Goal: Task Accomplishment & Management: Manage account settings

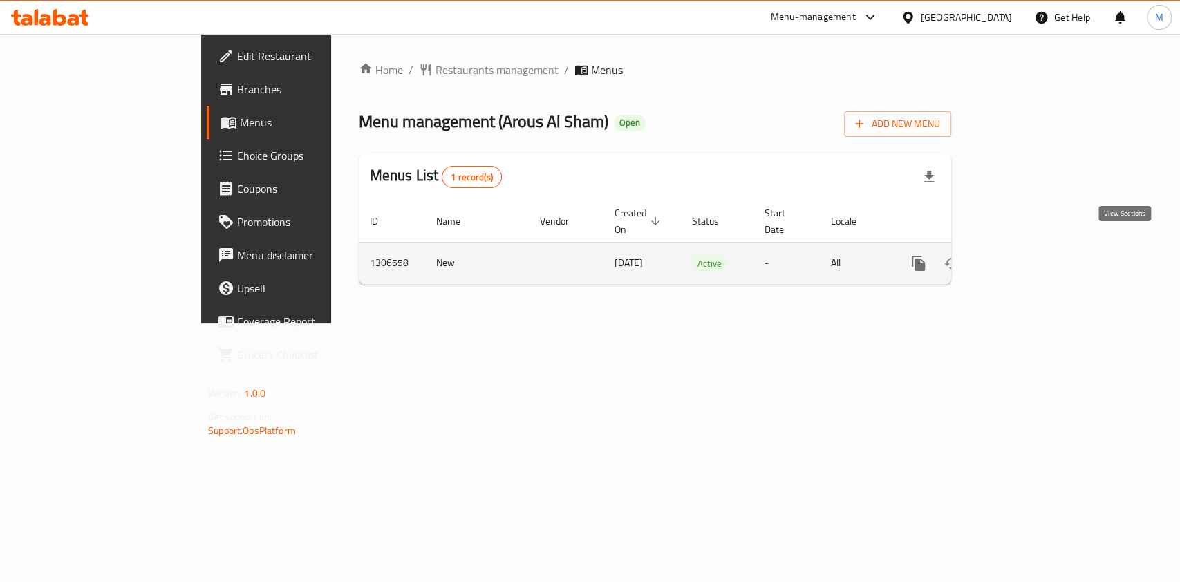
click at [1034, 247] on link "enhanced table" at bounding box center [1017, 263] width 33 height 33
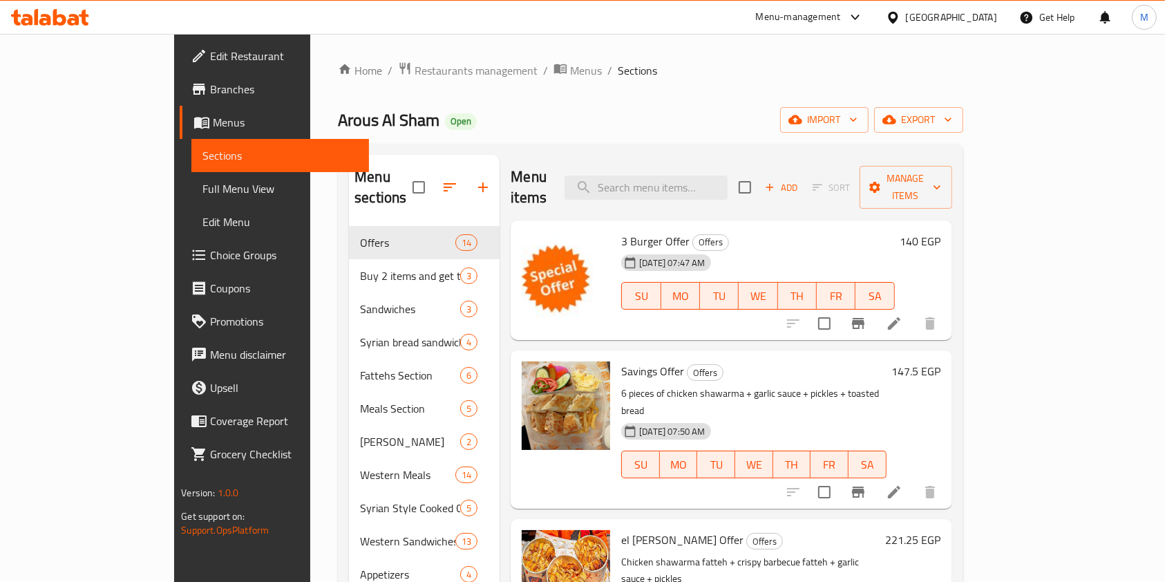
click at [914, 311] on li at bounding box center [894, 323] width 39 height 25
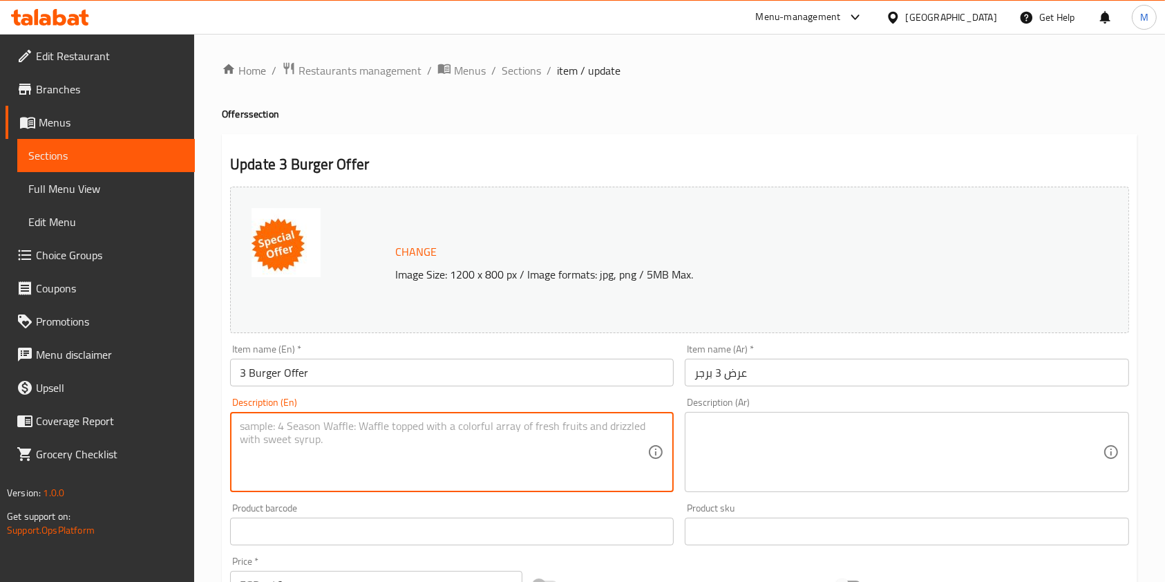
click at [404, 426] on textarea at bounding box center [444, 452] width 408 height 66
paste textarea "special offer"
type textarea "special offer"
click at [761, 465] on textarea at bounding box center [898, 452] width 408 height 66
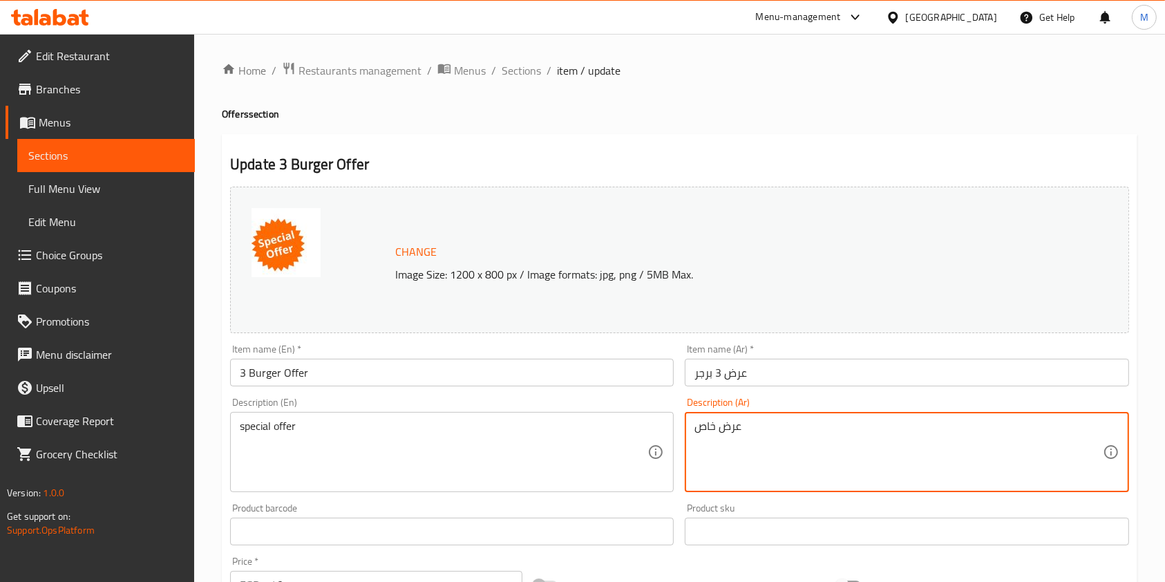
scroll to position [415, 0]
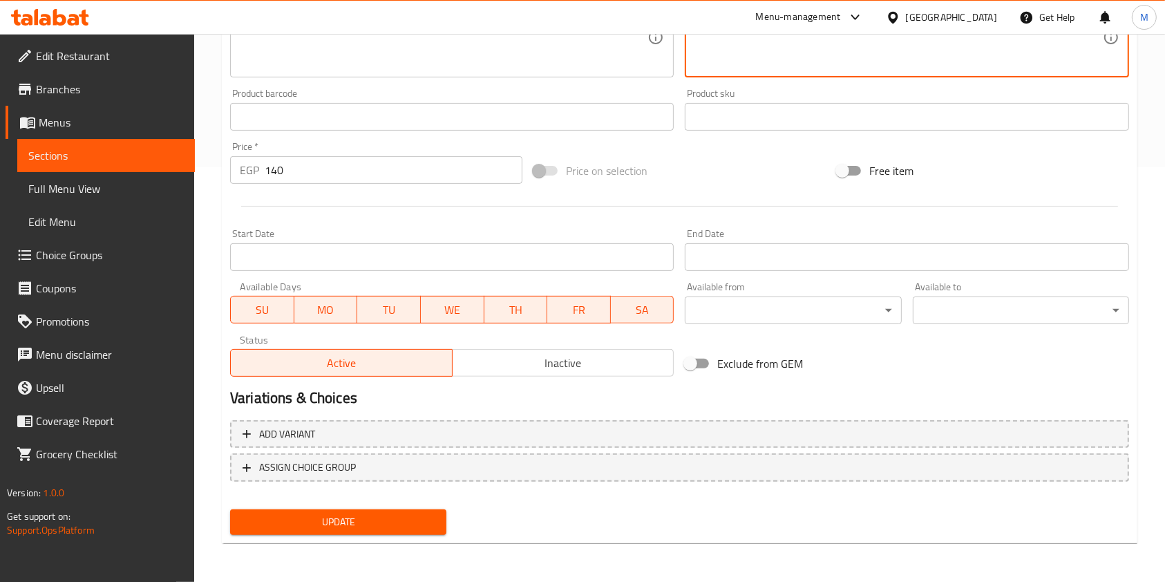
type textarea "عرض خاص"
click at [445, 528] on button "Update" at bounding box center [338, 522] width 216 height 26
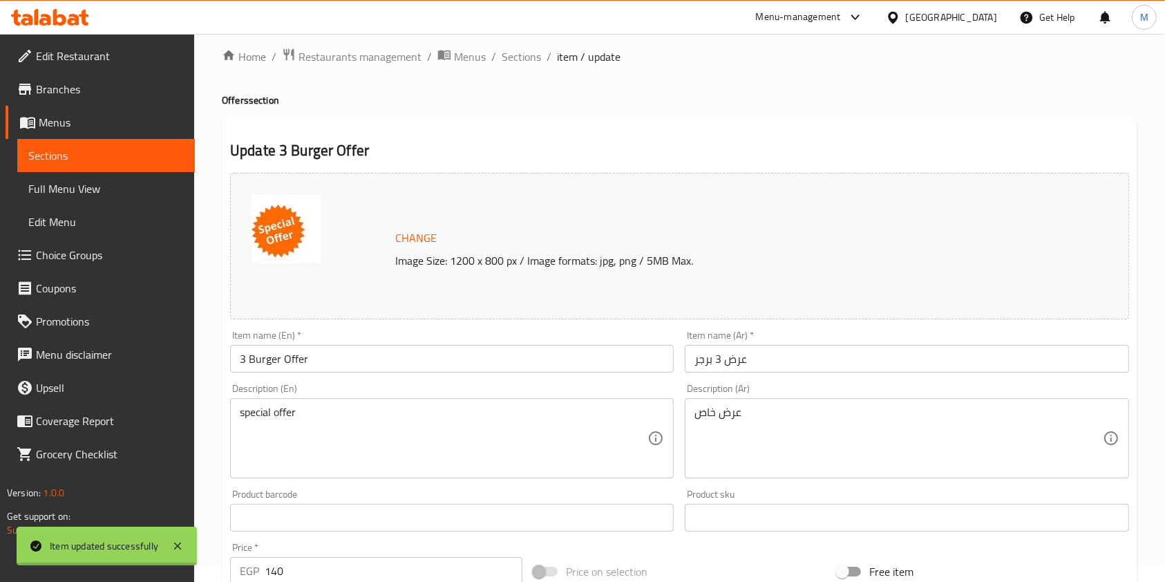
scroll to position [0, 0]
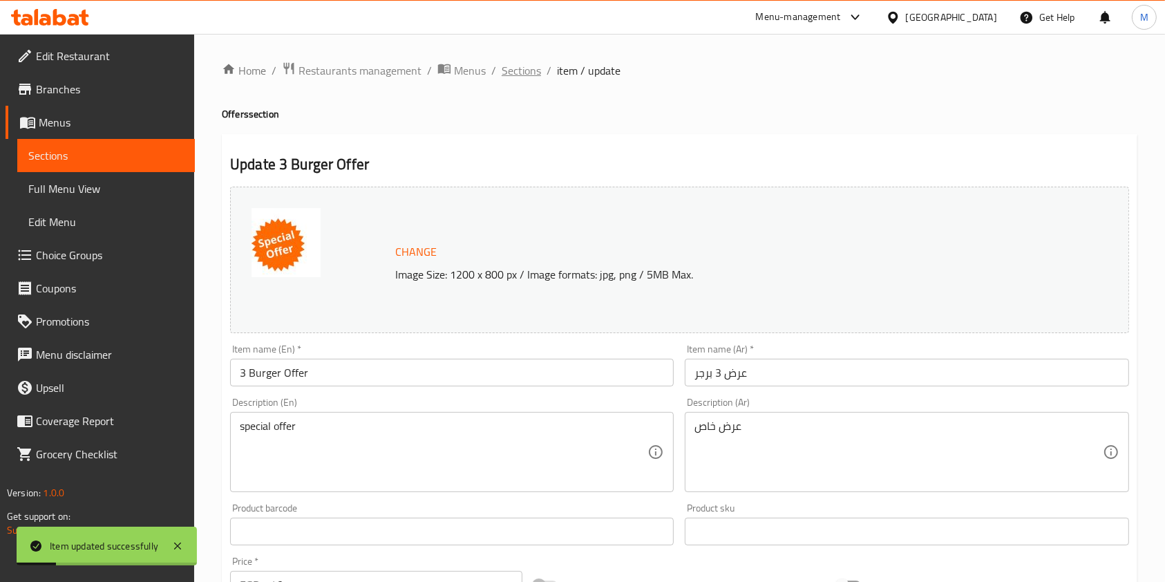
click at [538, 68] on span "Sections" at bounding box center [521, 70] width 39 height 17
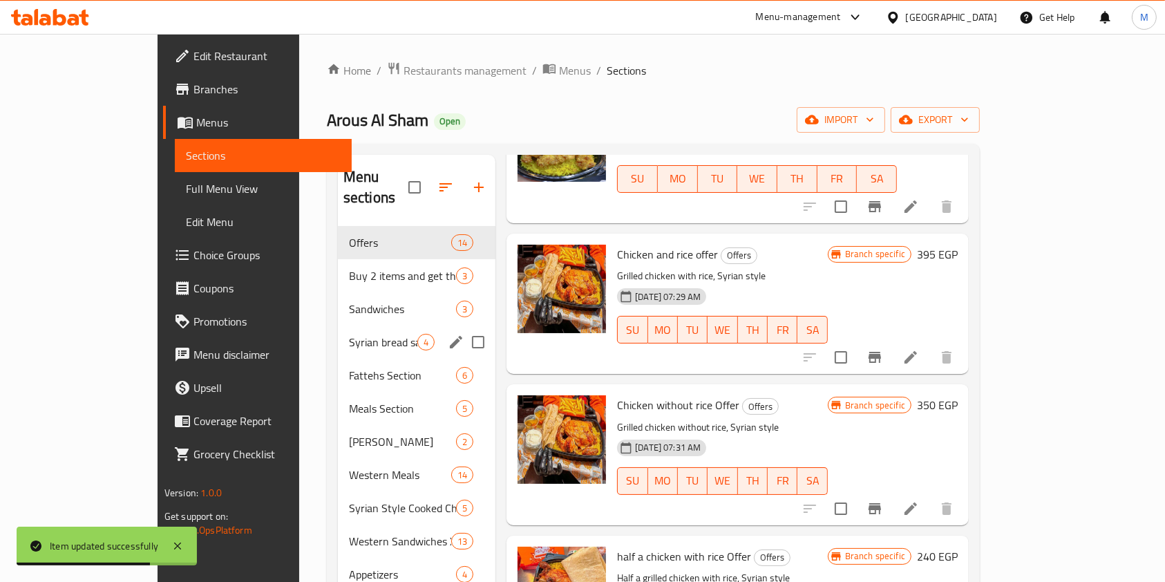
scroll to position [1566, 0]
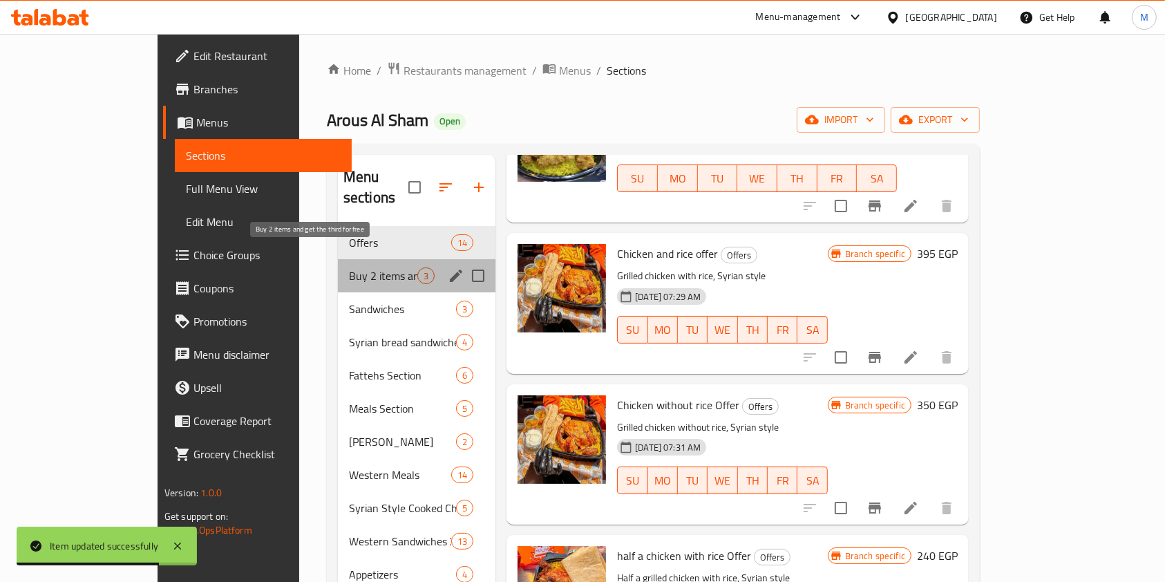
click at [370, 267] on span "Buy 2 items and get the third for free" at bounding box center [383, 275] width 68 height 17
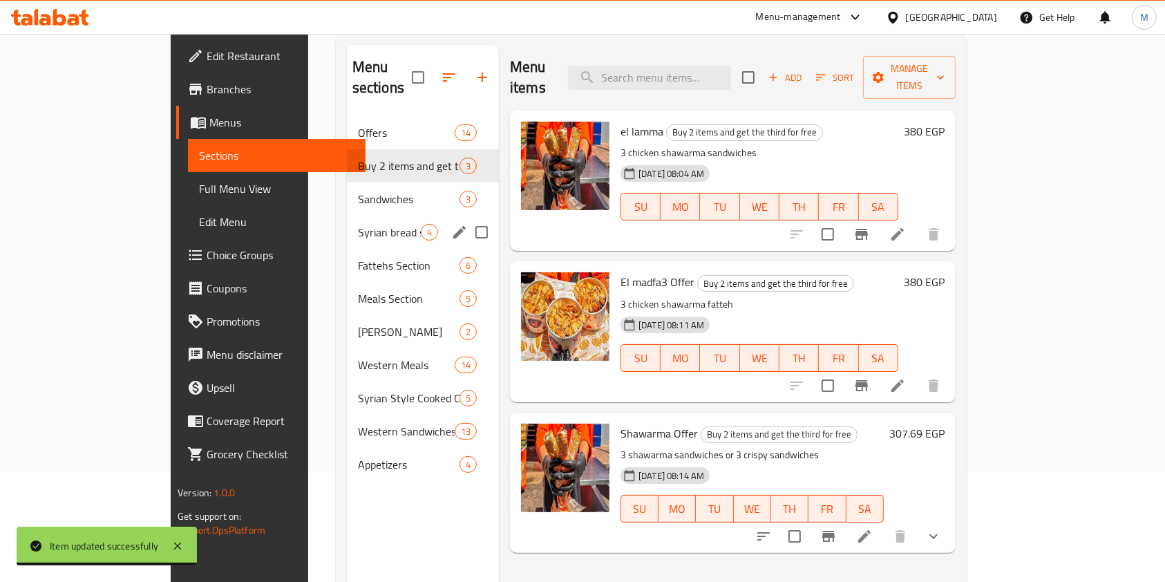
scroll to position [9, 0]
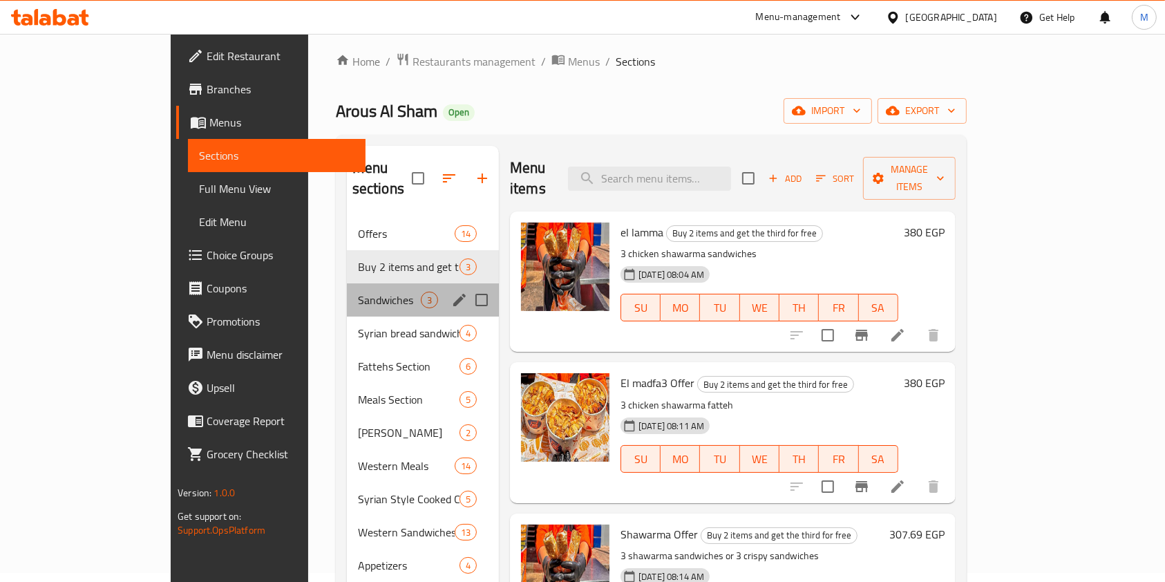
click at [347, 283] on div "Sandwiches 3" at bounding box center [423, 299] width 152 height 33
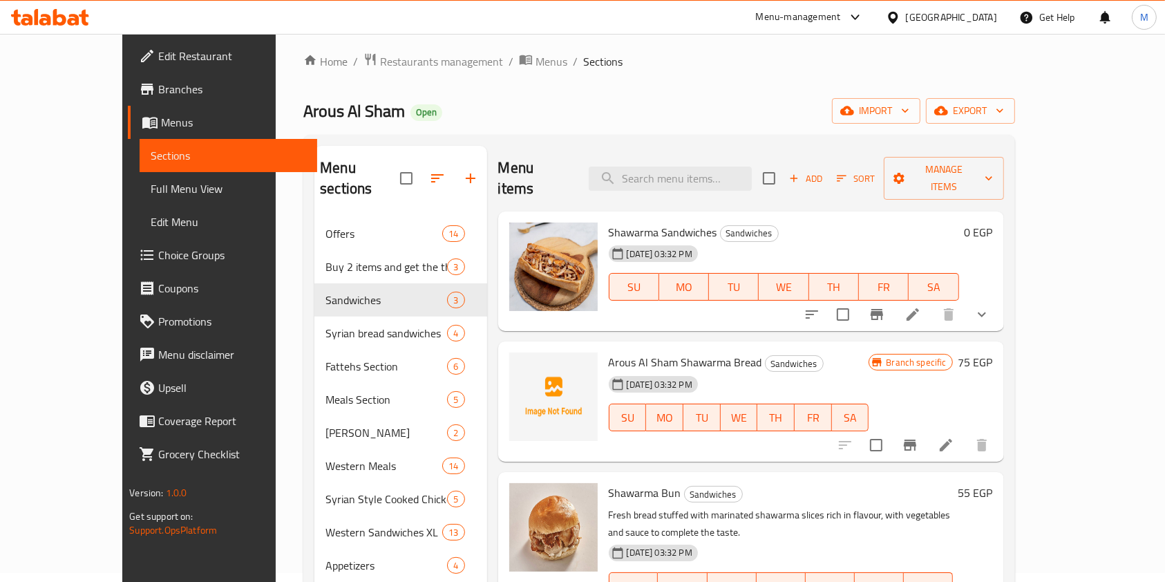
click at [999, 428] on div at bounding box center [914, 444] width 170 height 33
click at [954, 437] on icon at bounding box center [946, 445] width 17 height 17
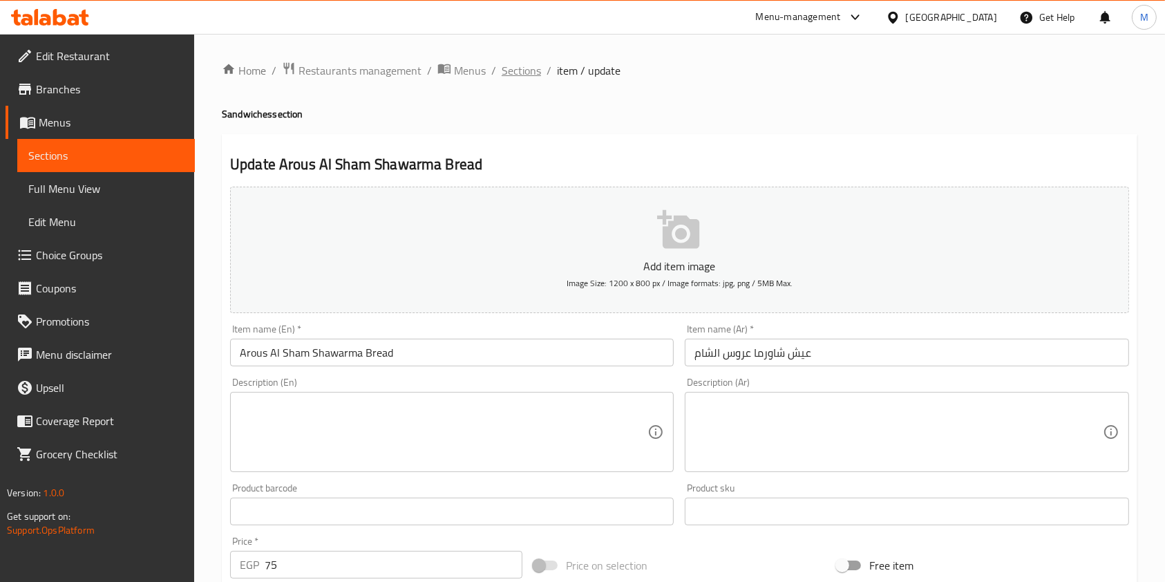
click at [524, 74] on span "Sections" at bounding box center [521, 70] width 39 height 17
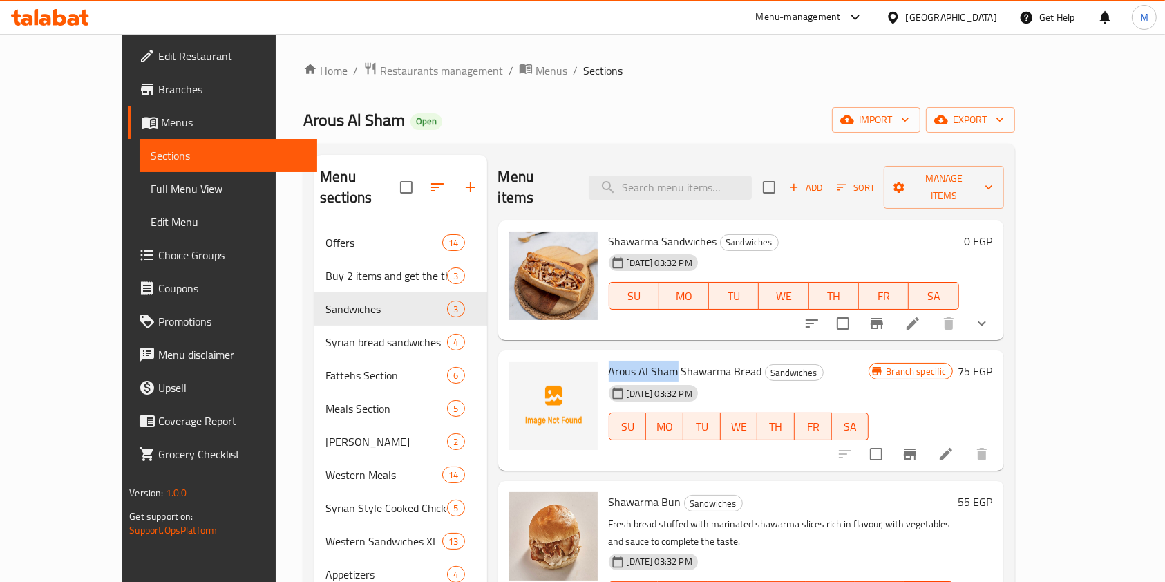
drag, startPoint x: 575, startPoint y: 343, endPoint x: 643, endPoint y: 351, distance: 68.8
click at [643, 356] on div "Arous Al Sham Shawarma Bread Sandwiches 19-08-2025 03:32 PM SU MO TU WE TH FR SA" at bounding box center [739, 410] width 272 height 109
click at [609, 361] on span "Arous Al Sham Shawarma Bread" at bounding box center [685, 371] width 153 height 21
drag, startPoint x: 574, startPoint y: 346, endPoint x: 685, endPoint y: 357, distance: 111.8
click at [685, 357] on div "Arous Al Sham Shawarma Bread Sandwiches 19-08-2025 03:32 PM SU MO TU WE TH FR SA" at bounding box center [739, 410] width 272 height 109
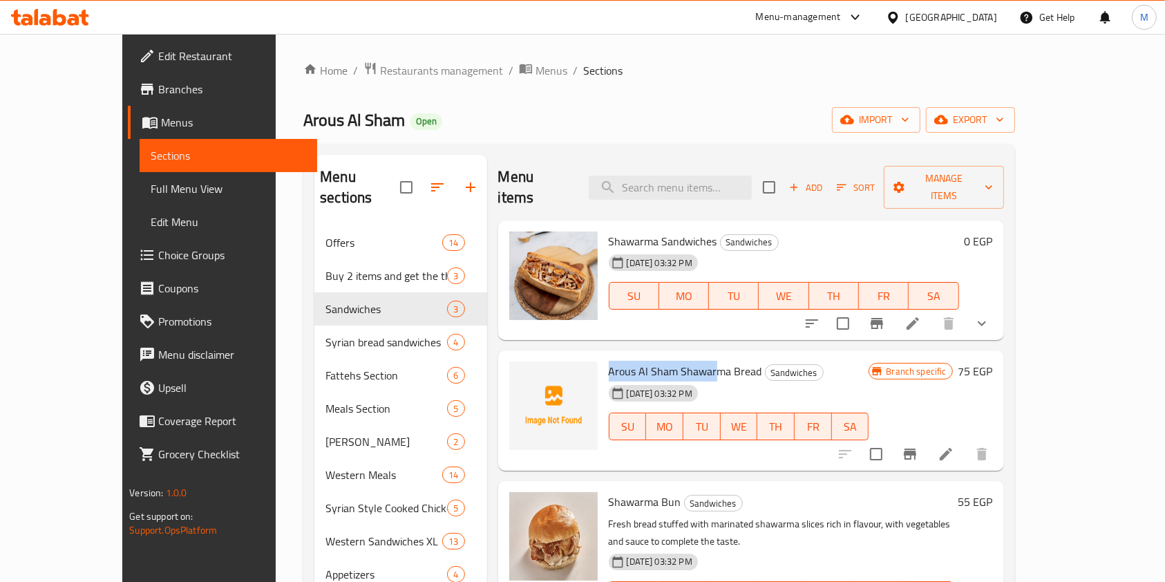
click at [609, 361] on span "Arous Al Sham Shawarma Bread" at bounding box center [685, 371] width 153 height 21
click at [631, 361] on span "Arous Al Sham Shawarma Bread" at bounding box center [685, 371] width 153 height 21
drag, startPoint x: 608, startPoint y: 349, endPoint x: 697, endPoint y: 351, distance: 88.5
click at [697, 361] on span "Arous Al Sham Shawarma Bread" at bounding box center [685, 371] width 153 height 21
copy span "Al Sham Shawarma"
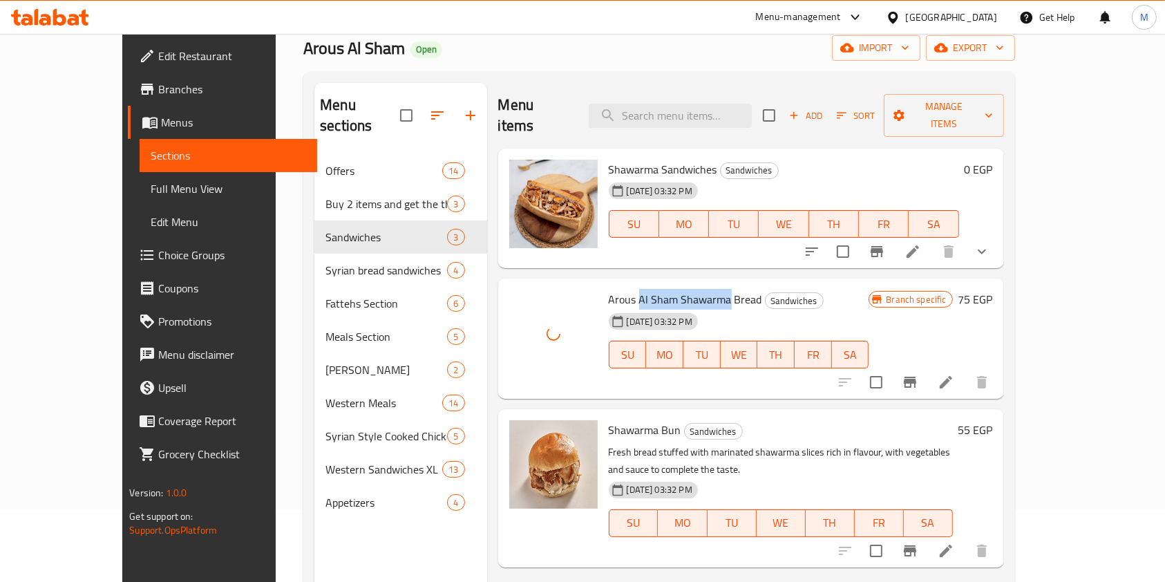
scroll to position [101, 0]
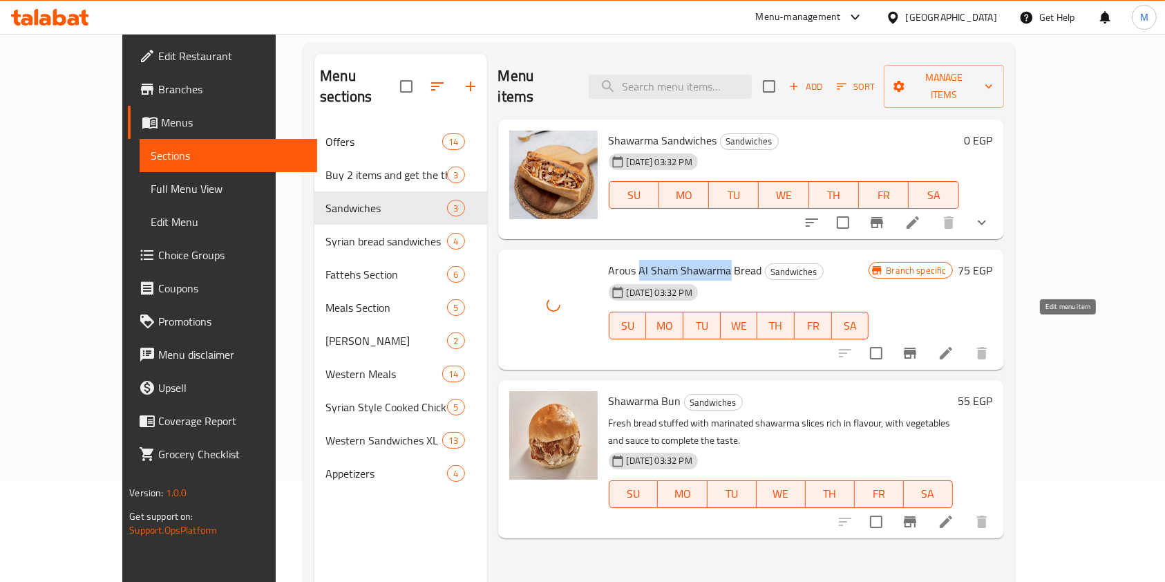
click at [952, 347] on icon at bounding box center [946, 353] width 12 height 12
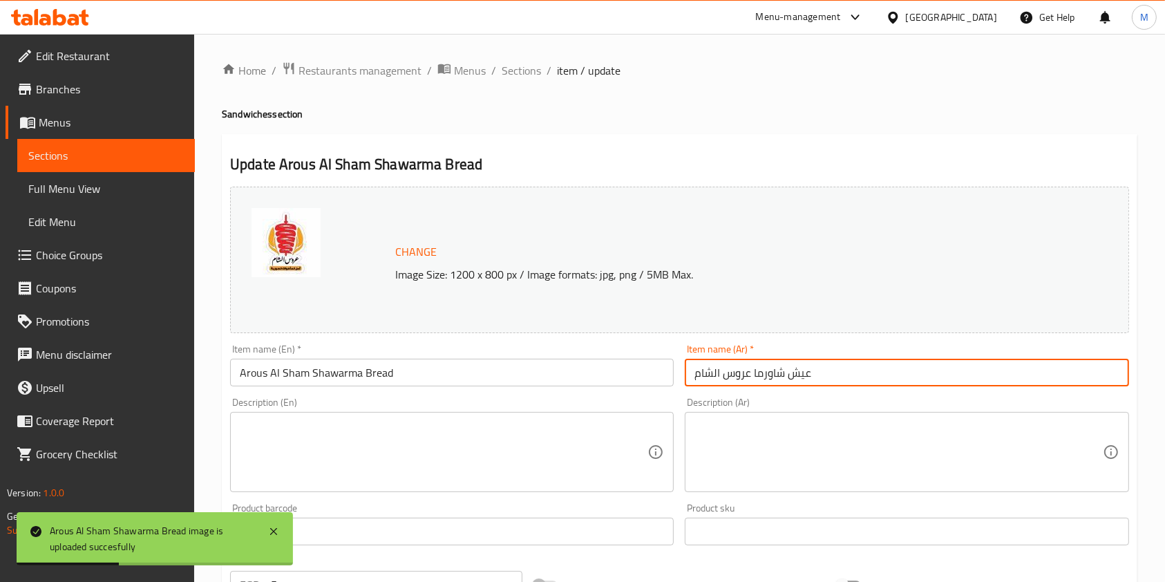
drag, startPoint x: 818, startPoint y: 378, endPoint x: 750, endPoint y: 384, distance: 68.7
click at [750, 384] on input "عيش شاورما عروس الشام" at bounding box center [907, 373] width 444 height 28
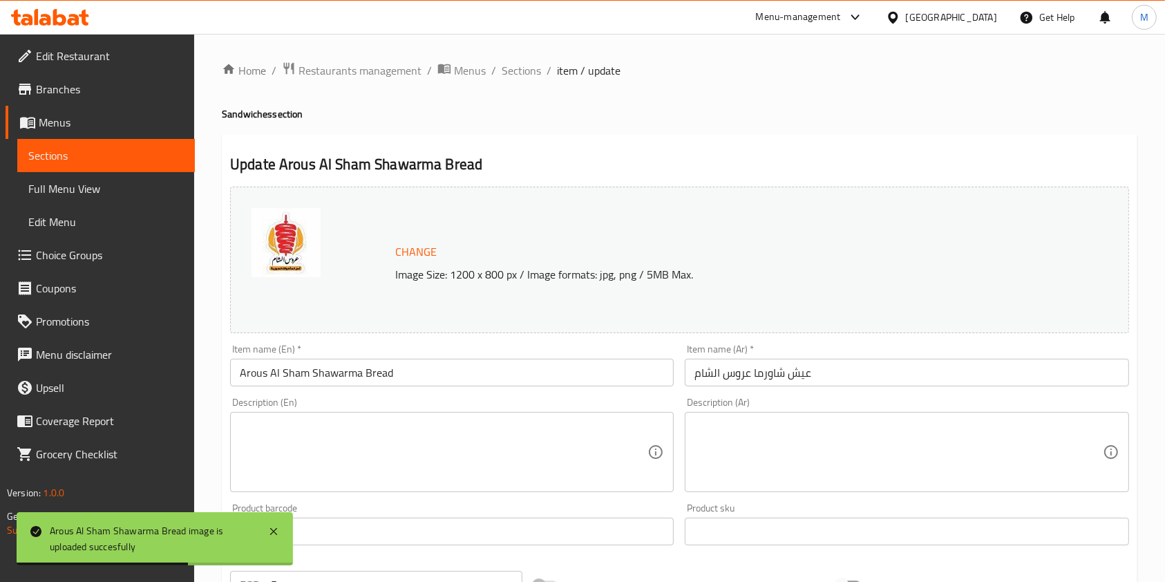
click at [619, 412] on div "Description (En)" at bounding box center [452, 452] width 444 height 80
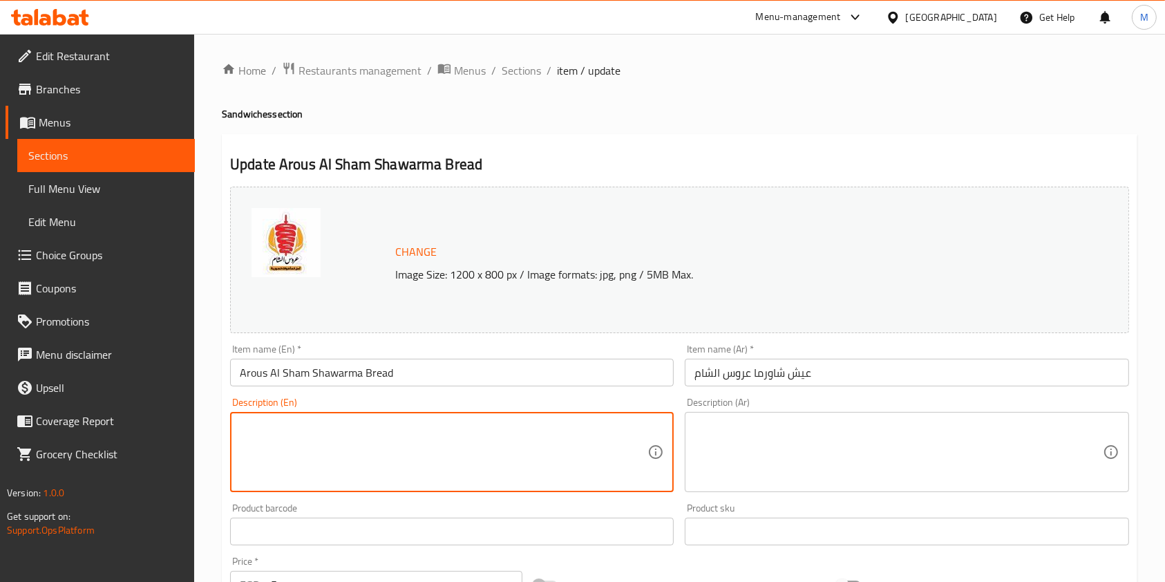
click at [838, 426] on textarea at bounding box center [898, 452] width 408 height 66
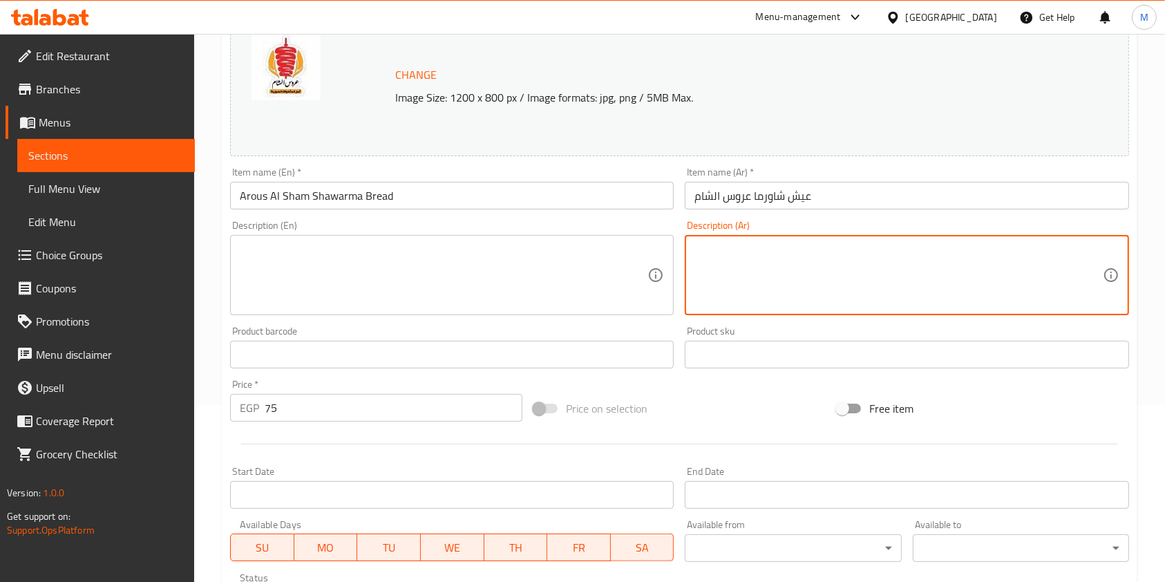
scroll to position [368, 0]
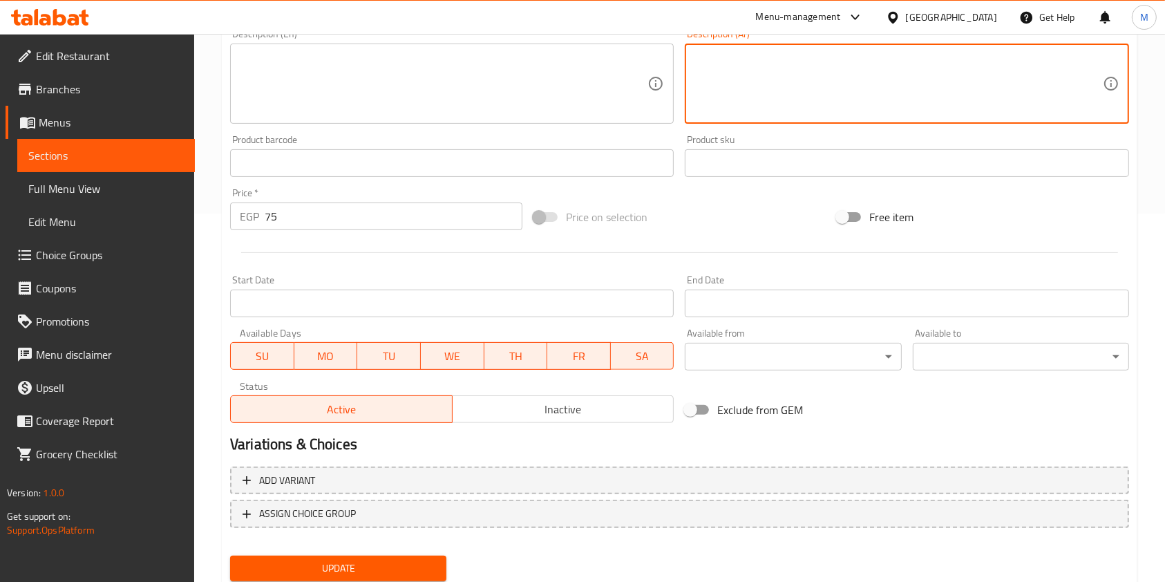
click at [442, 568] on button "Update" at bounding box center [338, 569] width 216 height 26
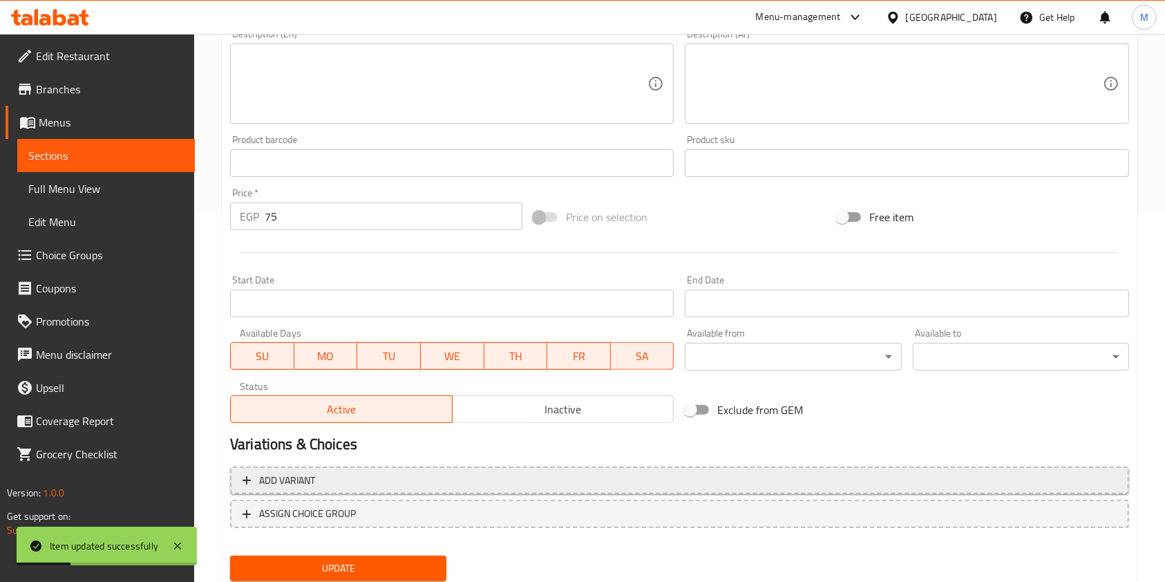
scroll to position [0, 0]
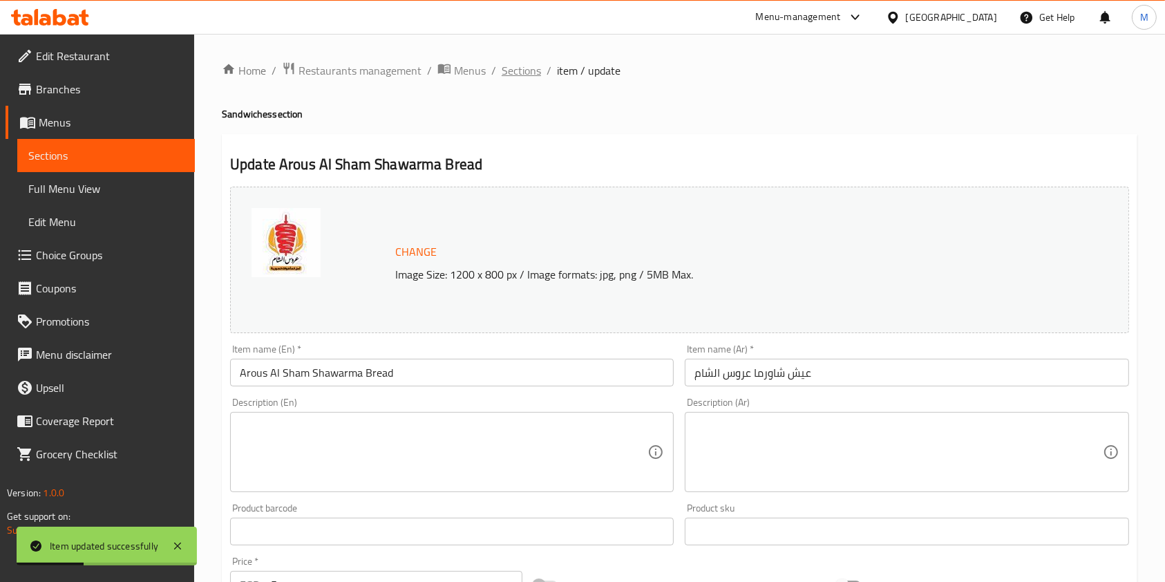
click at [509, 77] on span "Sections" at bounding box center [521, 70] width 39 height 17
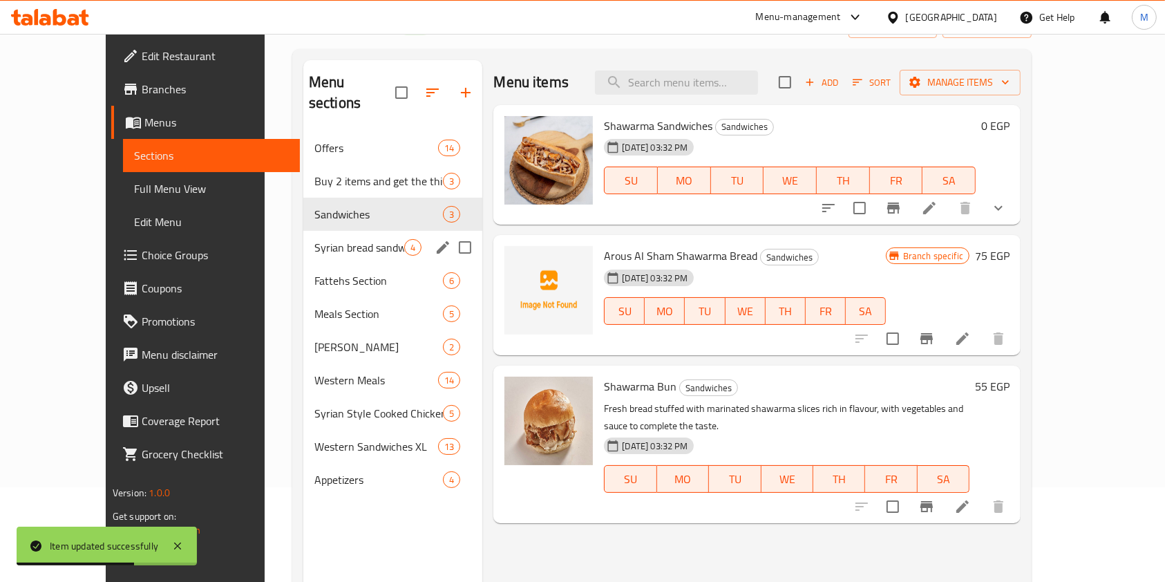
scroll to position [92, 0]
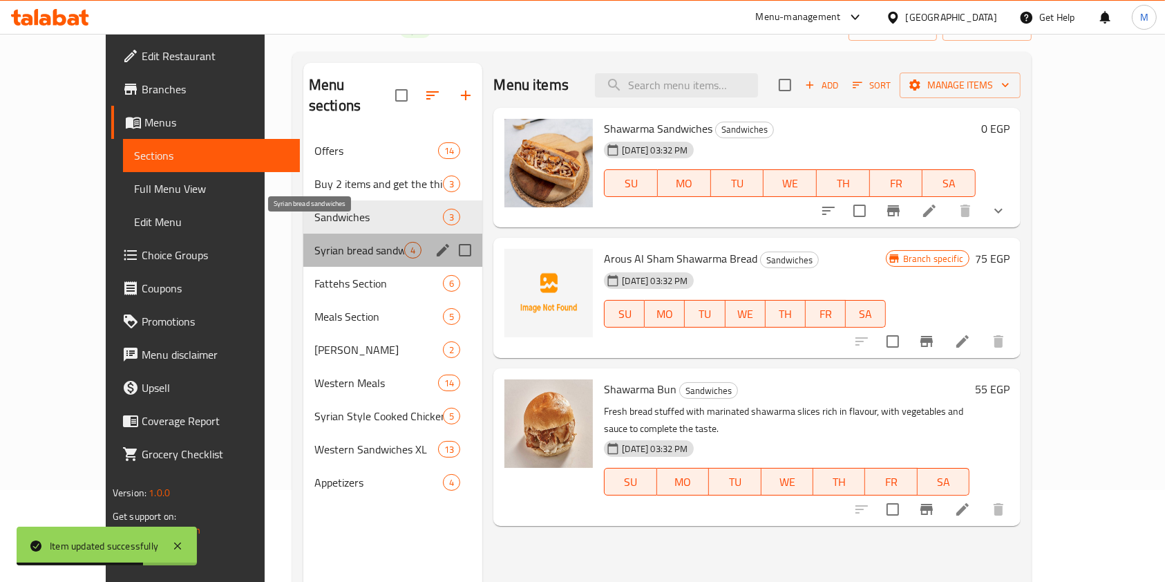
click at [347, 242] on span "Syrian bread sandwiches" at bounding box center [359, 250] width 90 height 17
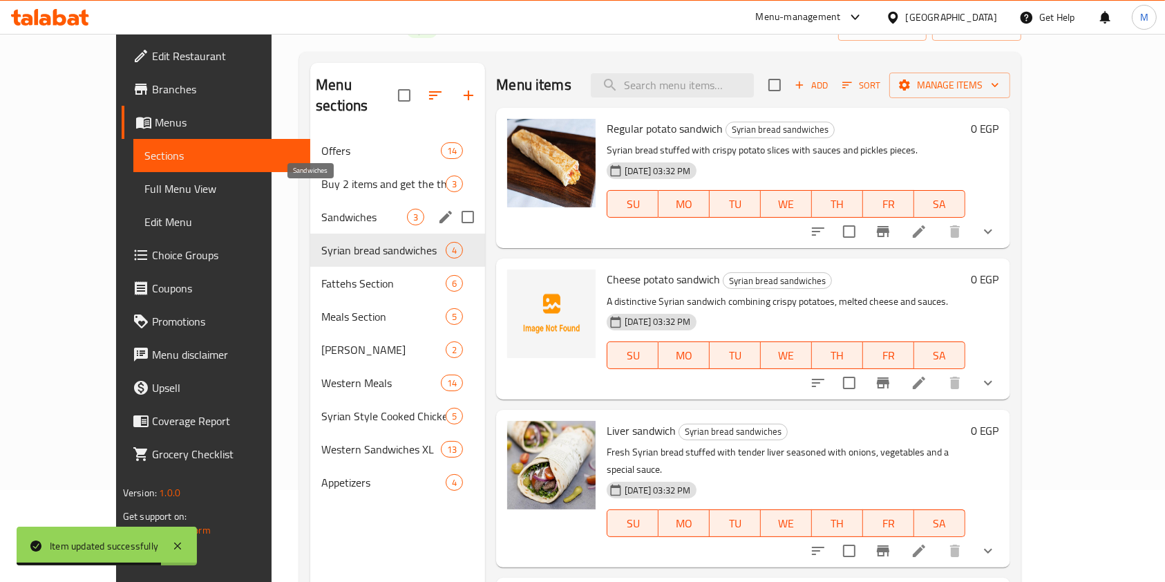
click at [321, 209] on span "Sandwiches" at bounding box center [364, 217] width 86 height 17
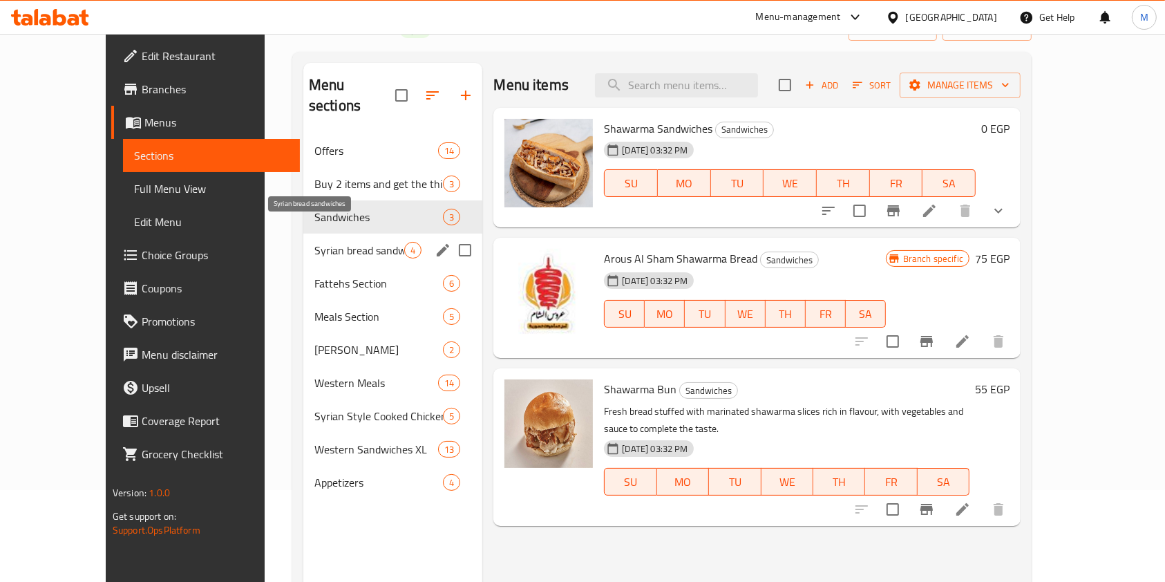
click at [314, 242] on span "Syrian bread sandwiches" at bounding box center [359, 250] width 90 height 17
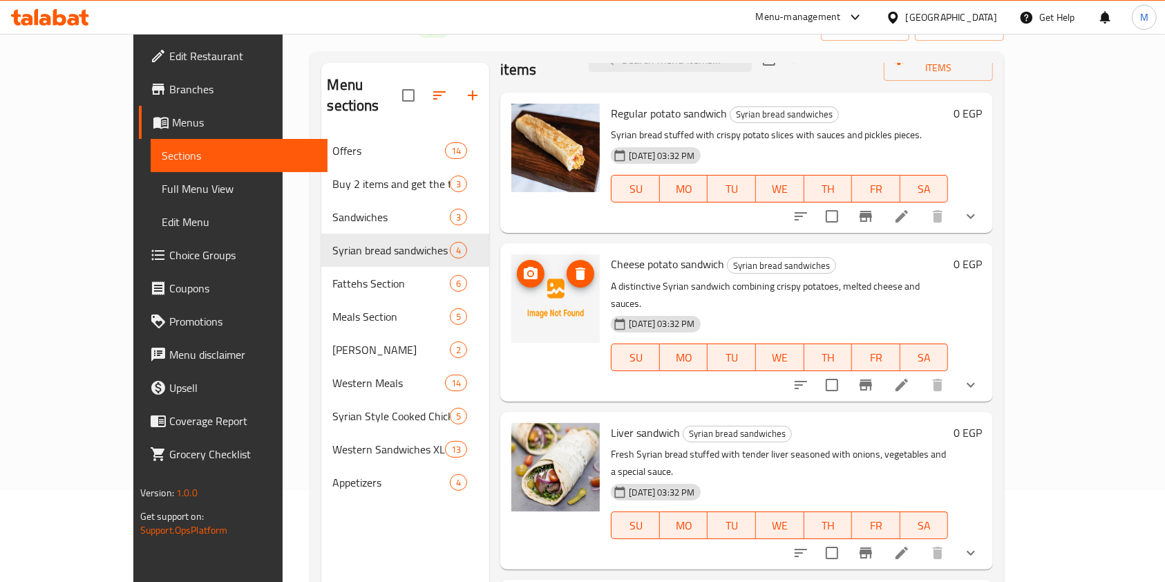
scroll to position [56, 0]
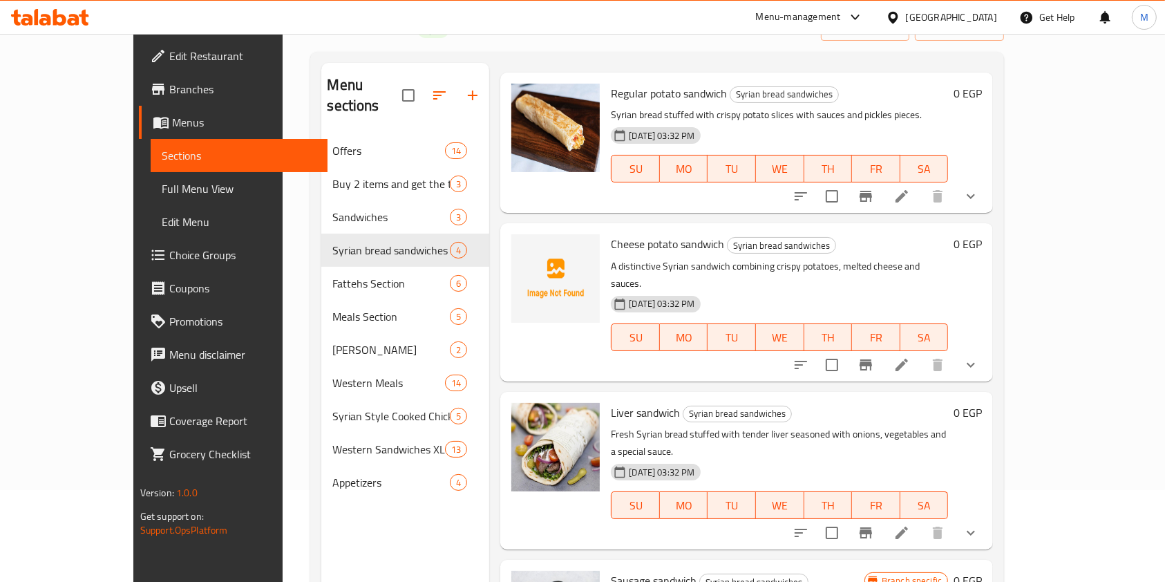
click at [611, 234] on span "Cheese potato sandwich" at bounding box center [667, 244] width 113 height 21
copy h6 "Cheese potato sandwich"
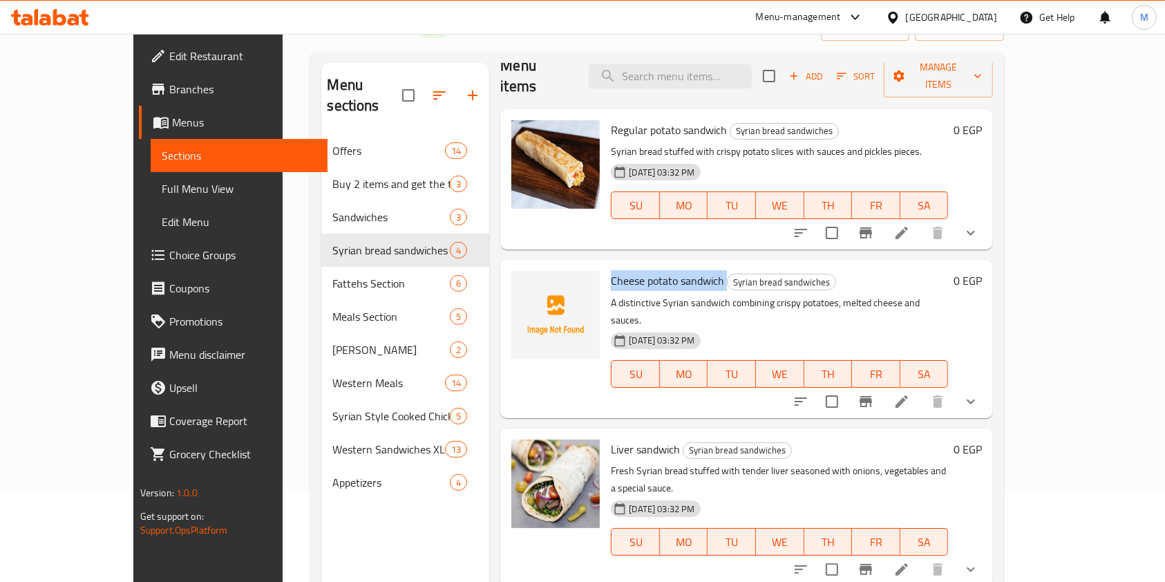
scroll to position [0, 0]
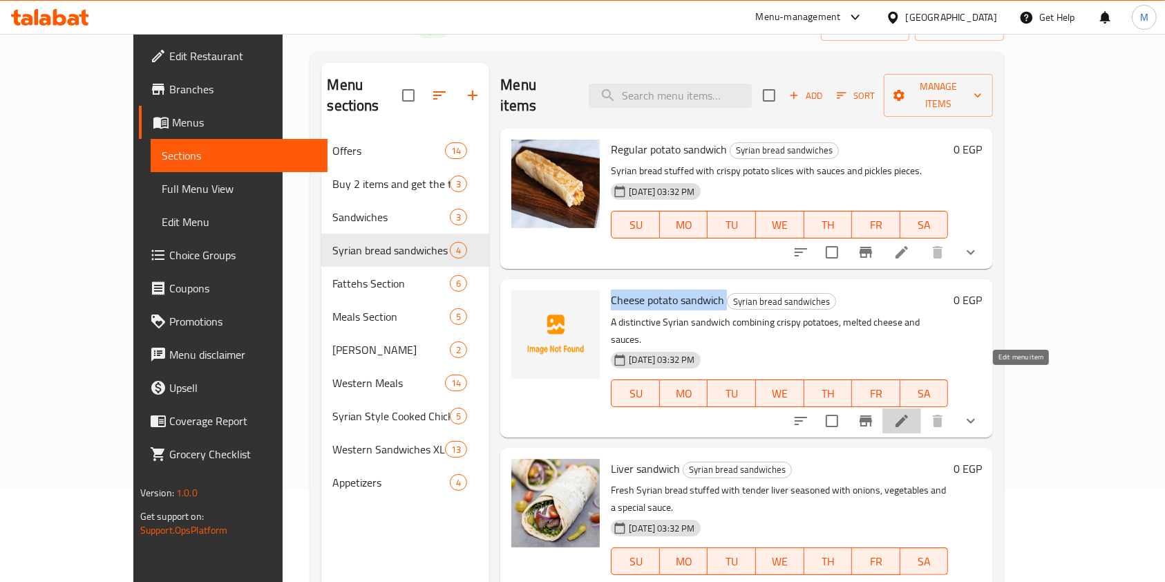
click at [910, 413] on icon at bounding box center [902, 421] width 17 height 17
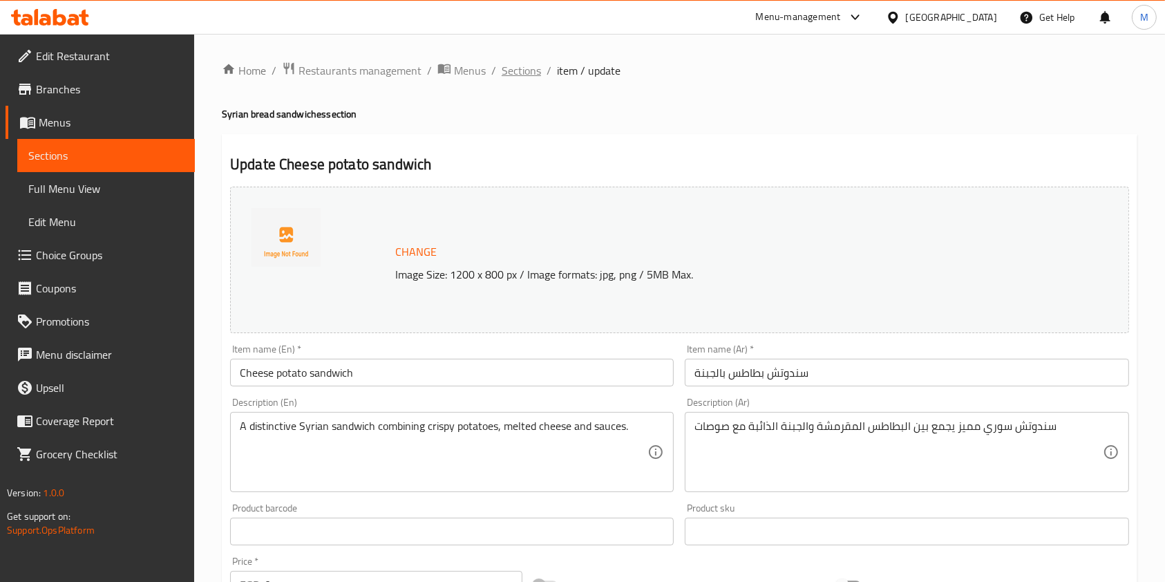
click at [535, 75] on span "Sections" at bounding box center [521, 70] width 39 height 17
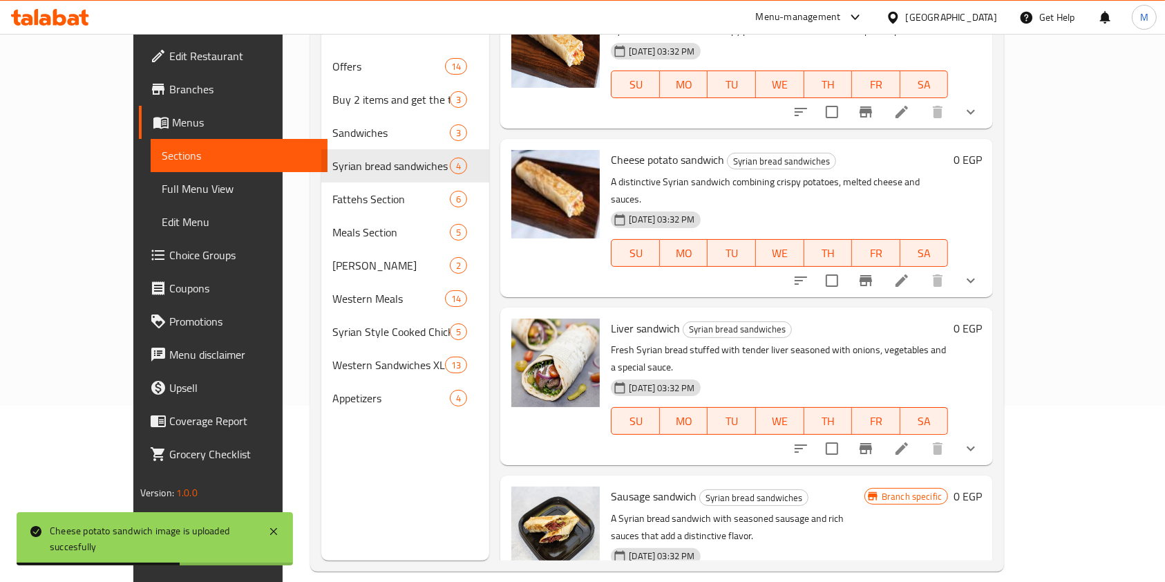
scroll to position [193, 0]
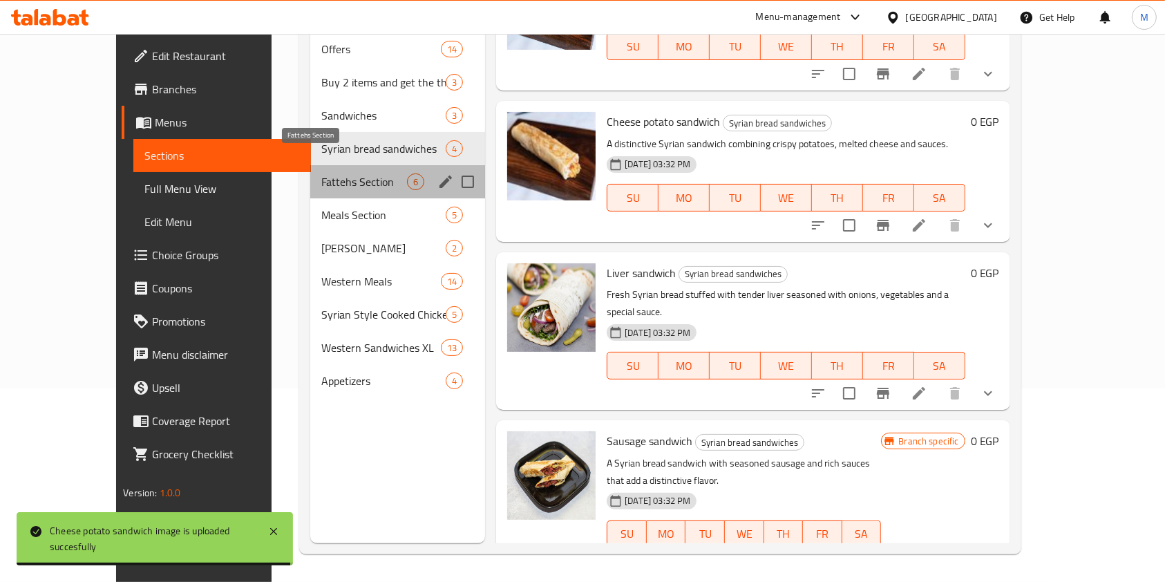
click at [337, 173] on span "Fattehs Section" at bounding box center [364, 181] width 86 height 17
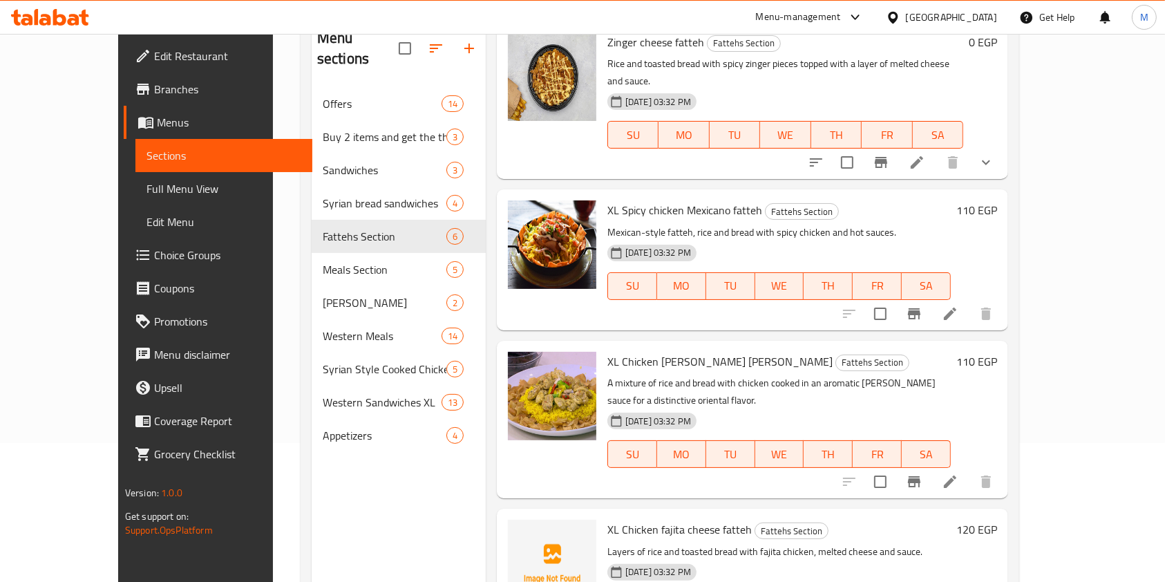
scroll to position [193, 0]
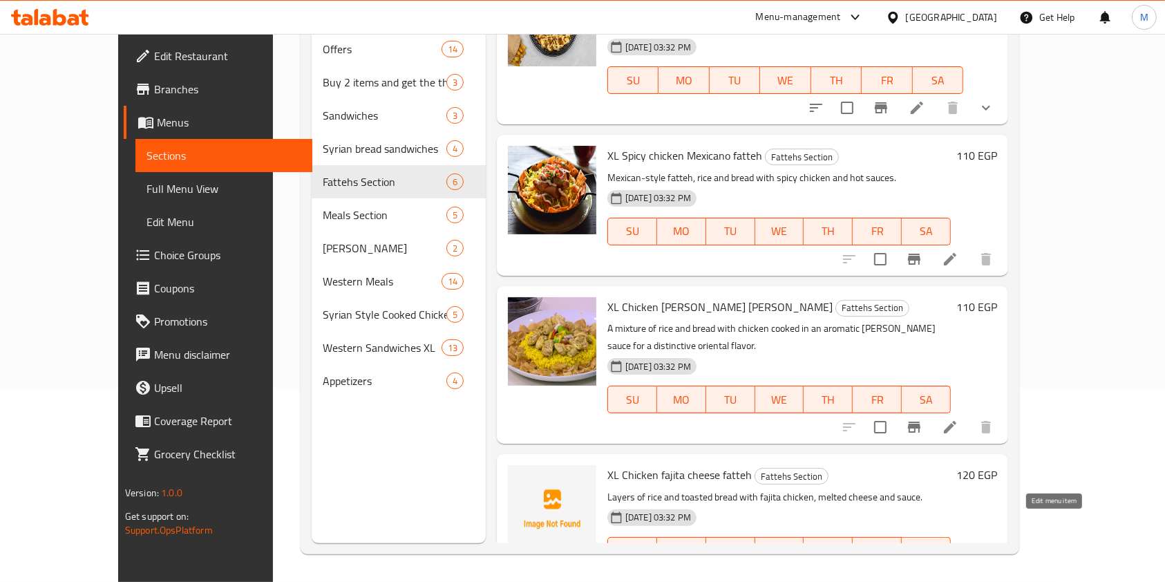
click at [958, 570] on icon at bounding box center [950, 578] width 17 height 17
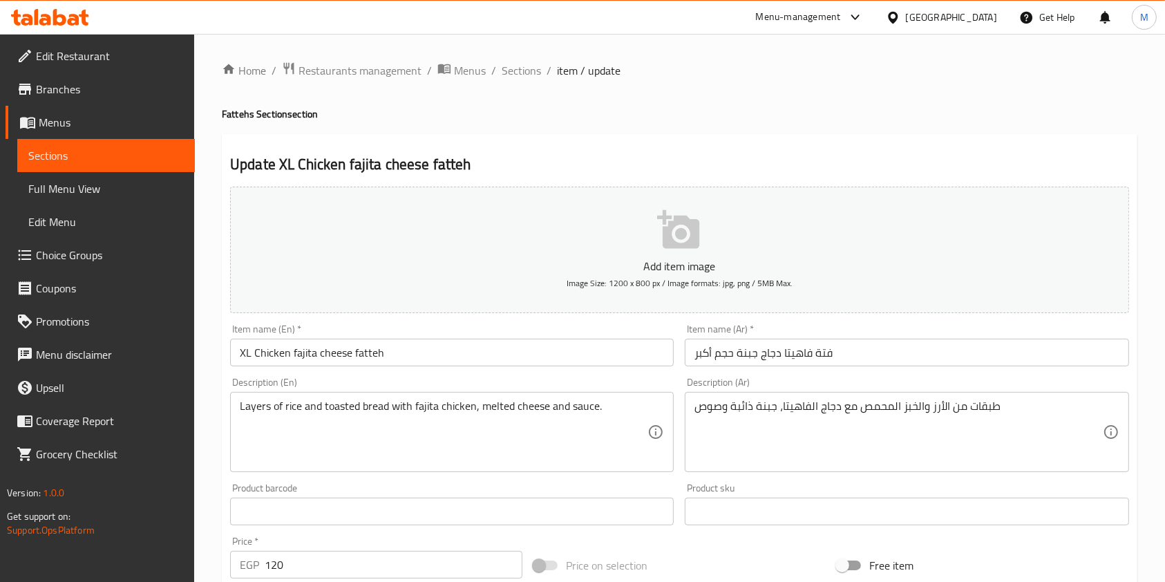
click at [774, 361] on input "فتة فاهيتا دجاج جبنة حجم أكبر" at bounding box center [907, 353] width 444 height 28
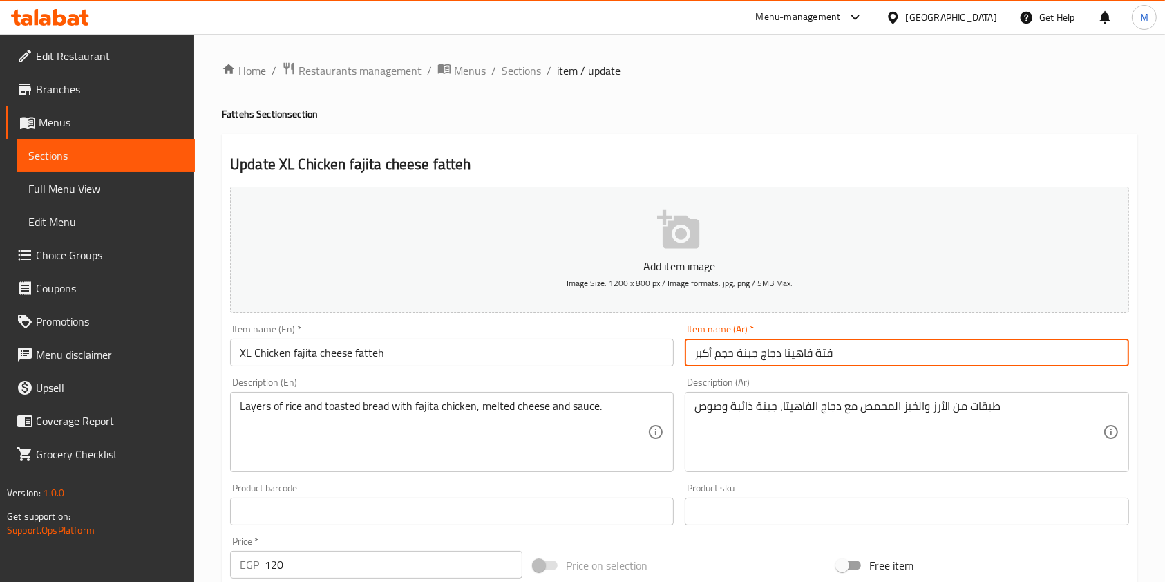
drag, startPoint x: 835, startPoint y: 355, endPoint x: 695, endPoint y: 359, distance: 139.6
click at [695, 359] on input "فتة فاهيتا دجاج جبنة حجم أكبر" at bounding box center [907, 353] width 444 height 28
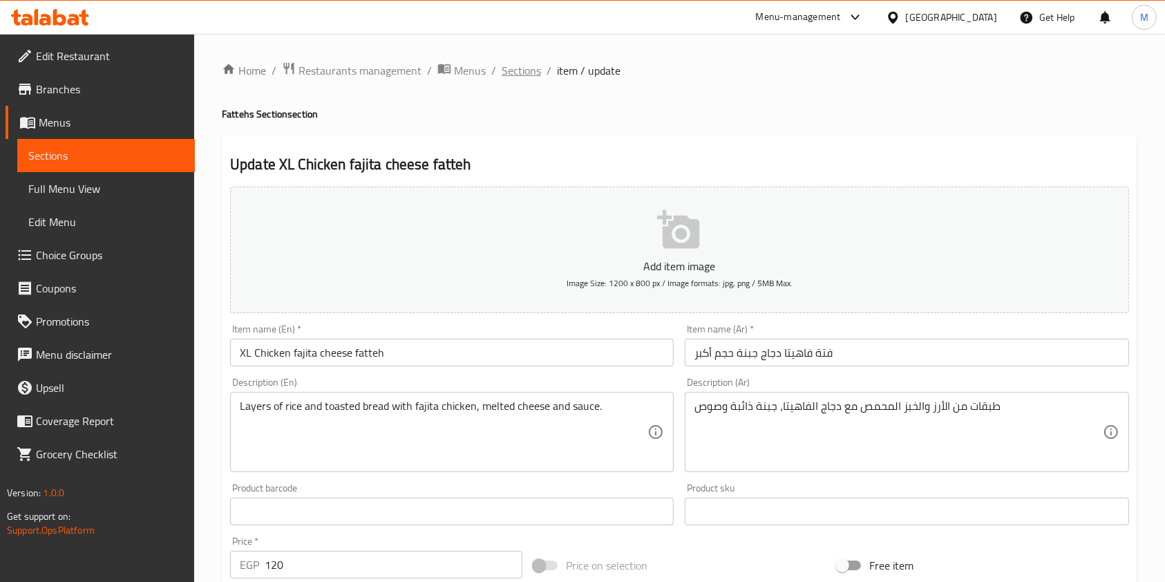
click at [506, 67] on span "Sections" at bounding box center [521, 70] width 39 height 17
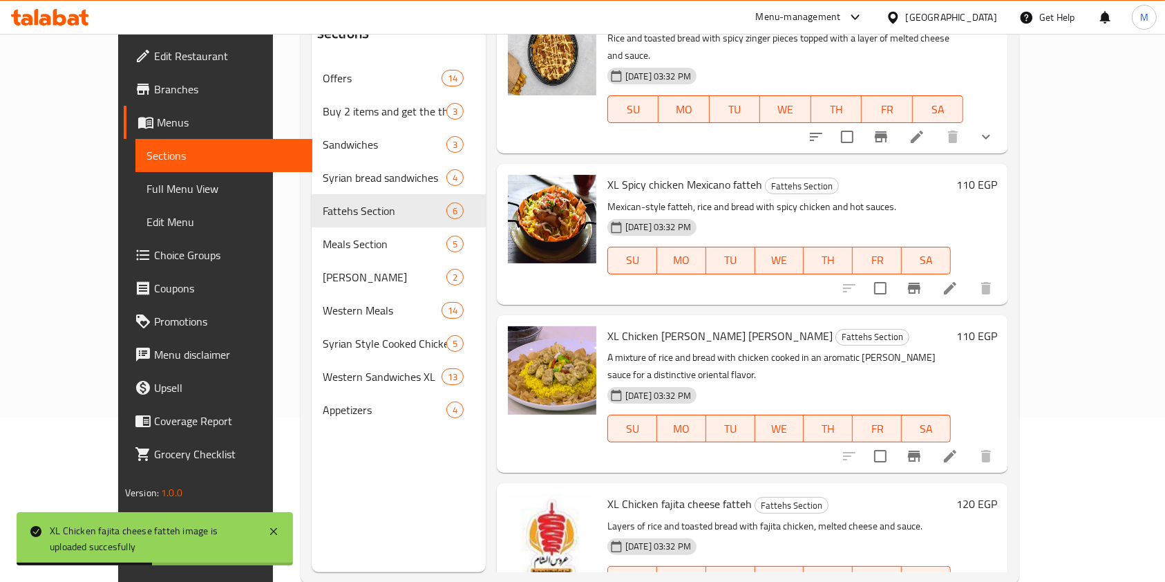
scroll to position [193, 0]
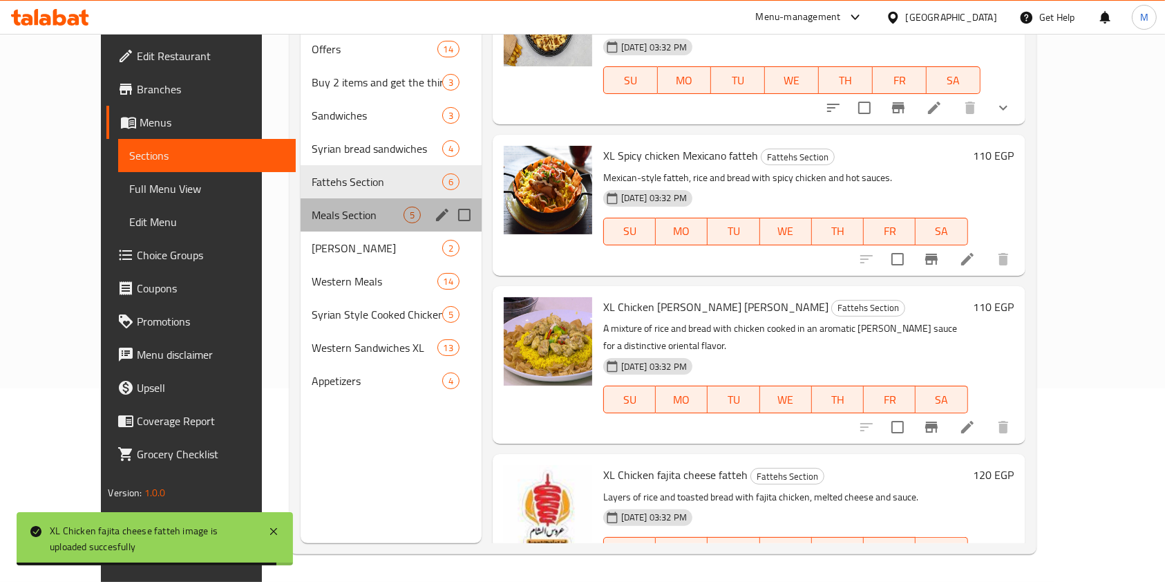
click at [301, 198] on div "Meals Section 5" at bounding box center [391, 214] width 181 height 33
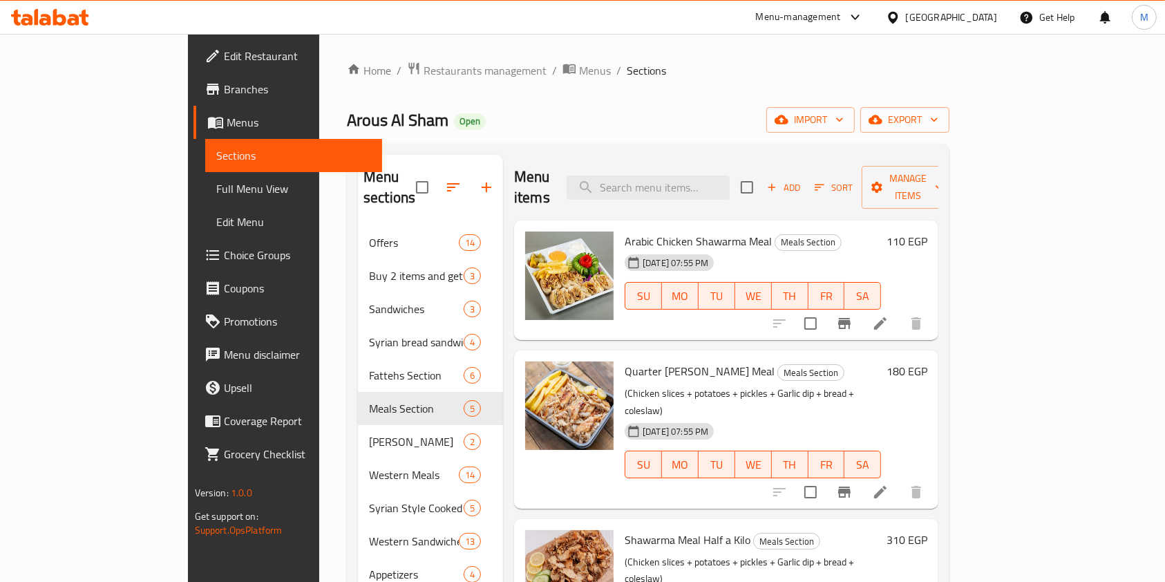
click at [670, 231] on span "Arabic Chicken Shawarma Meal" at bounding box center [698, 241] width 147 height 21
copy h6 "Arabic Chicken Shawarma Meal"
click at [887, 317] on icon at bounding box center [880, 323] width 12 height 12
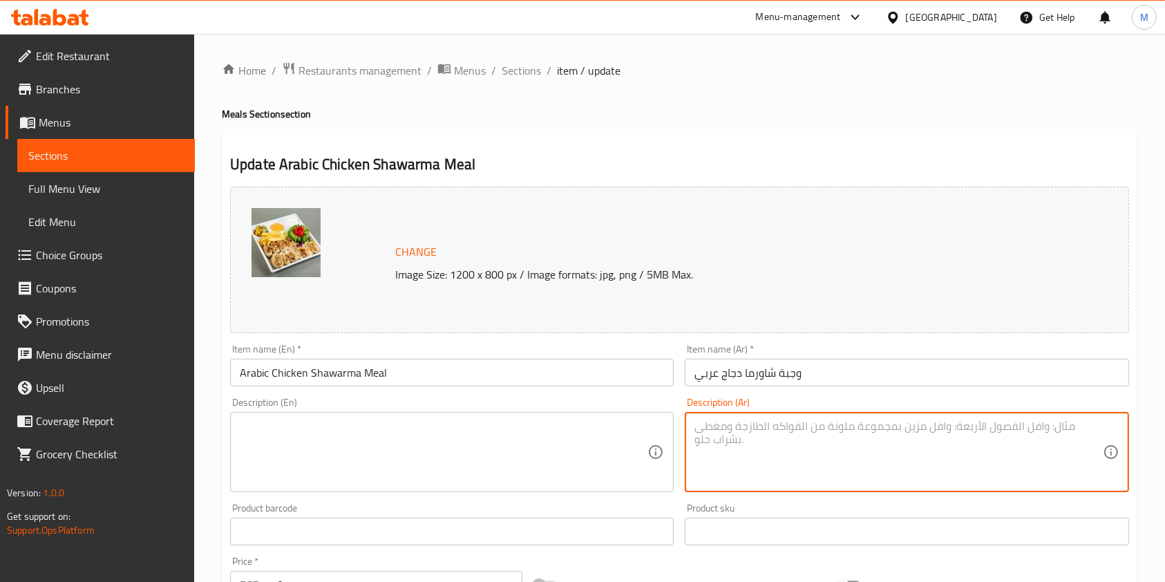
click at [784, 439] on textarea at bounding box center [898, 452] width 408 height 66
paste textarea "Chicken shawarma marinated with Arabic spices, served with garlic sauce, pickle…"
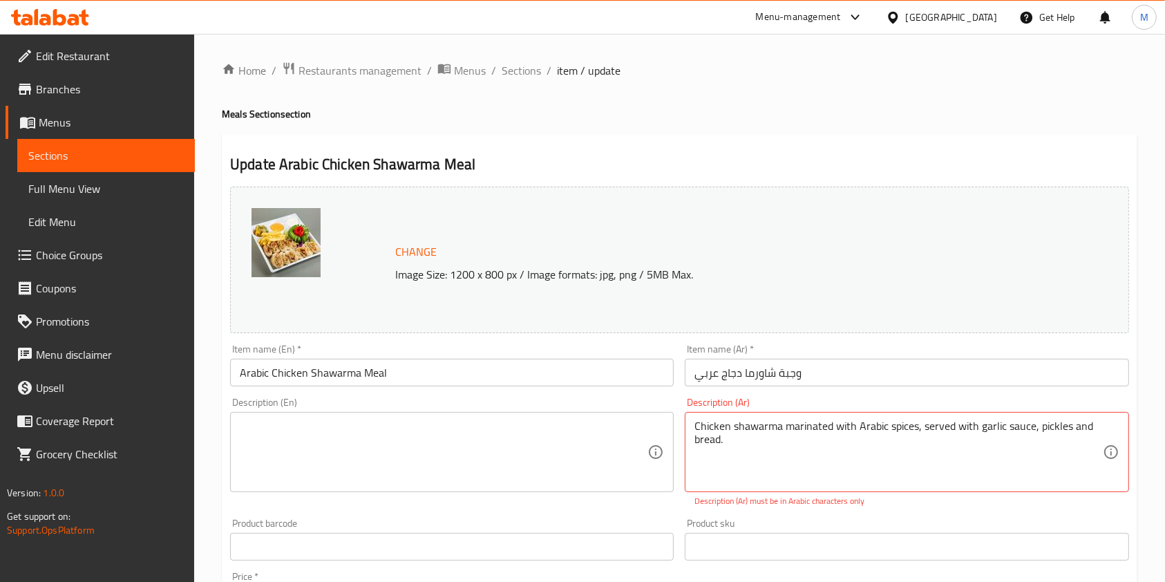
click at [760, 418] on div "Chicken shawarma marinated with Arabic spices, served with garlic sauce, pickle…" at bounding box center [907, 452] width 444 height 80
click at [759, 429] on textarea "Chicken shawarma marinated with Arabic spices, served with garlic sauce, pickle…" at bounding box center [898, 452] width 408 height 66
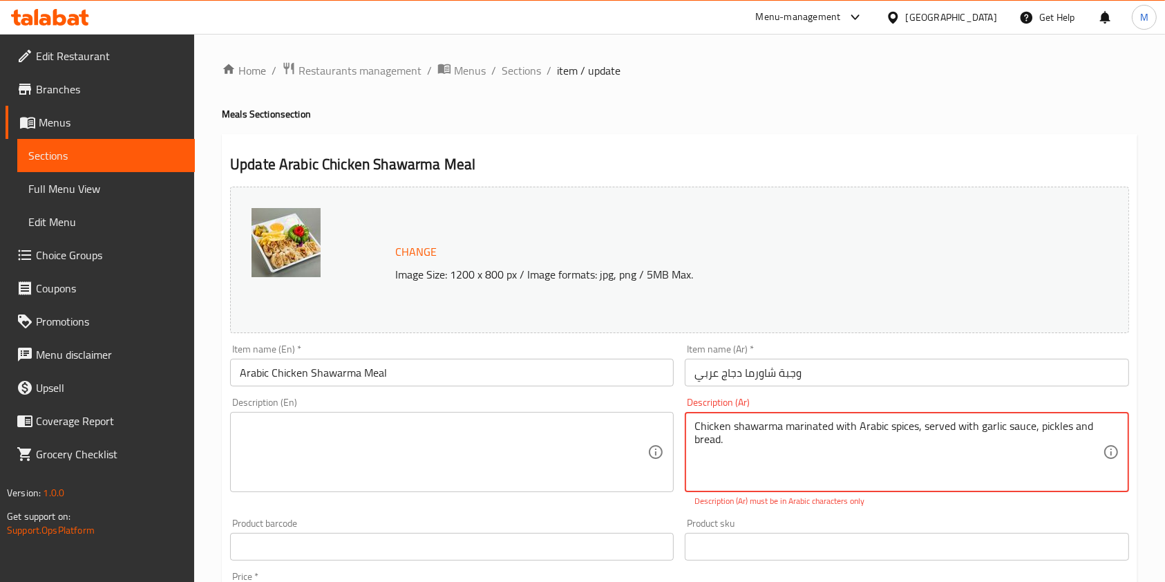
click at [759, 429] on textarea "Chicken shawarma marinated with Arabic spices, served with garlic sauce, pickle…" at bounding box center [898, 452] width 408 height 66
paste textarea "شاورما دجاج متبلة بالتوابل العربية، تُقدم مع صوص الثوم والمخلل وخبز"
type textarea "شاورما دجاج متبلة بالتوابل العربية، تُقدم مع صوص الثوم والمخلل وخبز"
click at [582, 420] on textarea at bounding box center [444, 452] width 408 height 66
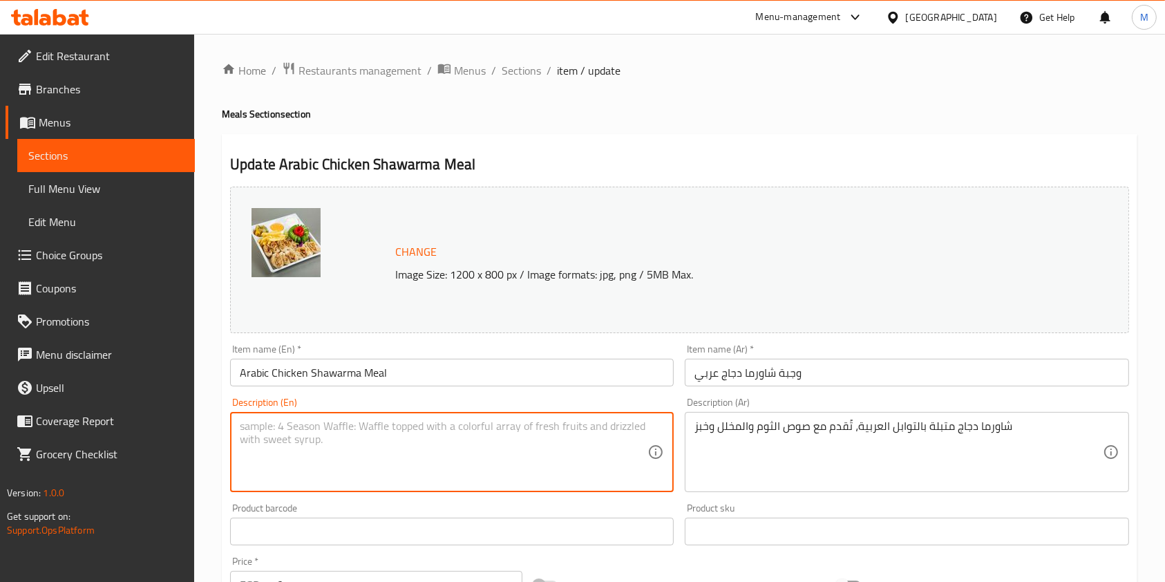
paste textarea "Chicken shawarma marinated with Arabic spices, served with garlic sauce, pickle…"
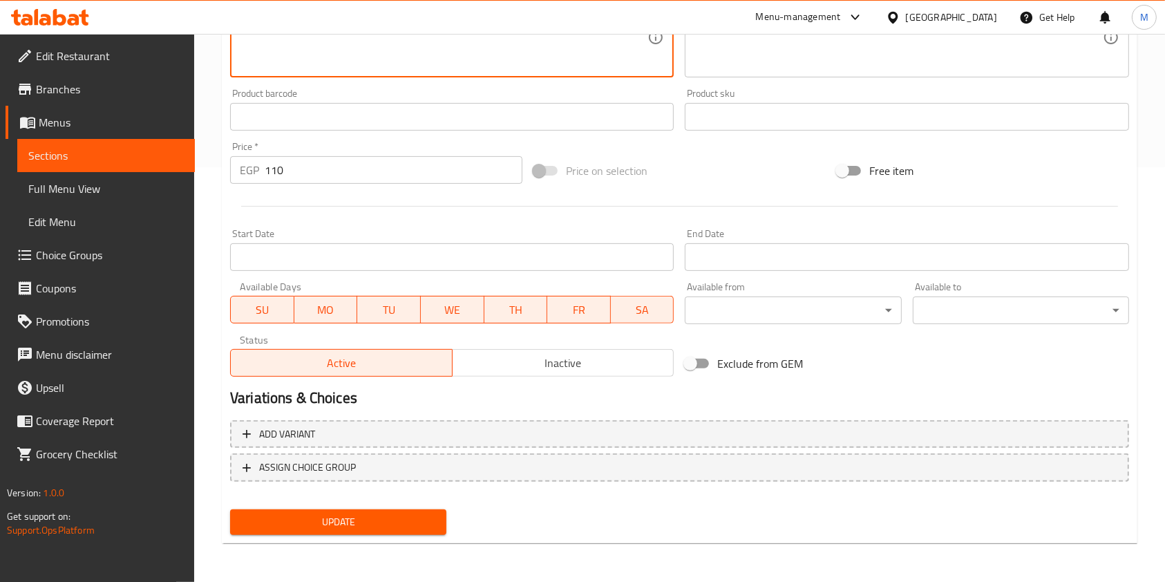
type textarea "Chicken shawarma marinated with Arabic spices, served with garlic sauce, pickle…"
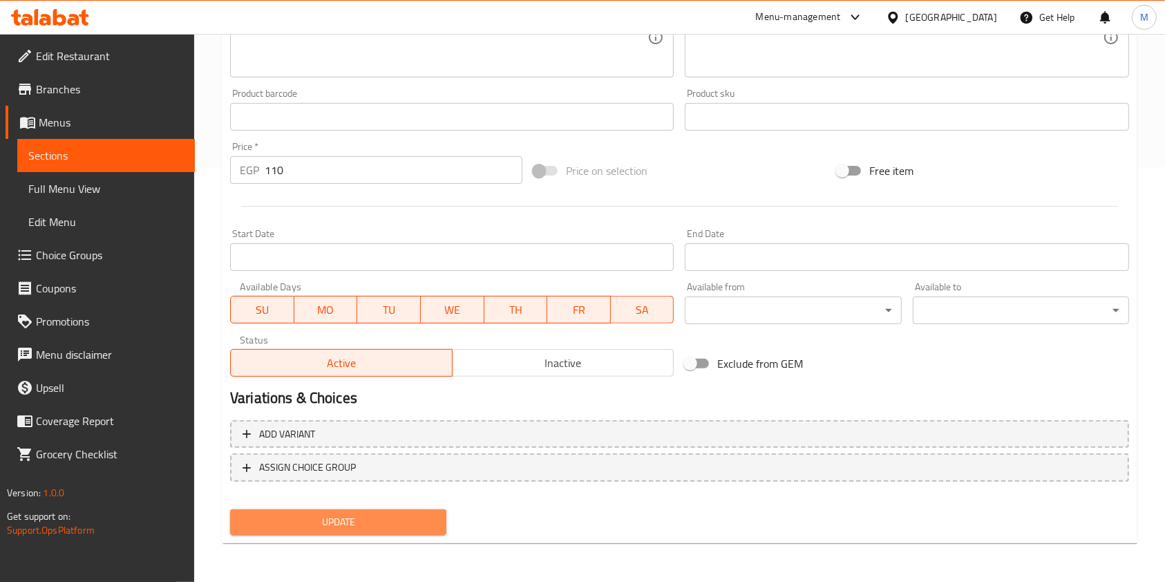
click at [363, 513] on span "Update" at bounding box center [338, 521] width 194 height 17
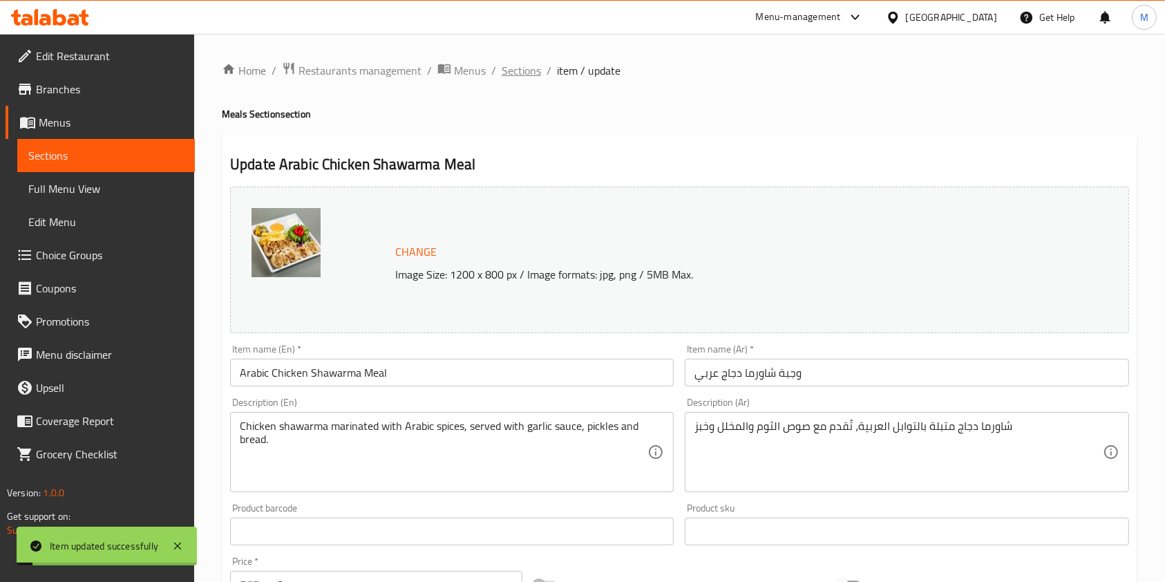
click at [523, 75] on span "Sections" at bounding box center [521, 70] width 39 height 17
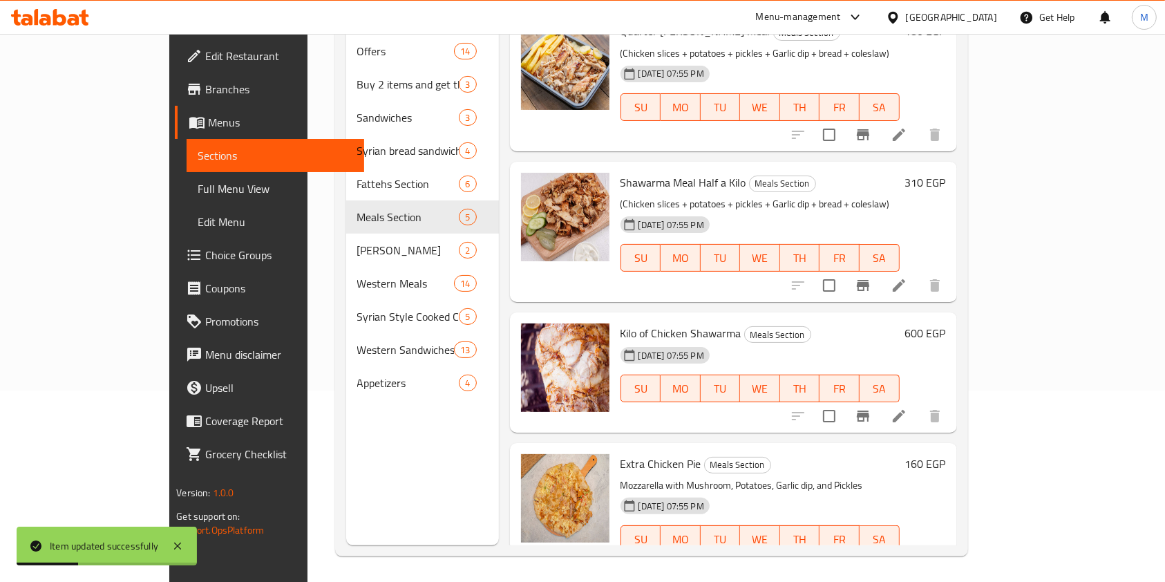
scroll to position [193, 0]
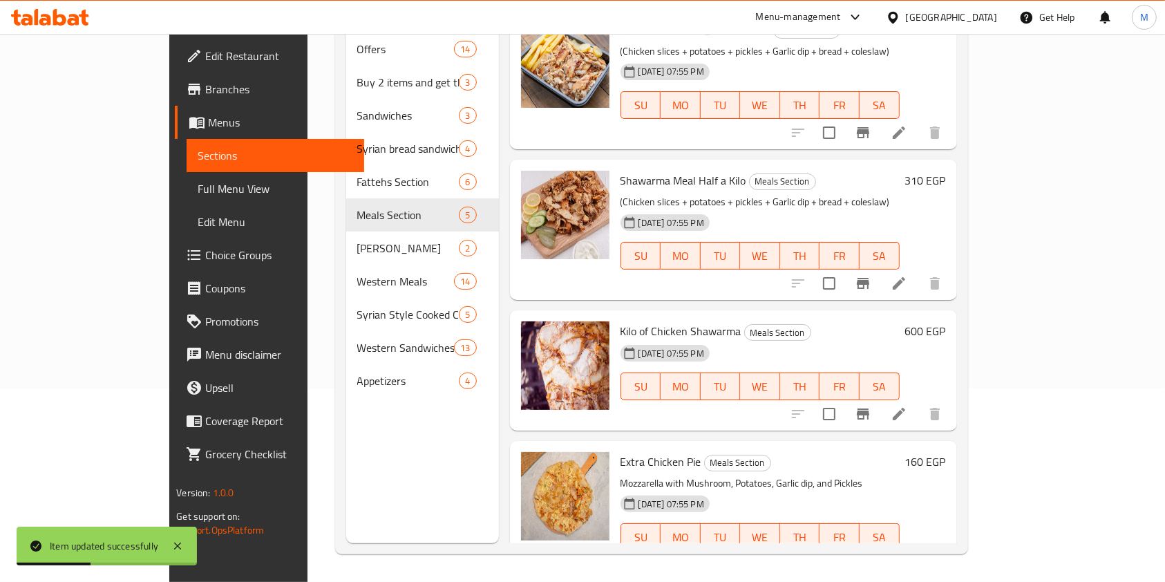
click at [639, 321] on span "Kilo of Chicken Shawarma" at bounding box center [681, 331] width 121 height 21
copy h6 "Kilo of Chicken Shawarma"
click at [907, 406] on icon at bounding box center [899, 414] width 17 height 17
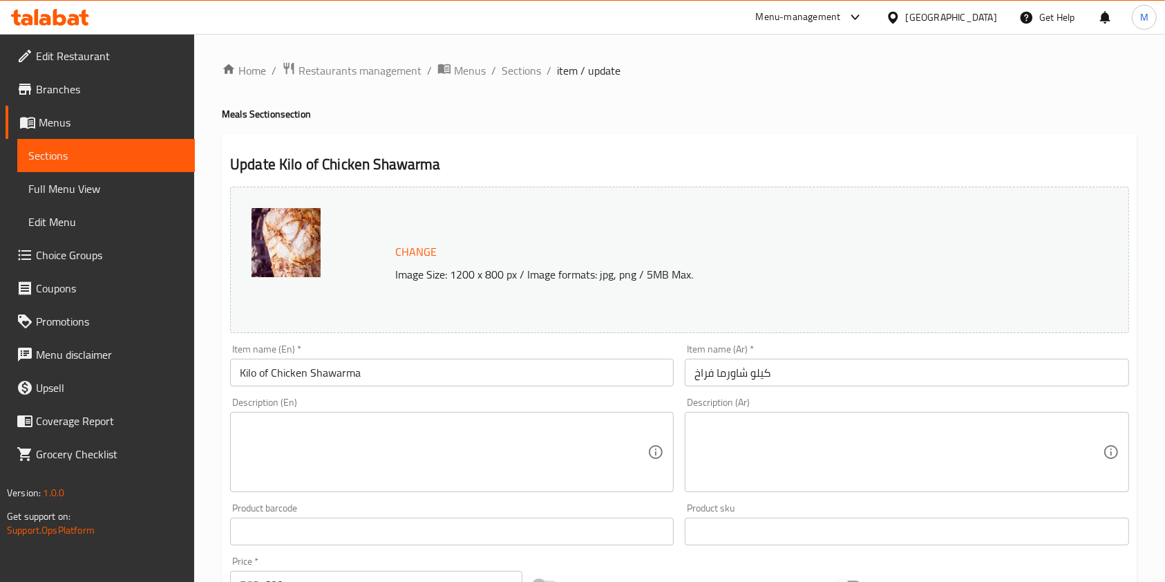
click at [776, 428] on textarea at bounding box center [898, 452] width 408 height 66
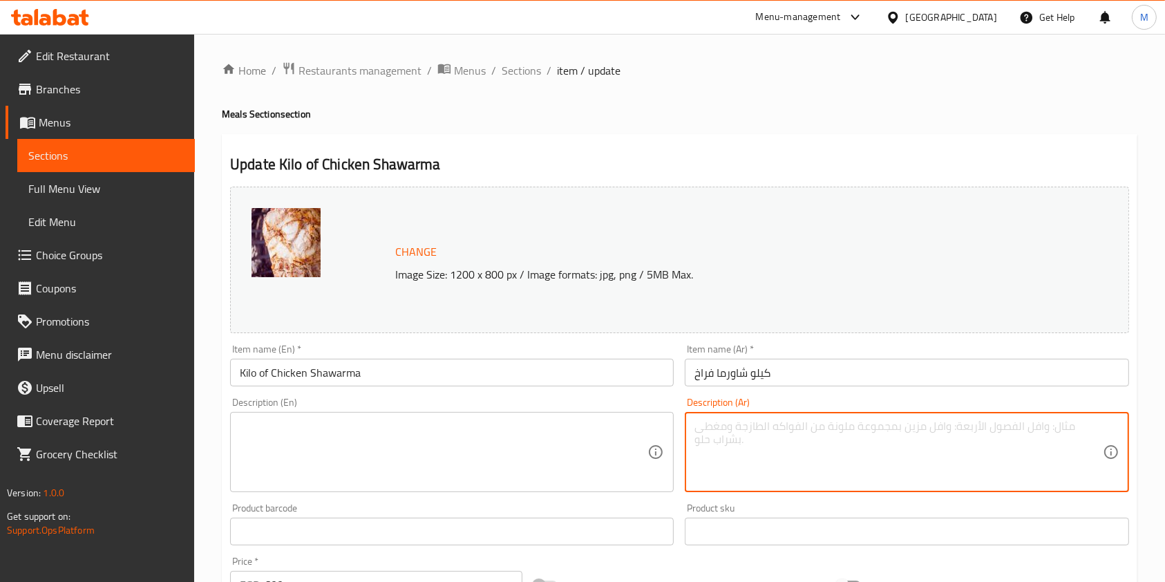
paste textarea "كيلو من شاورما الدجاج"
type textarea "كيلو من شاورما الدجاج"
click at [572, 422] on textarea at bounding box center [444, 452] width 408 height 66
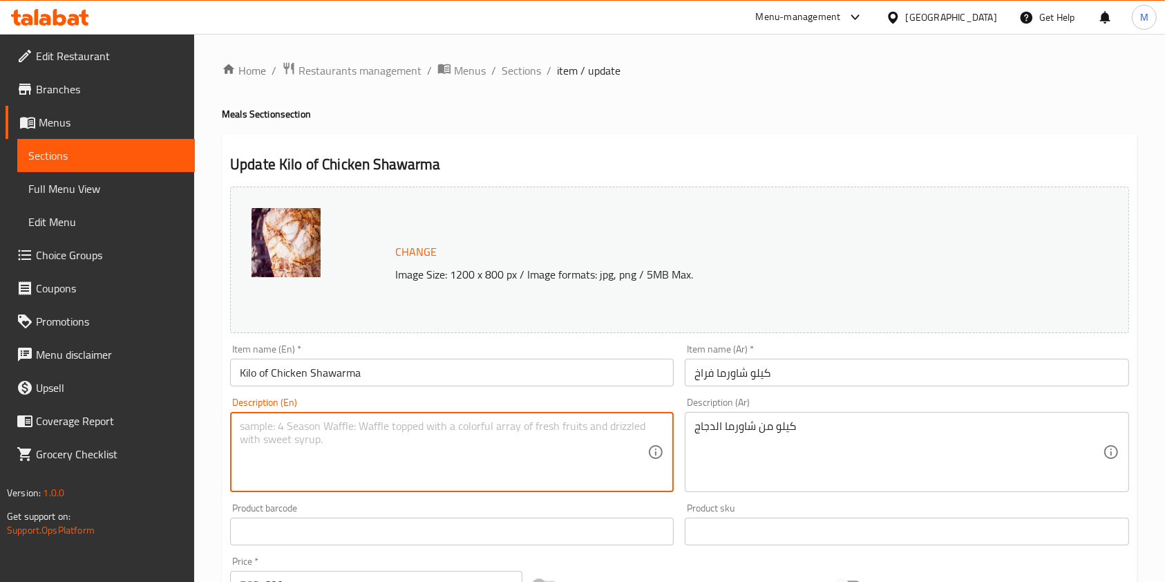
paste textarea "kilo of chicken shawarma"
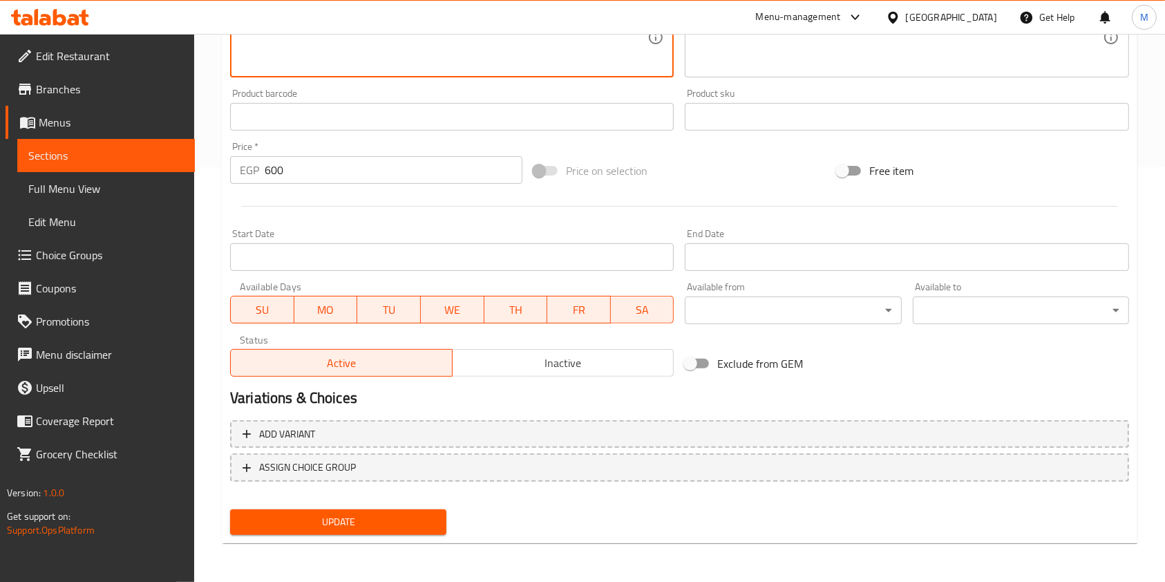
click at [375, 518] on div "Update" at bounding box center [338, 522] width 227 height 37
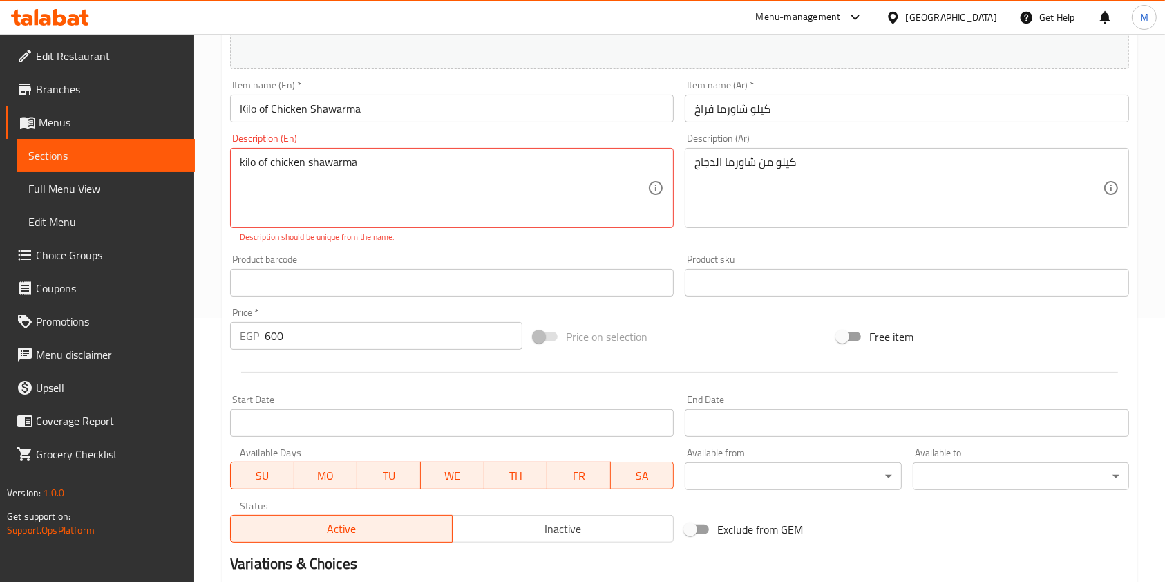
scroll to position [138, 0]
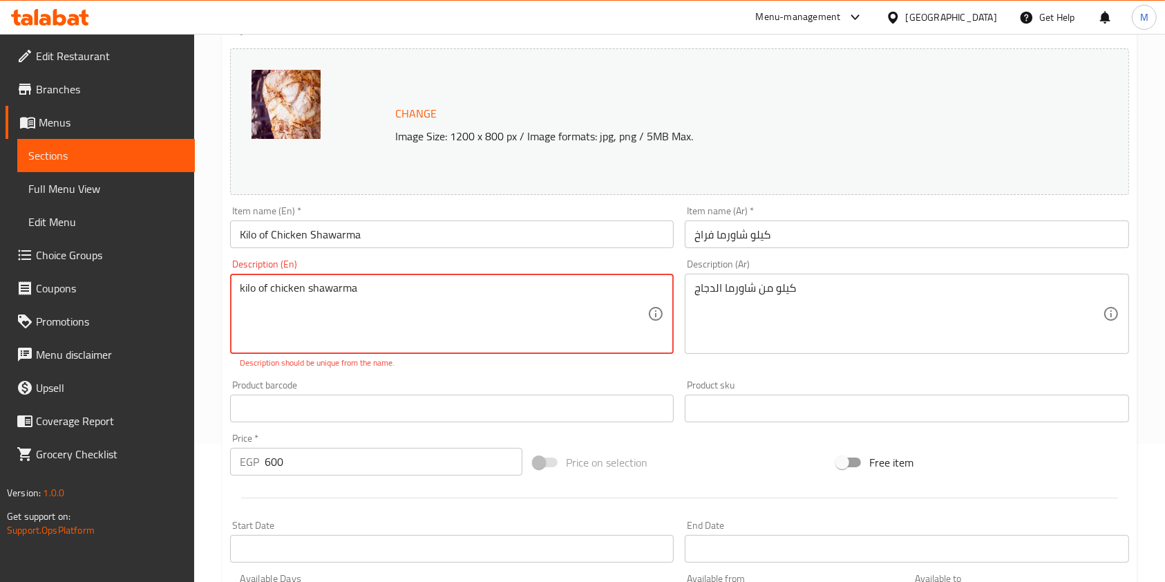
click at [427, 301] on textarea "kilo of chicken shawarma" at bounding box center [444, 314] width 408 height 66
click at [327, 266] on div "Description (En) kilo of chicken shawarma Description (En) Description should b…" at bounding box center [452, 314] width 444 height 110
click at [322, 287] on textarea "kilo of chicken shawarma" at bounding box center [444, 314] width 408 height 66
paste textarea "1 kg tender chicken shawarma seasoned with Arabic spices"
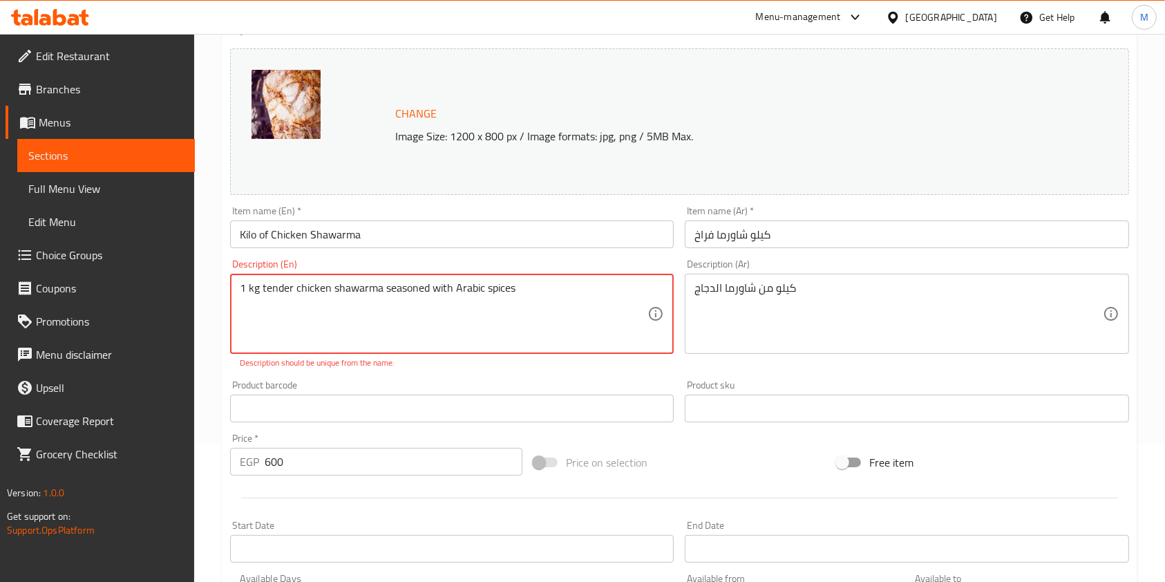
type textarea "1 kg tender chicken shawarma seasoned with Arabic spices"
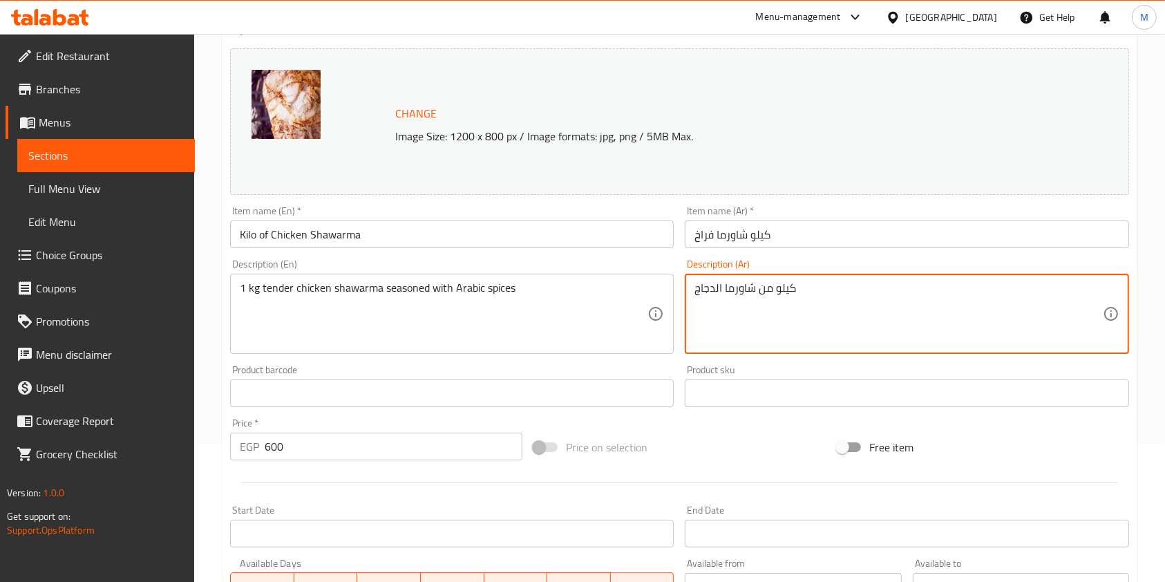
click at [699, 285] on textarea "كيلو من شاورما الدجاج" at bounding box center [898, 314] width 408 height 66
paste textarea "شاورما دجاج طري ومتبل بالتوابل العربية"
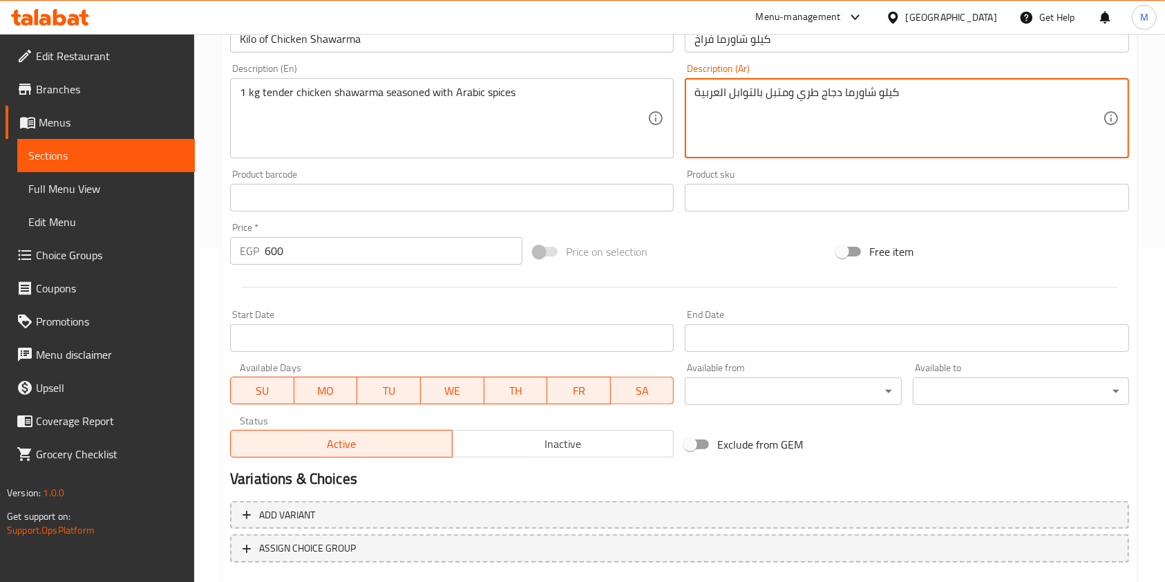
scroll to position [415, 0]
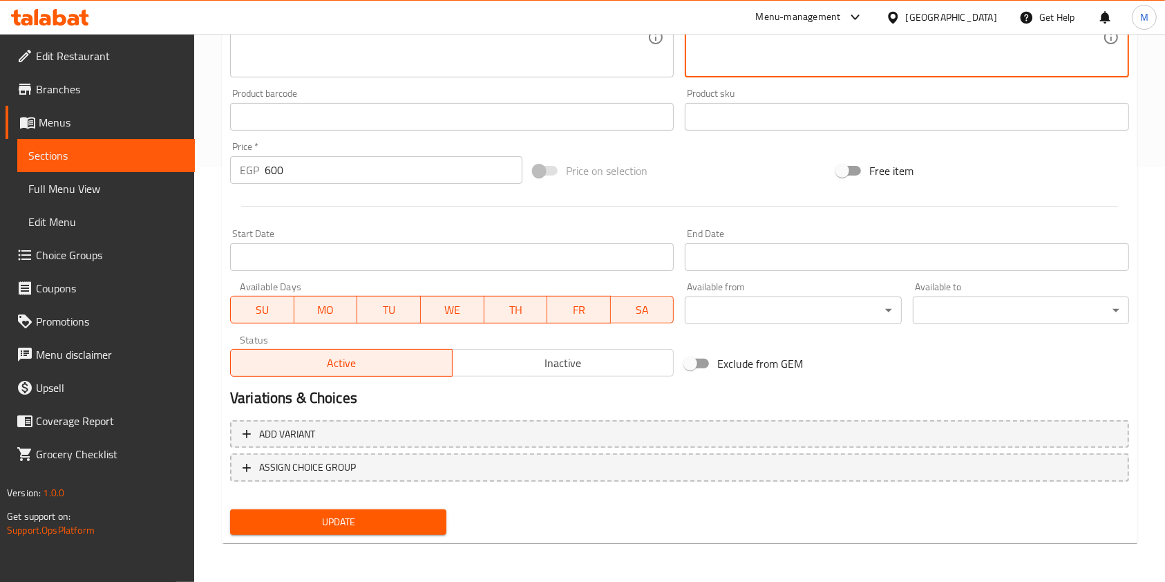
type textarea "كيلو شاورما دجاج طري ومتبل بالتوابل العربية"
drag, startPoint x: 431, startPoint y: 502, endPoint x: 421, endPoint y: 517, distance: 18.4
click at [431, 503] on div "Change Image Size: 1200 x 800 px / Image formats: jpg, png / 5MB Max. Item name…" at bounding box center [680, 153] width 910 height 774
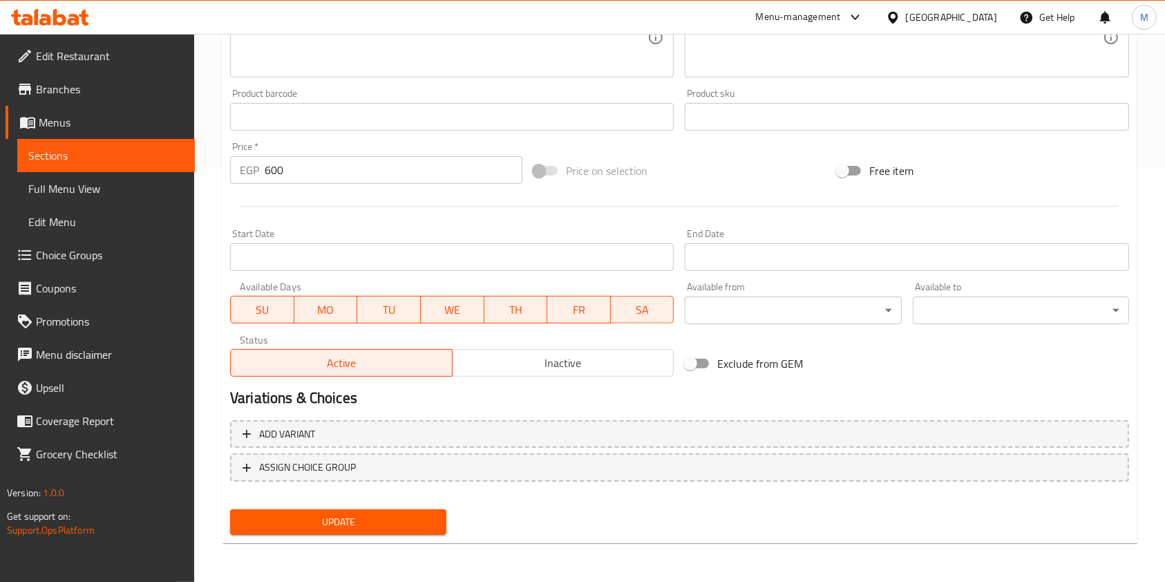
click at [419, 520] on span "Update" at bounding box center [338, 521] width 194 height 17
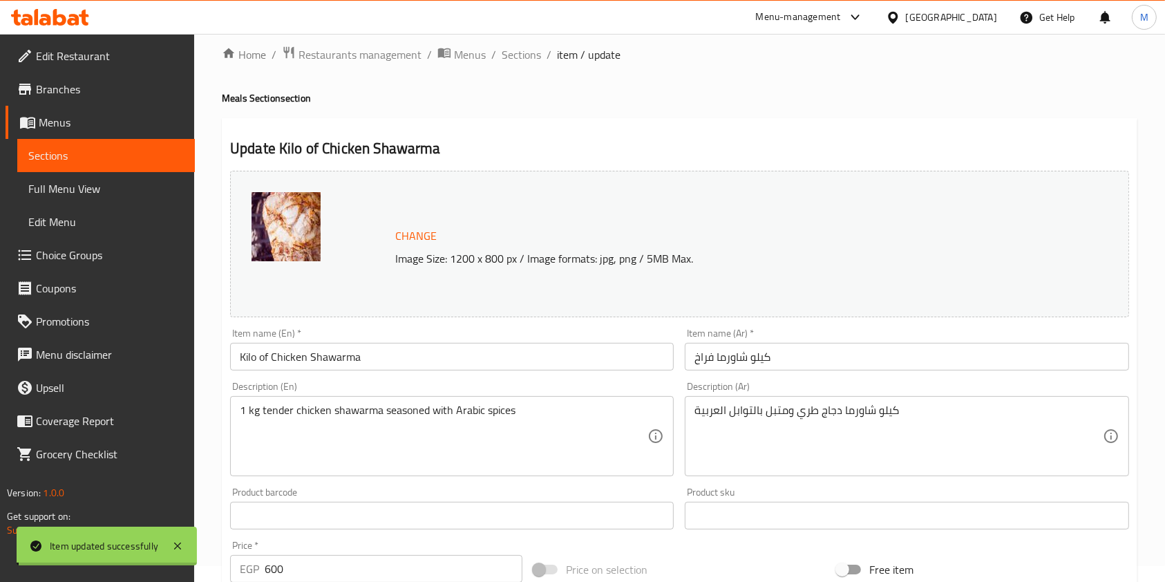
scroll to position [0, 0]
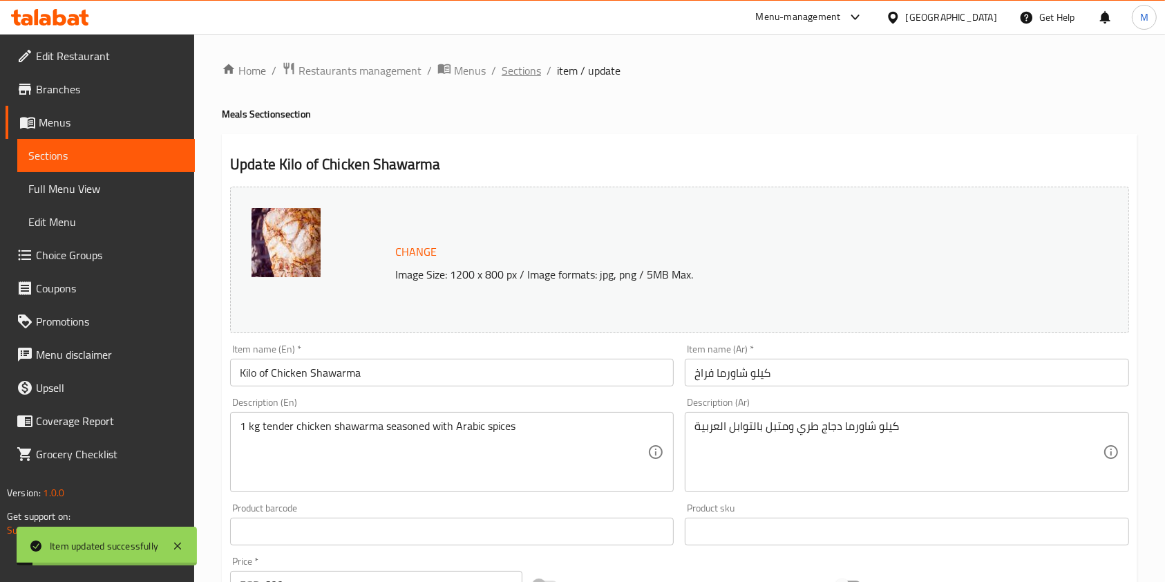
click at [516, 68] on span "Sections" at bounding box center [521, 70] width 39 height 17
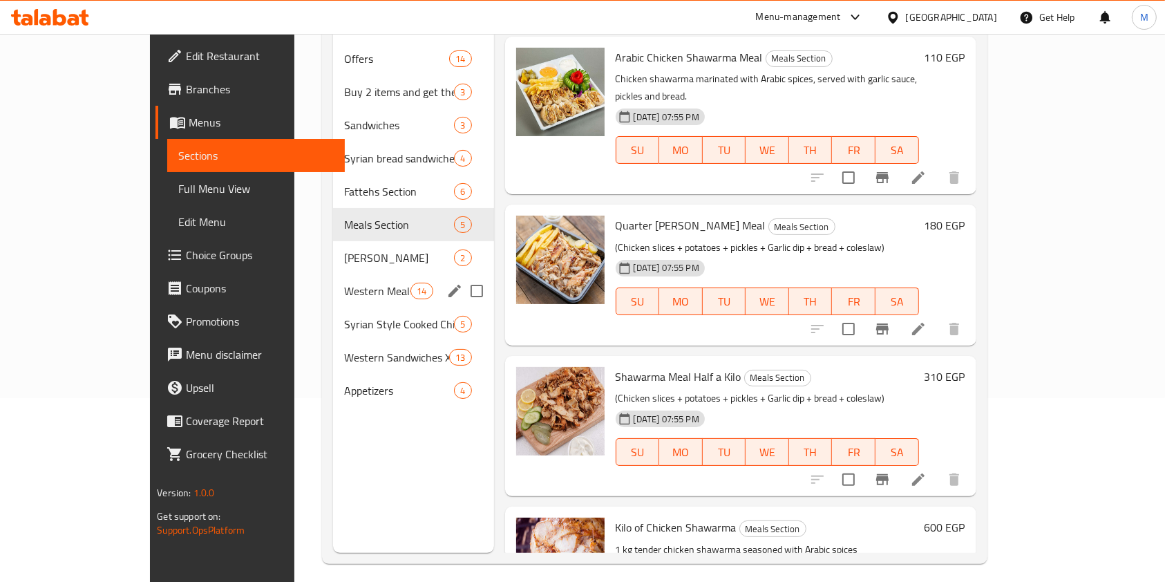
scroll to position [92, 0]
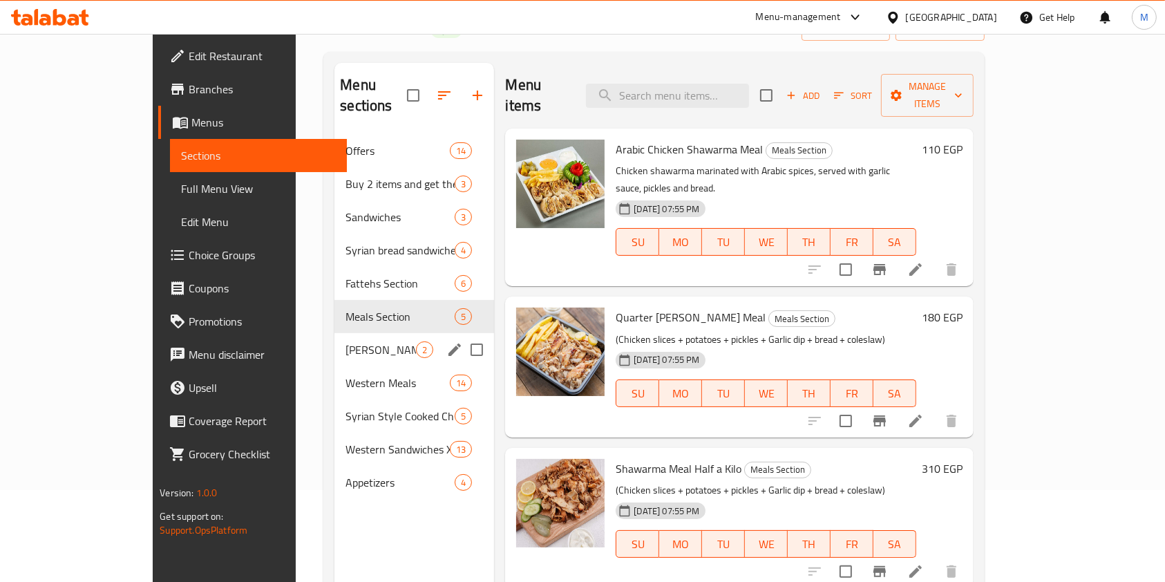
click at [334, 366] on div "Western Meals 14" at bounding box center [414, 382] width 160 height 33
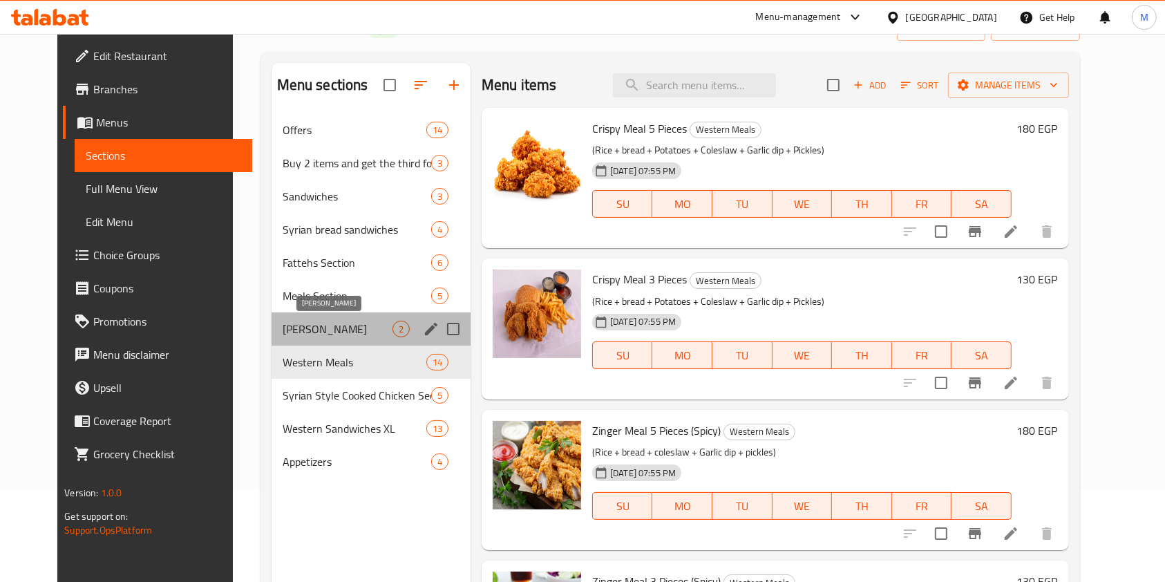
click at [316, 328] on span "Maria" at bounding box center [338, 329] width 110 height 17
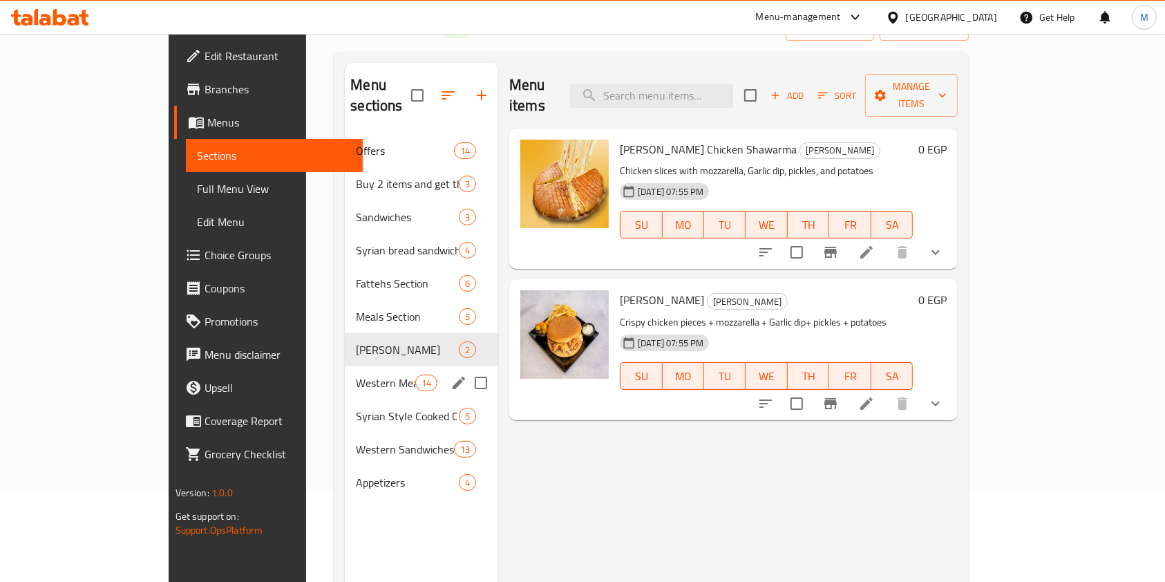
click at [345, 376] on div "Western Meals 14" at bounding box center [421, 382] width 153 height 33
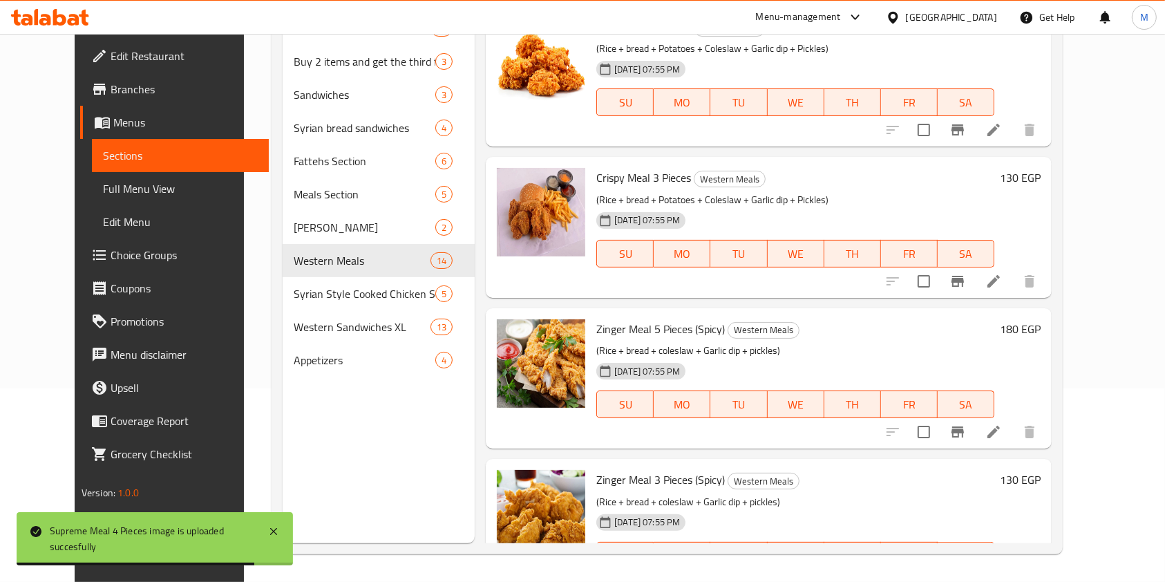
scroll to position [101, 0]
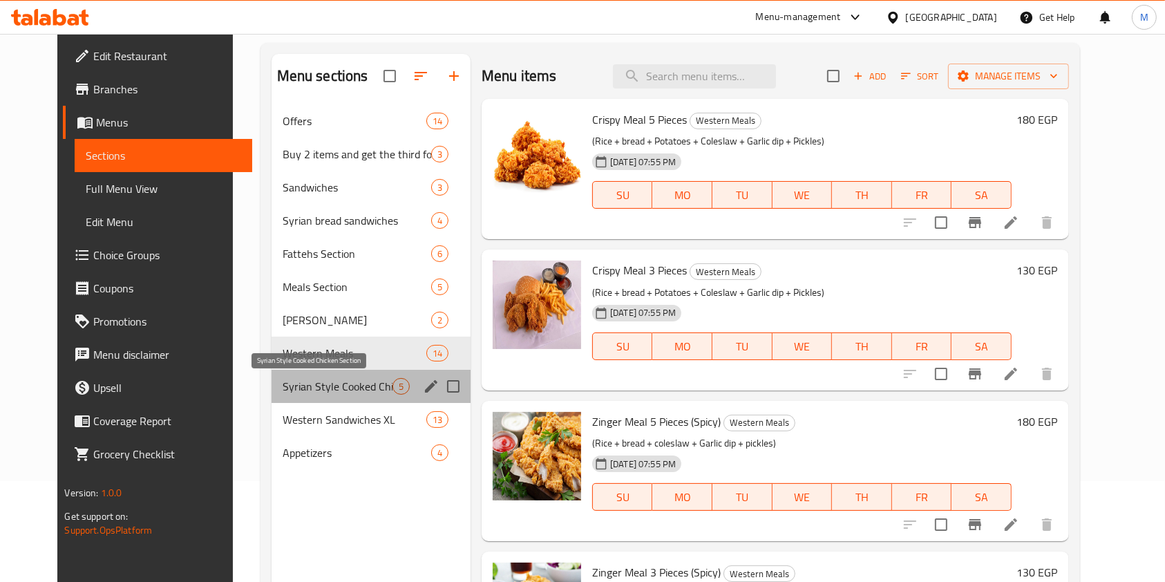
click at [351, 385] on span "Syrian Style Cooked Chicken Section" at bounding box center [338, 386] width 110 height 17
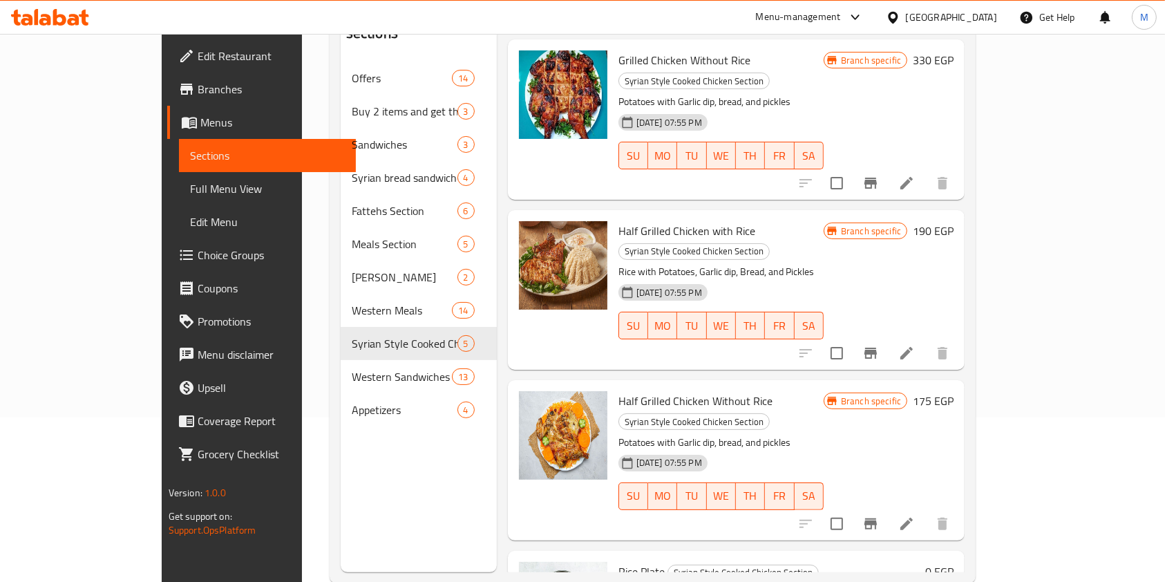
scroll to position [193, 0]
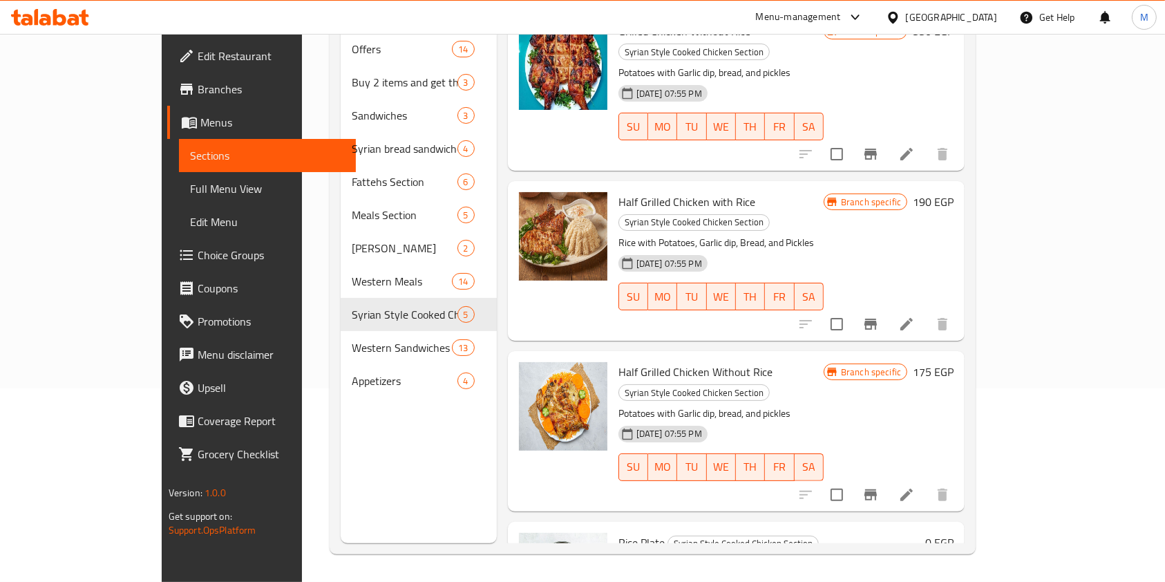
click at [618, 532] on span "Rice Plate" at bounding box center [641, 542] width 46 height 21
copy h6 "Rice Plate"
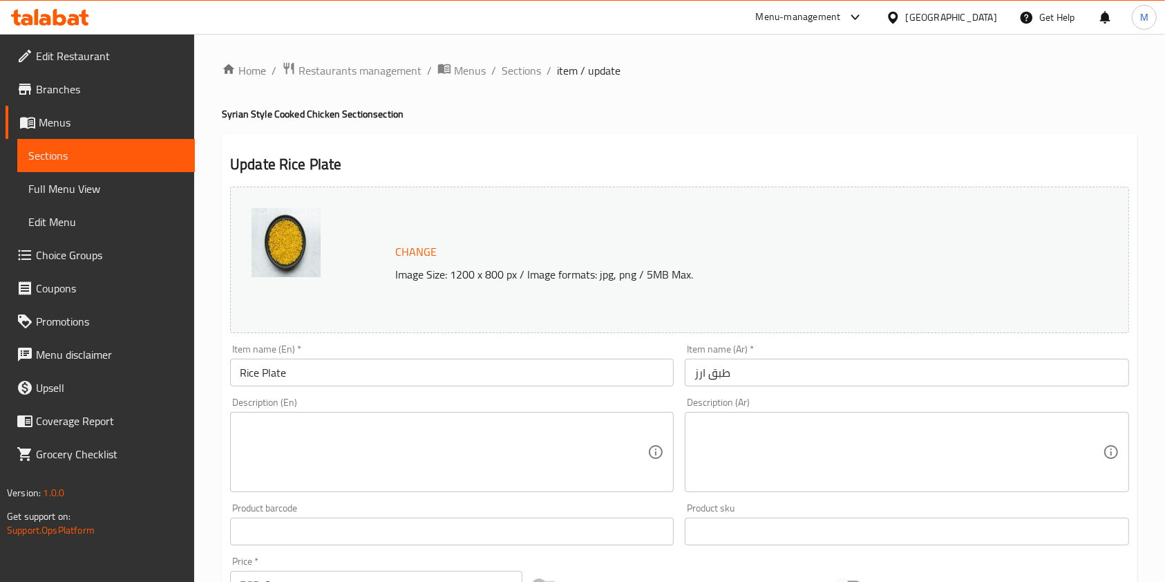
click at [791, 399] on div "Description (Ar) Description (Ar)" at bounding box center [907, 444] width 444 height 95
click at [788, 431] on textarea at bounding box center [898, 452] width 408 height 66
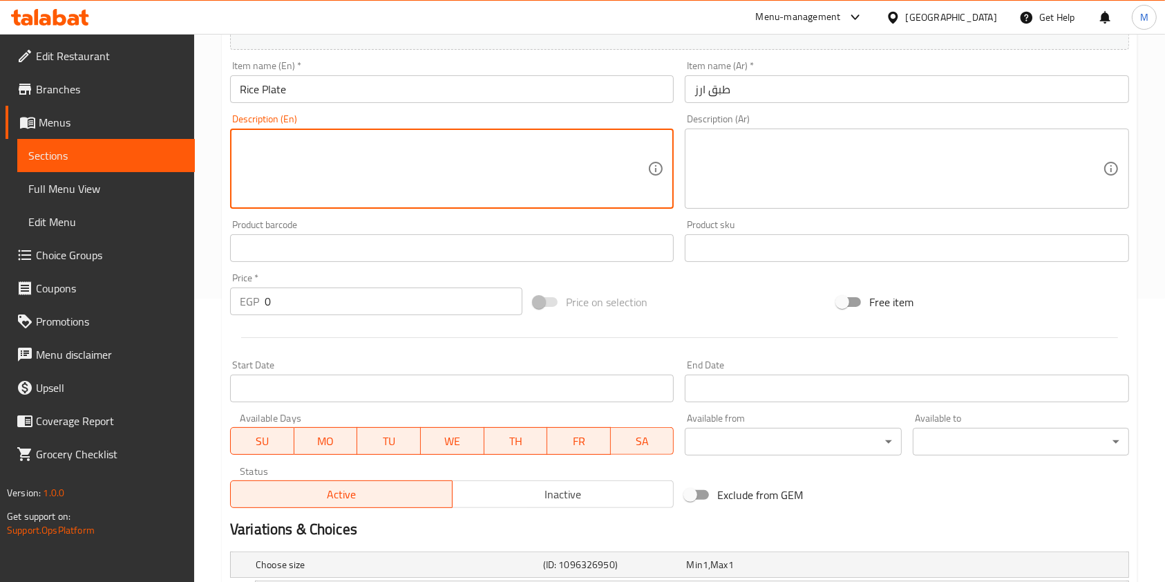
scroll to position [445, 0]
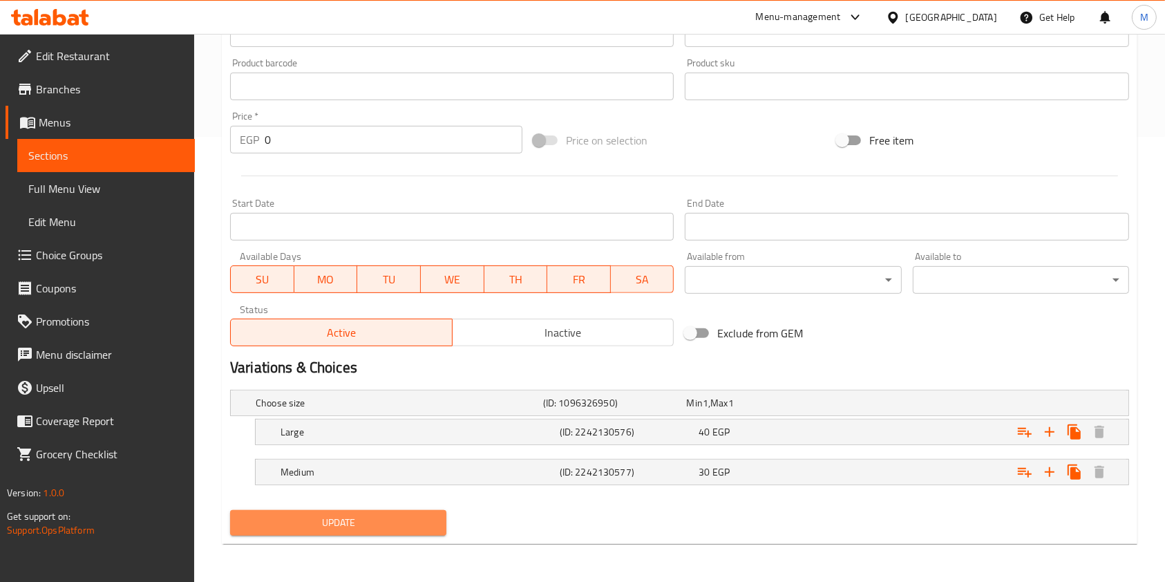
click at [408, 528] on span "Update" at bounding box center [338, 522] width 194 height 17
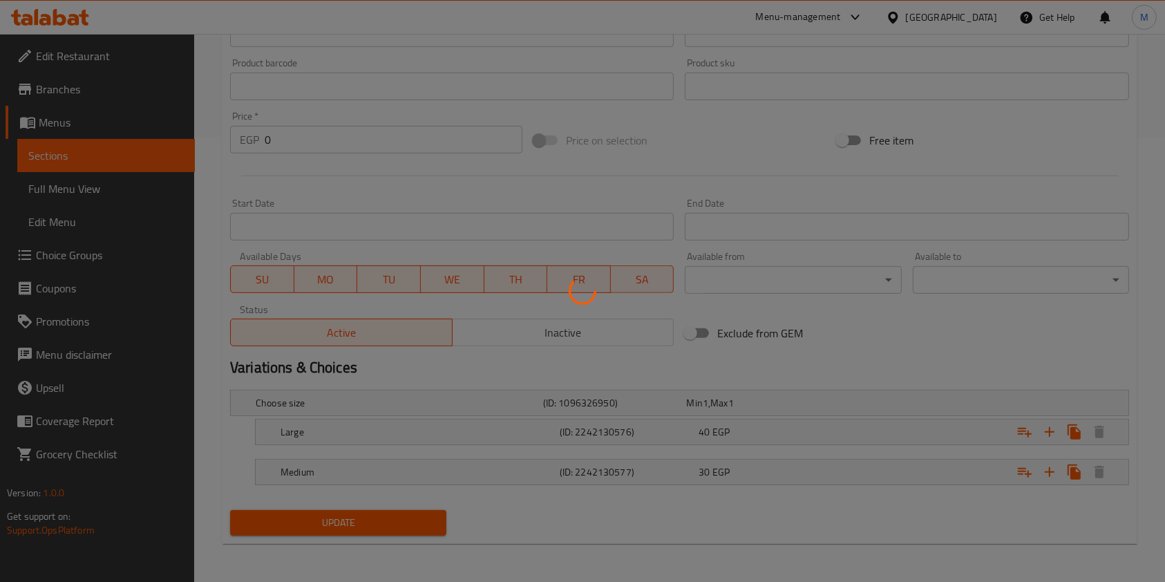
scroll to position [0, 0]
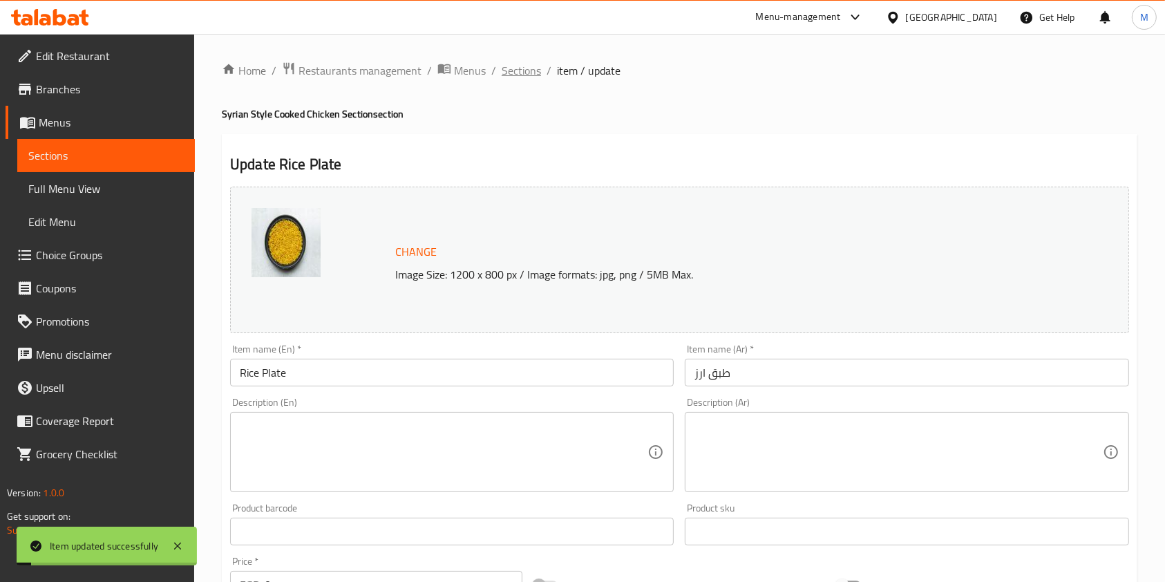
click at [533, 64] on span "Sections" at bounding box center [521, 70] width 39 height 17
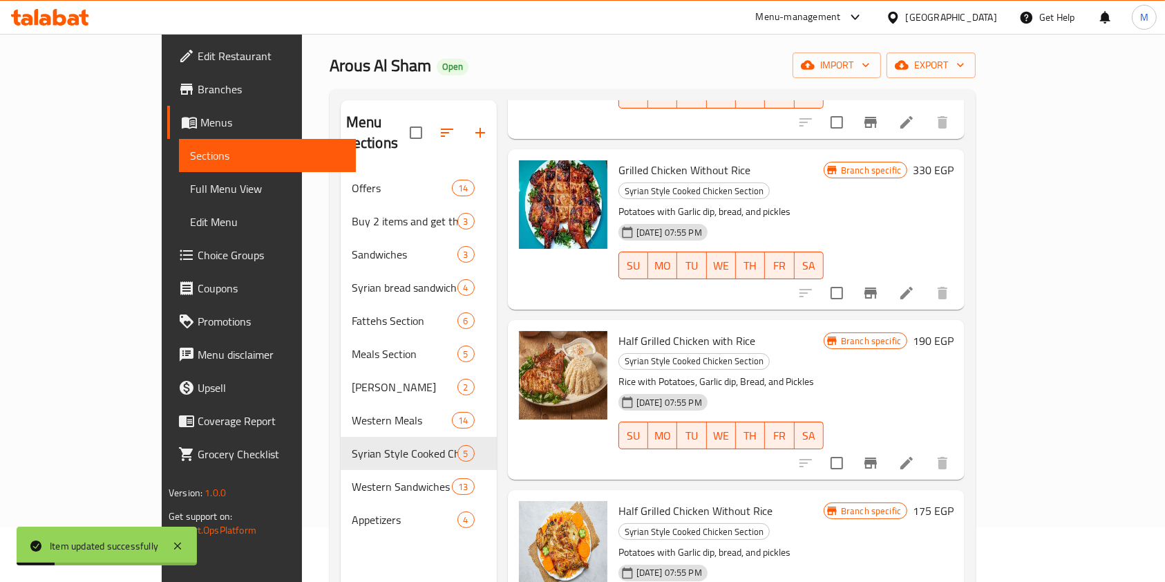
scroll to position [193, 0]
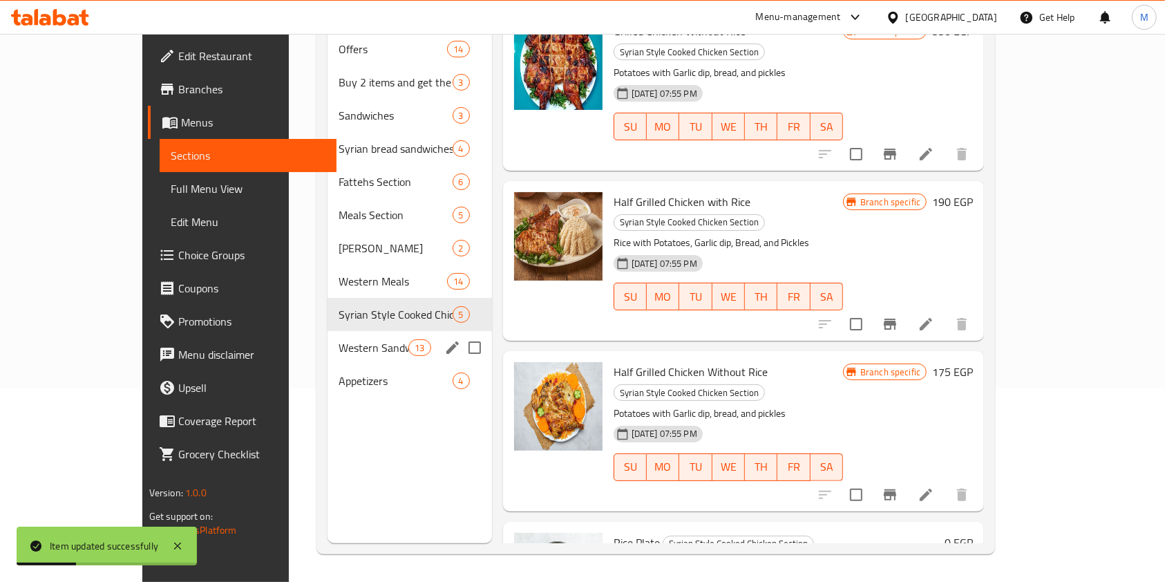
click at [328, 339] on div "Western Sandwiches XL 13" at bounding box center [410, 347] width 164 height 33
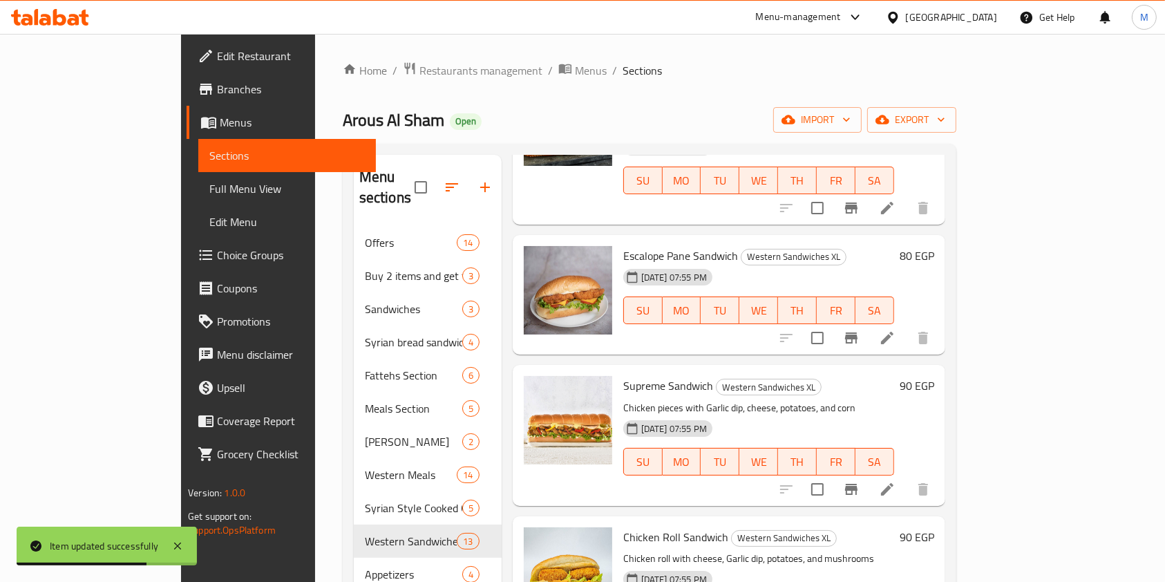
scroll to position [276, 0]
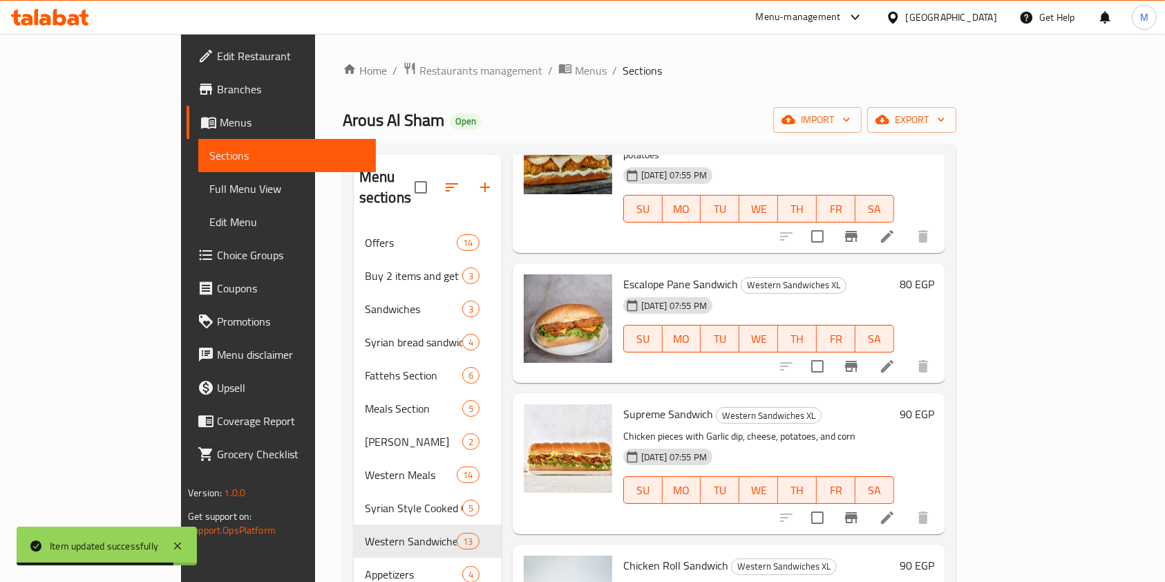
click at [627, 274] on span "Escalope Pane Sandwich" at bounding box center [680, 284] width 115 height 21
copy h6 "Escalope Pane Sandwich"
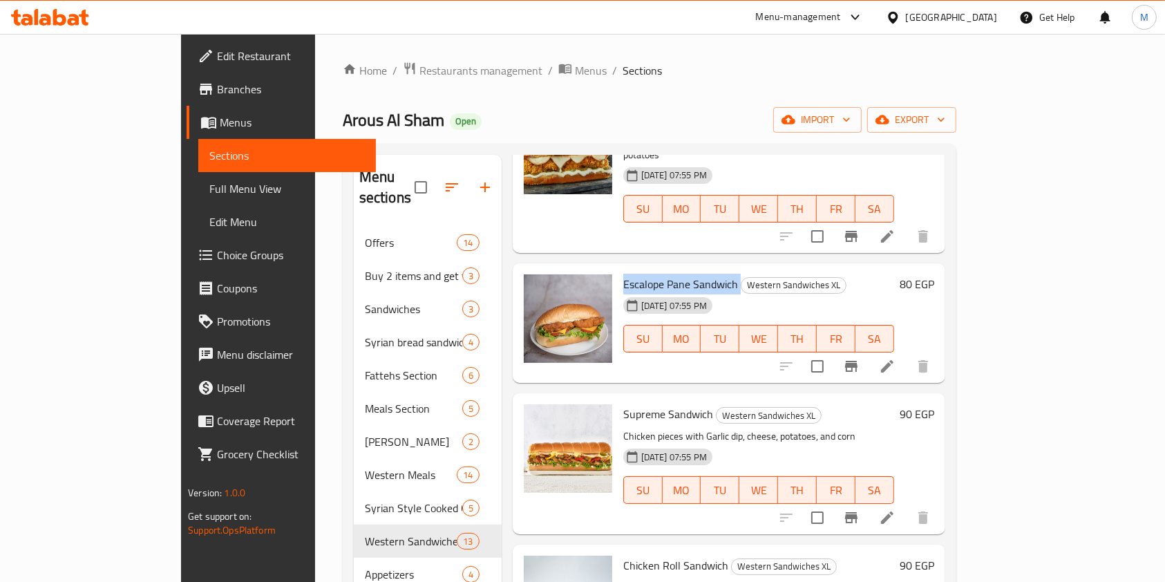
click at [896, 358] on icon at bounding box center [887, 366] width 17 height 17
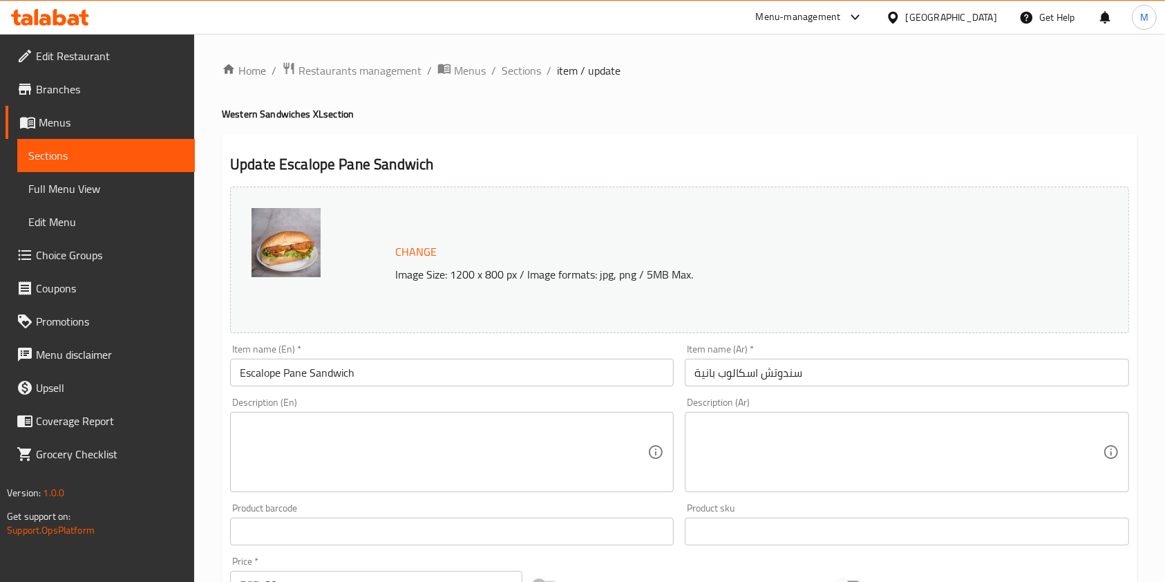
click at [755, 405] on div "Description (Ar) Description (Ar)" at bounding box center [907, 444] width 444 height 95
click at [766, 417] on div "Description (Ar)" at bounding box center [907, 452] width 444 height 80
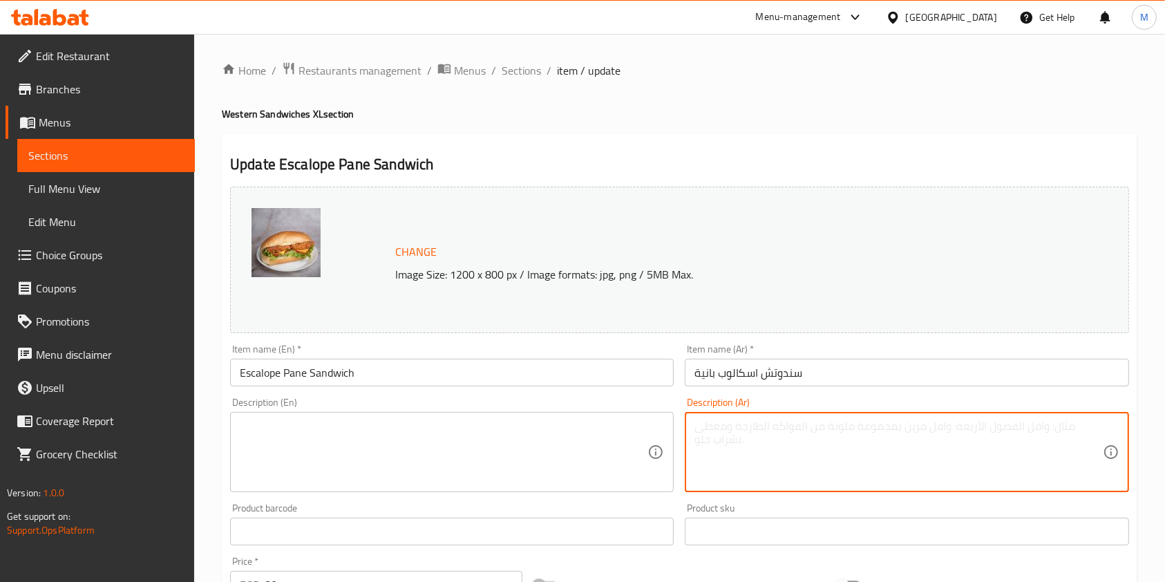
paste textarea "ساندويتش اسكالوب بانيه مقرمش مع الخس والجبن وصوص خاص"
type textarea "ساندويتش اسكالوب بانيه مقرمش مع الخس والجبن وصوص خاص"
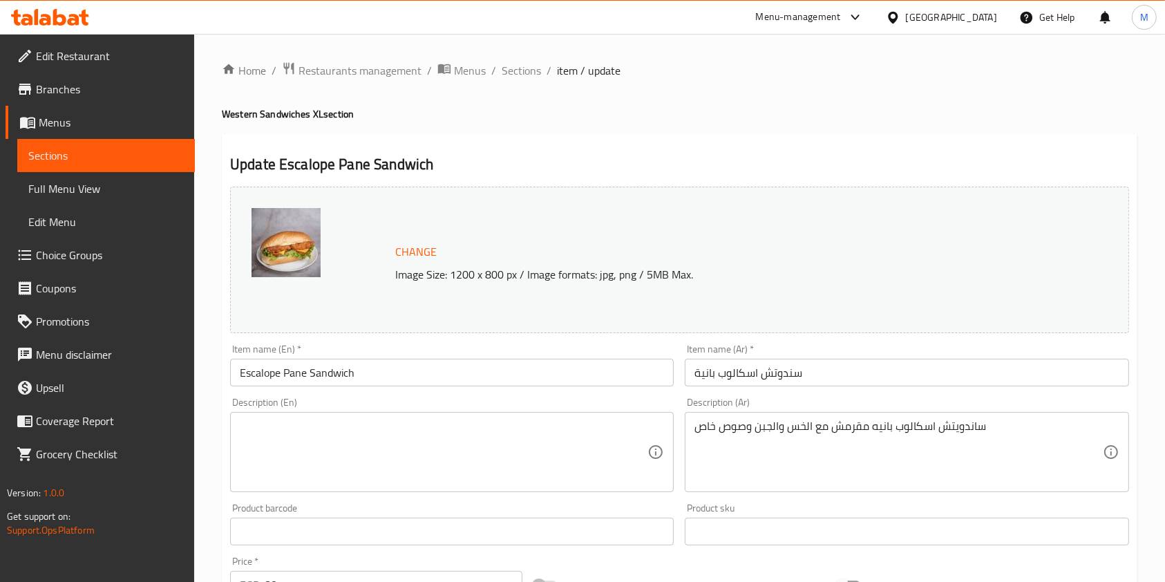
click at [616, 418] on div "Description (En)" at bounding box center [452, 452] width 444 height 80
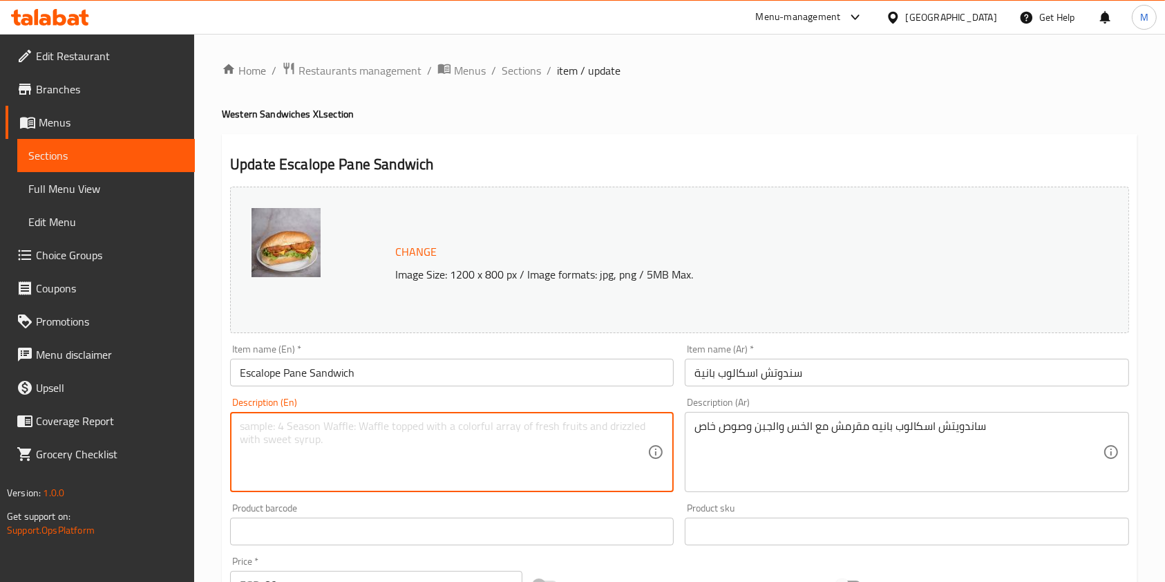
paste textarea "Crispy breaded escalope sandwich with lettuce, cheese and special sauce"
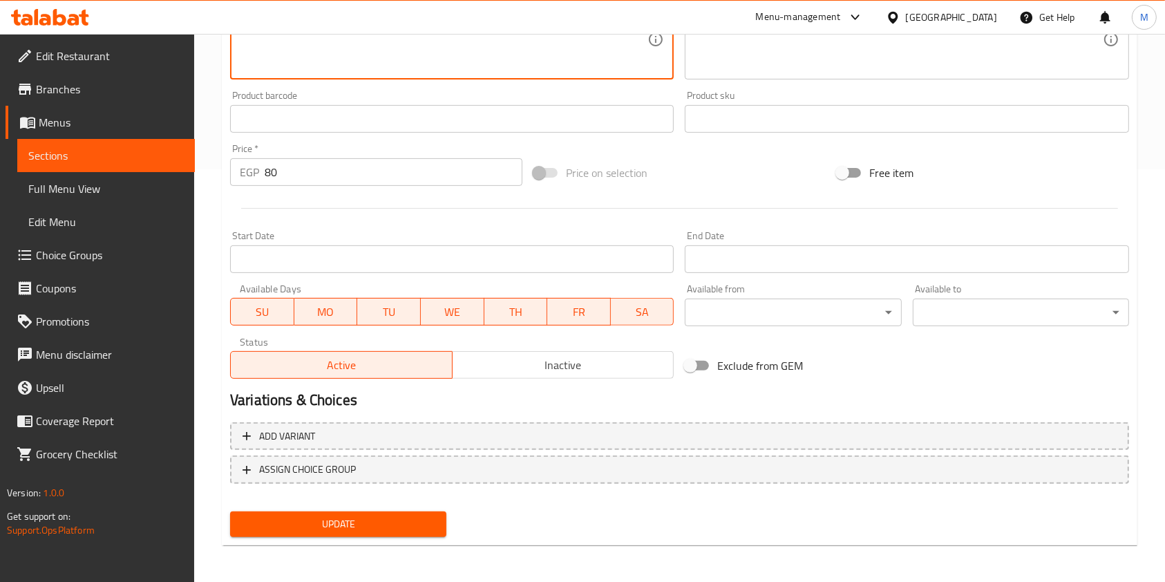
scroll to position [415, 0]
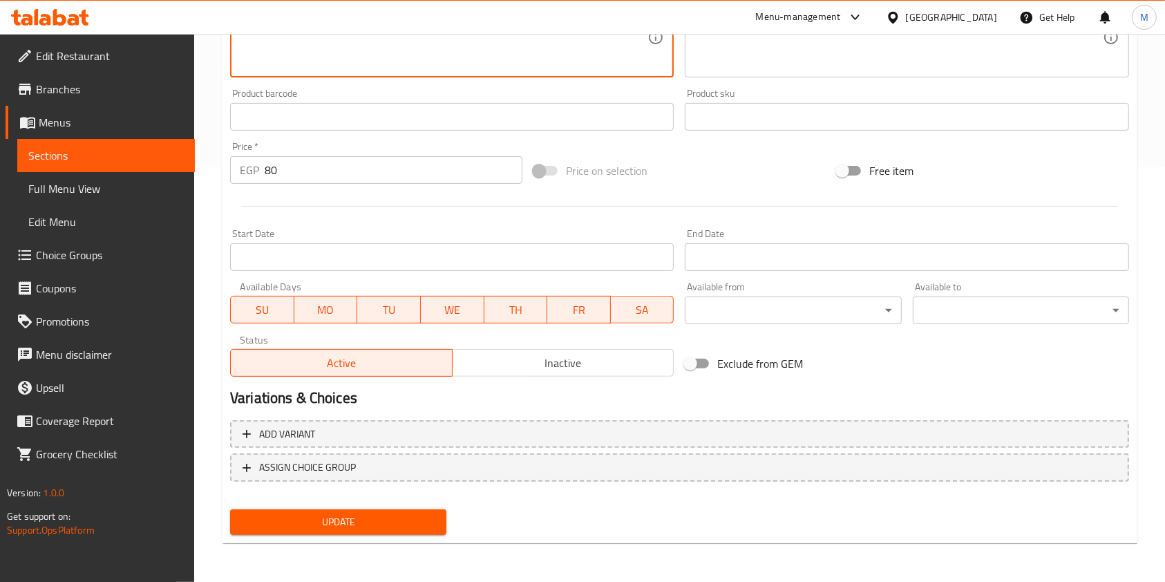
type textarea "Crispy breaded escalope sandwich with lettuce, cheese and special sauce"
click at [393, 515] on span "Update" at bounding box center [338, 521] width 194 height 17
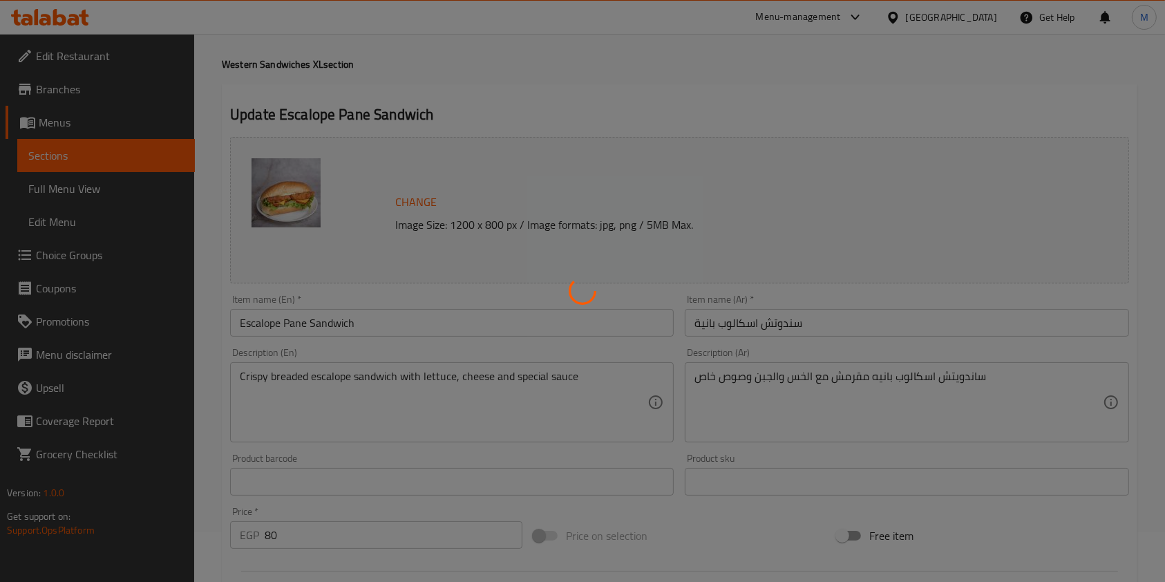
scroll to position [0, 0]
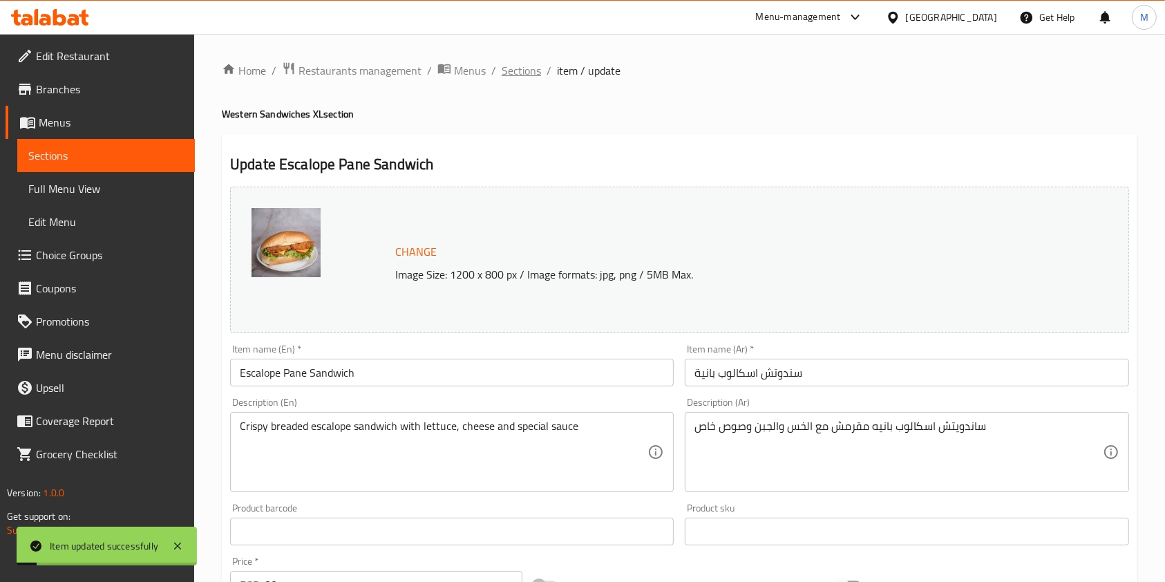
click at [534, 75] on span "Sections" at bounding box center [521, 70] width 39 height 17
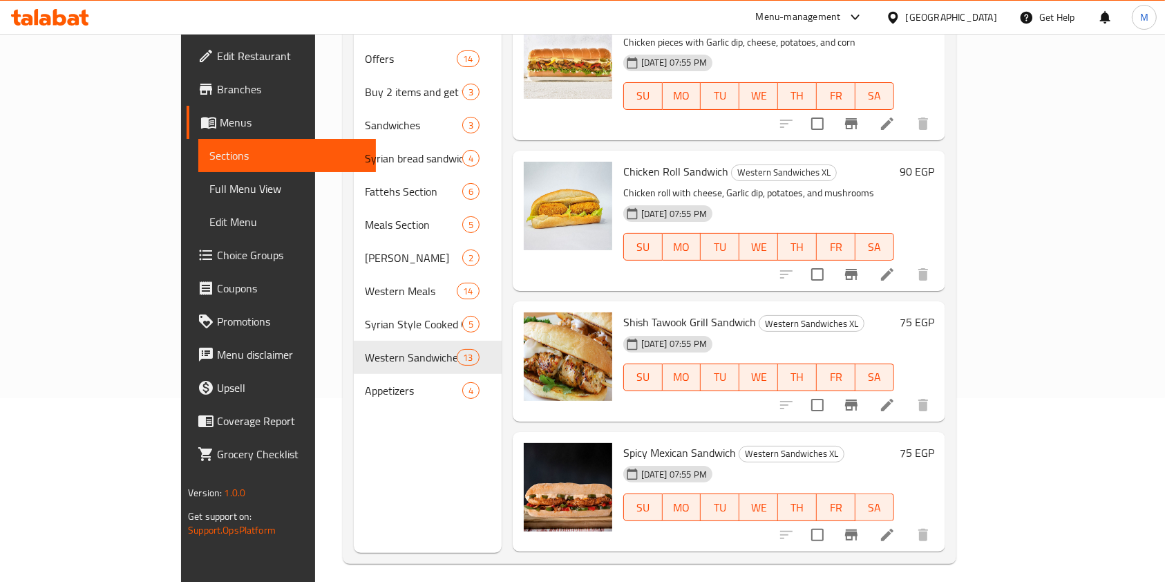
scroll to position [553, 0]
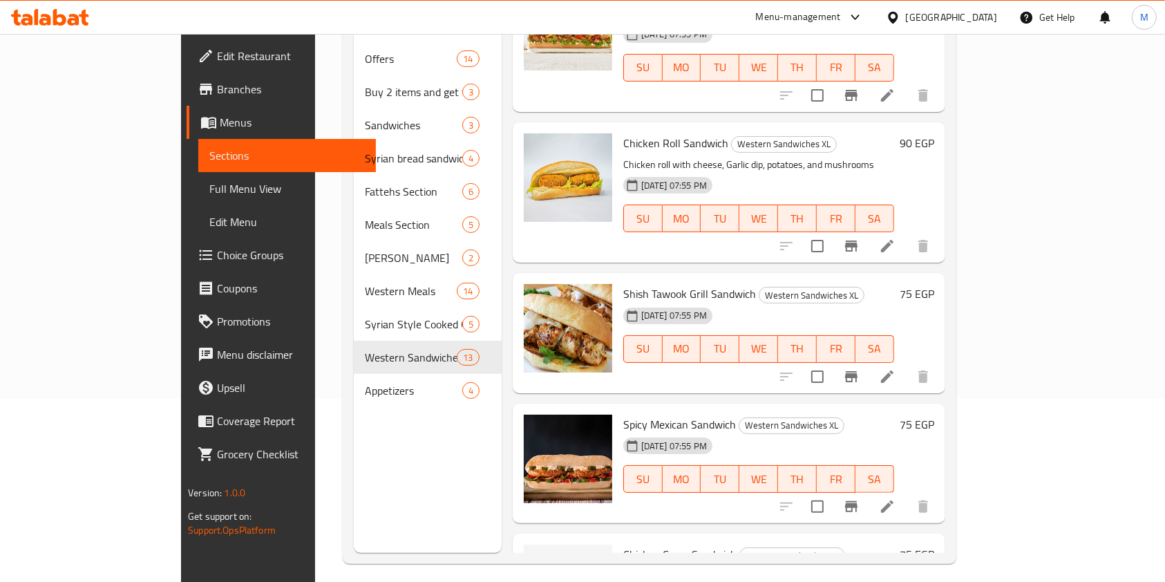
click at [623, 283] on span "Shish Tawook Grill Sandwich" at bounding box center [689, 293] width 133 height 21
copy h6 "Shish Tawook Grill Sandwich"
click at [907, 364] on li at bounding box center [887, 376] width 39 height 25
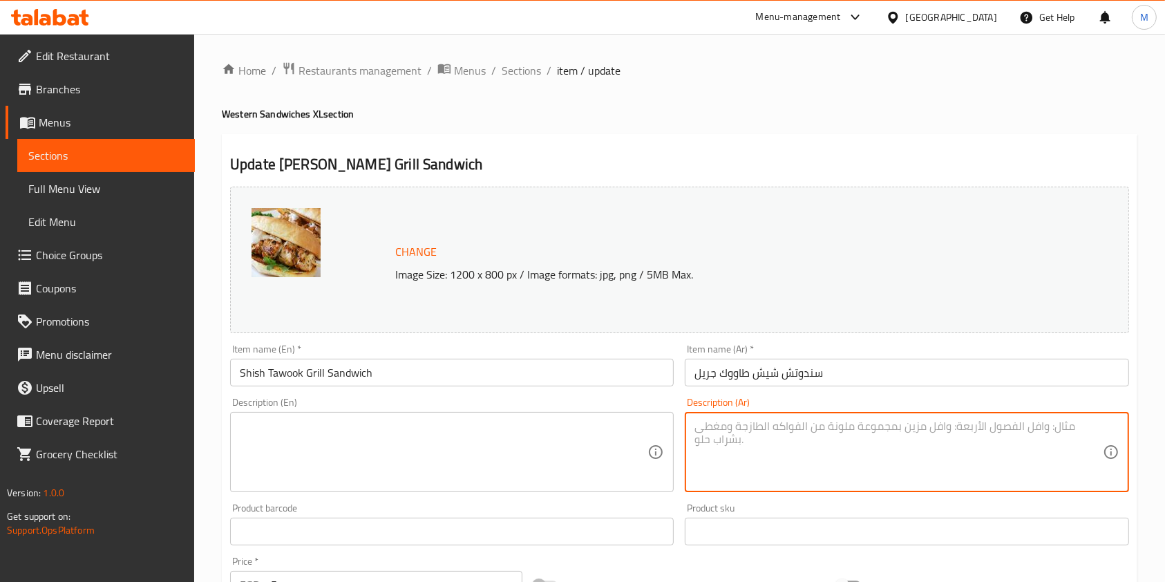
click at [868, 443] on textarea at bounding box center [898, 452] width 408 height 66
paste textarea "ساندوتش شيش طاووق مشوي يحتوي على قطع دجاج متبلة طرية"
type textarea "ساندوتش شيش طاووق مشوي يحتوي على قطع دجاج متبلة طرية"
click at [585, 417] on div "Description (En)" at bounding box center [452, 452] width 444 height 80
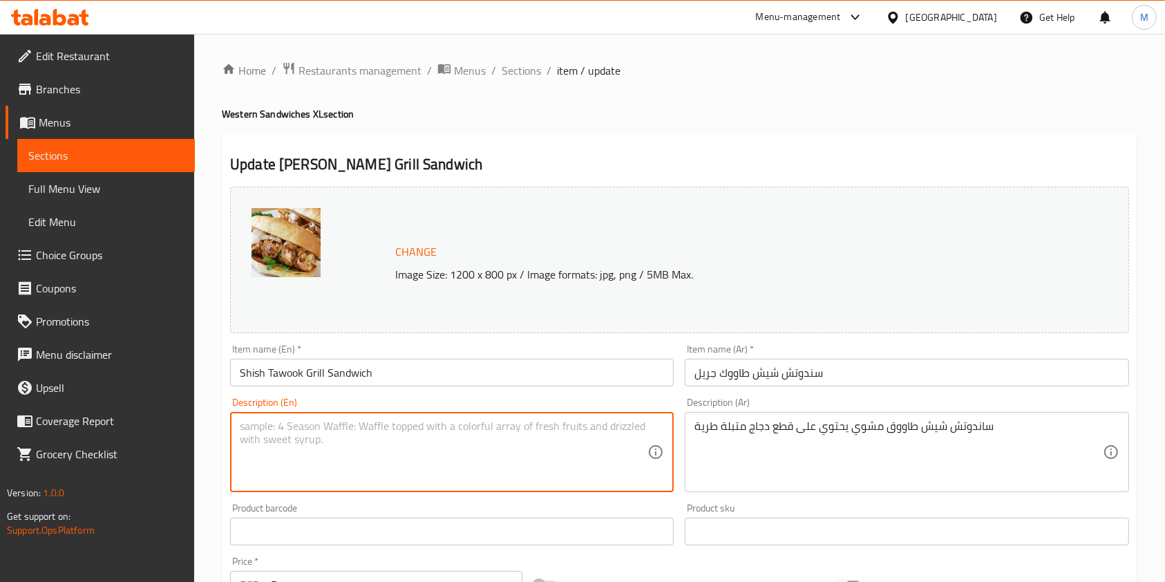
paste textarea "Grilled shish tawook sandwich containing tender marinated chicken pieces"
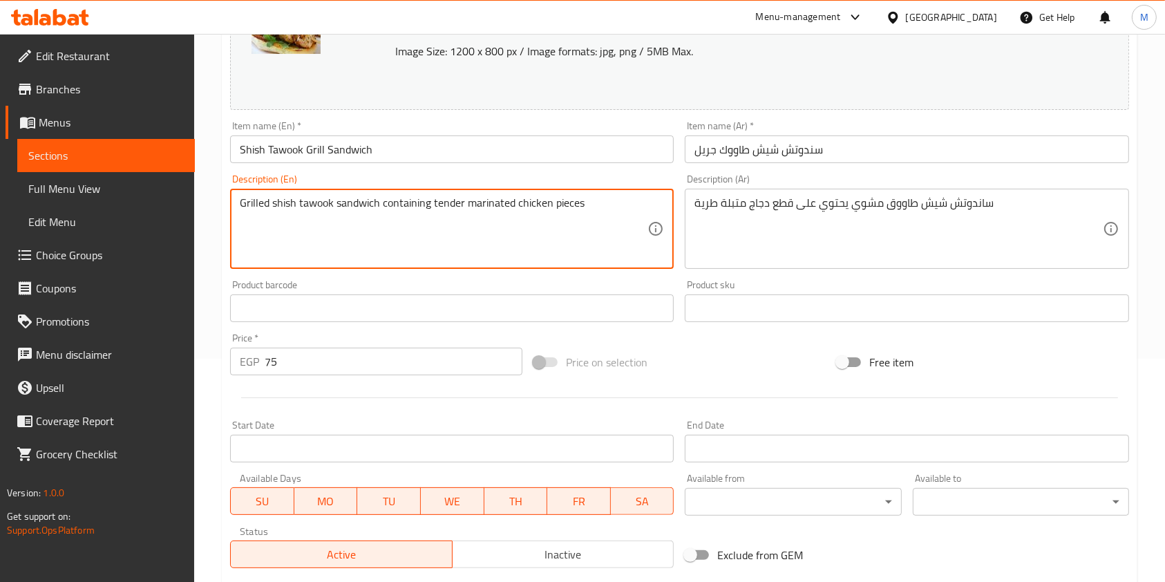
scroll to position [415, 0]
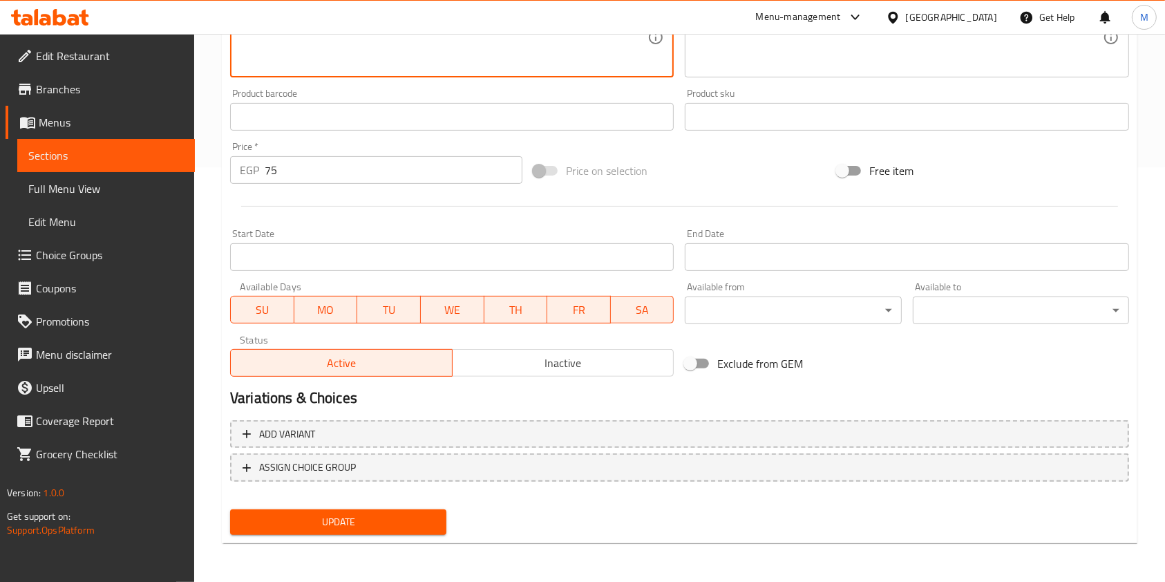
type textarea "Grilled shish tawook sandwich containing tender marinated chicken pieces"
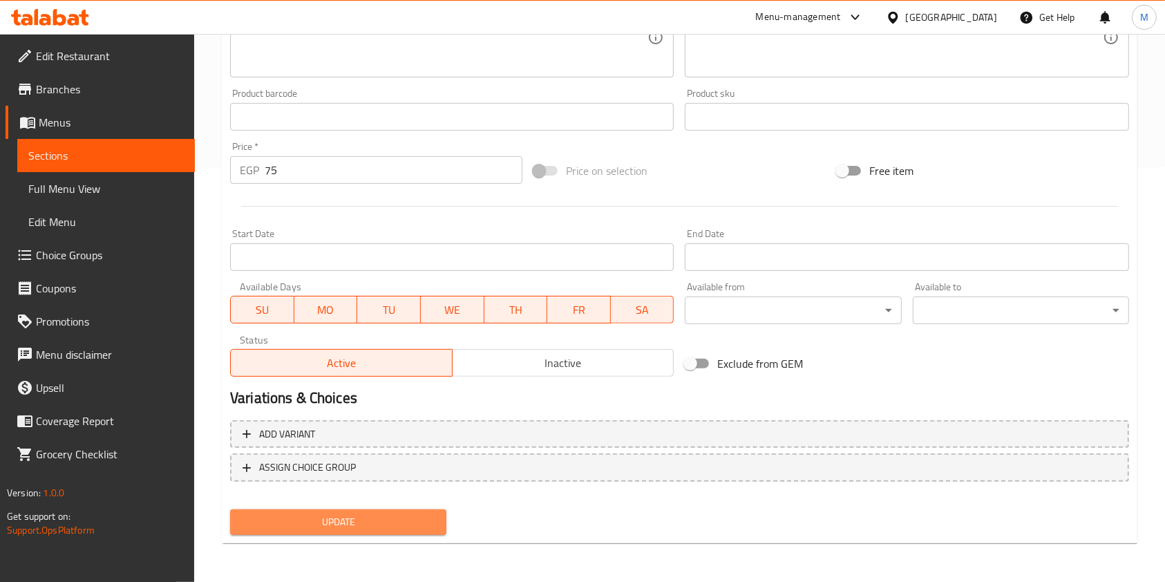
click at [411, 515] on span "Update" at bounding box center [338, 521] width 194 height 17
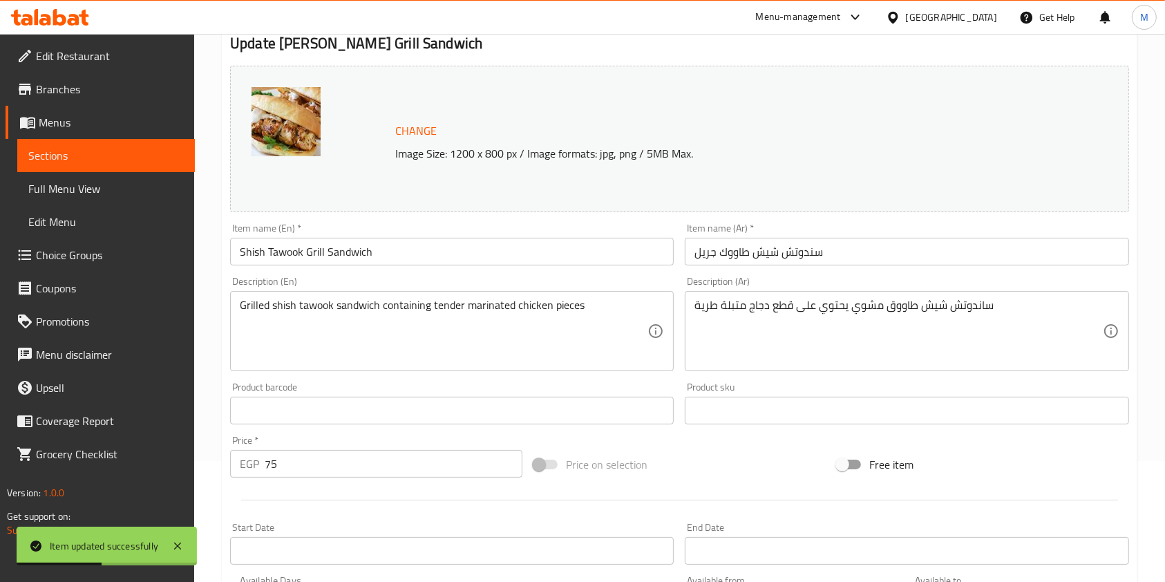
scroll to position [0, 0]
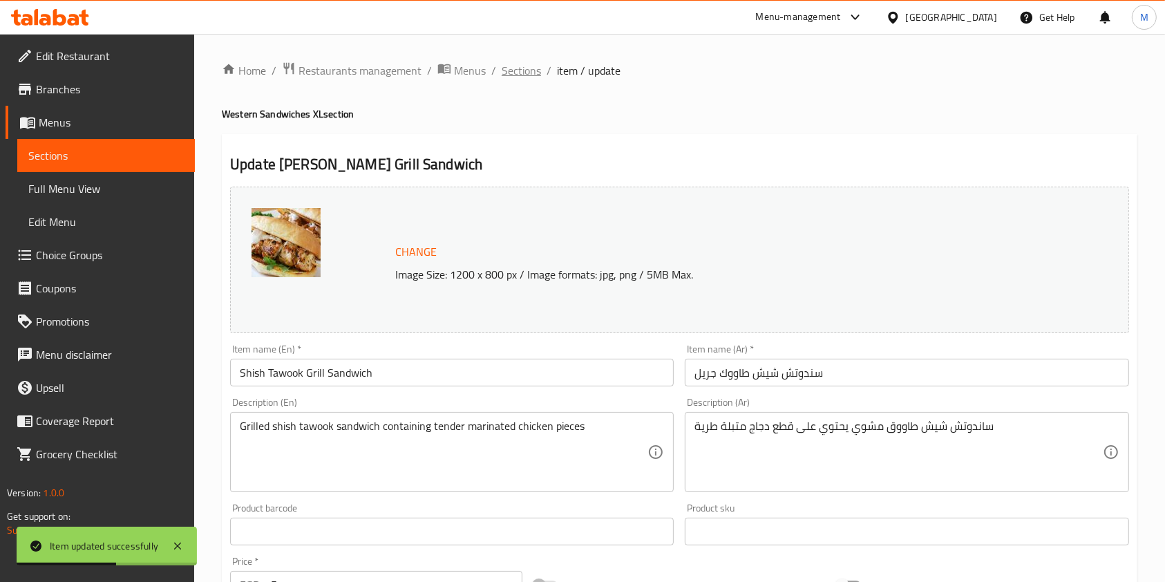
click at [502, 73] on span "Sections" at bounding box center [521, 70] width 39 height 17
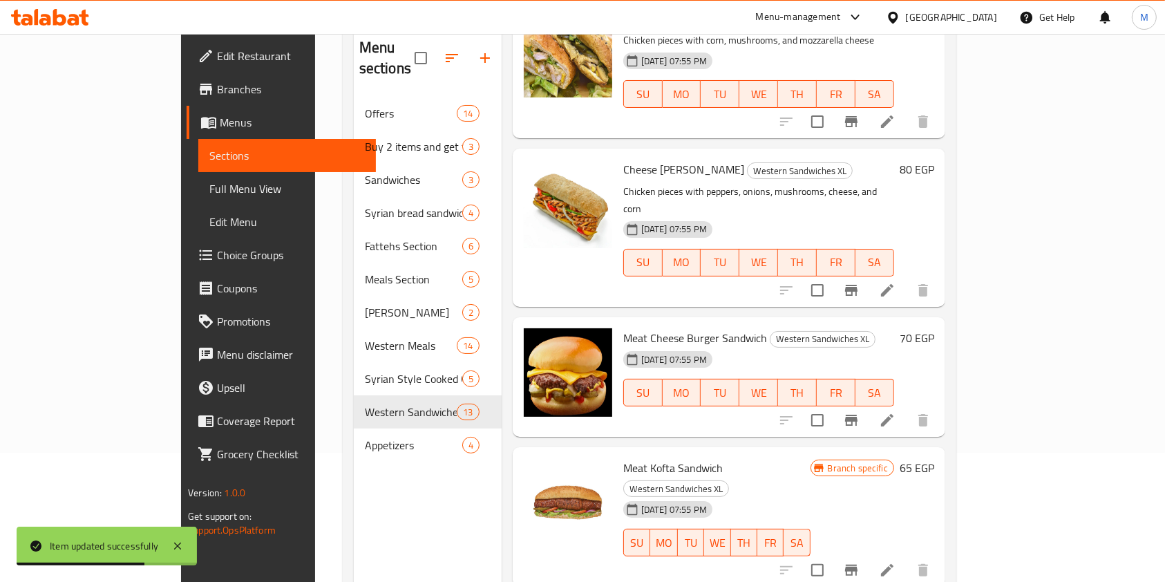
scroll to position [193, 0]
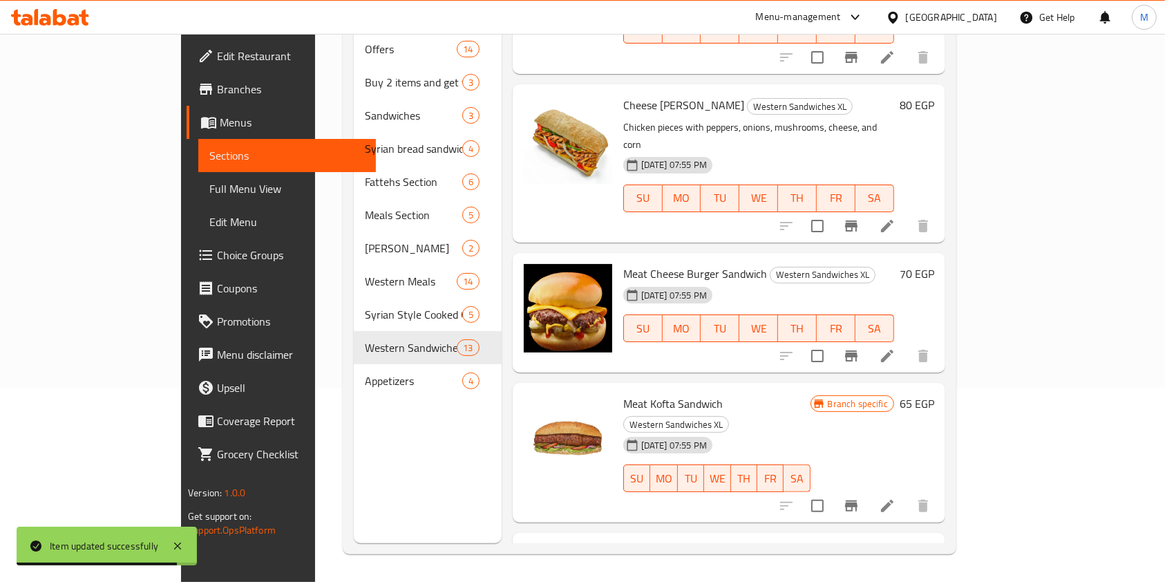
click at [623, 263] on span "Meat Cheese Burger Sandwich" at bounding box center [695, 273] width 144 height 21
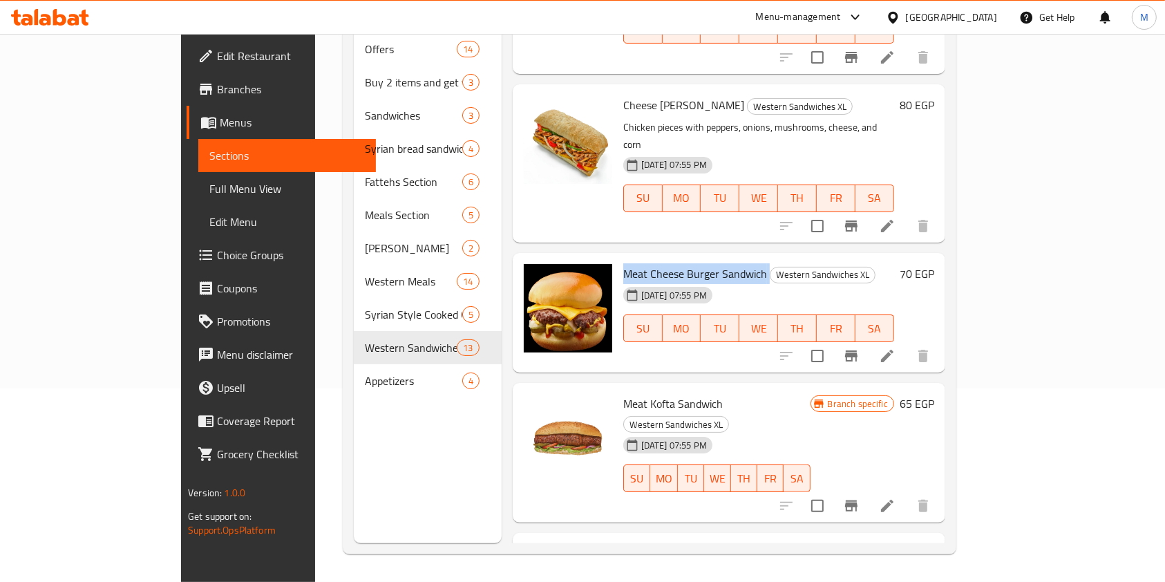
copy h6 "Meat Cheese Burger Sandwich"
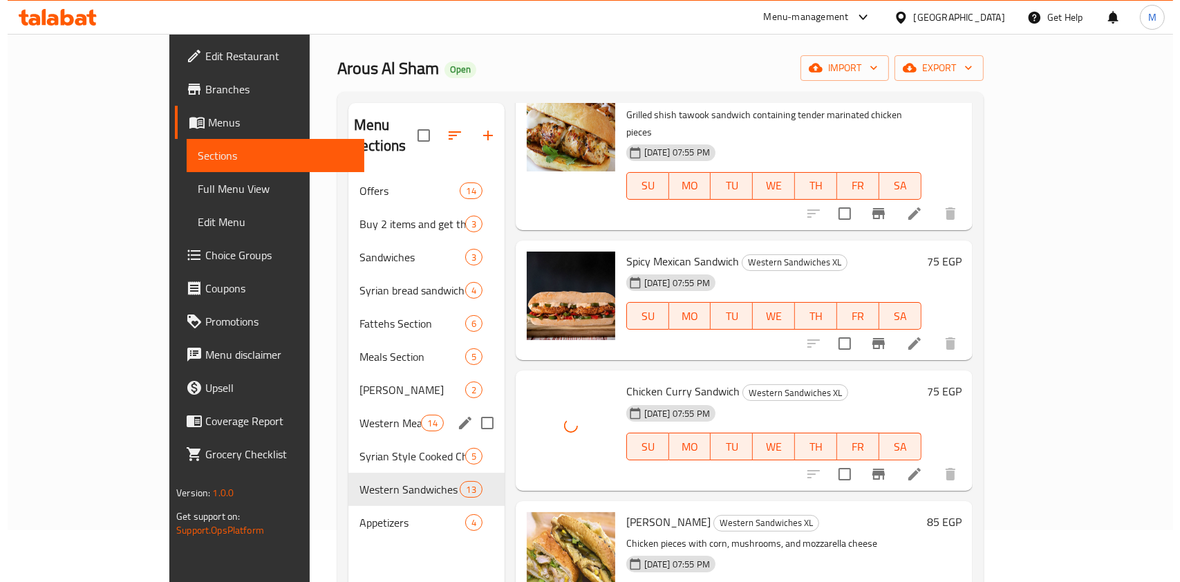
scroll to position [0, 0]
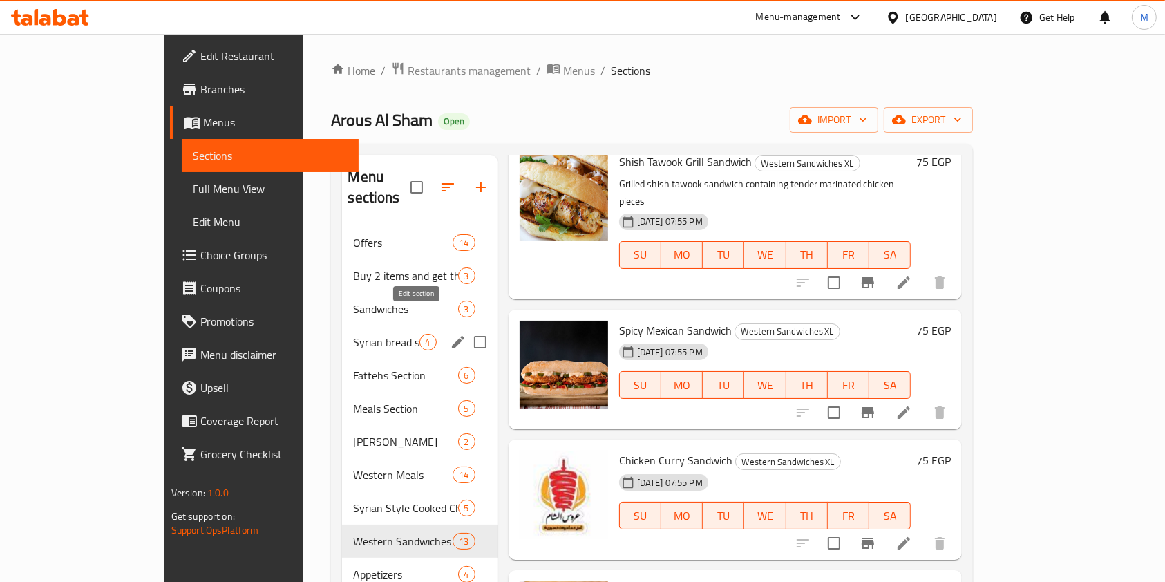
click at [448, 332] on button "edit" at bounding box center [458, 342] width 21 height 21
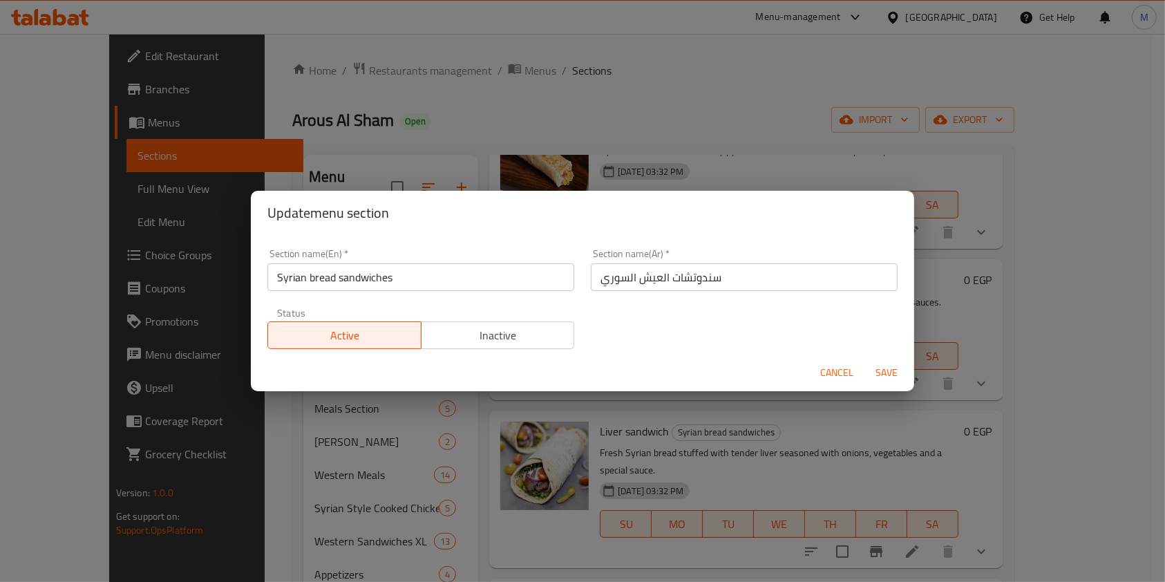
scroll to position [56, 0]
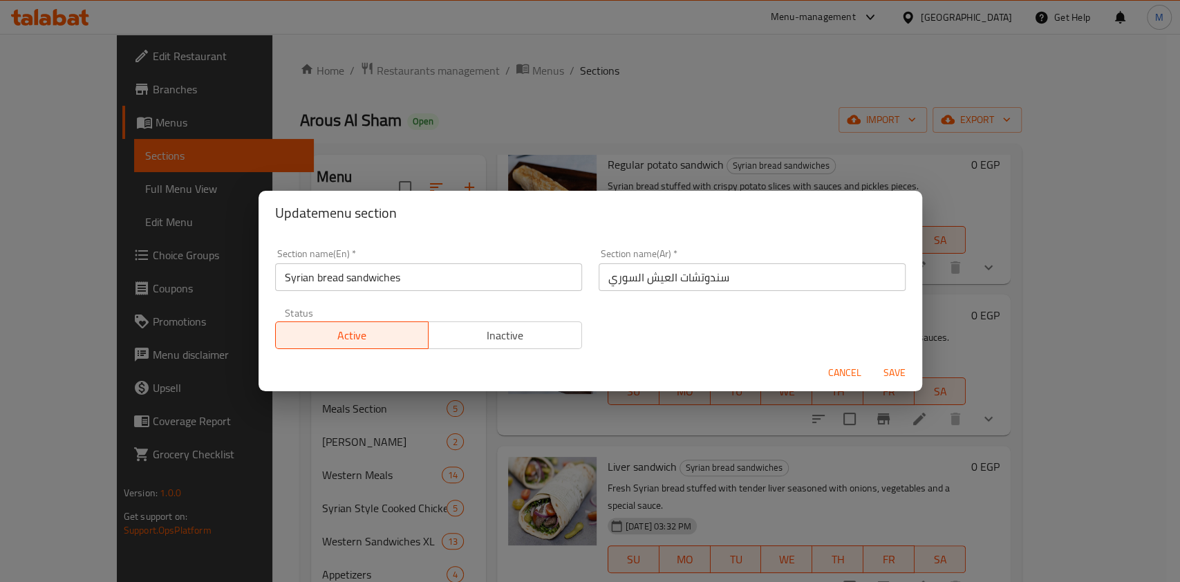
click at [833, 379] on span "Cancel" at bounding box center [844, 372] width 33 height 17
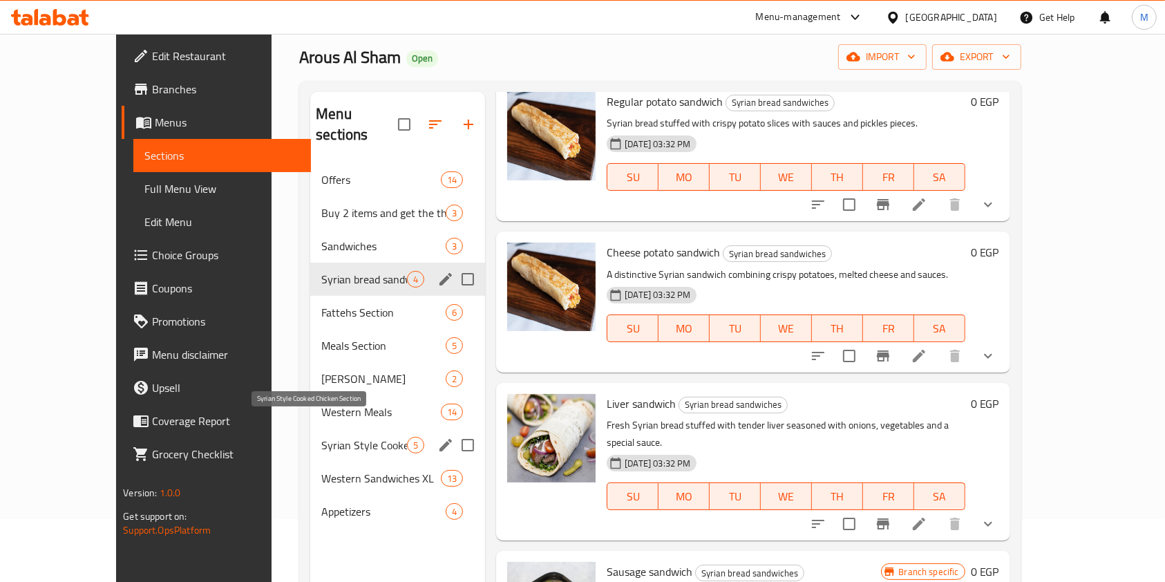
scroll to position [92, 0]
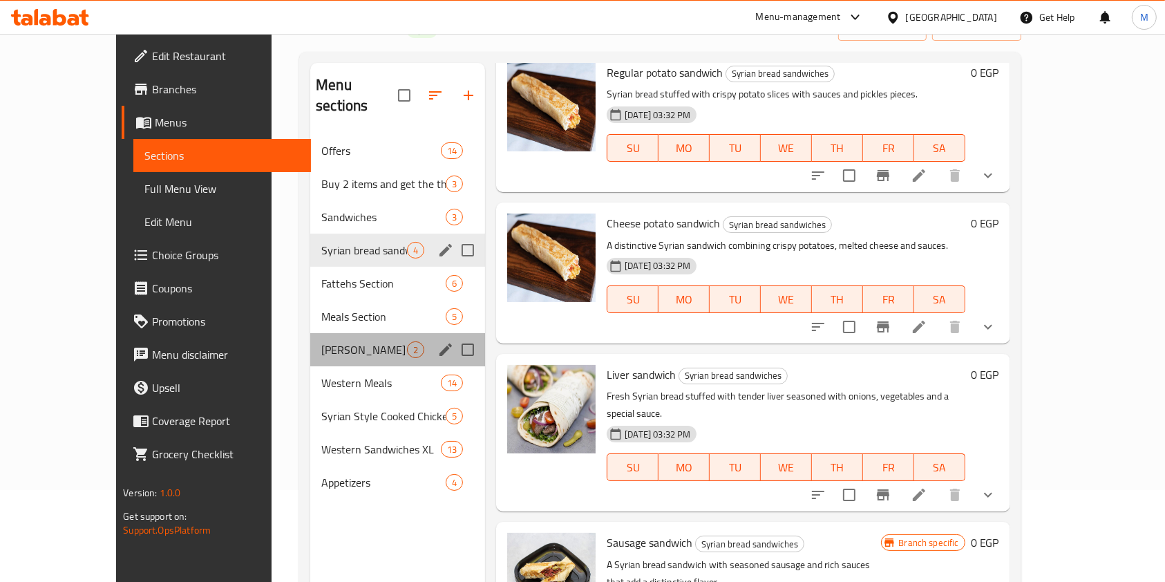
click at [310, 339] on div "Maria 2" at bounding box center [397, 349] width 175 height 33
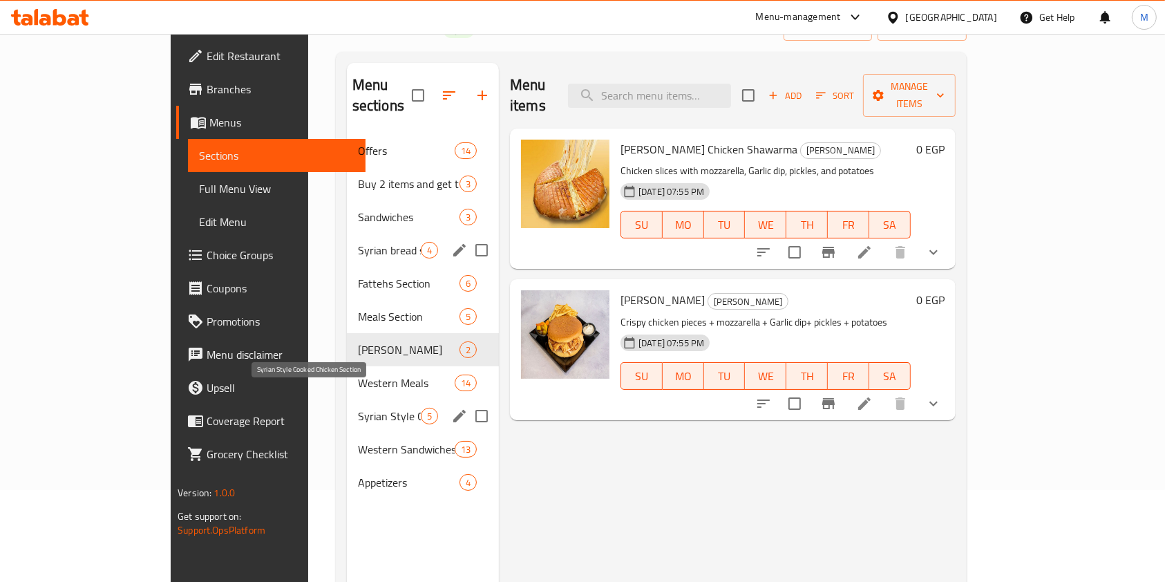
click at [358, 408] on span "Syrian Style Cooked Chicken Section" at bounding box center [389, 416] width 63 height 17
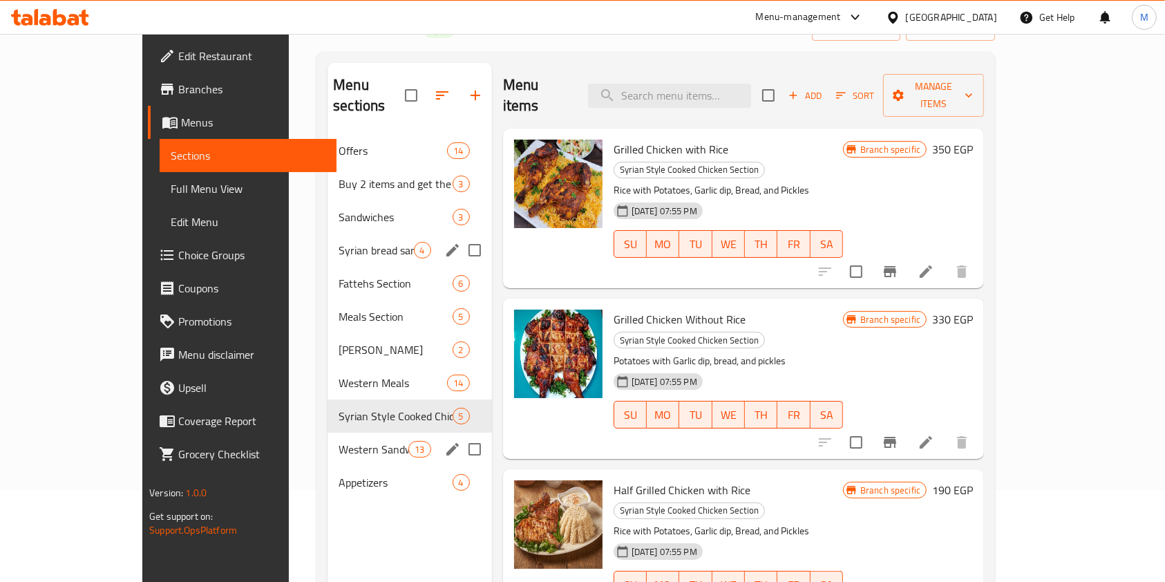
click at [355, 433] on div "Western Sandwiches XL 13" at bounding box center [410, 449] width 164 height 33
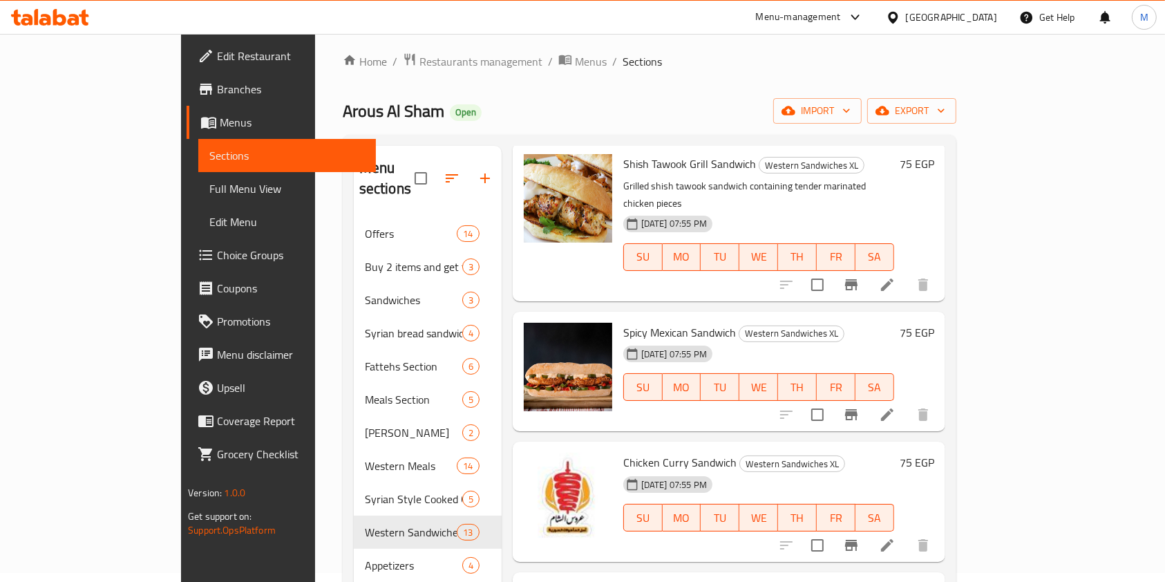
scroll to position [829, 0]
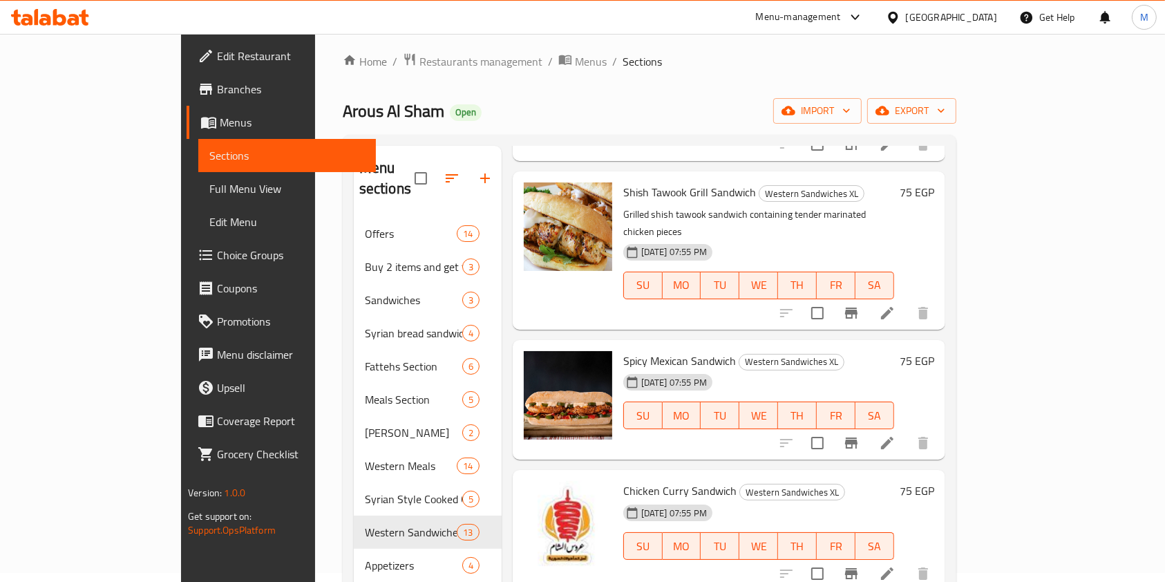
click at [624, 350] on span "Spicy Mexican Sandwich" at bounding box center [679, 360] width 113 height 21
copy h6 "Spicy Mexican Sandwich"
click at [896, 435] on icon at bounding box center [887, 443] width 17 height 17
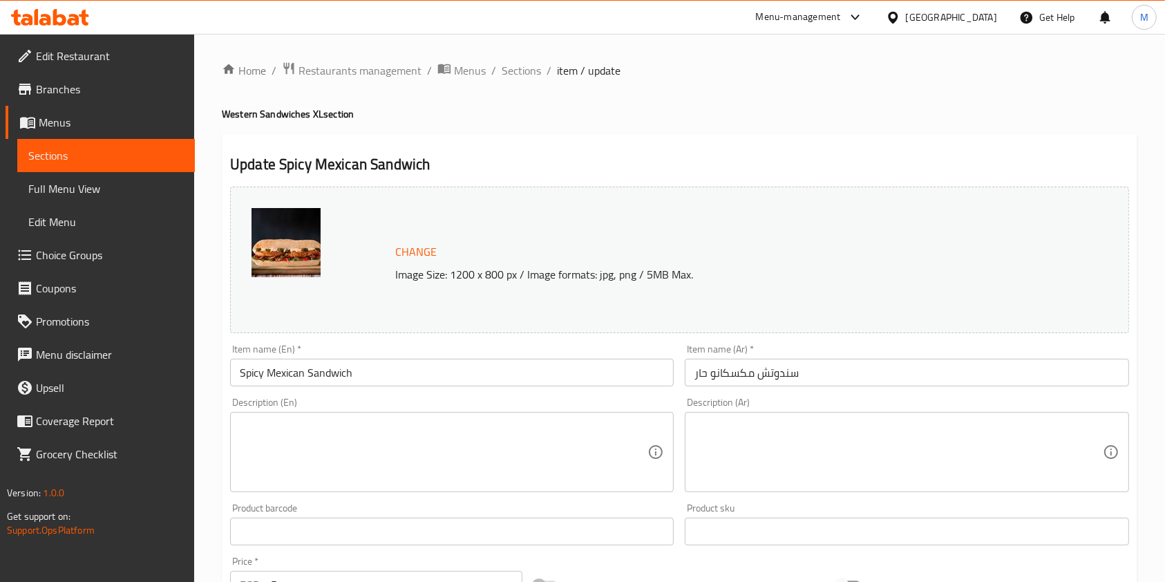
click at [806, 434] on textarea at bounding box center [898, 452] width 408 height 66
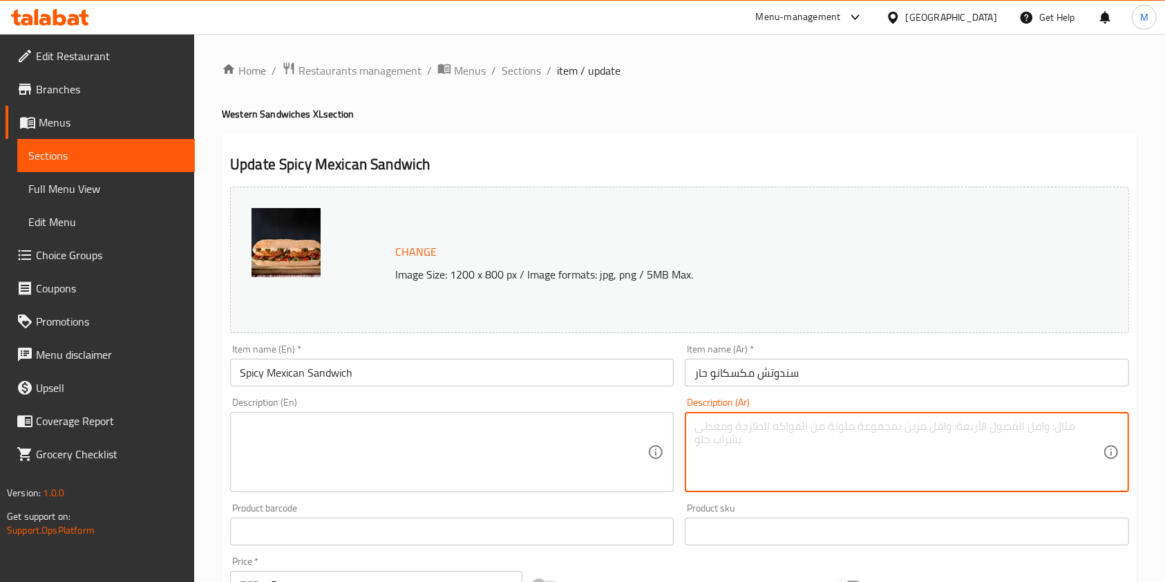
paste textarea "ساندوتش مكسيكي حار مليء بالنكهات"
type textarea "ساندوتش مكسيكي حار مليء بالنكهات"
click at [558, 459] on textarea at bounding box center [444, 452] width 408 height 66
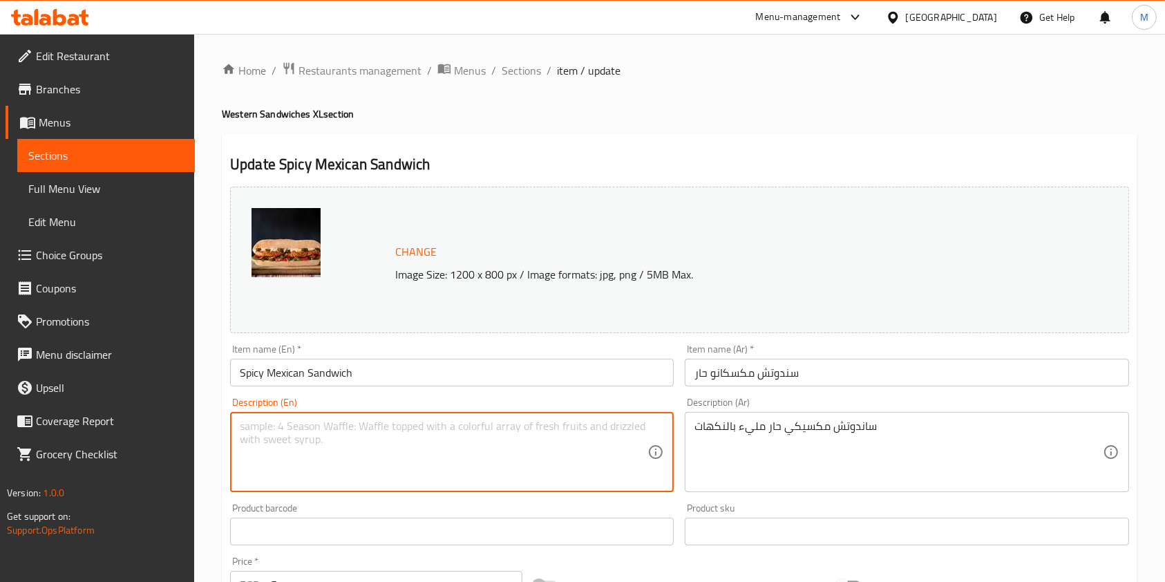
paste textarea "A spicy Mexican sandwich full of flavor."
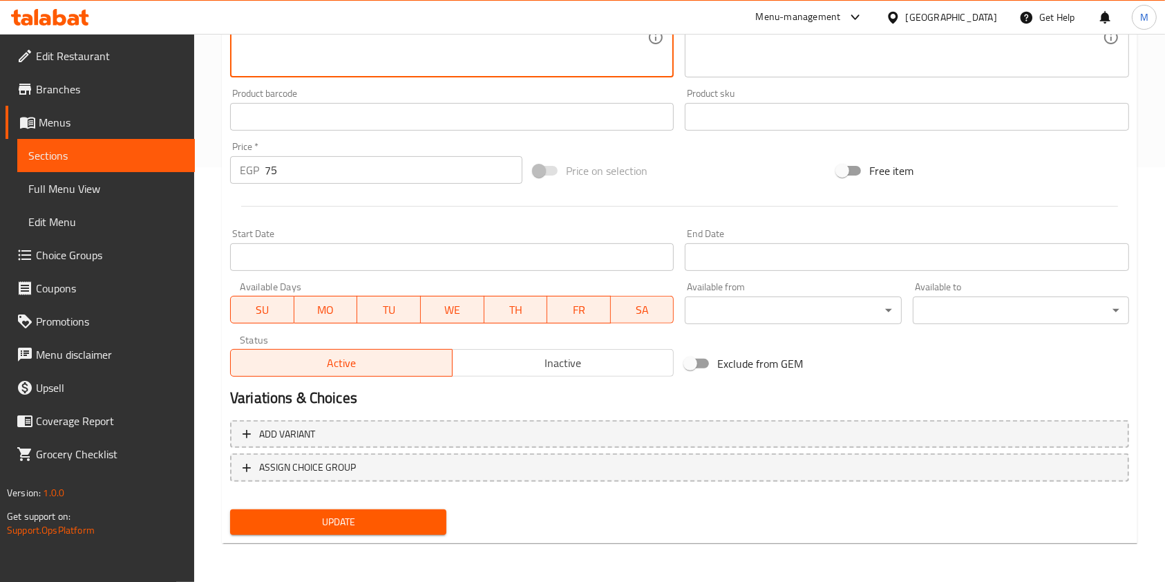
type textarea "A spicy Mexican sandwich full of flavor."
click at [391, 510] on button "Update" at bounding box center [338, 522] width 216 height 26
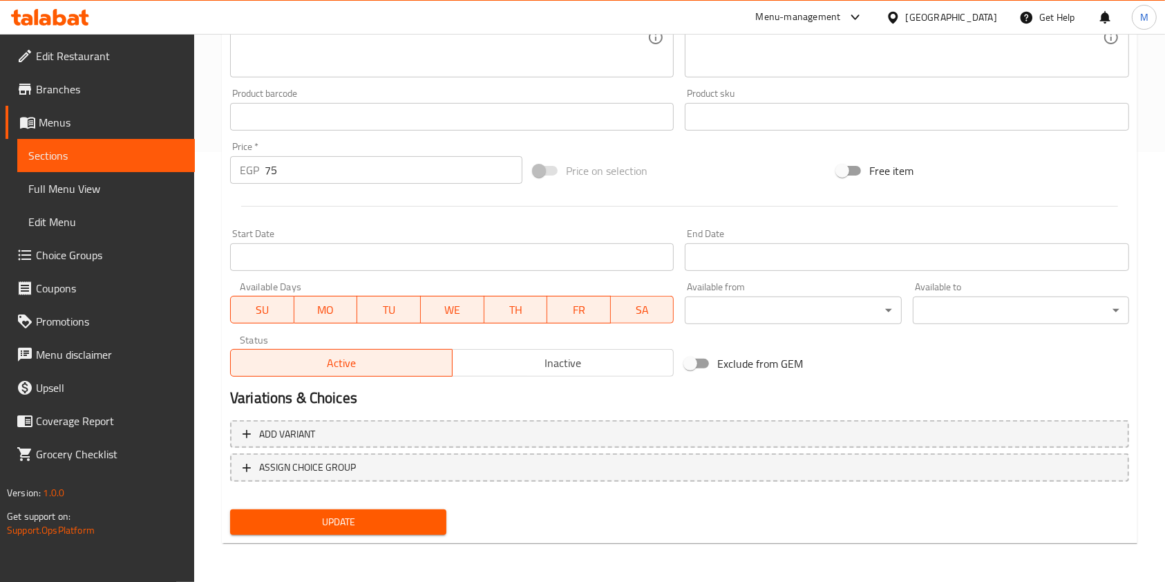
type input "سندوتش مکسکانو حار"
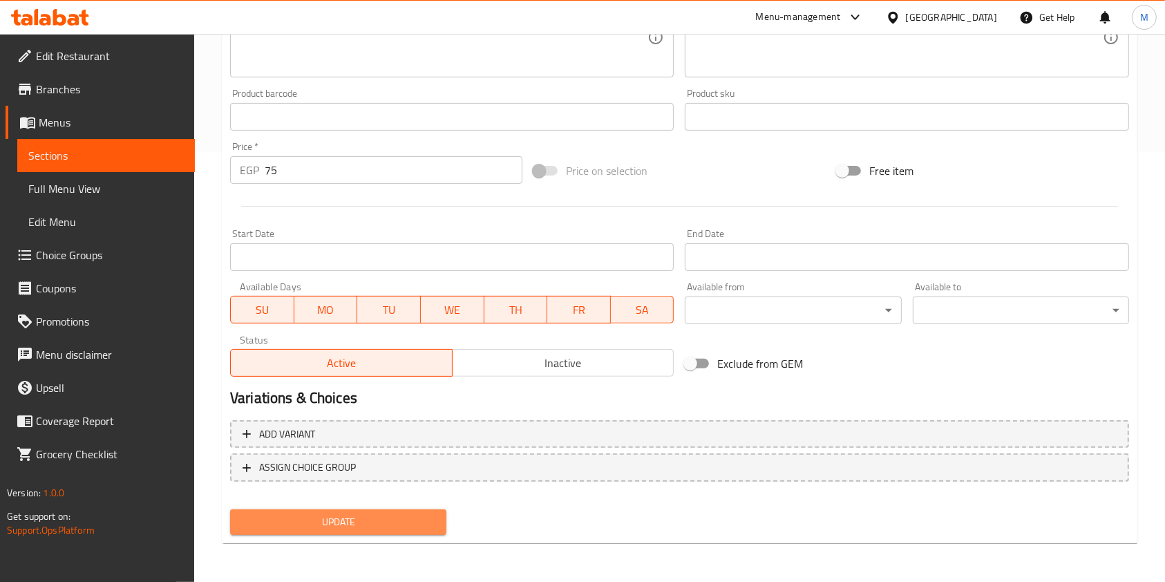
click at [426, 527] on span "Update" at bounding box center [338, 521] width 194 height 17
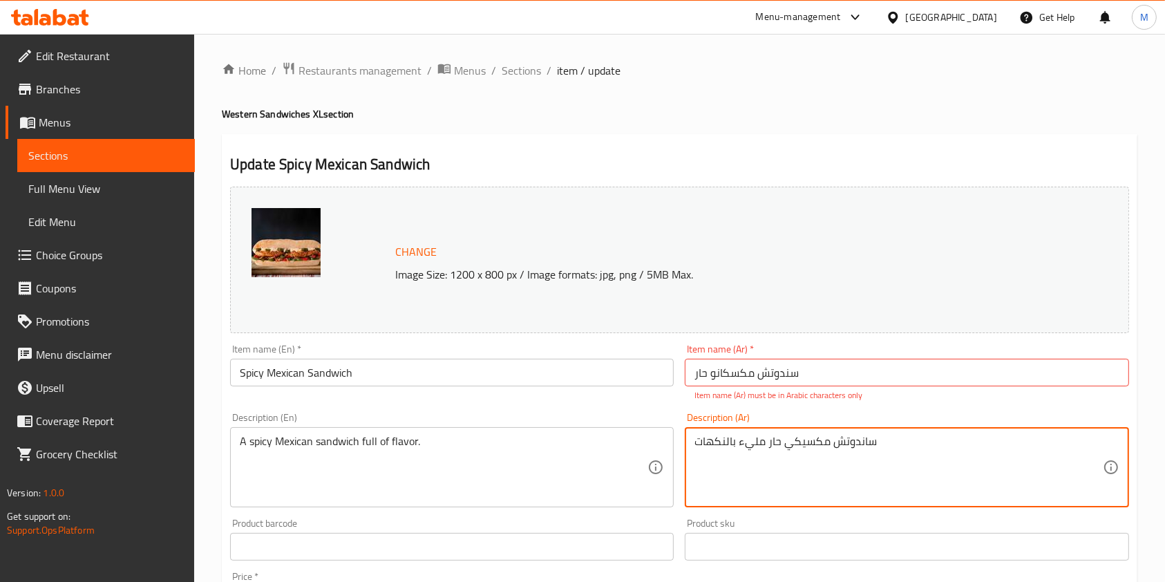
click at [881, 439] on textarea "ساندوتش مكسيكي حار مليء بالنكهات" at bounding box center [898, 468] width 408 height 66
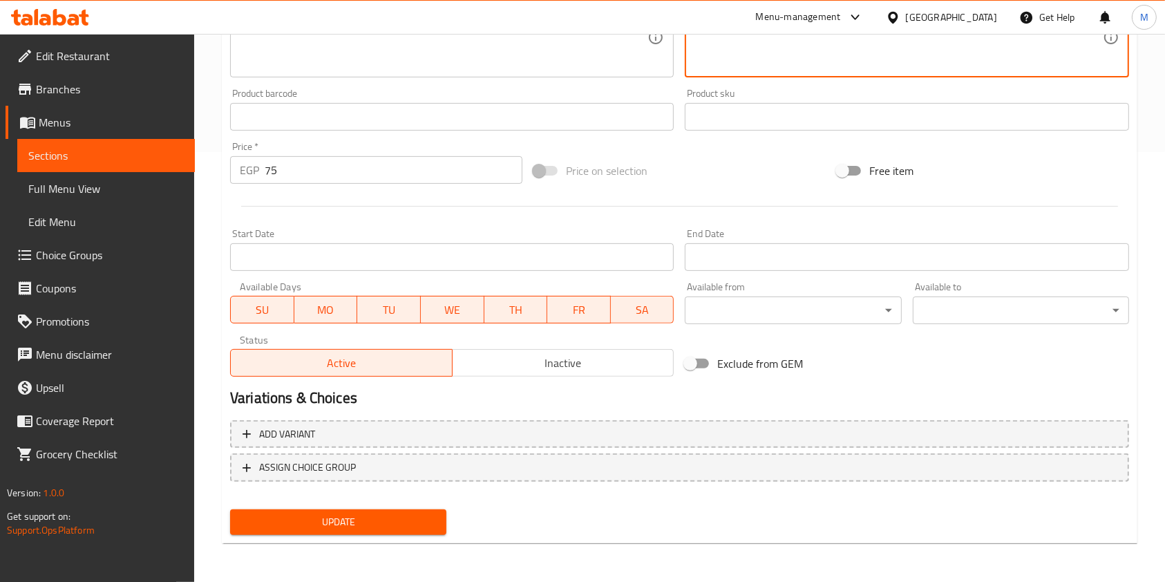
click at [415, 518] on span "Update" at bounding box center [338, 521] width 194 height 17
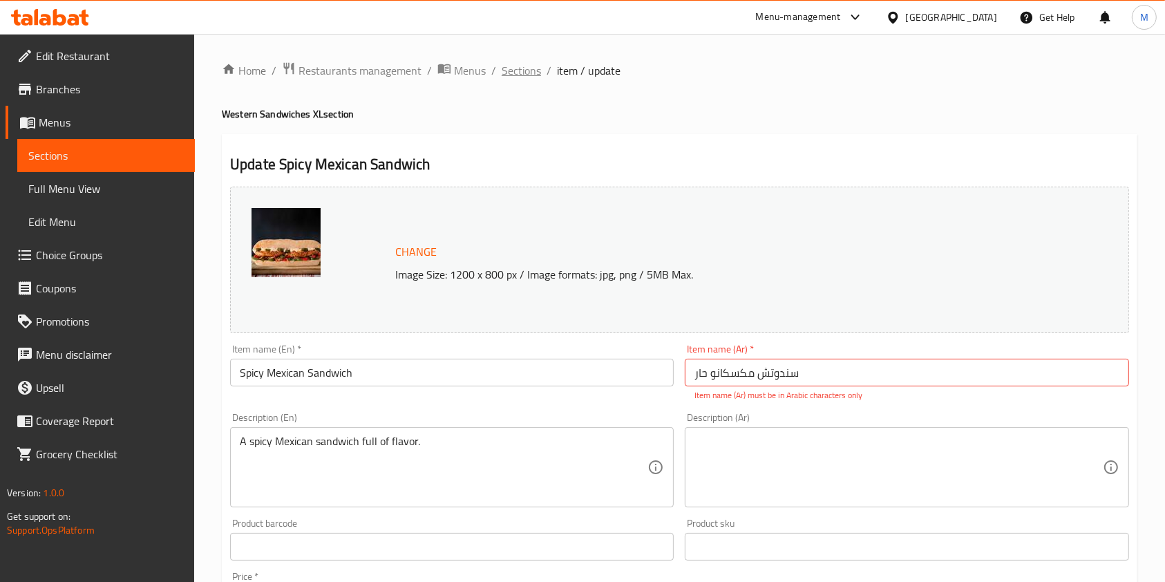
click at [524, 66] on span "Sections" at bounding box center [521, 70] width 39 height 17
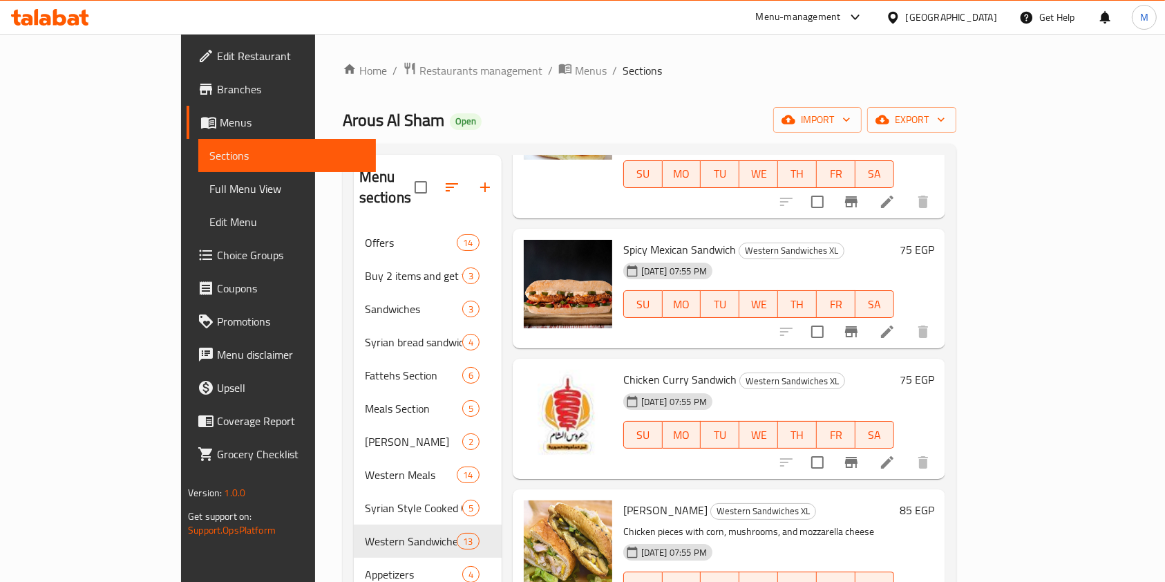
scroll to position [921, 0]
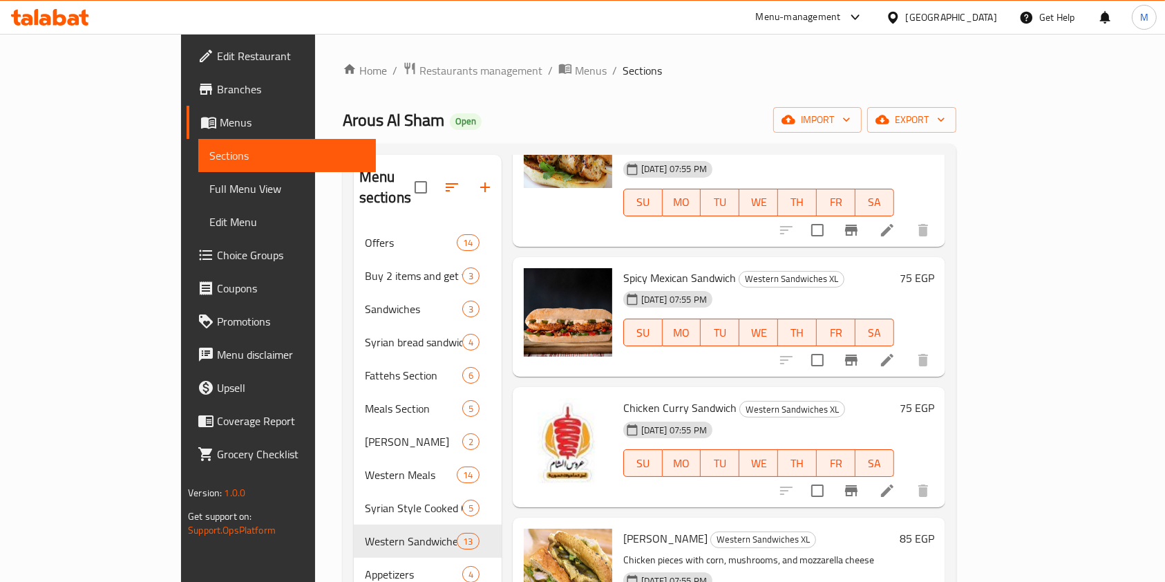
click at [907, 348] on li at bounding box center [887, 360] width 39 height 25
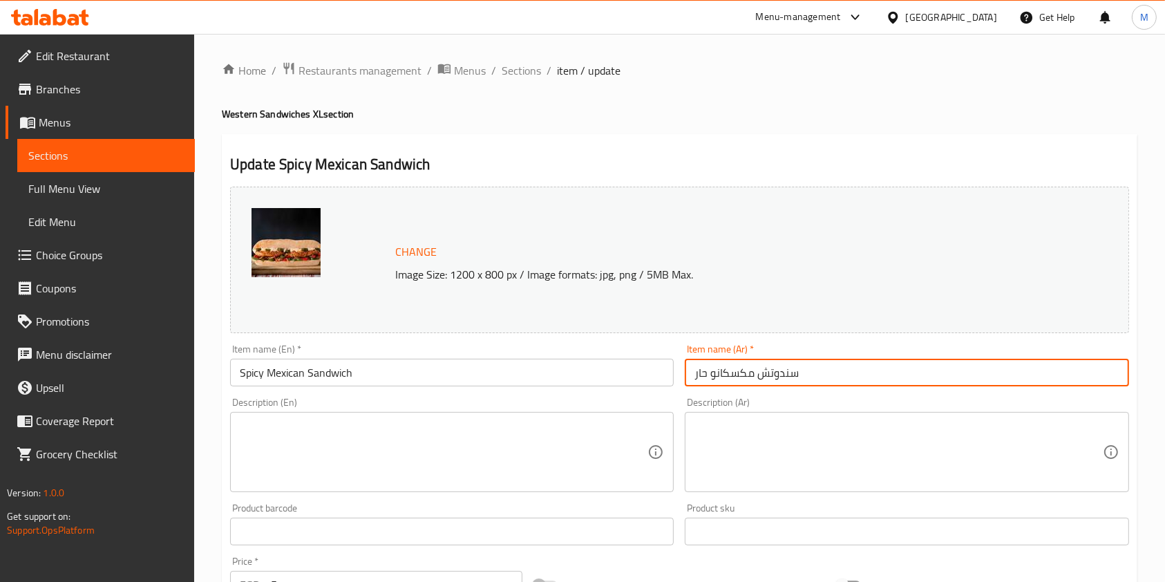
click at [821, 377] on input "سندوتش مکسکانو حار" at bounding box center [907, 373] width 444 height 28
click at [792, 448] on textarea at bounding box center [898, 452] width 408 height 66
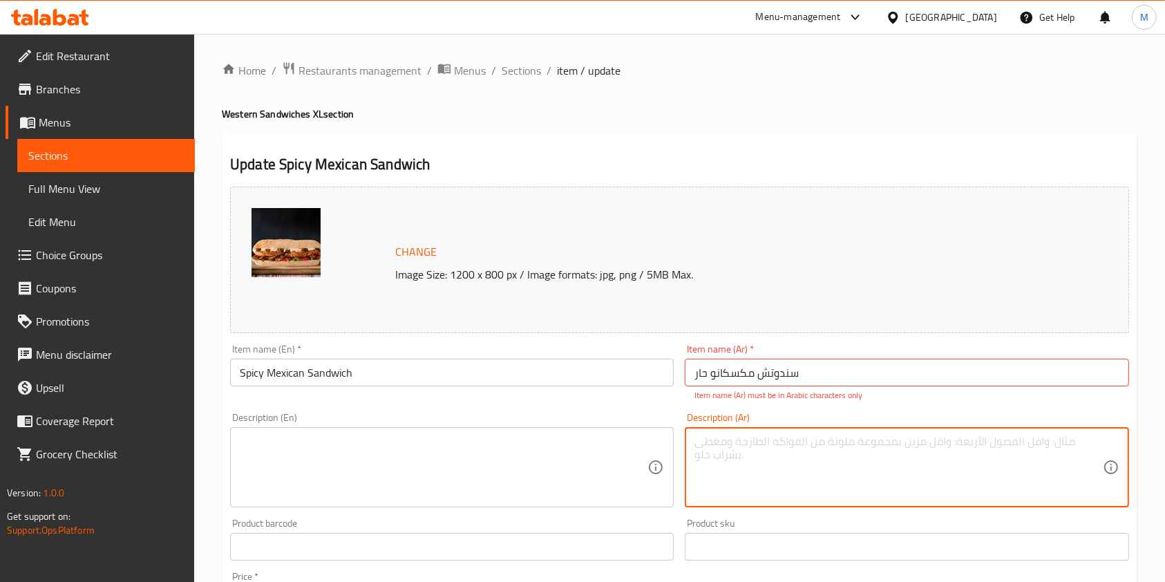
paste textarea "ساندوتش مكسيكي حار مليء بالنكهات"
type textarea "ساندوتش مكسيكي حار مليء بالنكهات"
drag, startPoint x: 792, startPoint y: 448, endPoint x: 495, endPoint y: 451, distance: 296.5
click at [495, 451] on textarea at bounding box center [444, 468] width 408 height 66
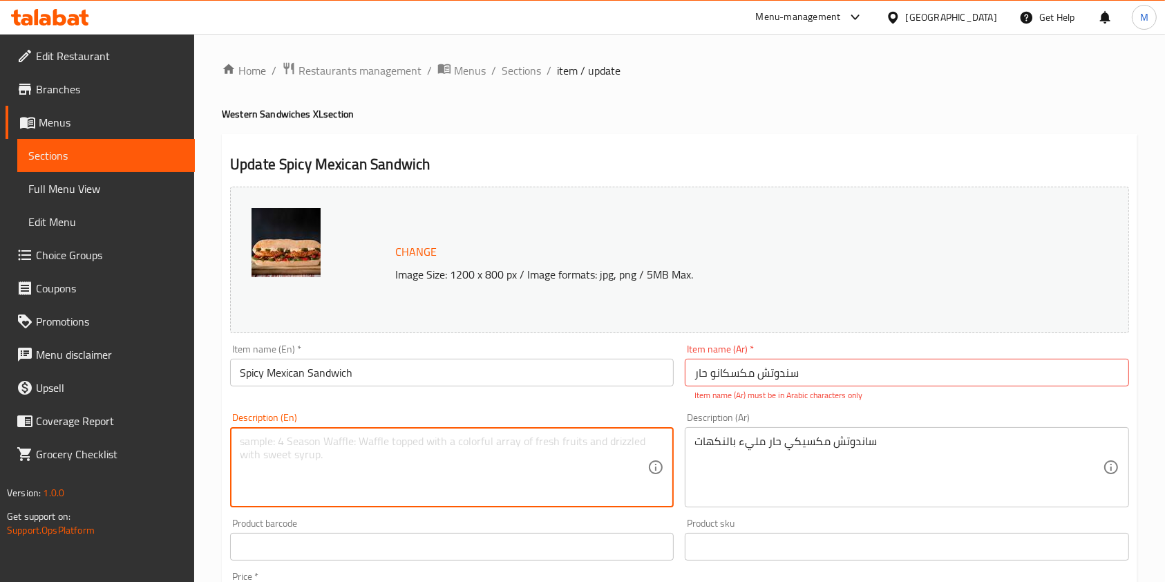
paste textarea "A spicy Mexican sandwich full of flavor."
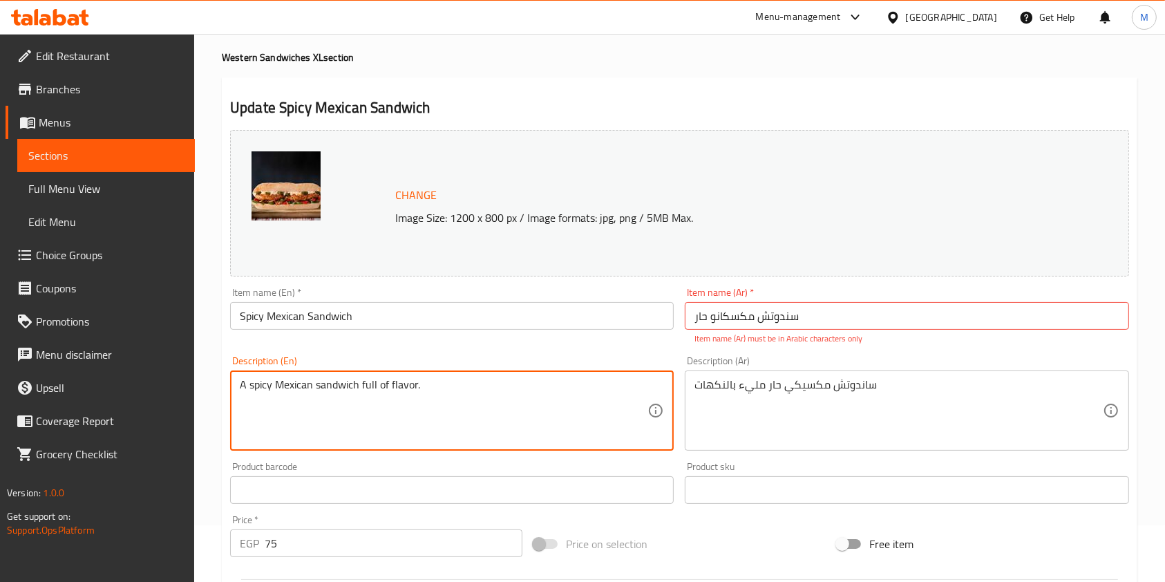
scroll to position [184, 0]
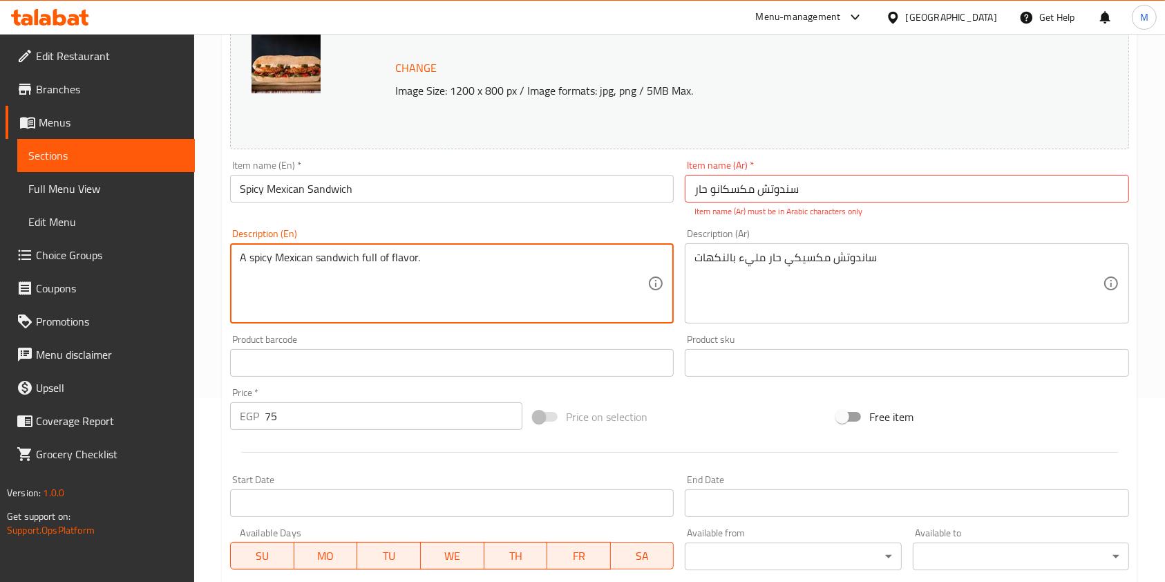
type textarea "A spicy Mexican sandwich full of flavor."
click at [830, 188] on input "سندوتش مکسکانو حار" at bounding box center [907, 189] width 444 height 28
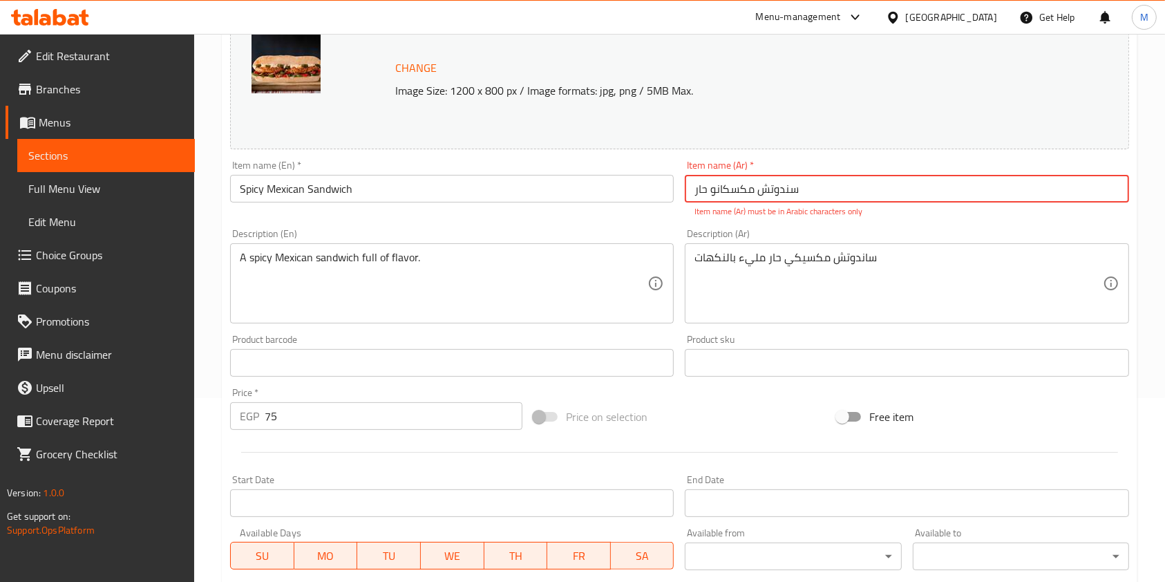
click at [830, 188] on input "سندوتش مکسکانو حار" at bounding box center [907, 189] width 444 height 28
type input "s"
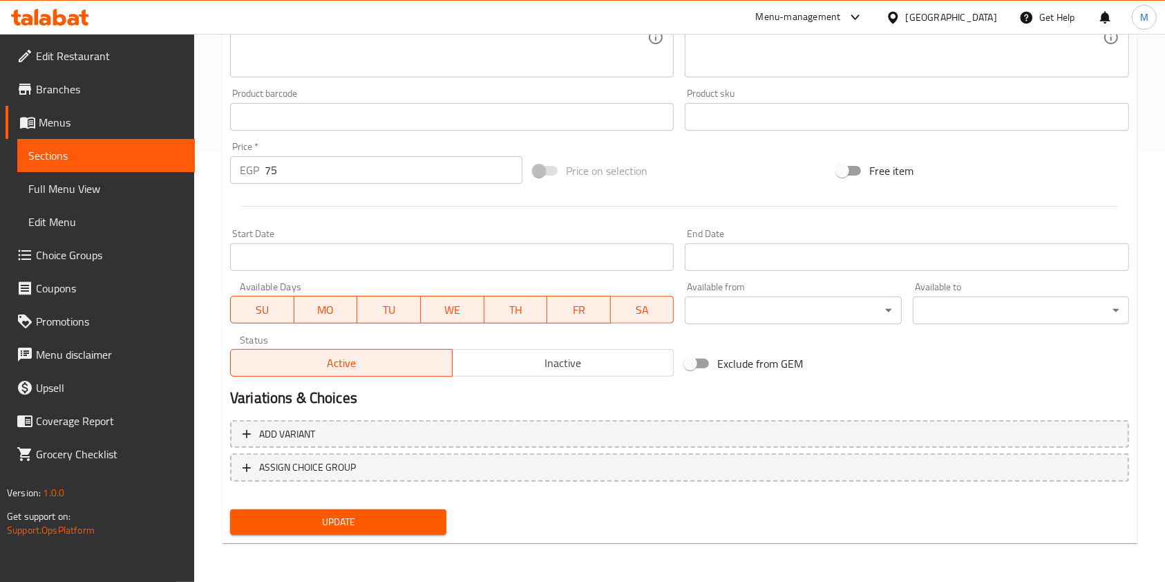
type input "سندوتش مكسكانو"
click at [411, 528] on span "Update" at bounding box center [338, 521] width 194 height 17
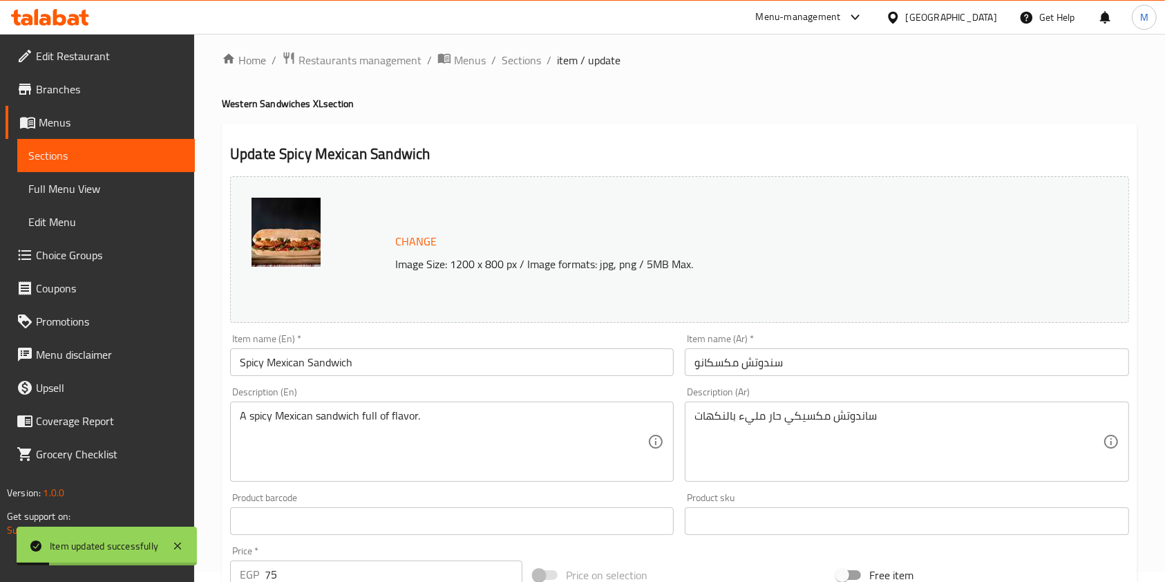
scroll to position [0, 0]
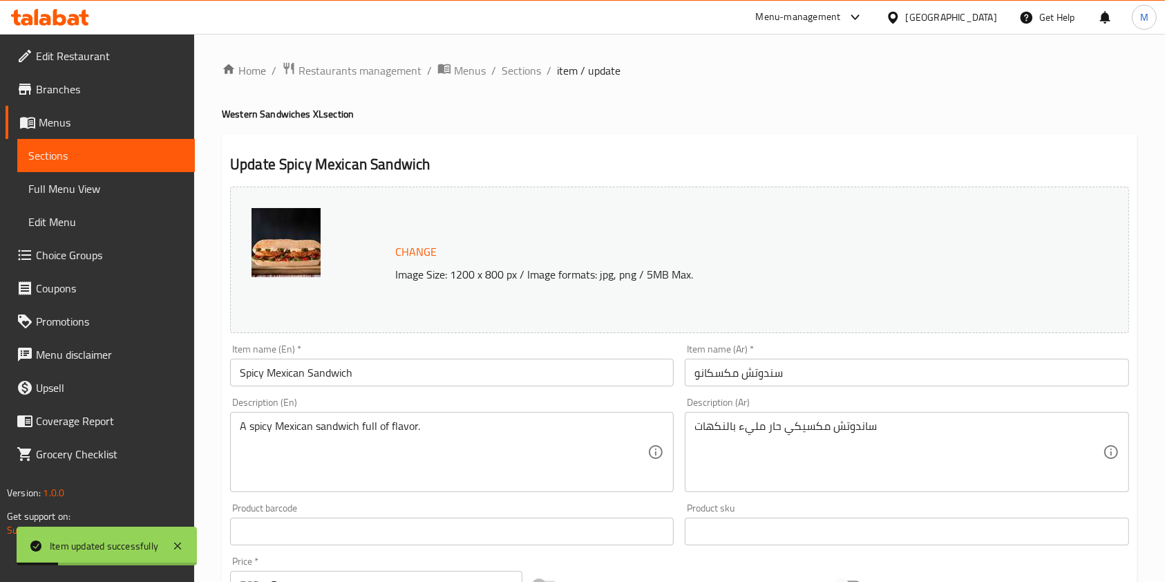
click at [540, 69] on ol "Home / Restaurants management / Menus / Sections / item / update" at bounding box center [680, 71] width 916 height 18
click at [538, 71] on span "Sections" at bounding box center [521, 70] width 39 height 17
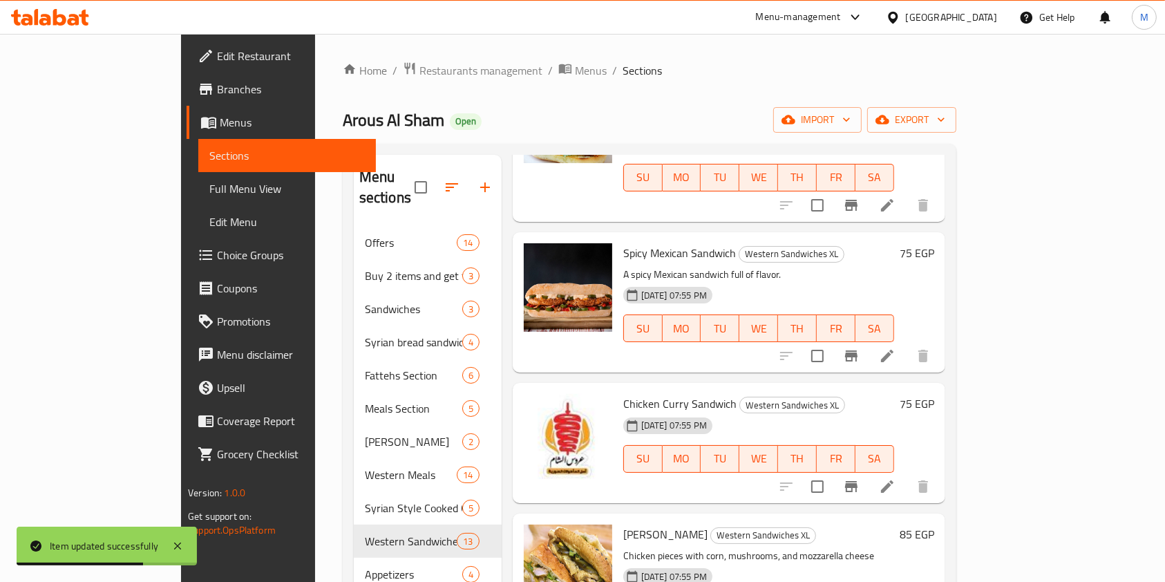
scroll to position [921, 0]
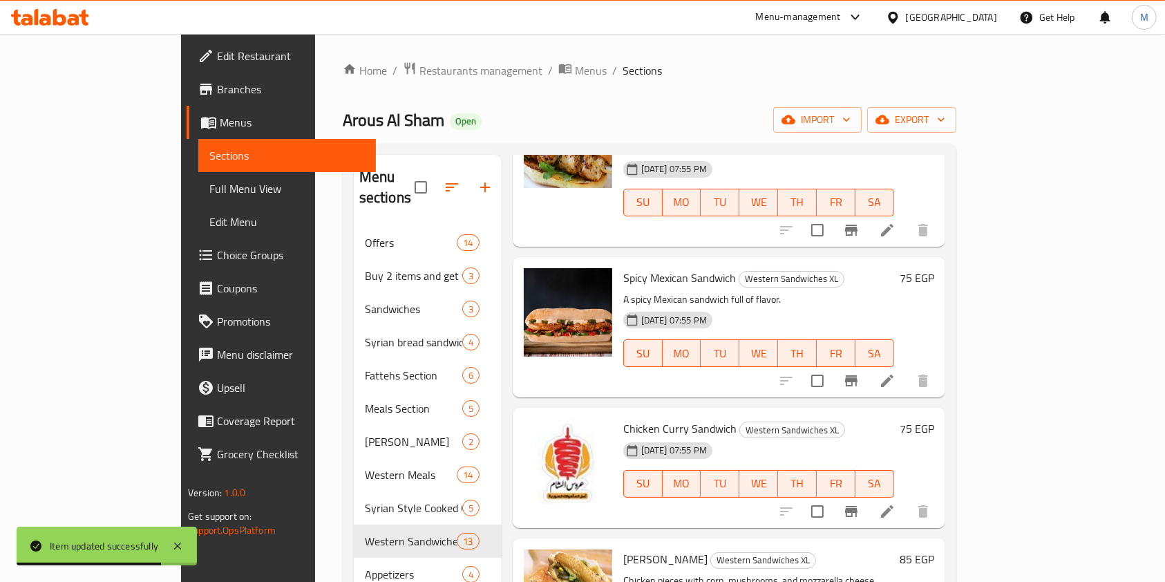
click at [623, 418] on span "Chicken Curry Sandwich" at bounding box center [679, 428] width 113 height 21
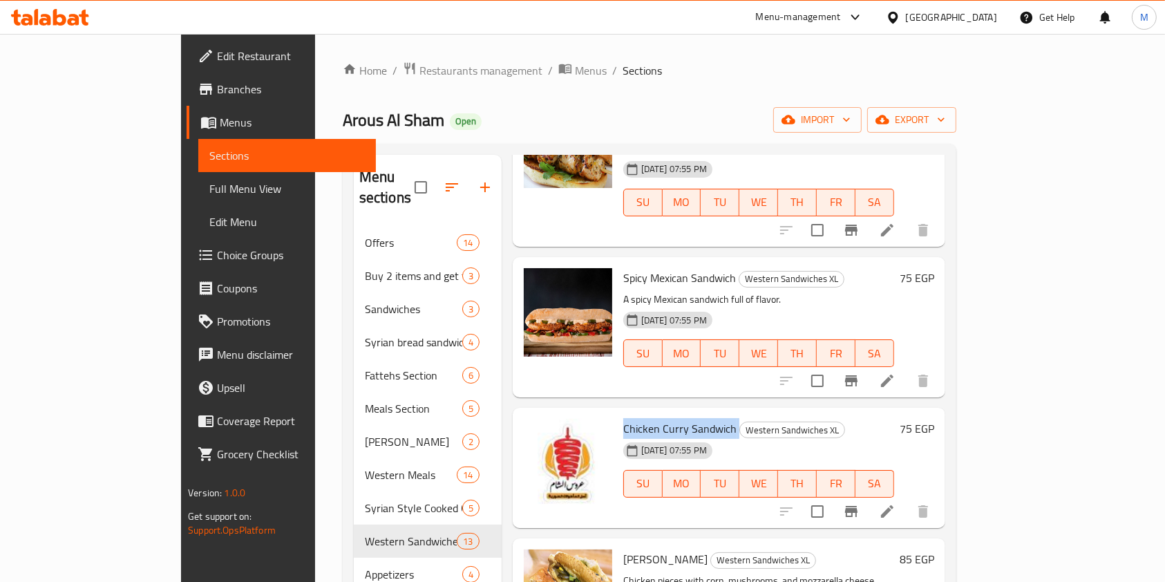
copy h6 "Chicken Curry Sandwich"
click at [896, 503] on icon at bounding box center [887, 511] width 17 height 17
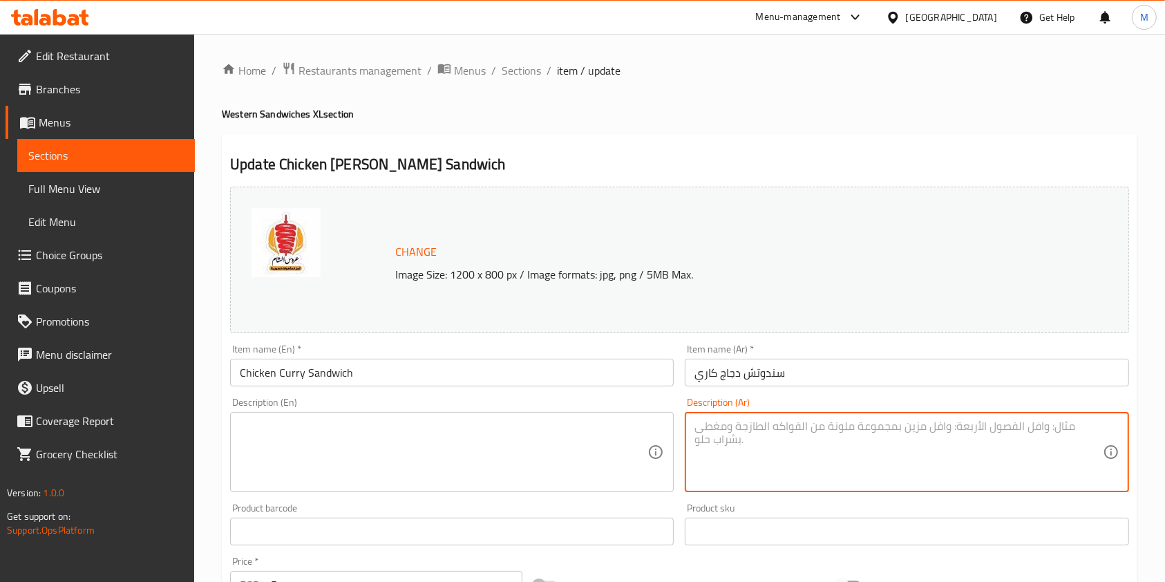
click at [811, 480] on textarea at bounding box center [898, 452] width 408 height 66
paste textarea "ساندويتش بحشوة دجاج طري مطهو بصوص الكاري الغني"
type textarea "ساندويتش بحشوة دجاج طري مطهو بصوص الكاري الغني"
drag, startPoint x: 811, startPoint y: 480, endPoint x: 604, endPoint y: 415, distance: 216.8
click at [604, 415] on div "Description (En)" at bounding box center [452, 452] width 444 height 80
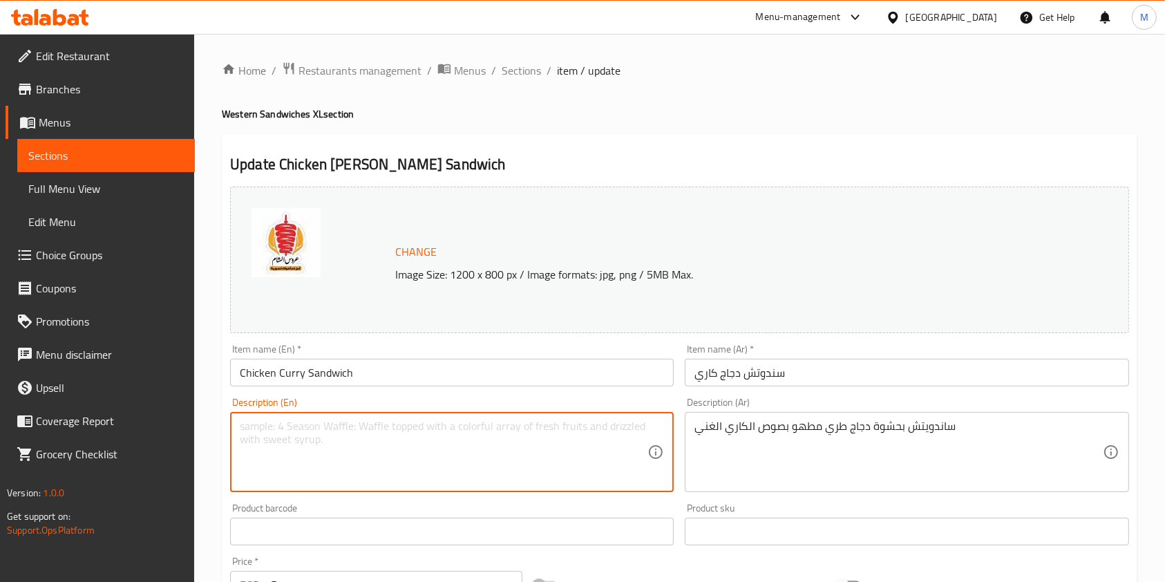
paste textarea "Sandwich filled with tender chicken cooked in a rich curry sauce"
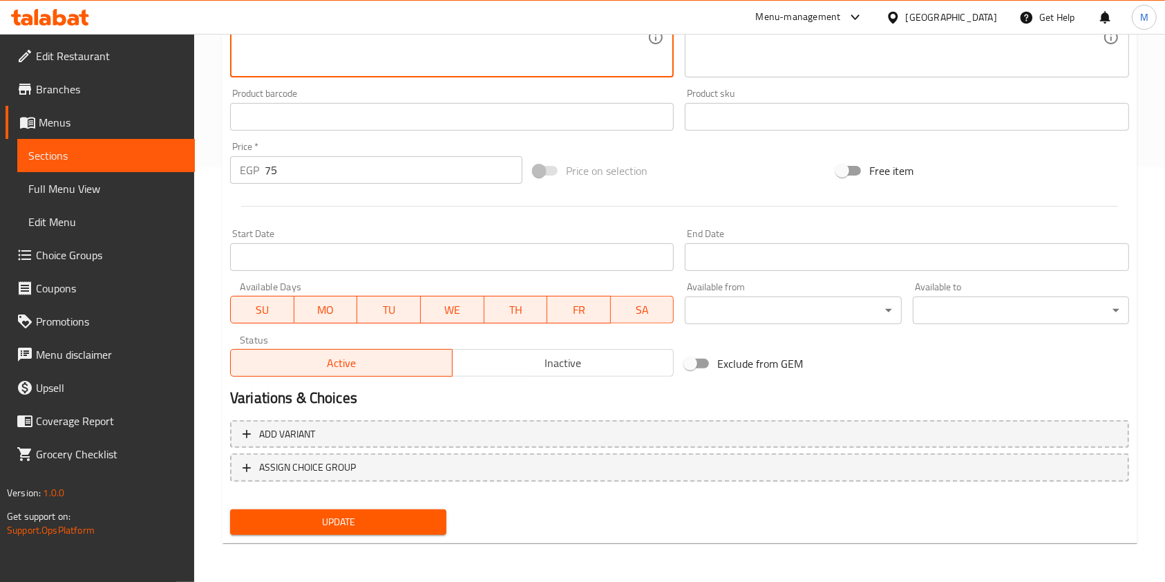
type textarea "Sandwich filled with tender chicken cooked in a rich curry sauce"
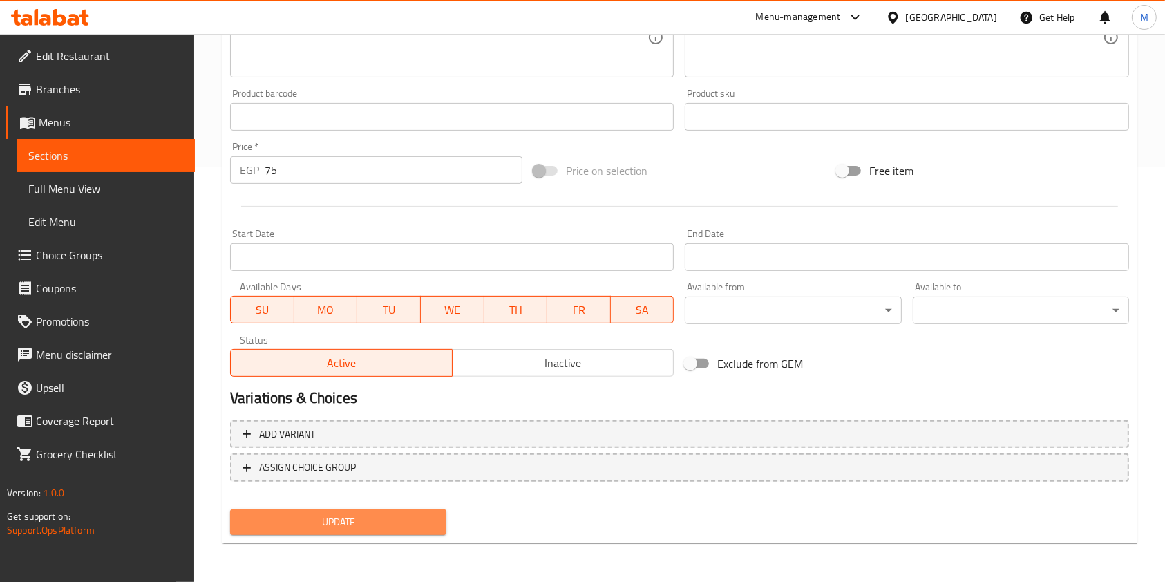
click at [370, 514] on span "Update" at bounding box center [338, 521] width 194 height 17
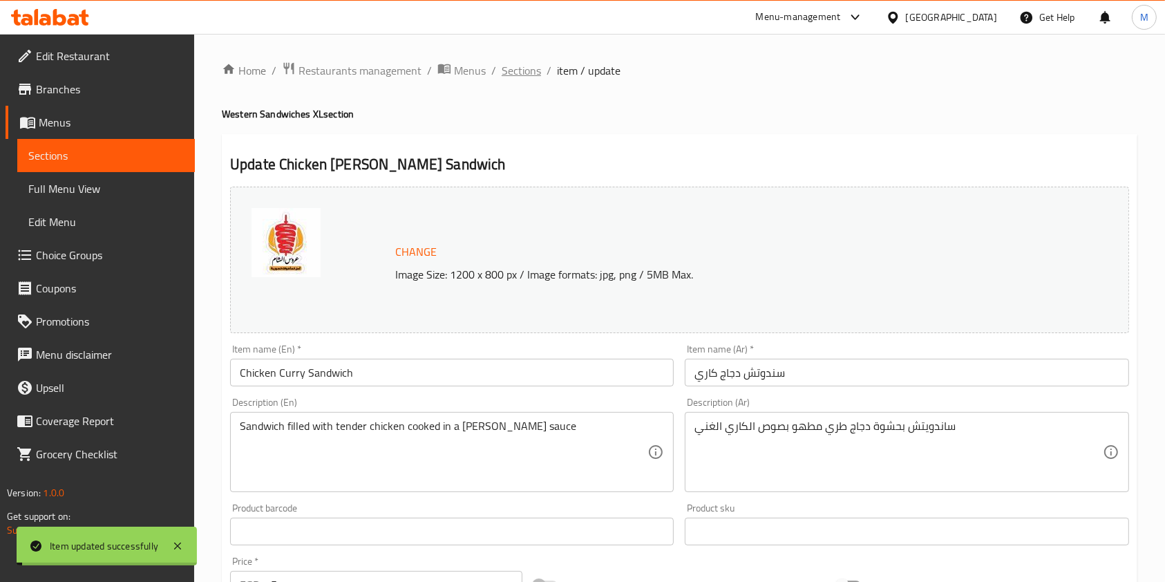
click at [524, 72] on span "Sections" at bounding box center [521, 70] width 39 height 17
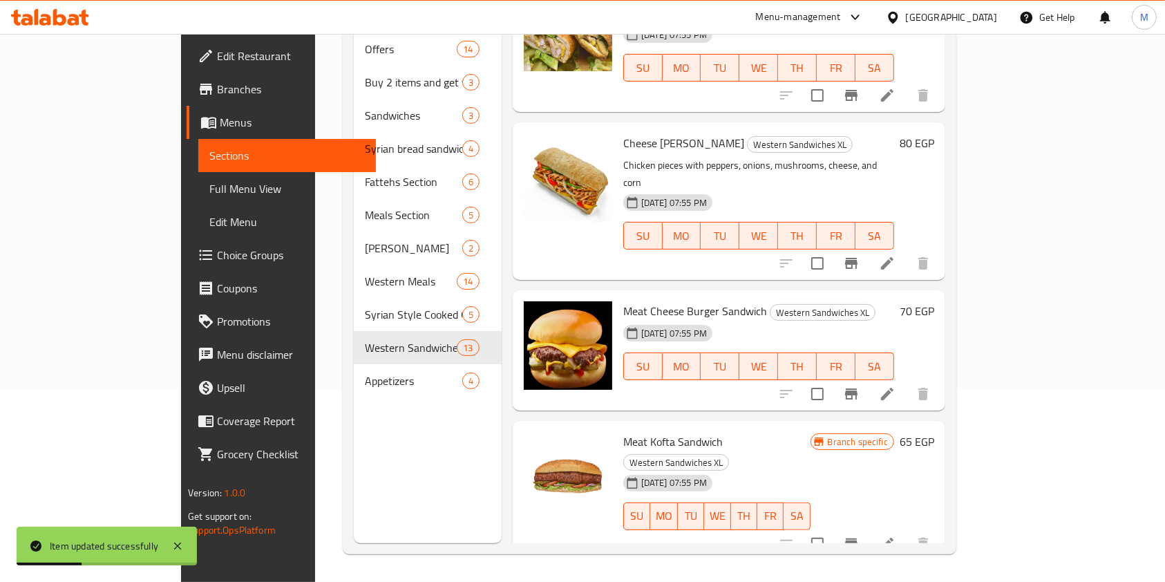
scroll to position [1353, 0]
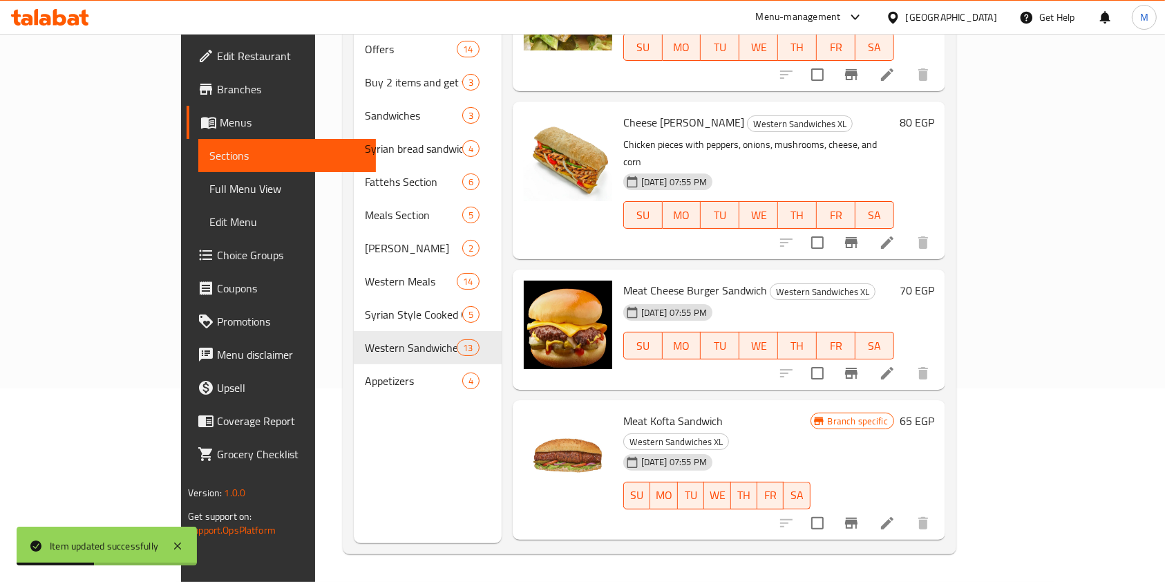
click at [623, 560] on span "Burger bun" at bounding box center [649, 570] width 53 height 21
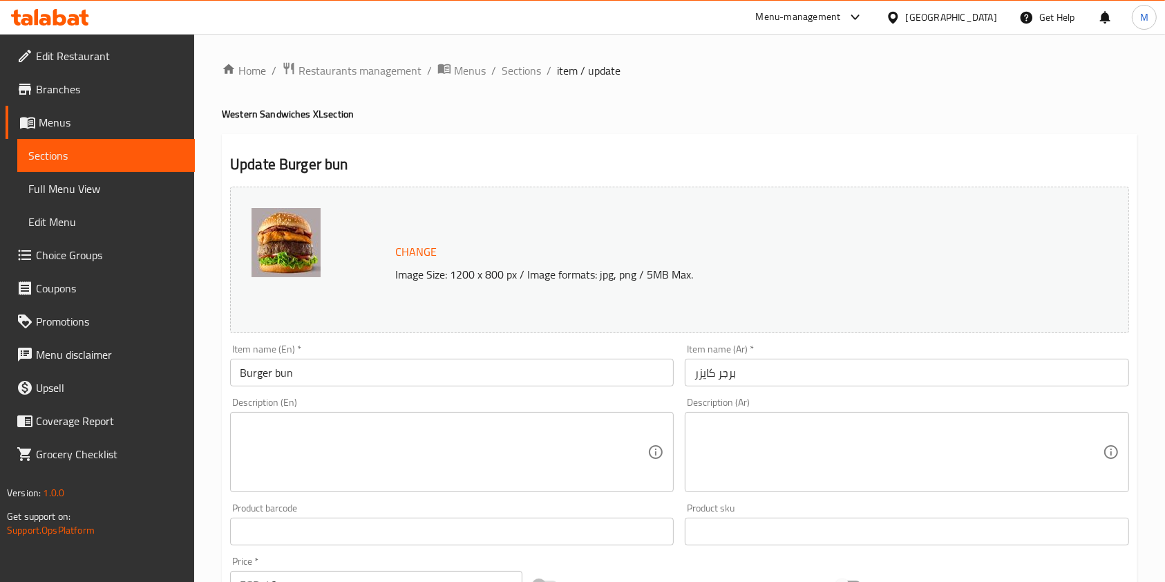
click at [787, 373] on input "برجر كايزر" at bounding box center [907, 373] width 444 height 28
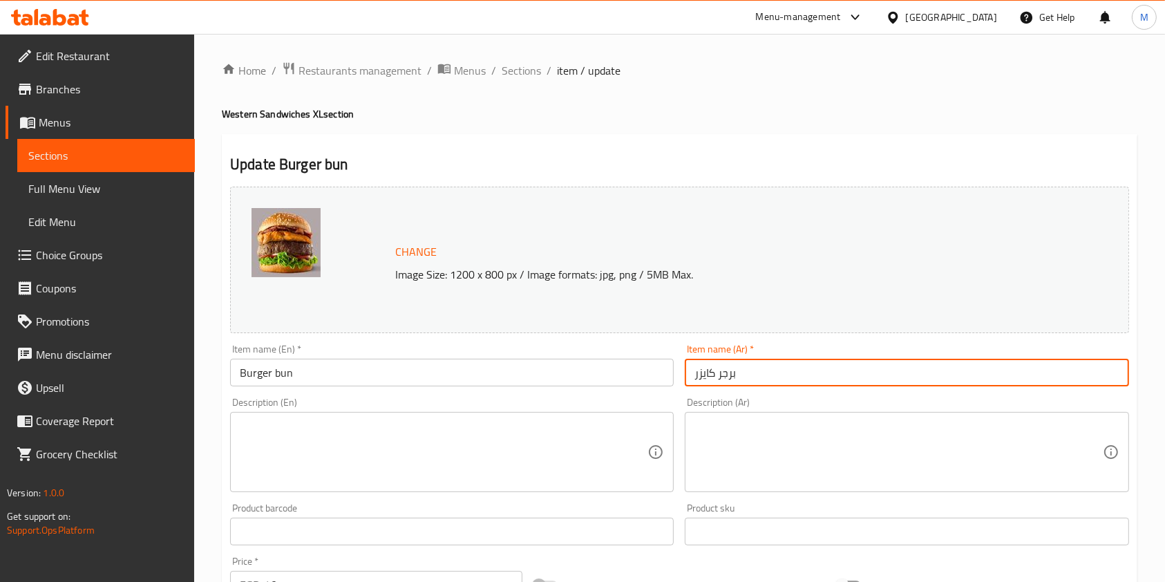
click at [787, 373] on input "برجر كايزر" at bounding box center [907, 373] width 444 height 28
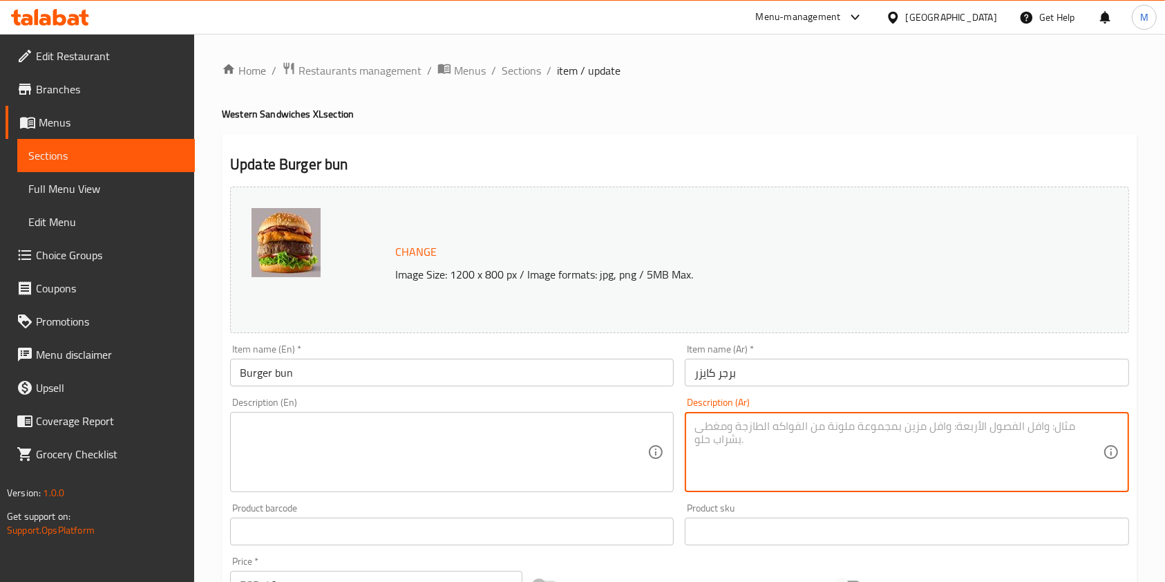
click at [797, 447] on textarea at bounding box center [898, 452] width 408 height 66
paste textarea "خبز برجر طري وهش، مخبوز طازج ليحمل حشواتك المفضلة بشكل مثالي"
type textarea "خبز برجر طري وهش، مخبوز طازج ليحمل حشواتك المفضلة بشكل مثالي"
click at [538, 445] on textarea at bounding box center [444, 452] width 408 height 66
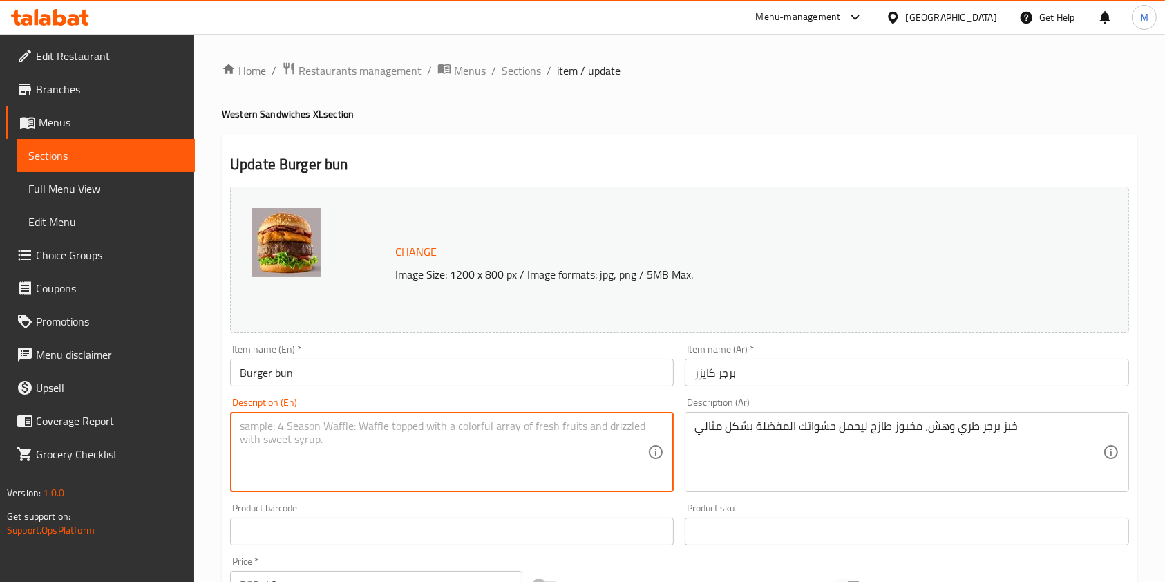
paste textarea "Soft and fluffy burger buns, freshly baked to hold your favorite fillings perfe…"
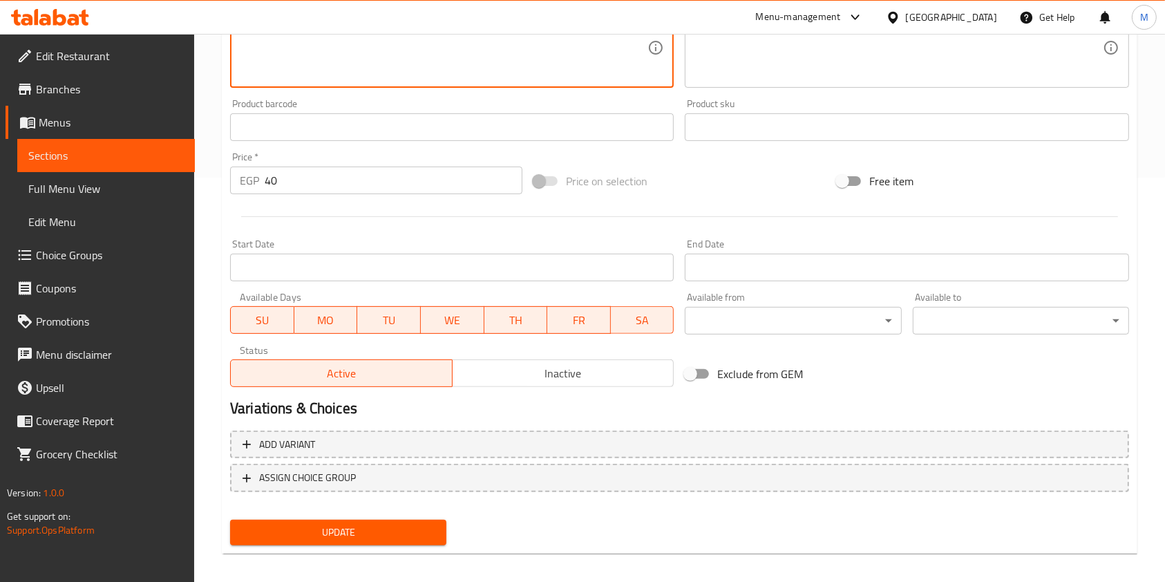
scroll to position [415, 0]
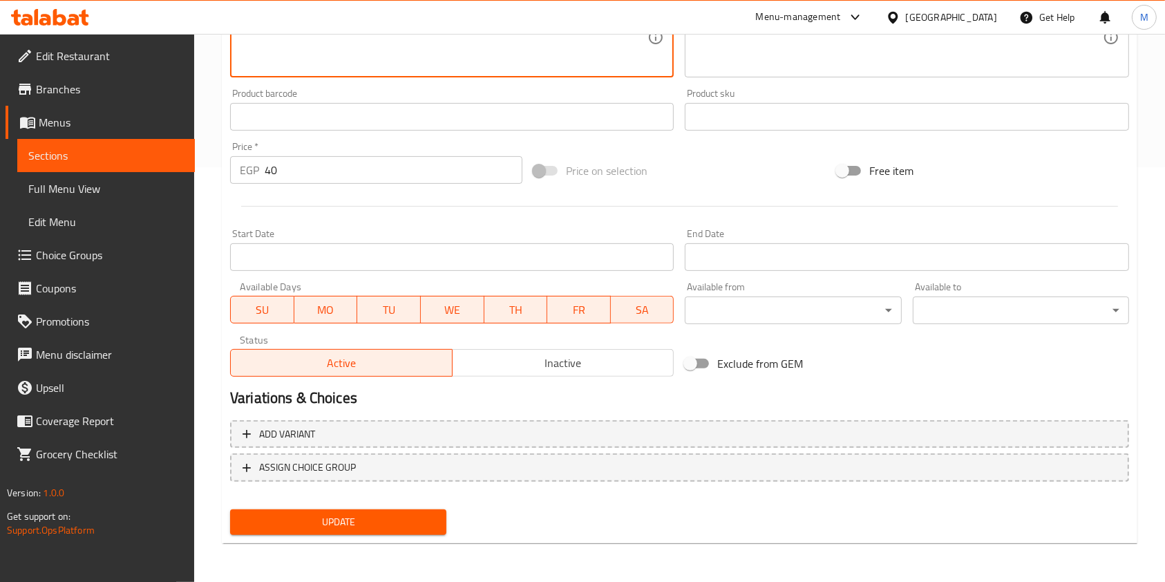
type textarea "Soft and fluffy burger buns, freshly baked to hold your favorite fillings perfe…"
click at [430, 525] on span "Update" at bounding box center [338, 521] width 194 height 17
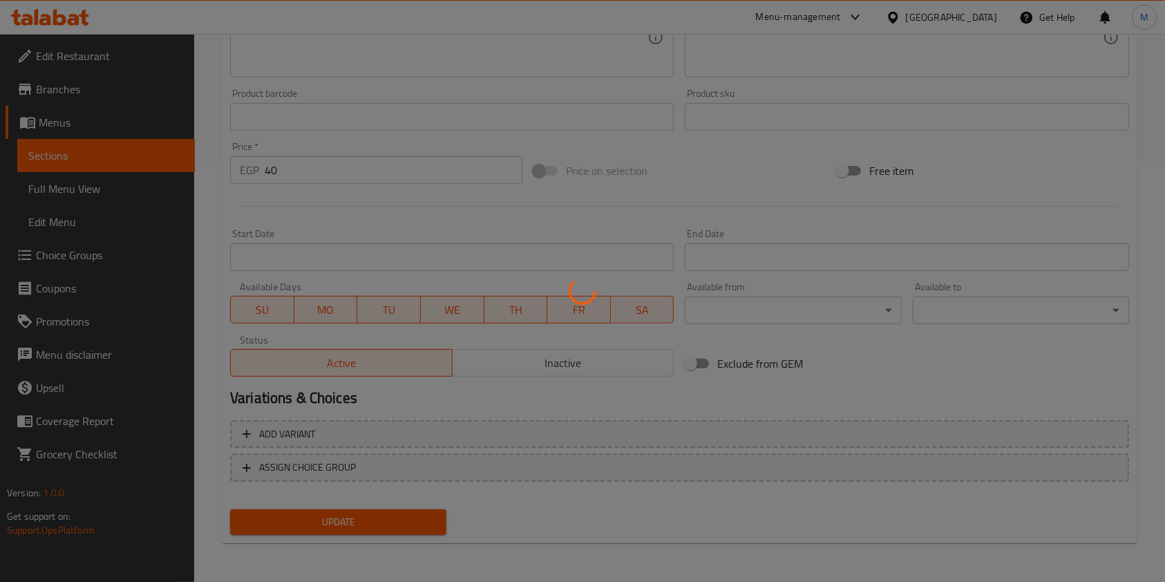
scroll to position [0, 0]
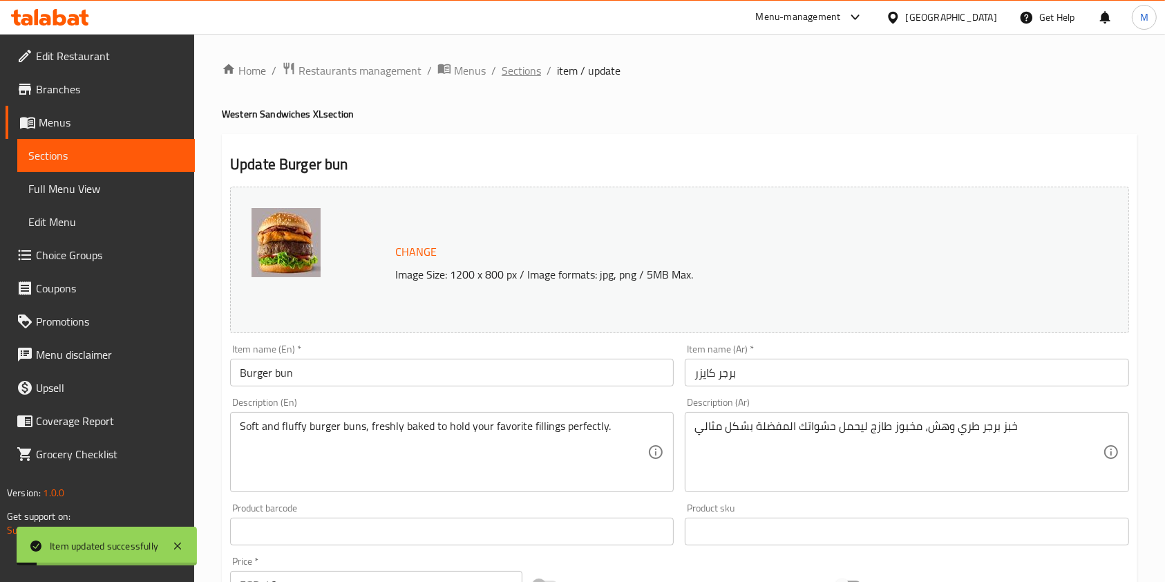
click at [509, 79] on span "Sections" at bounding box center [521, 70] width 39 height 17
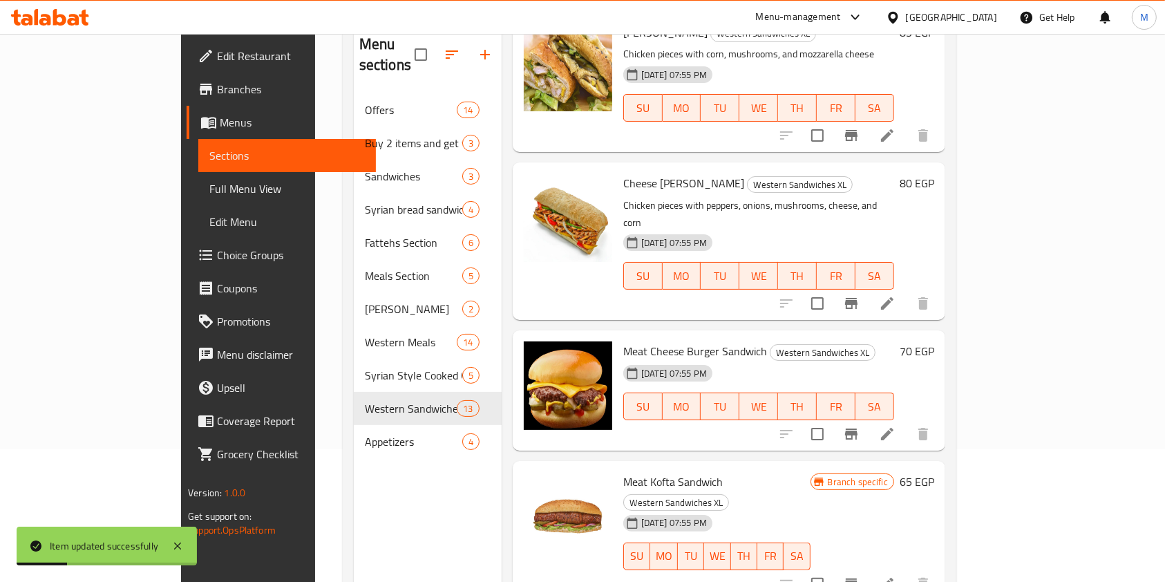
scroll to position [193, 0]
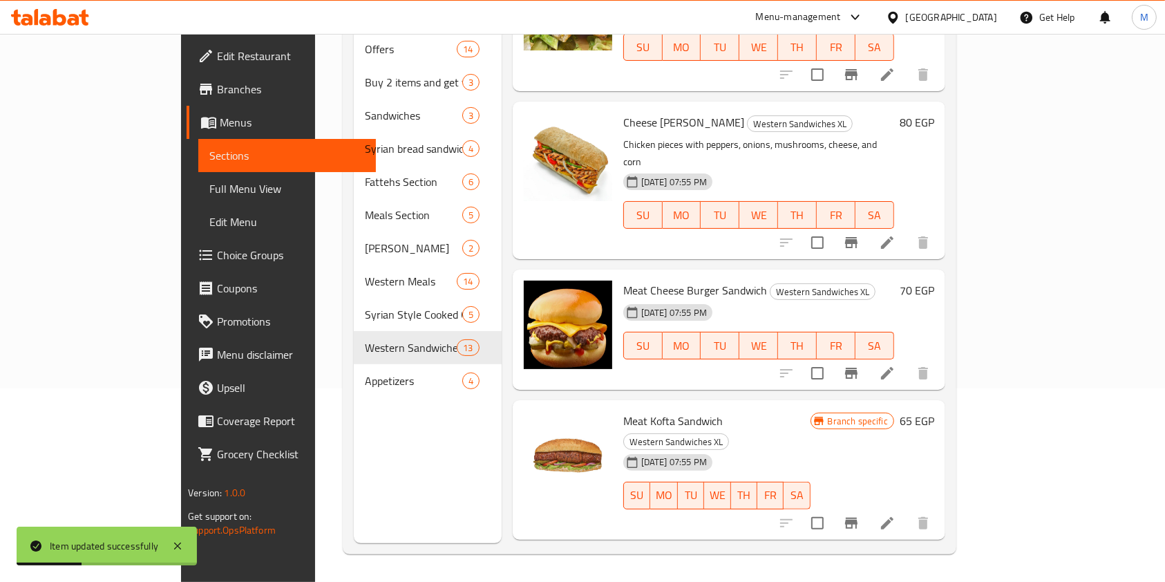
click at [623, 410] on span "Meat Kofta Sandwich" at bounding box center [673, 420] width 100 height 21
click at [907, 511] on li at bounding box center [887, 523] width 39 height 25
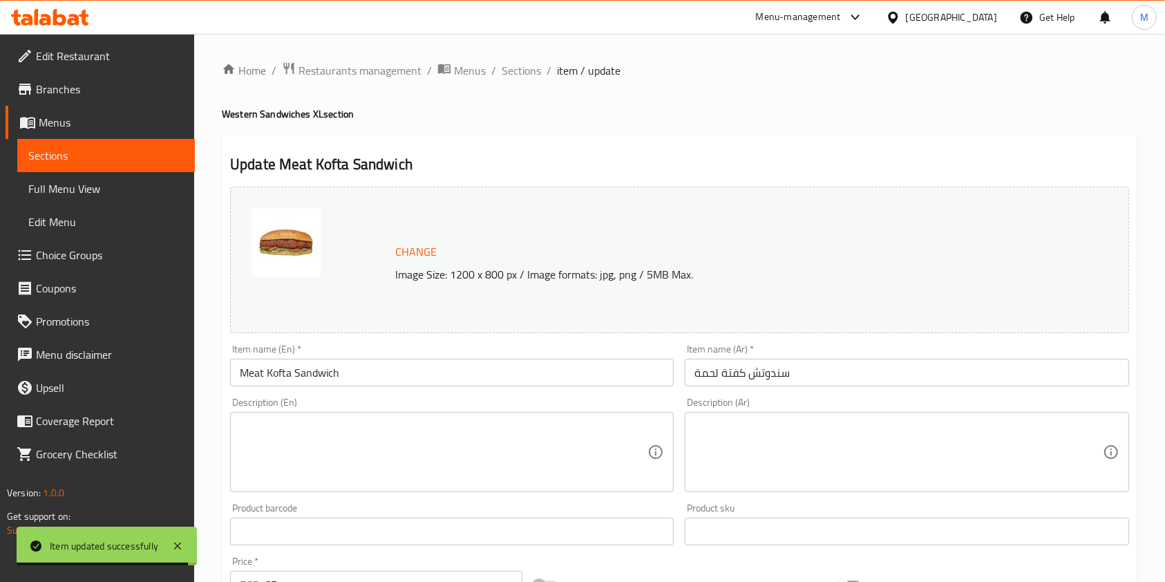
click at [739, 437] on textarea at bounding box center [898, 452] width 408 height 66
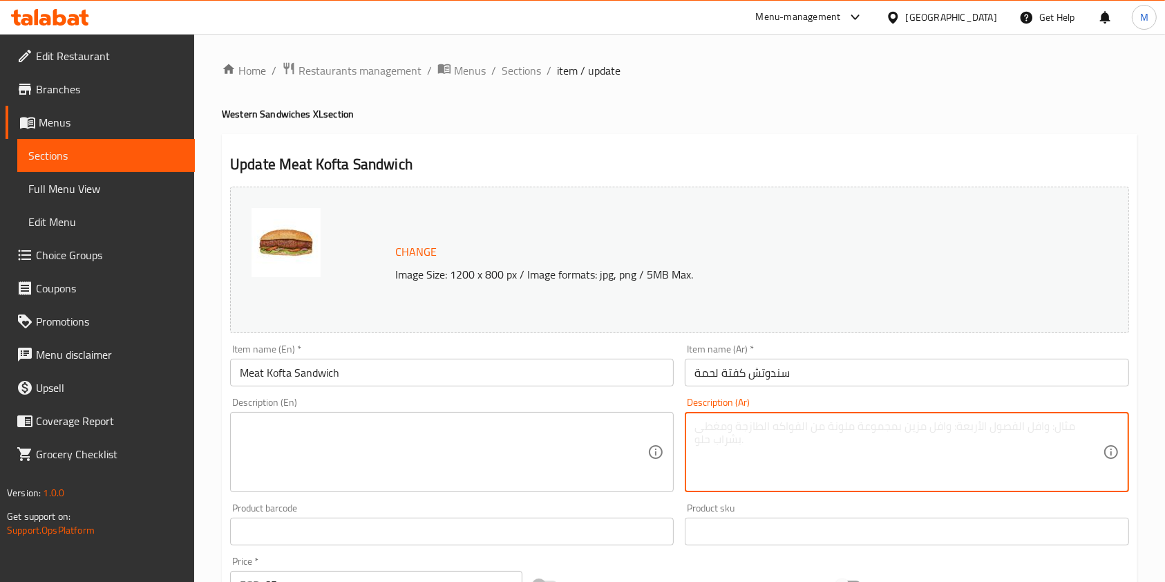
paste textarea "ساندويتش كفتة لحم مشوي متبل بالتوابل العربية"
type textarea "ساندويتش كفتة لحم مشوي متبل بالتوابل العربية"
click at [545, 403] on div "Description (En) Description (En)" at bounding box center [452, 444] width 444 height 95
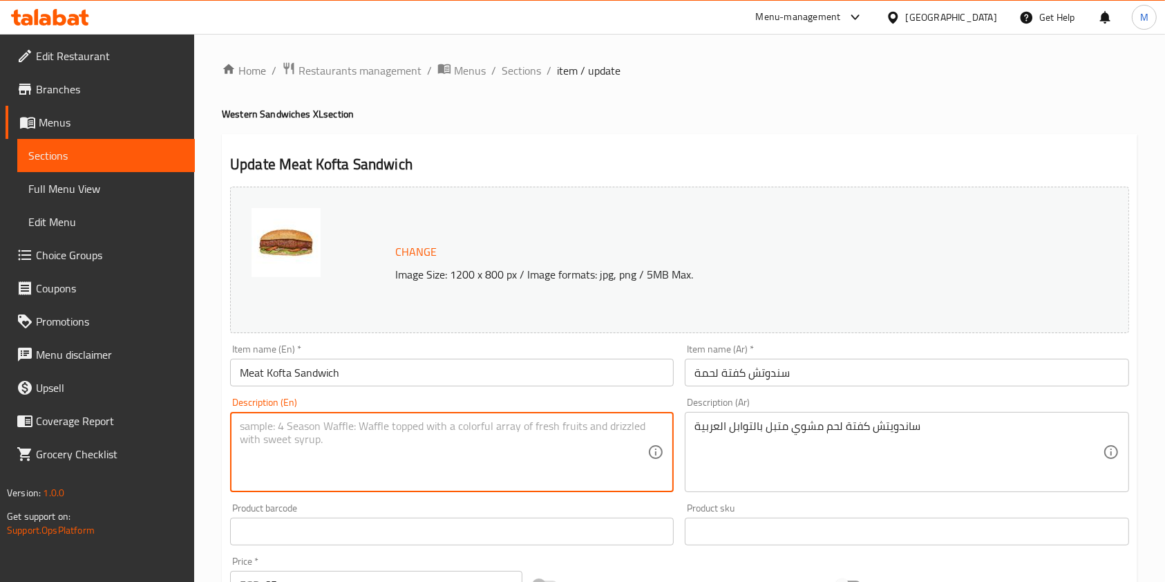
click at [528, 430] on textarea at bounding box center [444, 452] width 408 height 66
paste textarea "Grilled lamb kofta sandwich seasoned with Arabic spices"
type textarea "Grilled lamb kofta sandwich seasoned with Arabic spices"
click at [395, 216] on div "Change Image Size: 1200 x 800 px / Image formats: jpg, png / 5MB Max." at bounding box center [679, 260] width 899 height 146
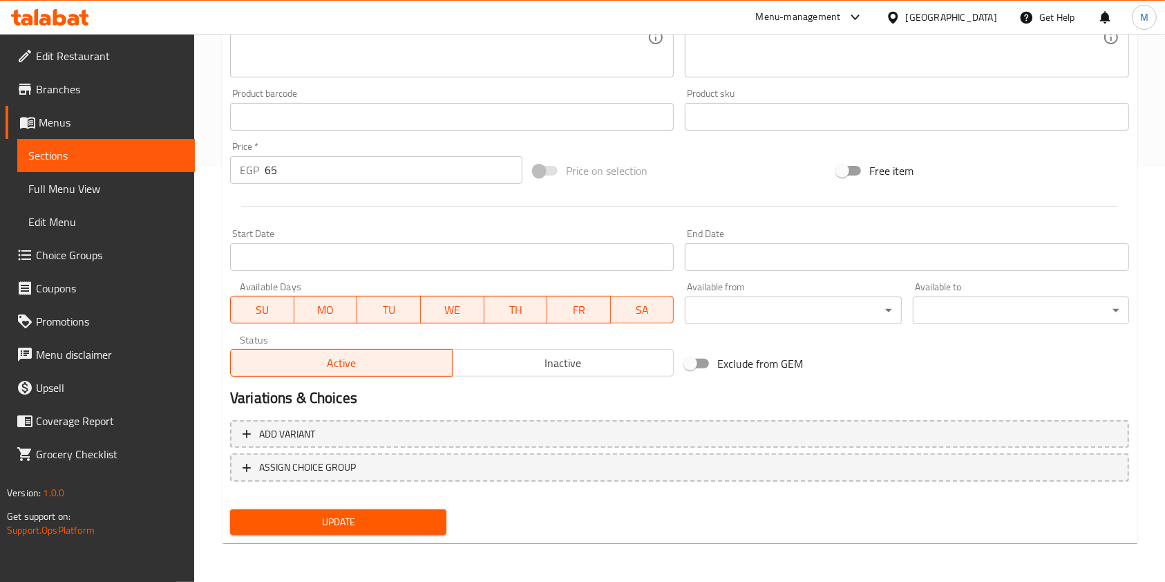
click at [401, 509] on button "Update" at bounding box center [338, 522] width 216 height 26
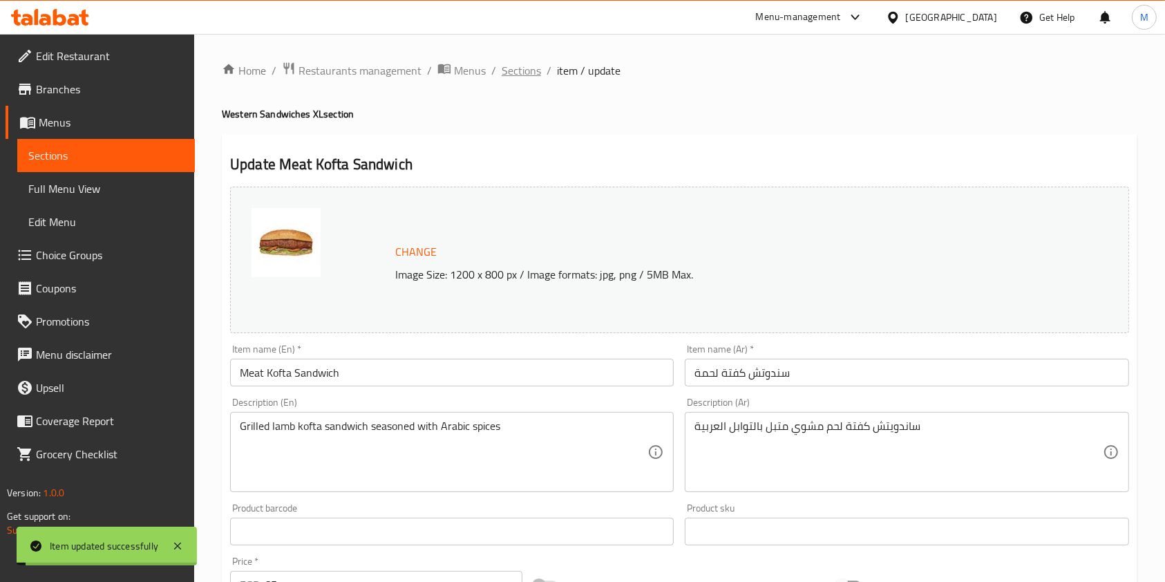
click at [532, 73] on span "Sections" at bounding box center [521, 70] width 39 height 17
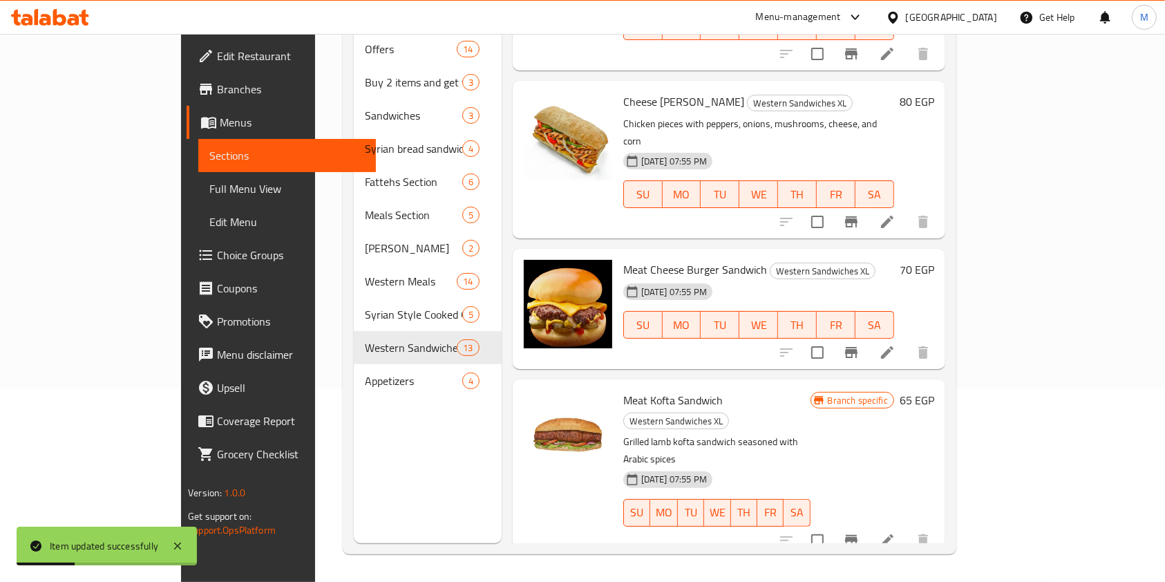
scroll to position [1282, 0]
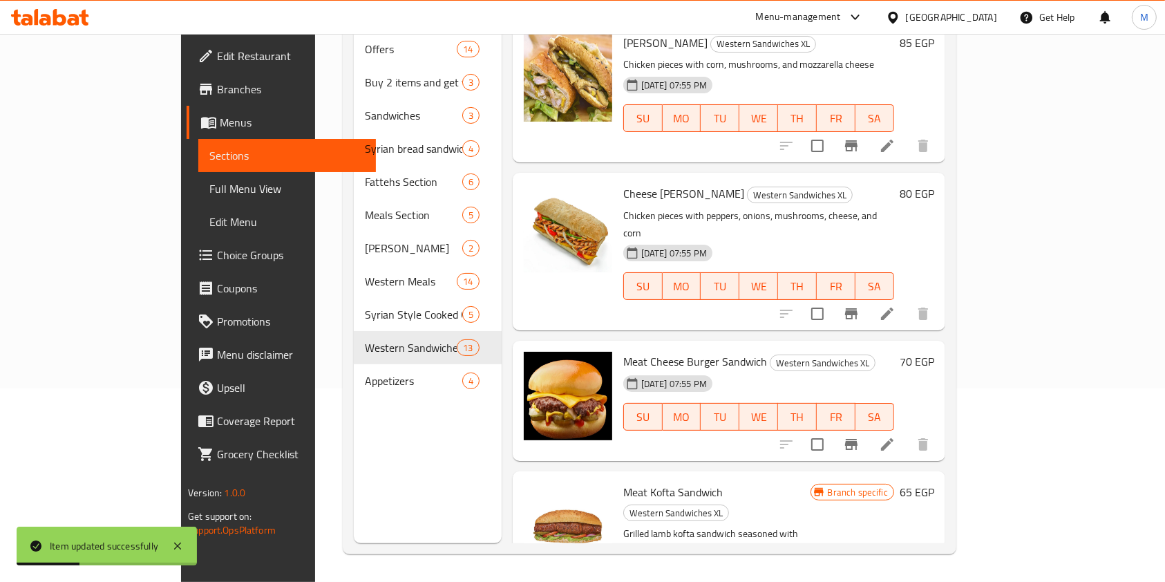
click at [623, 351] on span "Meat Cheese Burger Sandwich" at bounding box center [695, 361] width 144 height 21
click at [896, 436] on icon at bounding box center [887, 444] width 17 height 17
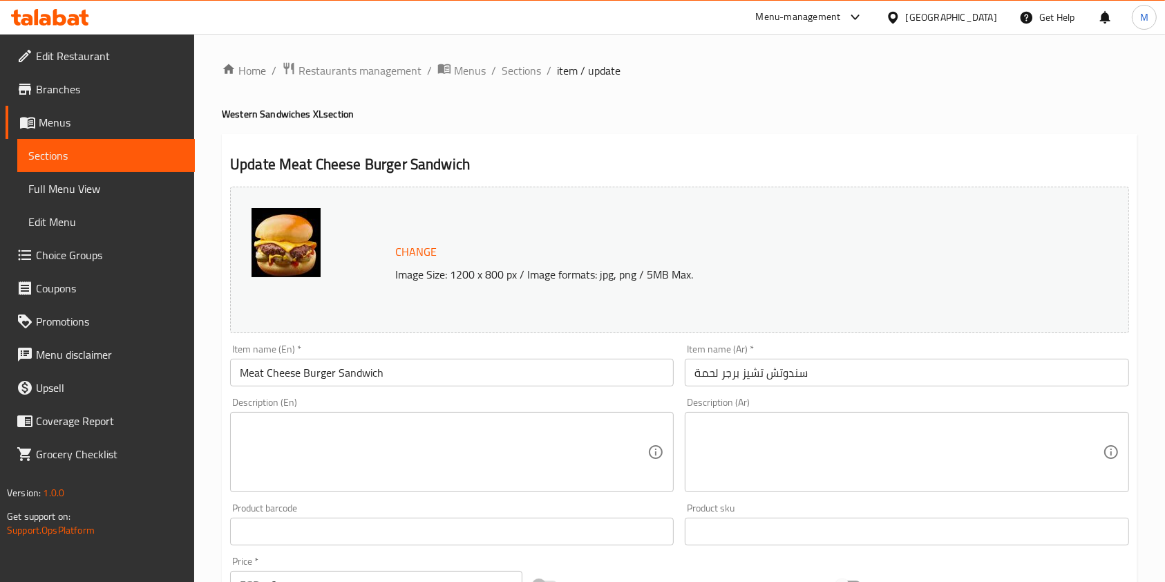
click at [782, 450] on textarea at bounding box center [898, 452] width 408 height 66
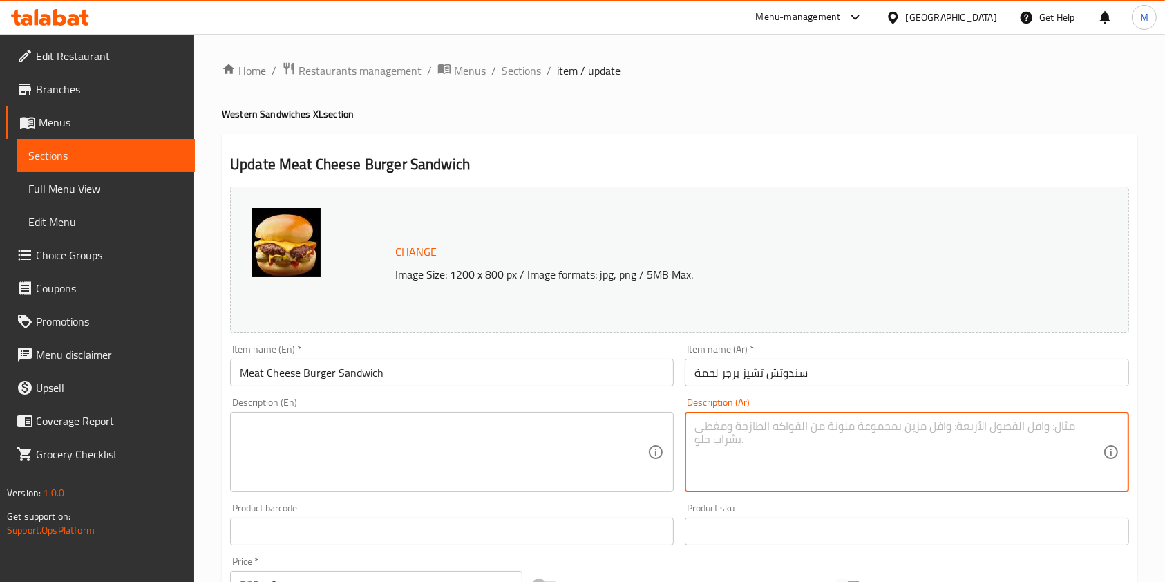
paste textarea "ساندويتش برجر لحم شهي مع جبن"
type textarea "ساندويتش برجر لحم شهي مع جبن"
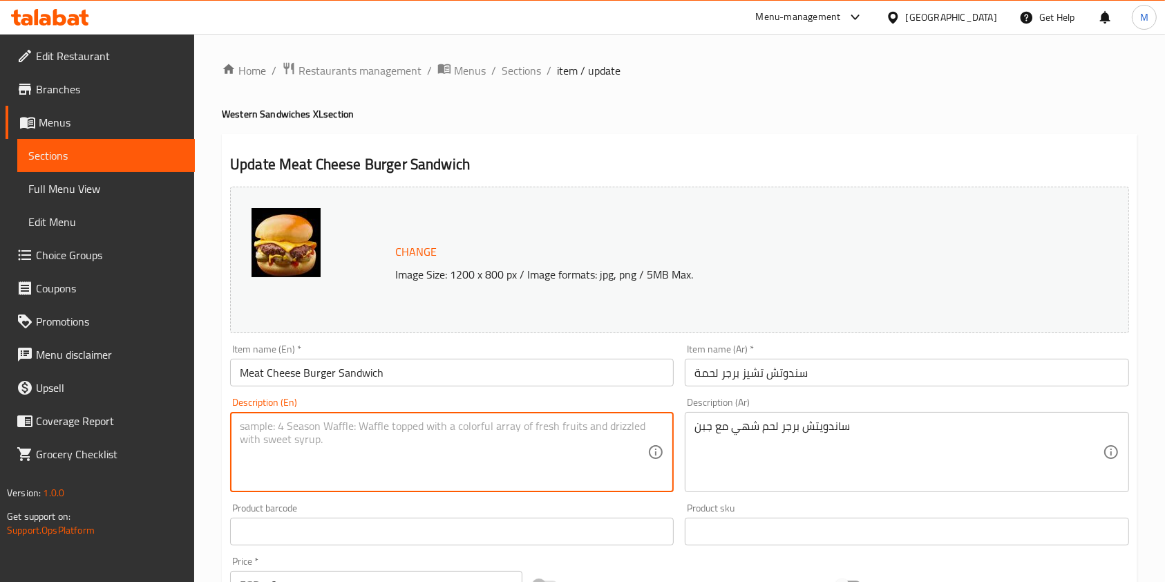
click at [565, 453] on textarea at bounding box center [444, 452] width 408 height 66
paste textarea "Delicious beef burger sandwich with cheese"
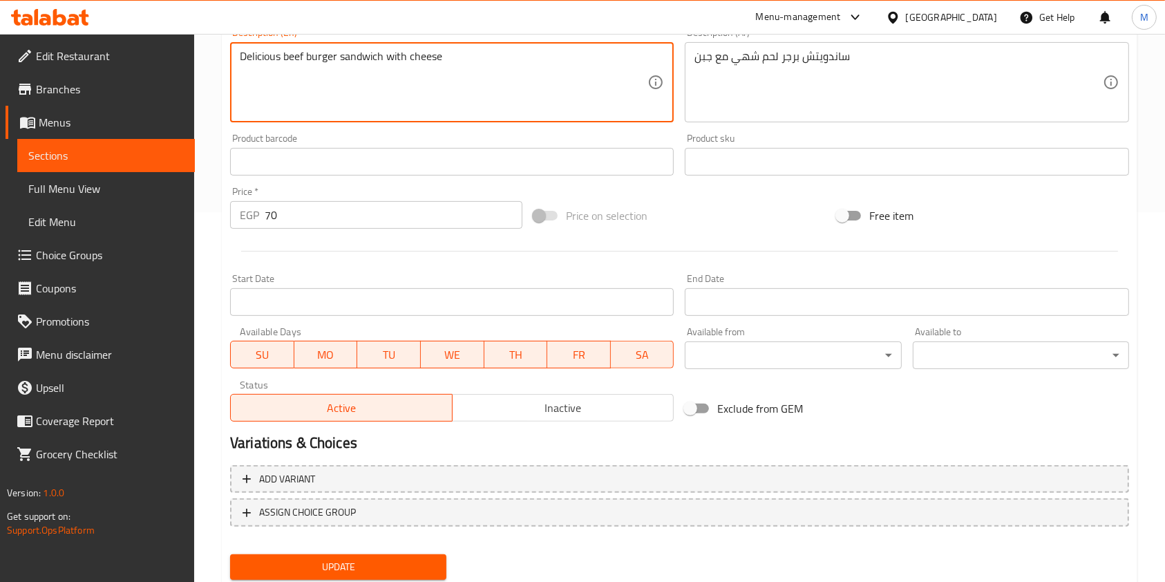
scroll to position [415, 0]
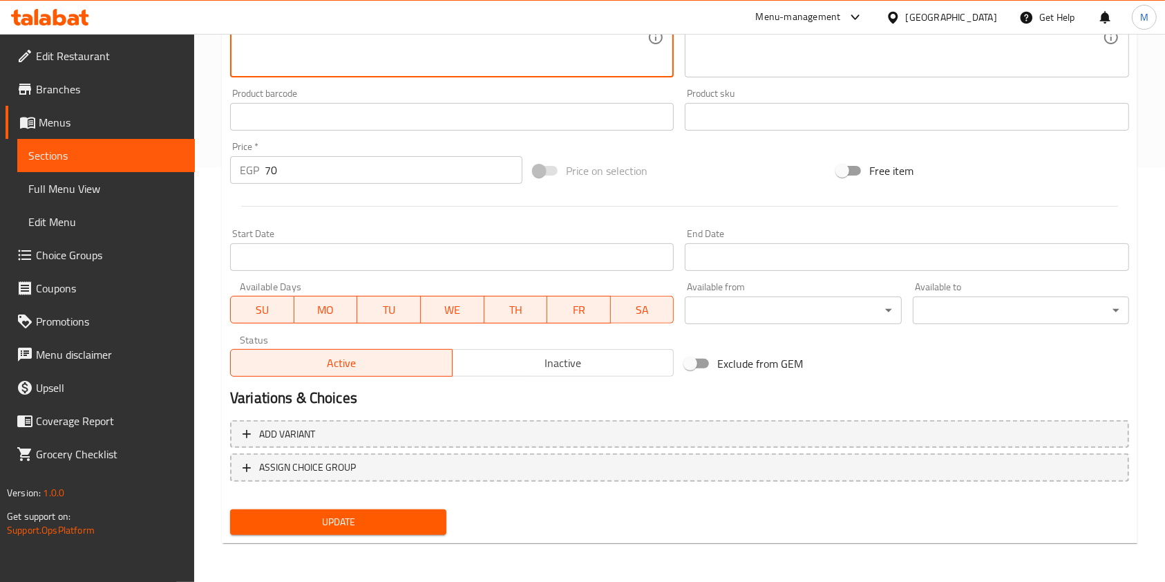
type textarea "Delicious beef burger sandwich with cheese"
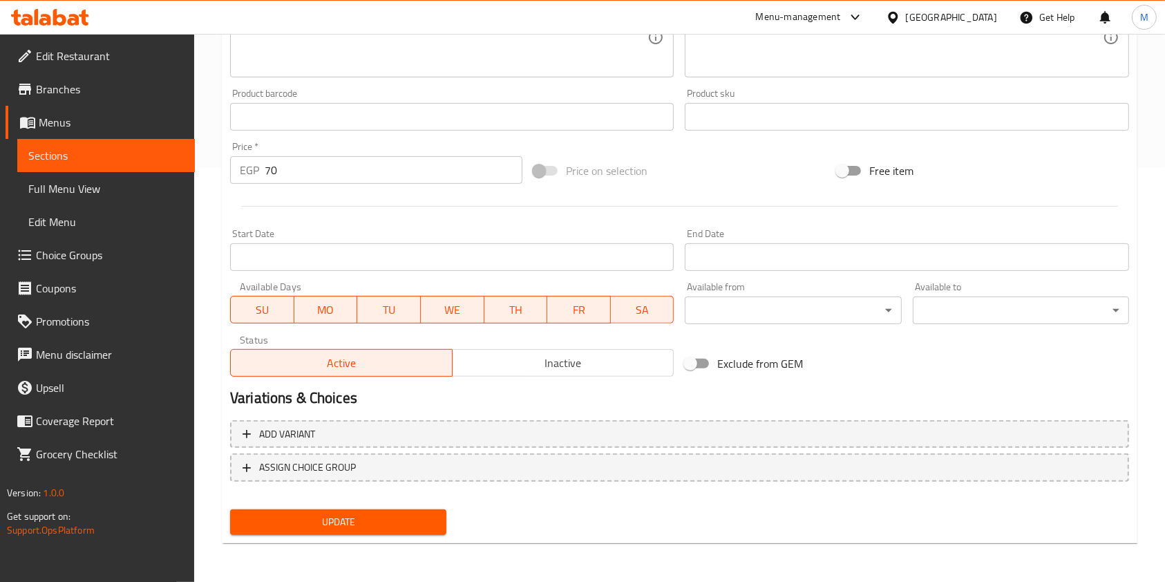
click at [413, 535] on div "Update" at bounding box center [338, 522] width 227 height 37
click at [425, 507] on div "Update" at bounding box center [338, 522] width 227 height 37
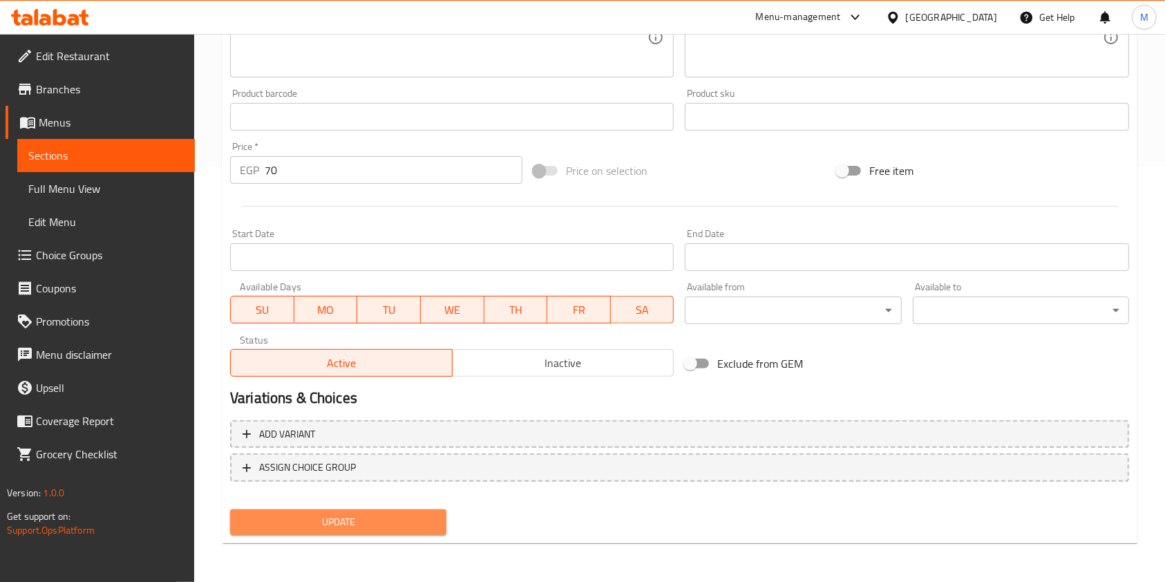
click at [428, 515] on span "Update" at bounding box center [338, 521] width 194 height 17
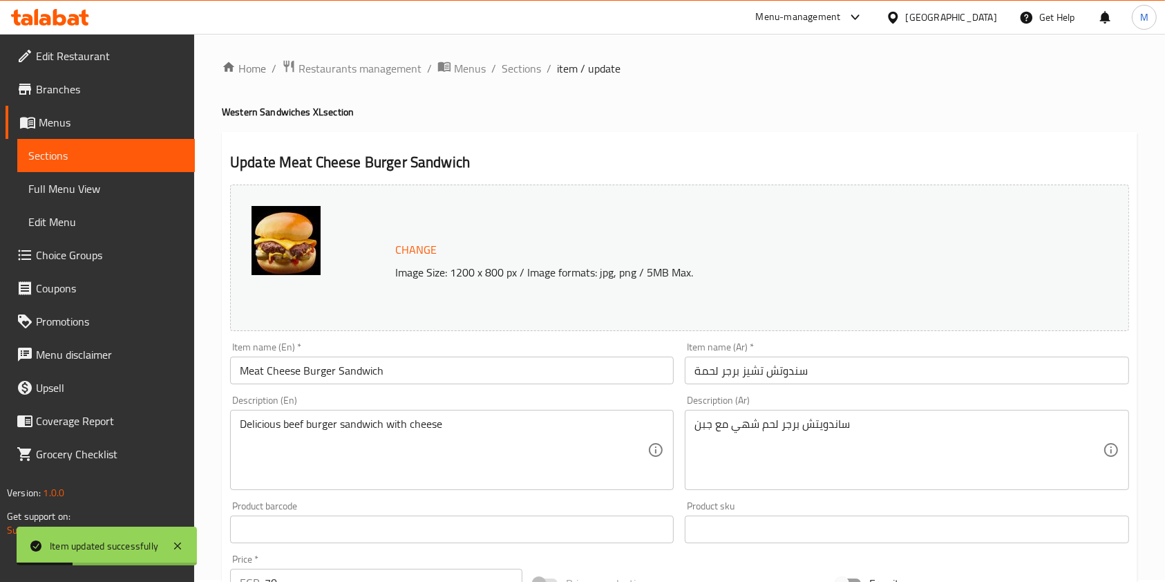
scroll to position [0, 0]
click at [513, 75] on span "Sections" at bounding box center [521, 70] width 39 height 17
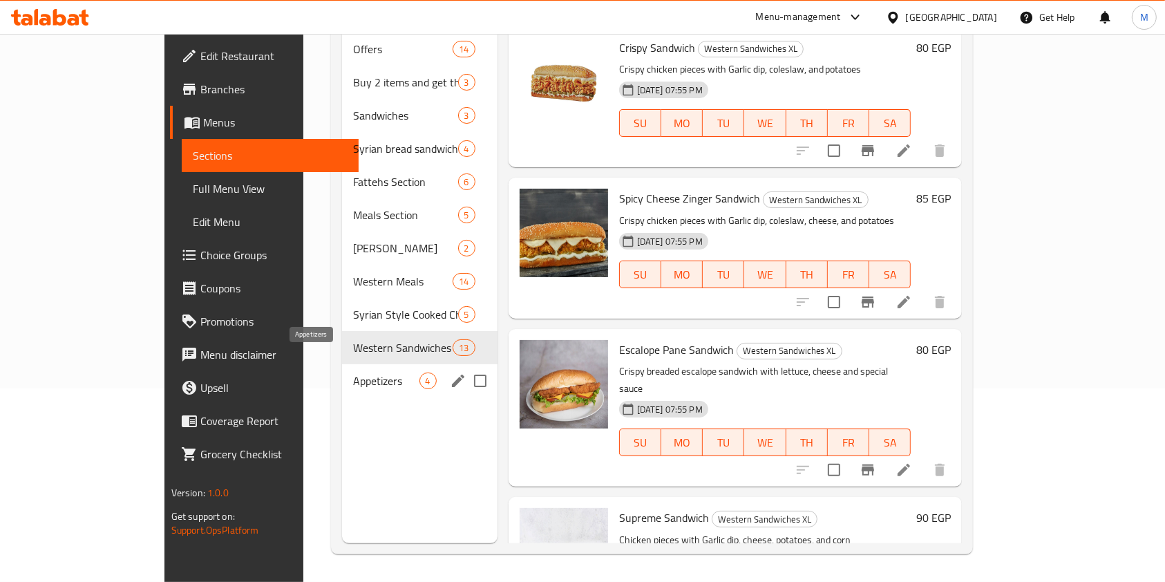
click at [353, 372] on span "Appetizers" at bounding box center [386, 380] width 66 height 17
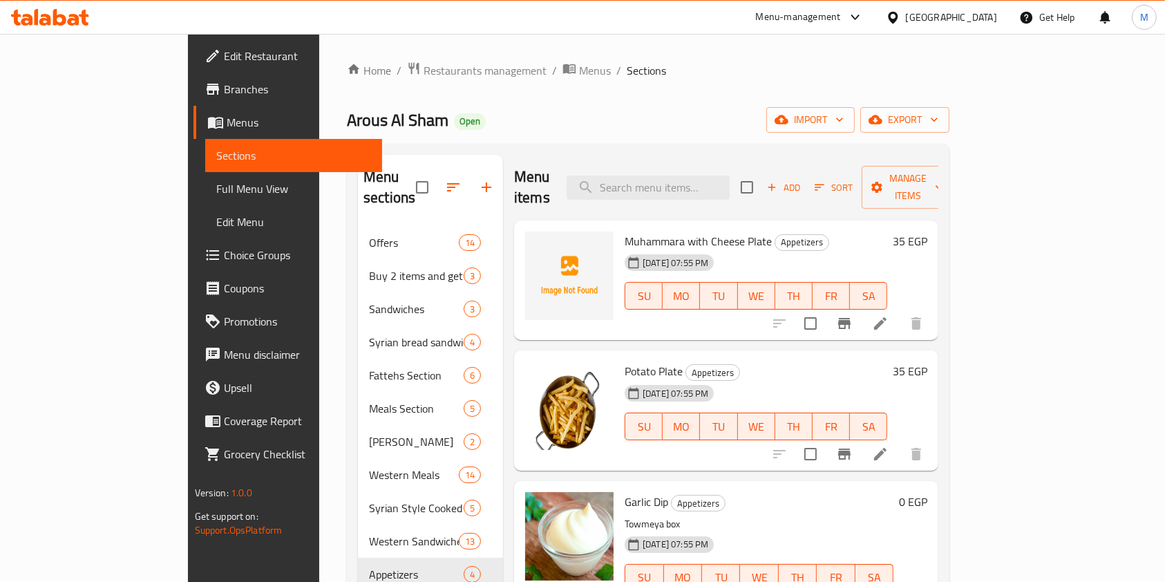
click at [889, 315] on icon at bounding box center [880, 323] width 17 height 17
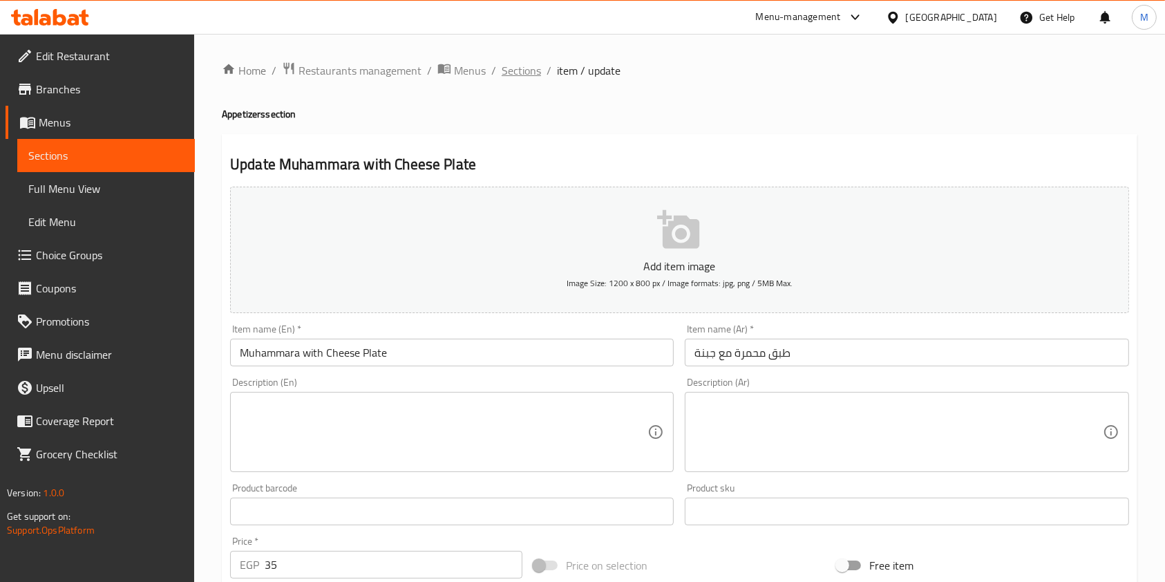
click at [531, 75] on span "Sections" at bounding box center [521, 70] width 39 height 17
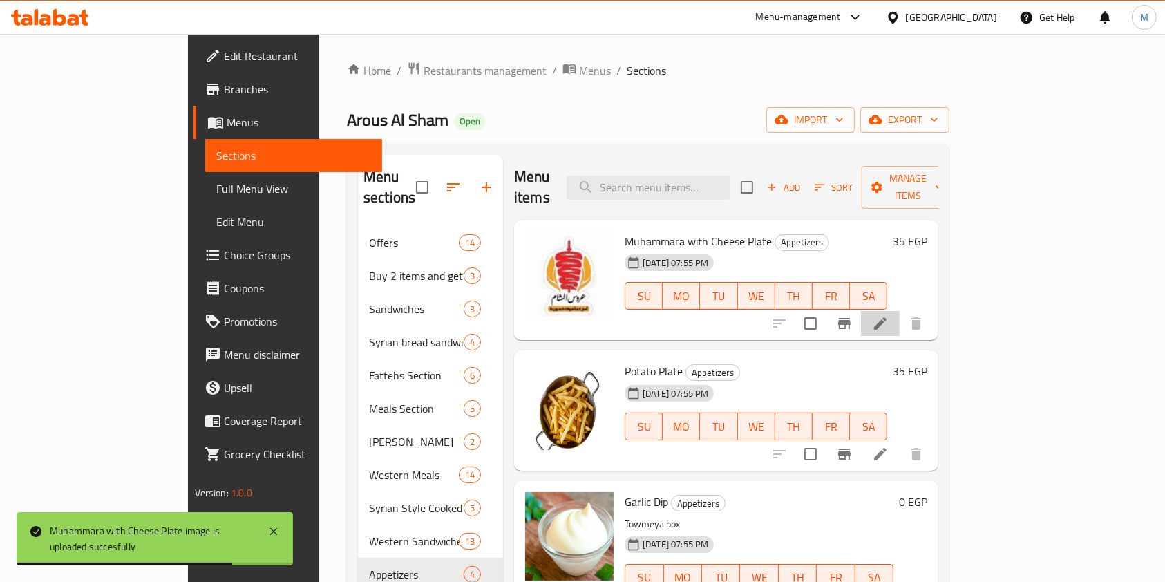
click at [900, 312] on li at bounding box center [880, 323] width 39 height 25
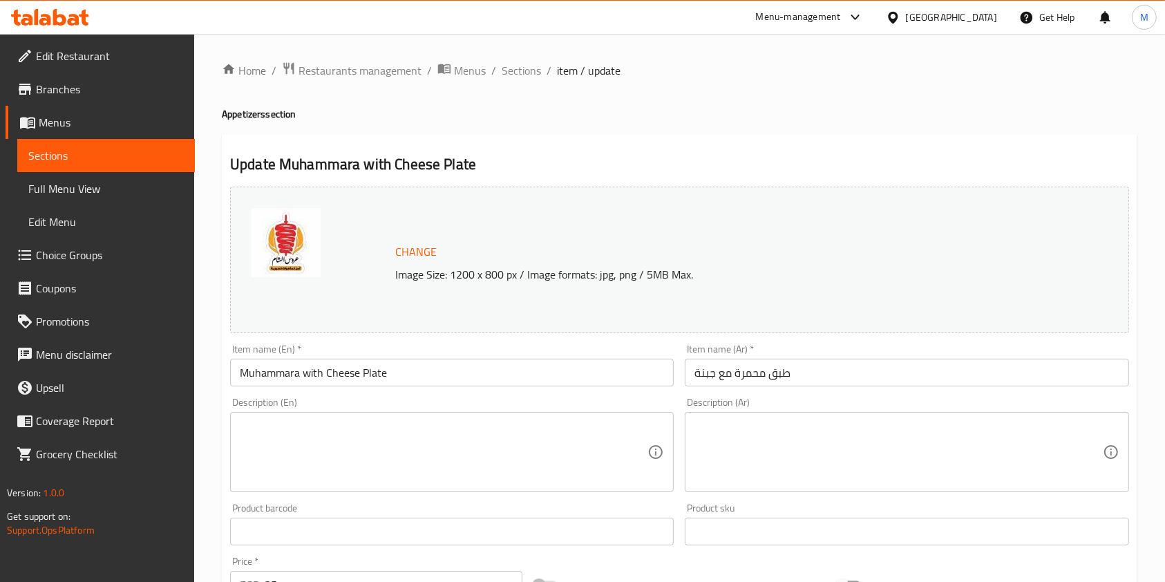
click at [509, 374] on input "Muhammara with Cheese Plate" at bounding box center [452, 373] width 444 height 28
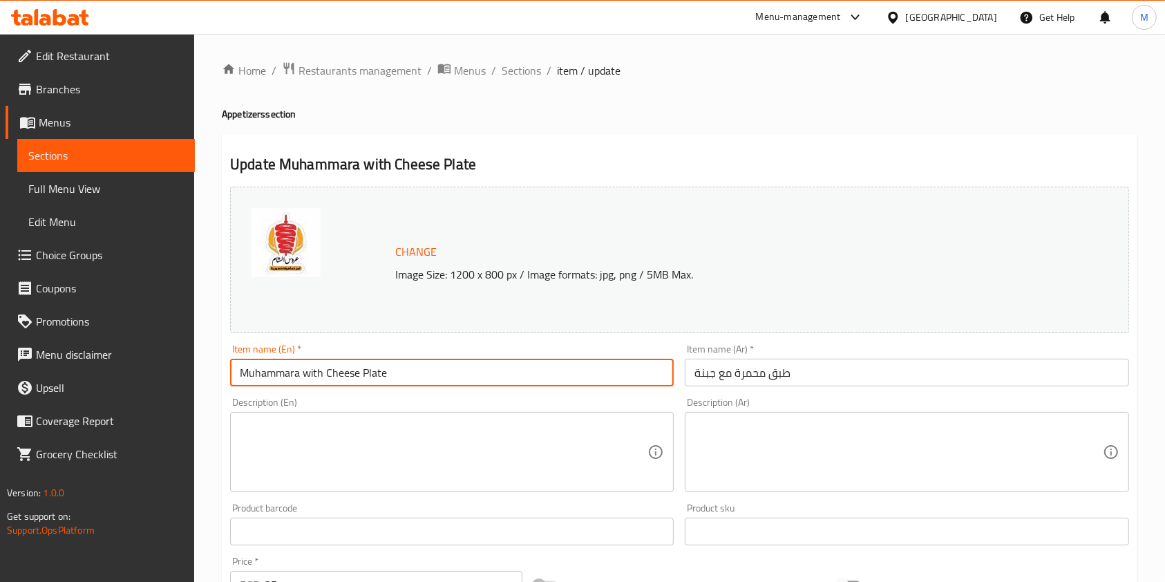
click at [509, 374] on input "Muhammara with Cheese Plate" at bounding box center [452, 373] width 444 height 28
click at [744, 462] on textarea at bounding box center [898, 452] width 408 height 66
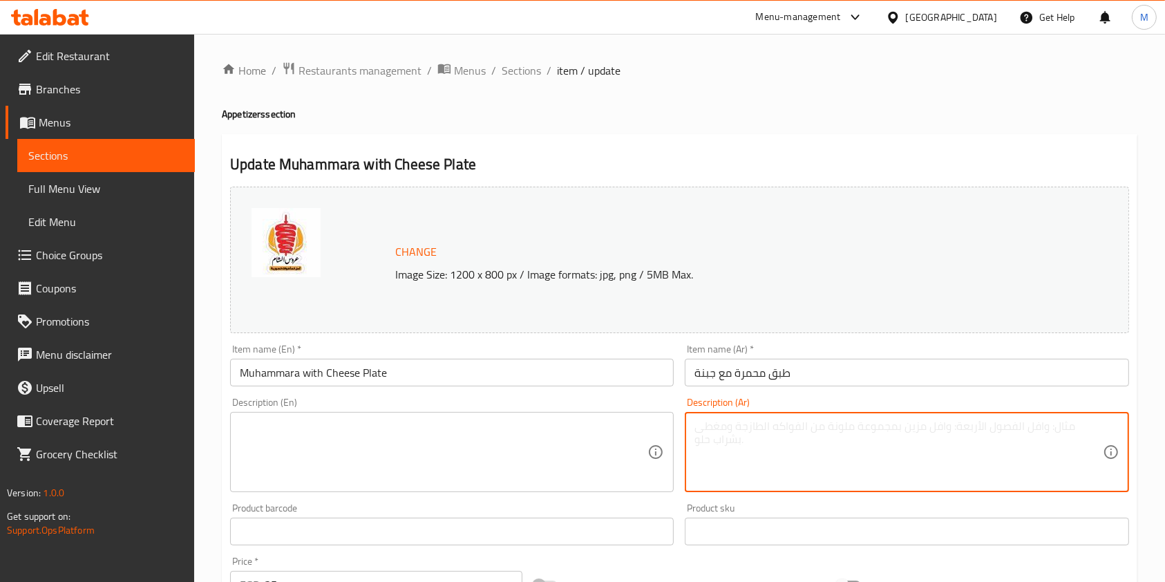
paste textarea "طبق غني من المحمرة الكريمية الممزوجة بالجبن"
type textarea "طبق غني من المحمرة الكريمية الممزوجة بالجبن"
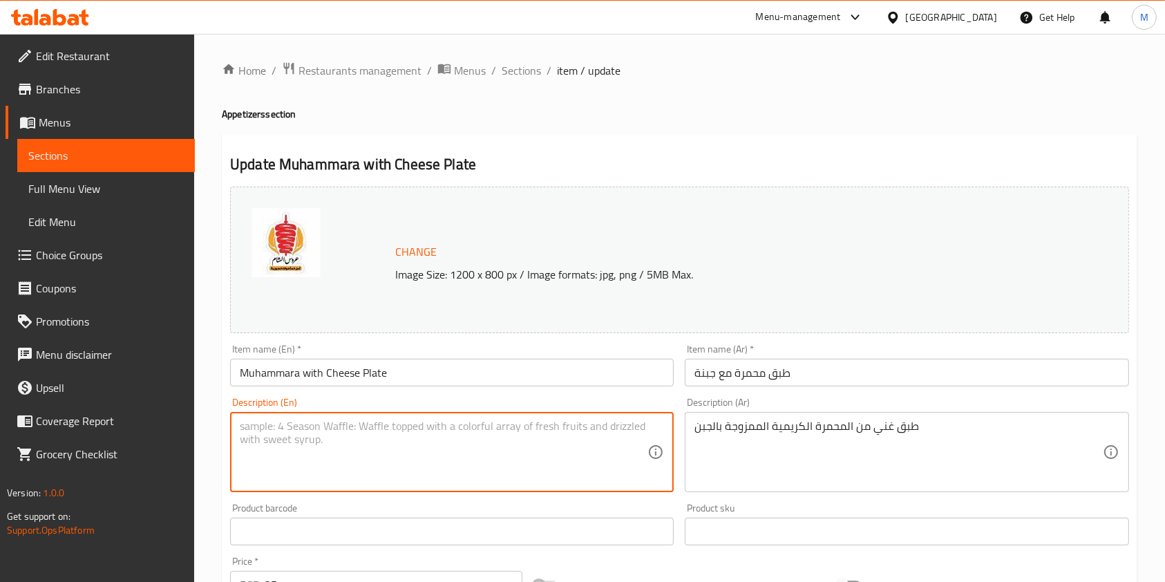
click at [566, 439] on textarea at bounding box center [444, 452] width 408 height 66
paste textarea "A rich dish of creamy muhammara mixed with cheese."
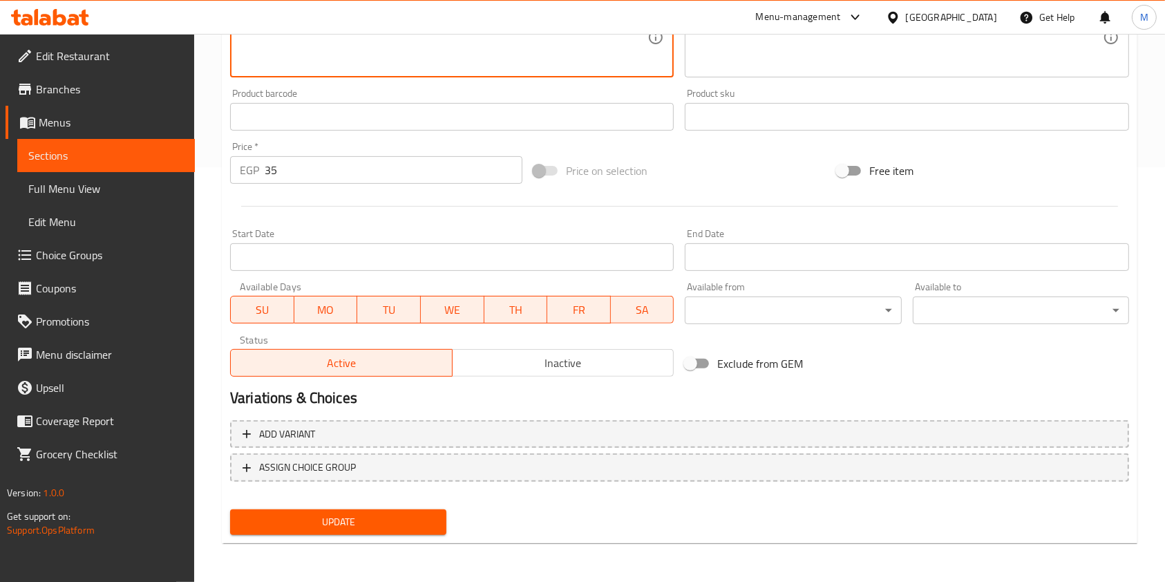
type textarea "A rich dish of creamy muhammara mixed with cheese."
click at [408, 509] on button "Update" at bounding box center [338, 522] width 216 height 26
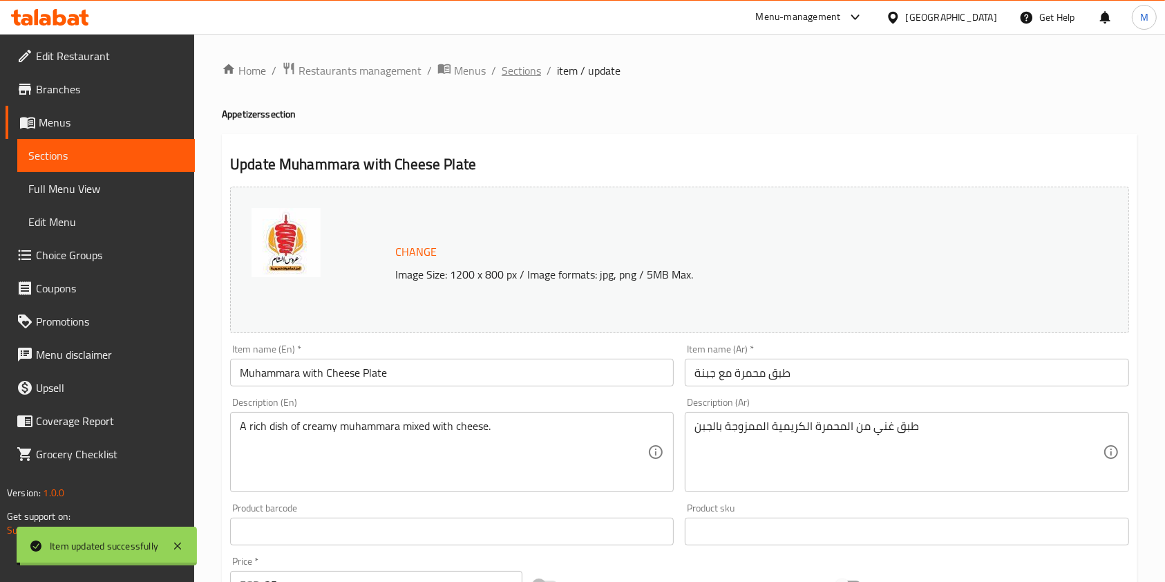
click at [515, 76] on span "Sections" at bounding box center [521, 70] width 39 height 17
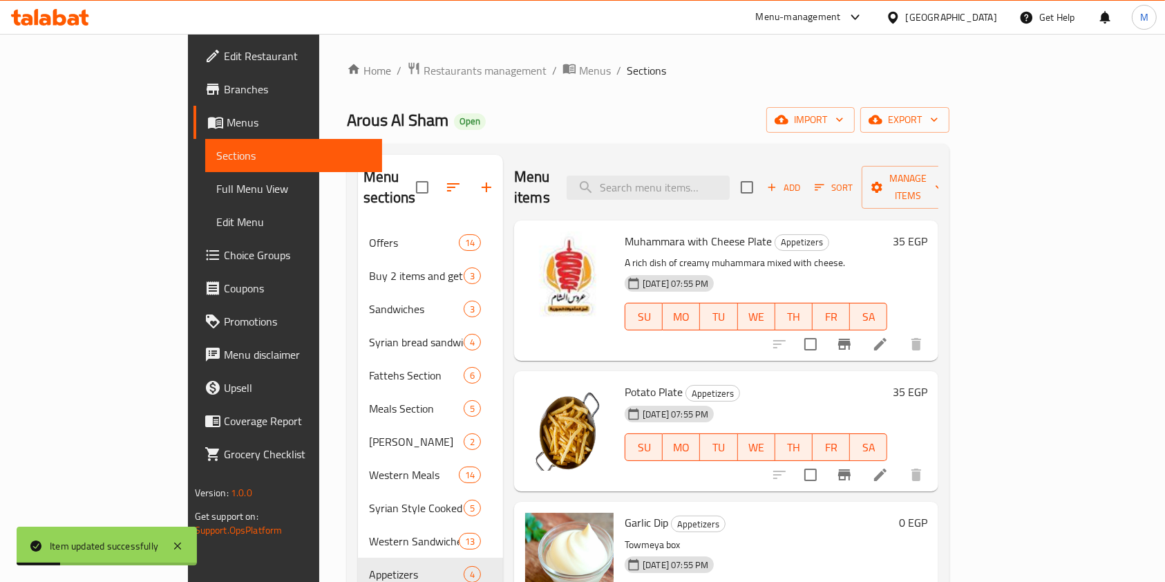
click at [625, 381] on span "Potato Plate" at bounding box center [654, 391] width 58 height 21
click at [889, 466] on icon at bounding box center [880, 474] width 17 height 17
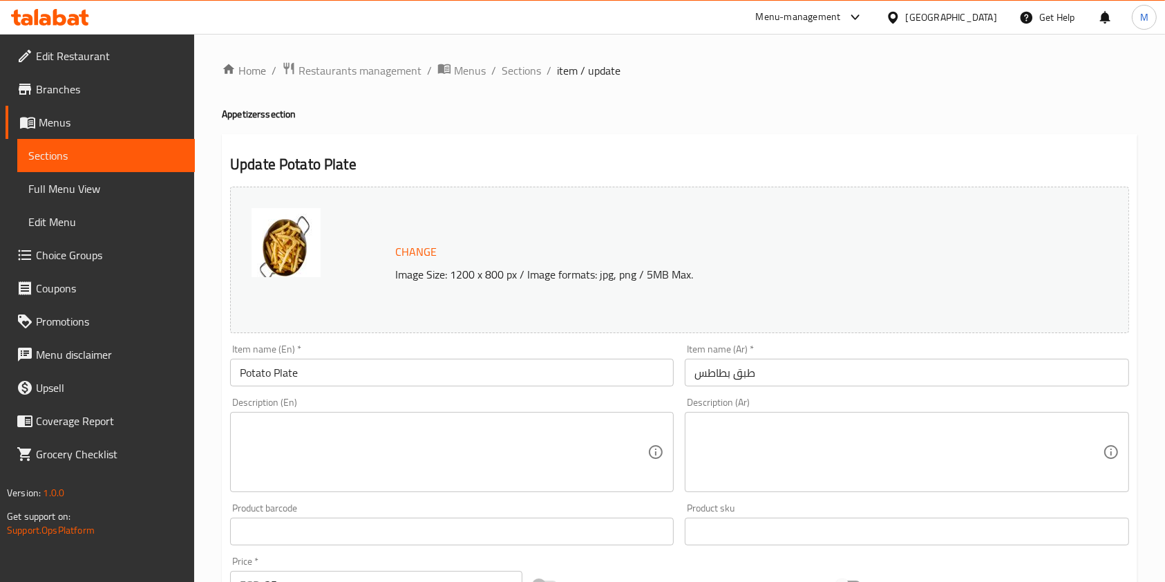
click at [807, 421] on textarea at bounding box center [898, 452] width 408 height 66
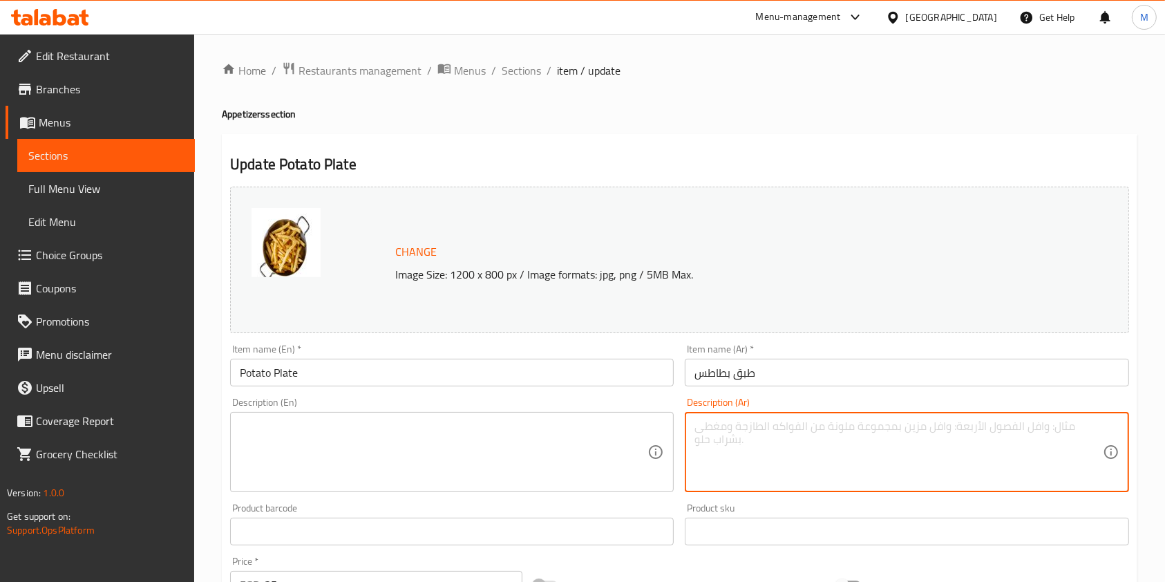
paste textarea "بطاطس ذهبية مقرمشة"
paste textarea "Crispy golden potatoes"
click at [796, 439] on textarea "بطاطس ذهبية مقرمشةCrispy golden potatoes" at bounding box center [898, 452] width 408 height 66
click at [794, 431] on textarea "بطاطس ذهبية مقرمشةCrispy golden potatoes" at bounding box center [898, 452] width 408 height 66
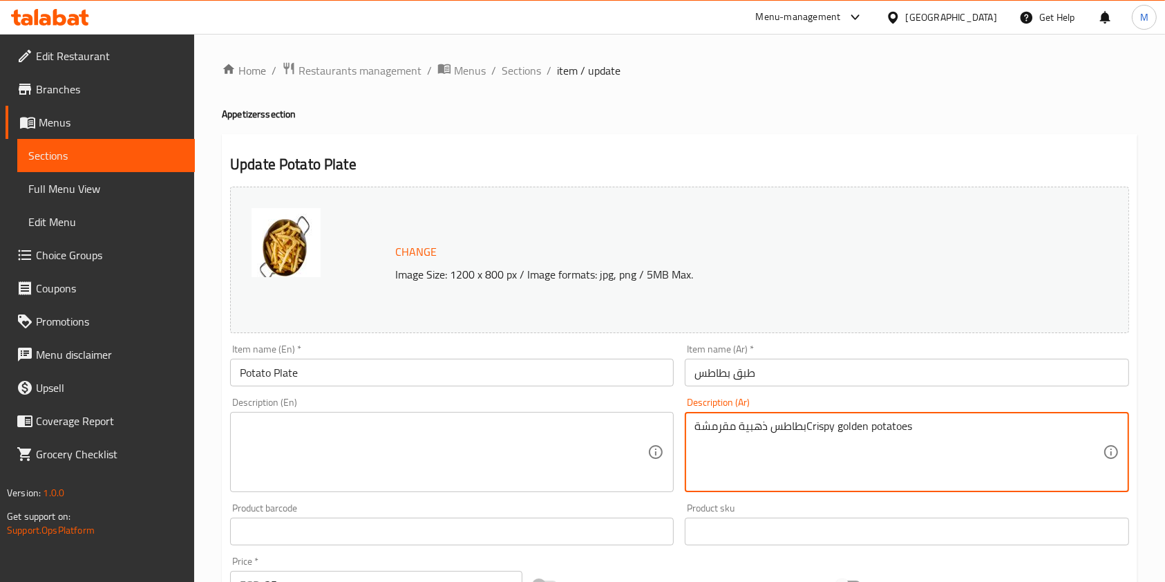
click at [794, 431] on textarea "بطاطس ذهبية مقرمشةCrispy golden potatoes" at bounding box center [898, 452] width 408 height 66
paste textarea
type textarea "بطاطس ذهبية مقرمشة"
click at [533, 447] on textarea at bounding box center [444, 452] width 408 height 66
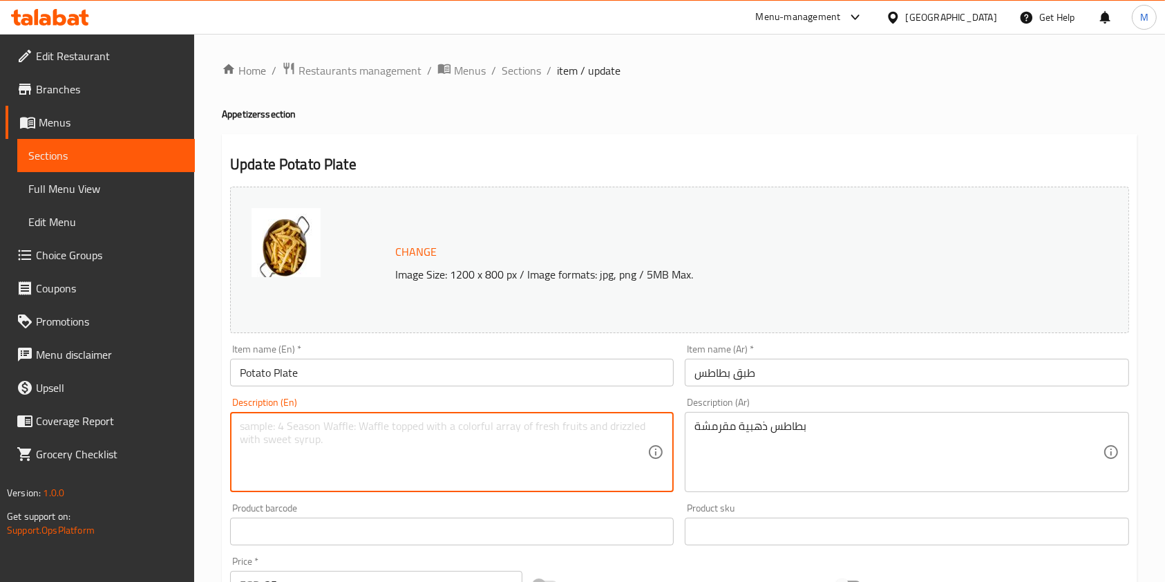
paste textarea "Crispy golden potatoes"
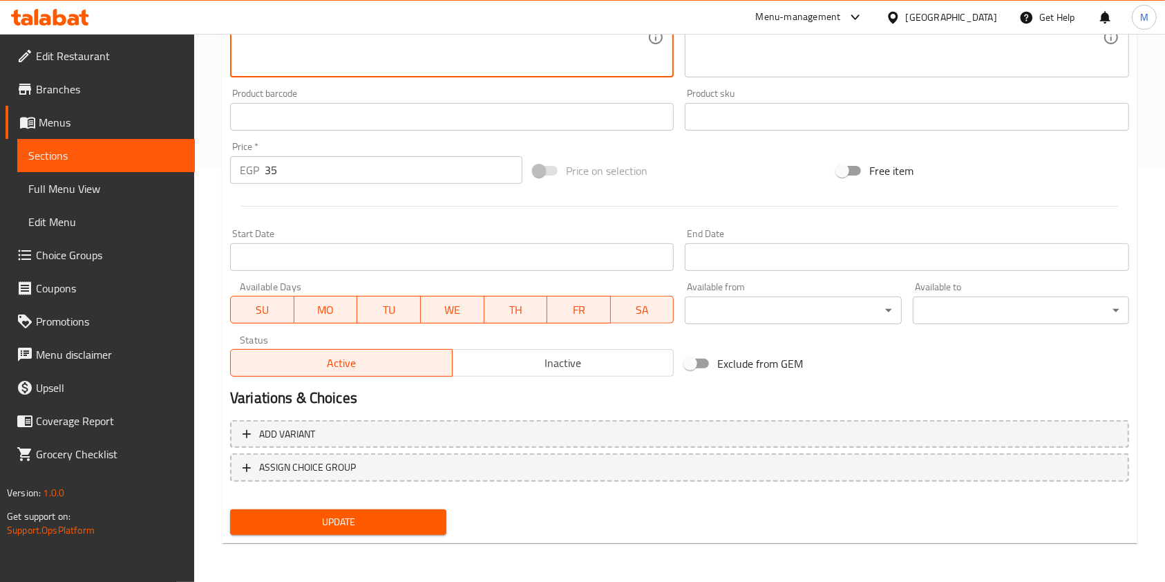
type textarea "Crispy golden potatoes"
click at [375, 526] on span "Update" at bounding box center [338, 521] width 194 height 17
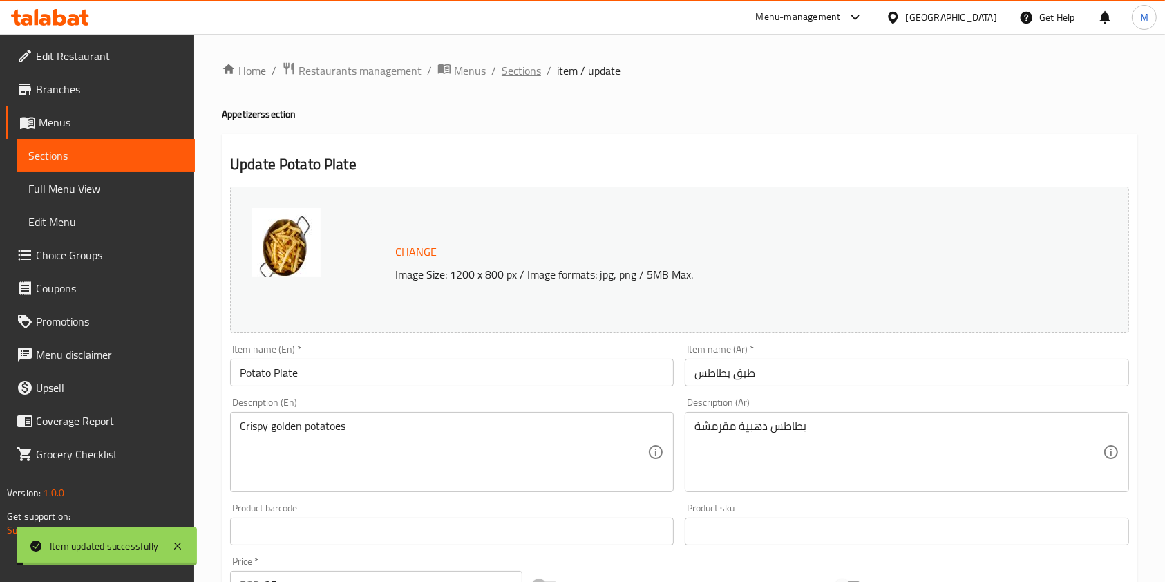
click at [516, 64] on span "Sections" at bounding box center [521, 70] width 39 height 17
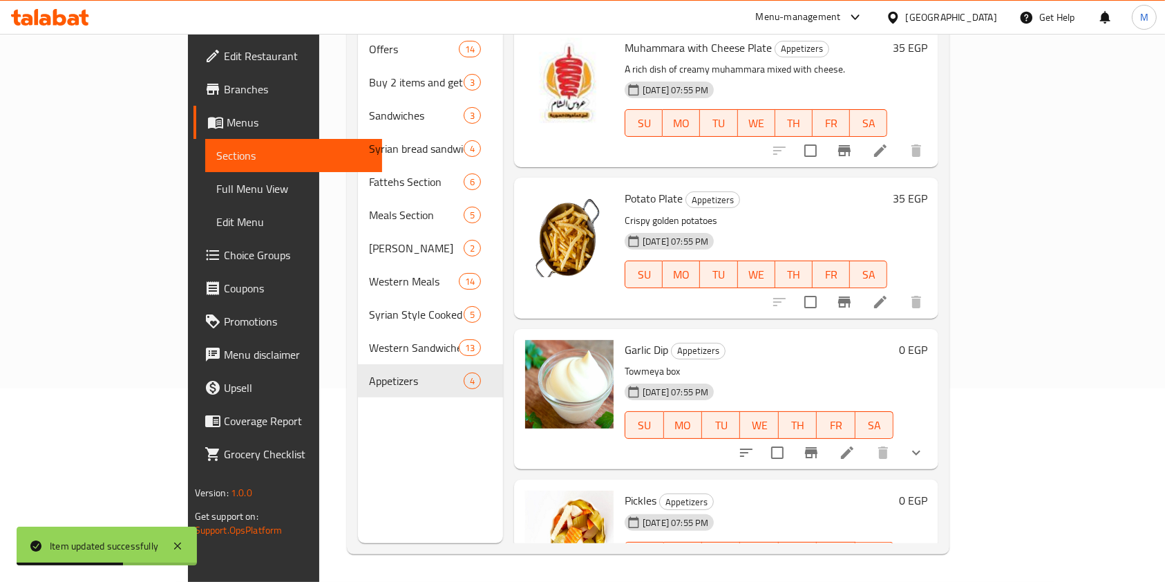
scroll to position [36, 0]
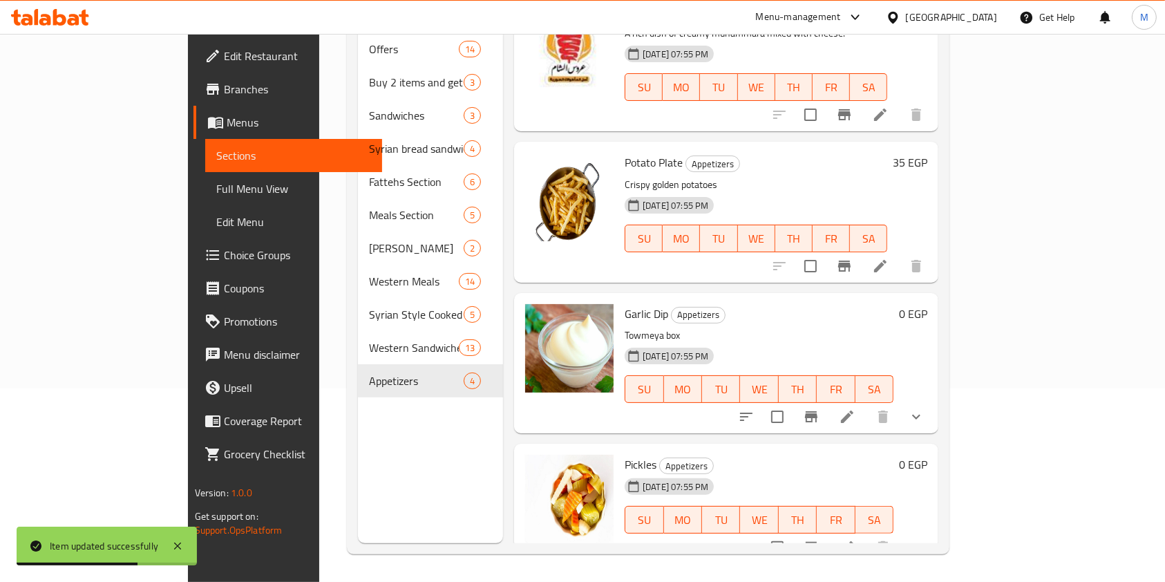
click at [625, 454] on span "Pickles" at bounding box center [641, 464] width 32 height 21
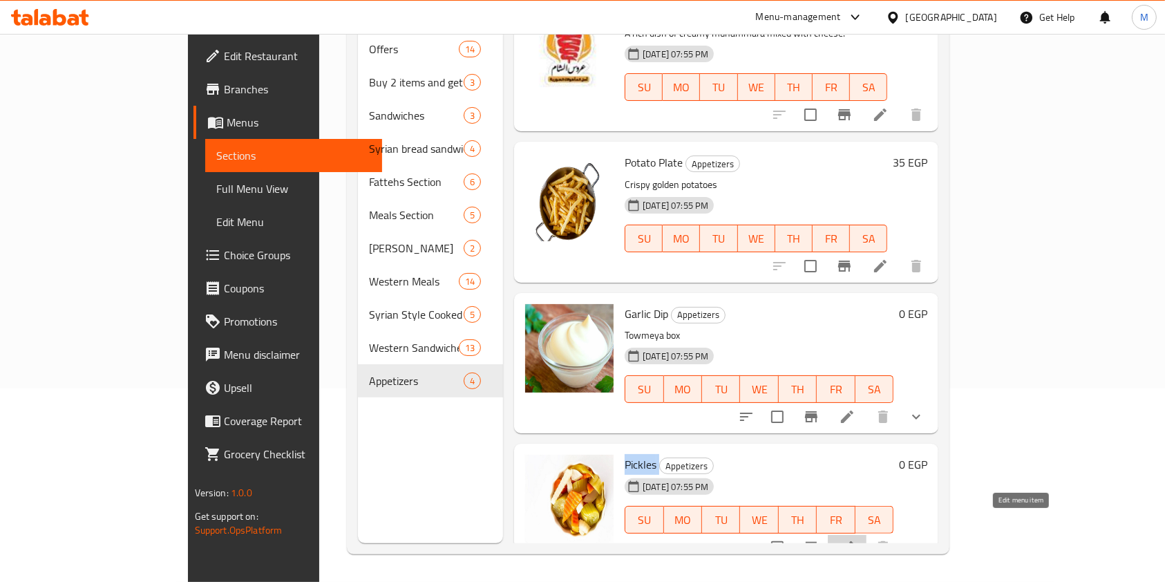
click at [853, 541] on icon at bounding box center [847, 547] width 12 height 12
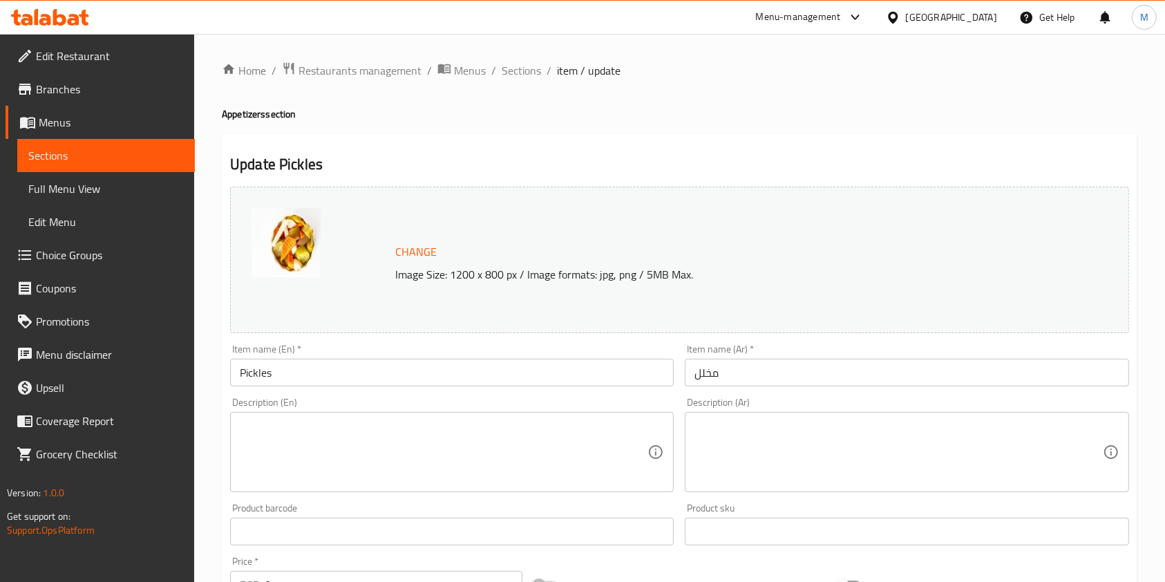
click at [815, 458] on textarea at bounding box center [898, 452] width 408 height 66
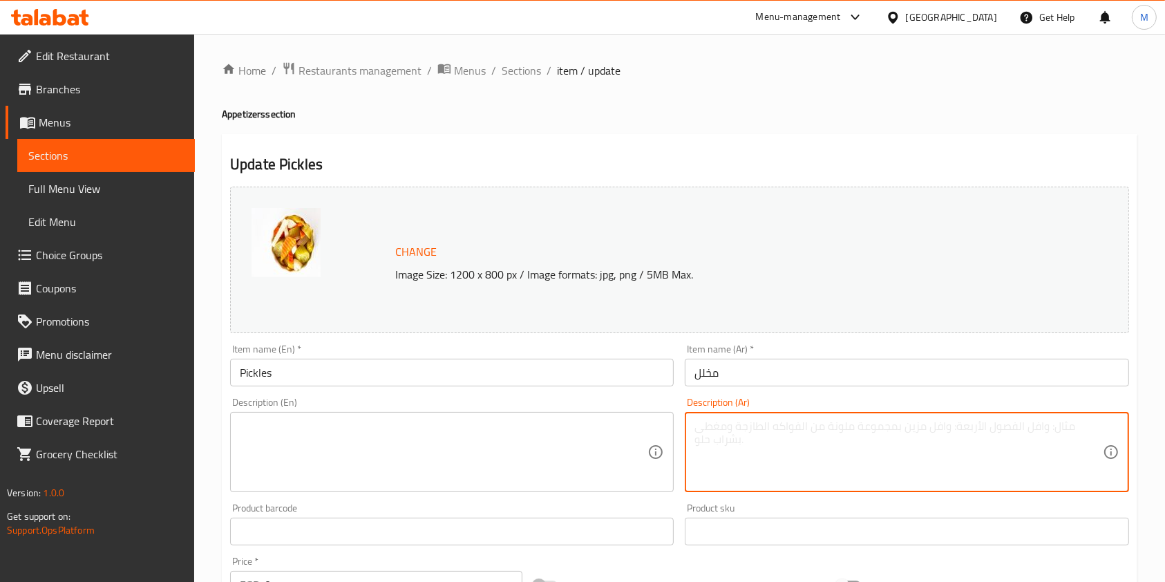
paste textarea "مخللات متنوعة"
paste textarea "Various pickles"
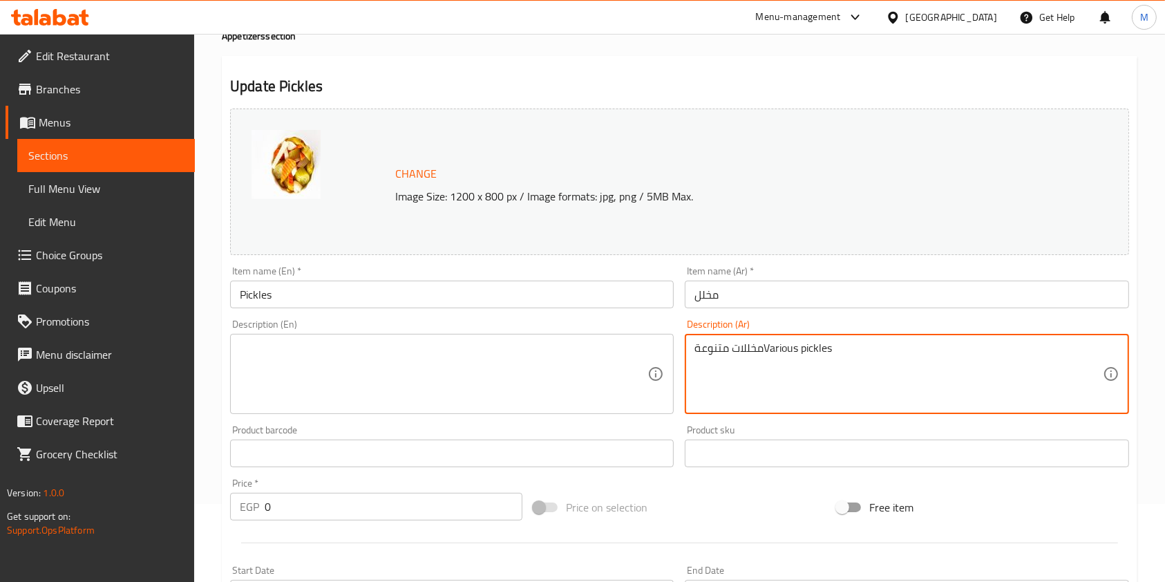
scroll to position [184, 0]
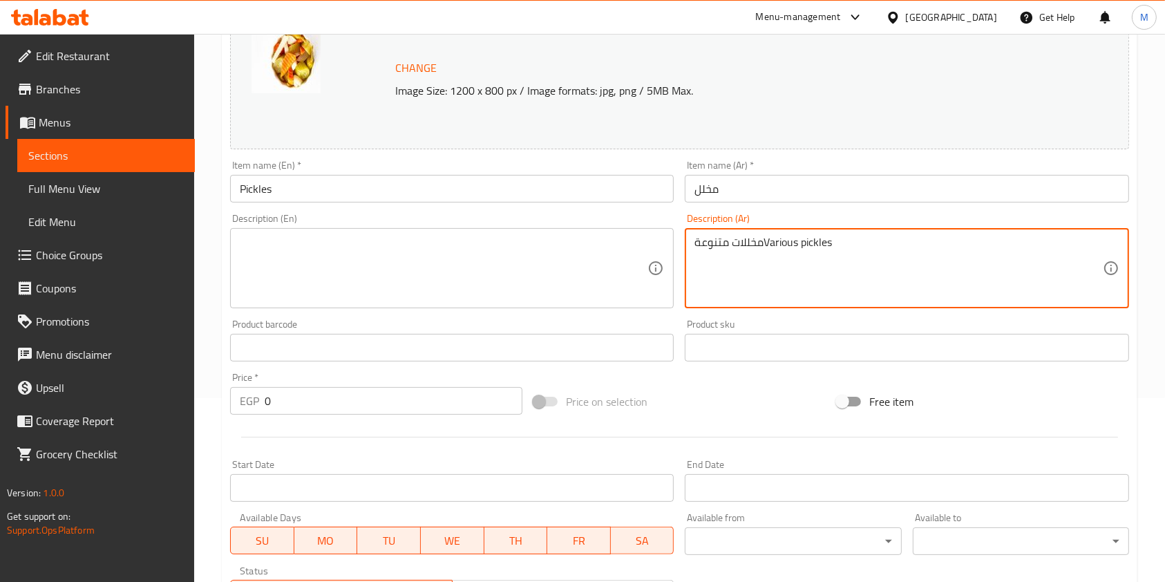
drag, startPoint x: 759, startPoint y: 236, endPoint x: 760, endPoint y: 245, distance: 8.3
click at [760, 238] on textarea "مخللات متنوعةVarious pickles" at bounding box center [898, 269] width 408 height 66
click at [760, 246] on textarea "مخللات متنوعةVarious pickles" at bounding box center [898, 269] width 408 height 66
drag, startPoint x: 763, startPoint y: 243, endPoint x: 765, endPoint y: 233, distance: 9.9
click at [764, 240] on textarea "مخللات متنوعةVarious pickles" at bounding box center [898, 269] width 408 height 66
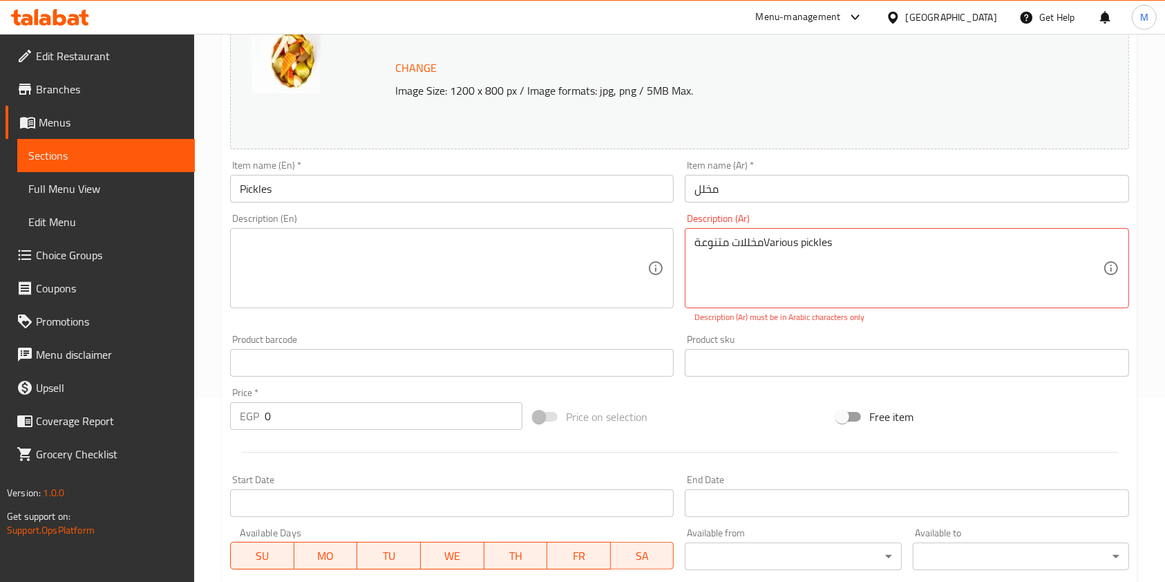
click at [765, 230] on div "مخللات متنوعةVarious pickles Description (Ar)" at bounding box center [907, 268] width 444 height 80
click at [766, 229] on div "مخللات متنوعةVarious pickles Description (Ar)" at bounding box center [907, 268] width 444 height 80
click at [771, 236] on textarea "مخللات متنوعةVarious pickles" at bounding box center [898, 269] width 408 height 66
click at [771, 240] on textarea "مخللات متنوعةVarious pickles" at bounding box center [898, 269] width 408 height 66
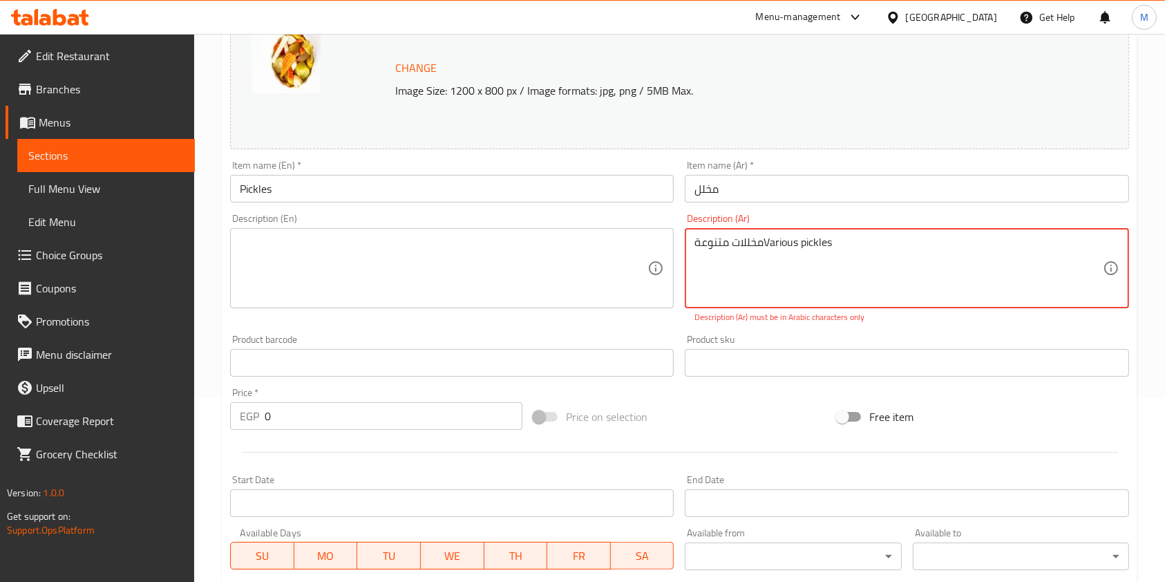
paste textarea
type textarea "مخللات متنوعة"
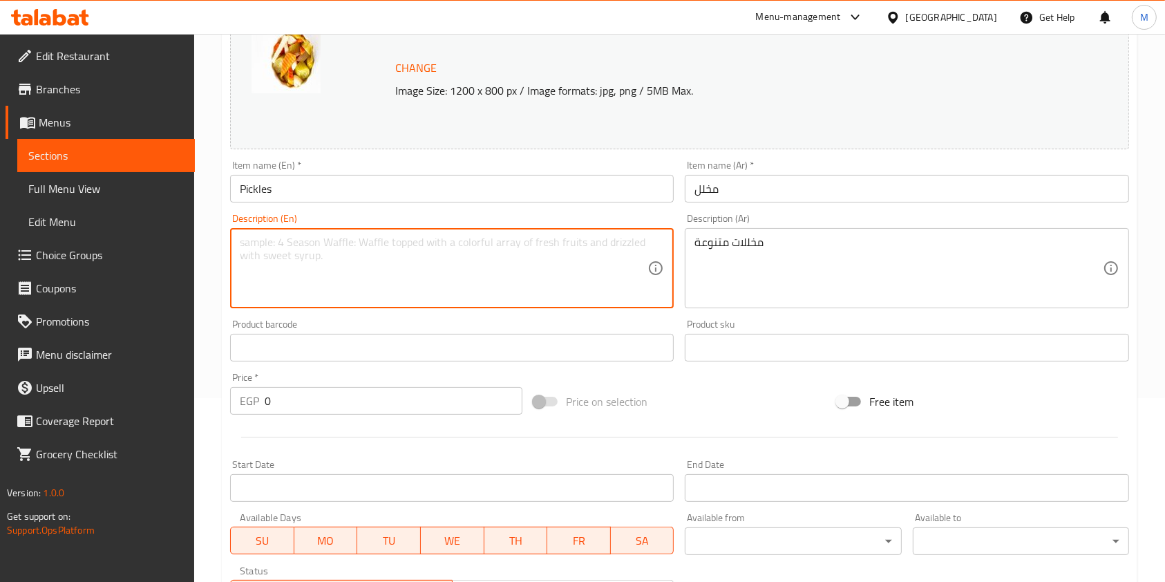
click at [524, 278] on textarea at bounding box center [444, 269] width 408 height 66
paste textarea "Various pickles"
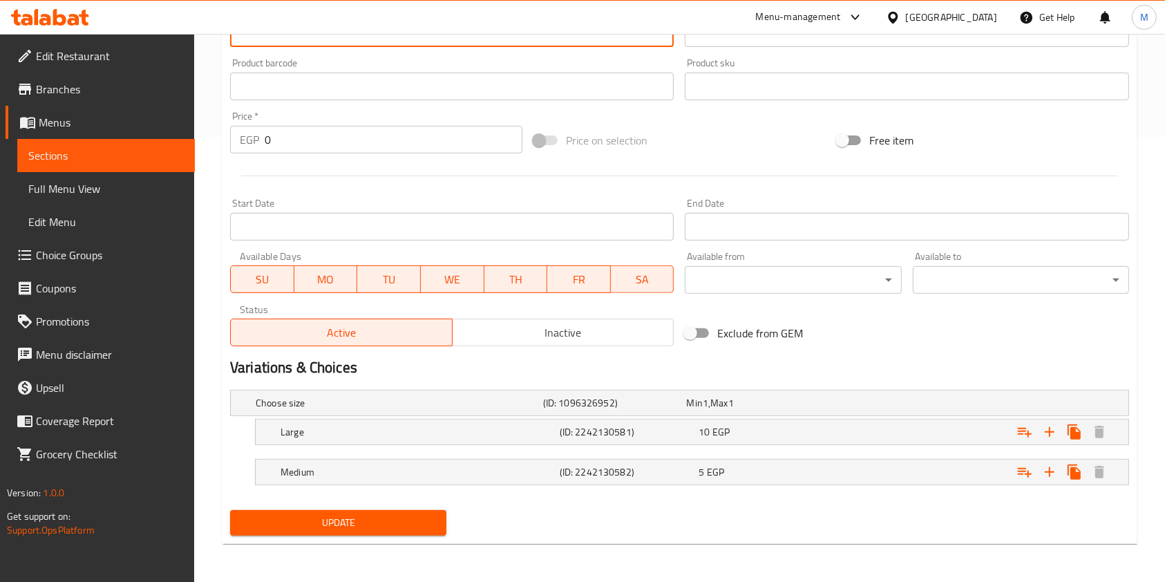
type textarea "Various pickles"
click at [423, 511] on button "Update" at bounding box center [338, 523] width 216 height 26
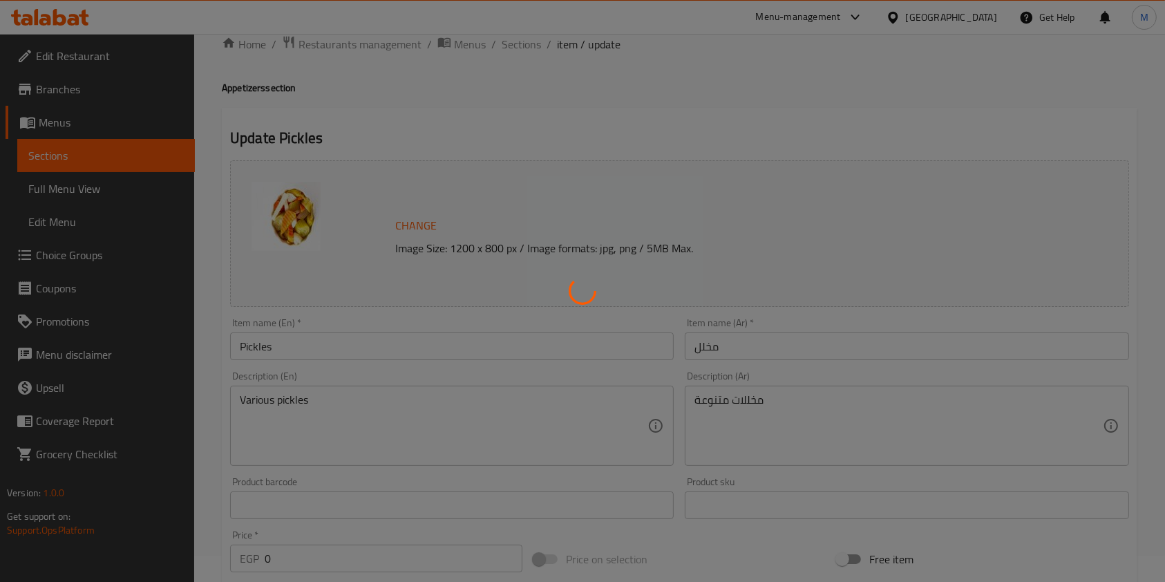
scroll to position [0, 0]
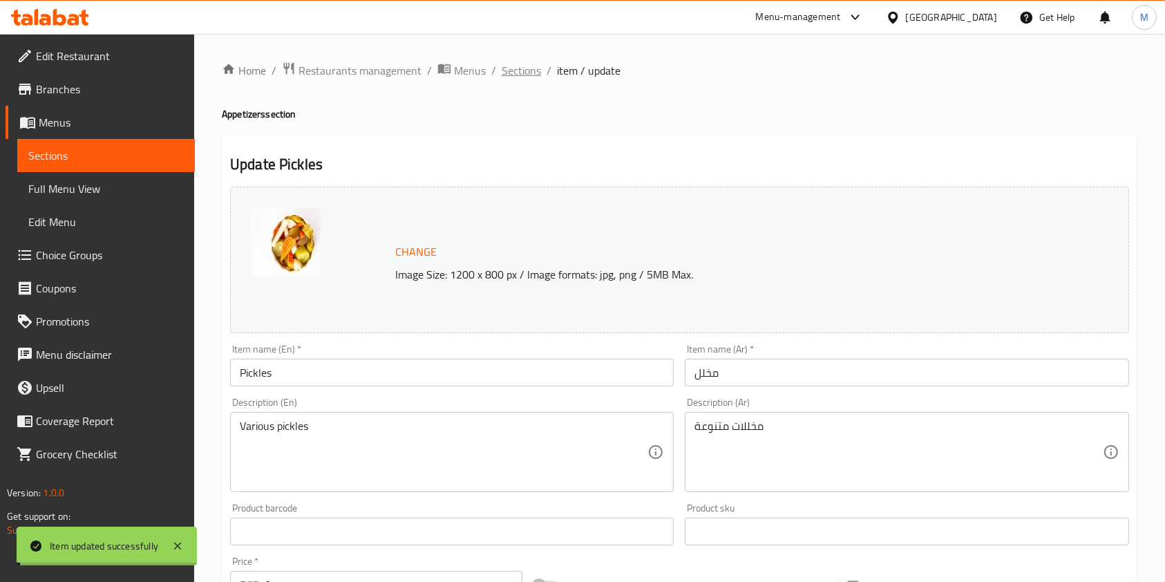
click at [536, 73] on span "Sections" at bounding box center [521, 70] width 39 height 17
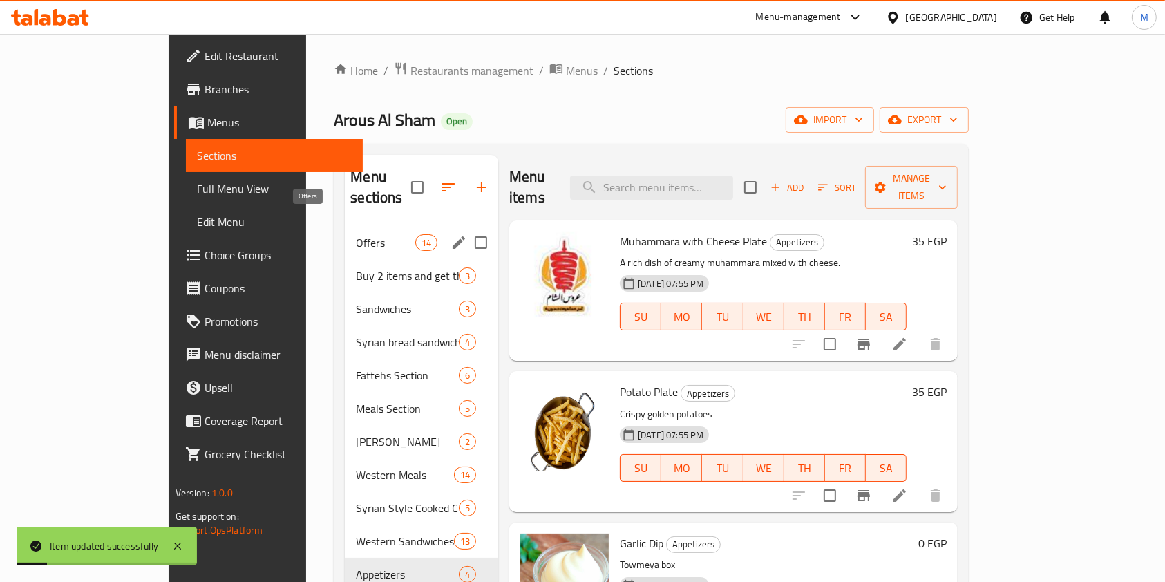
click at [356, 234] on span "Offers" at bounding box center [385, 242] width 59 height 17
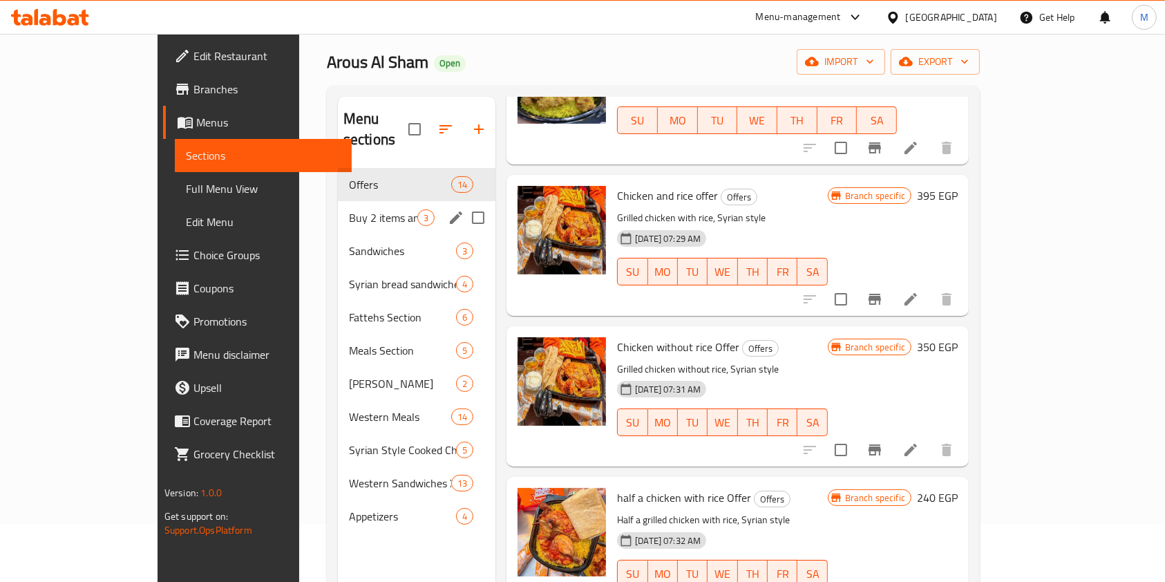
scroll to position [9, 0]
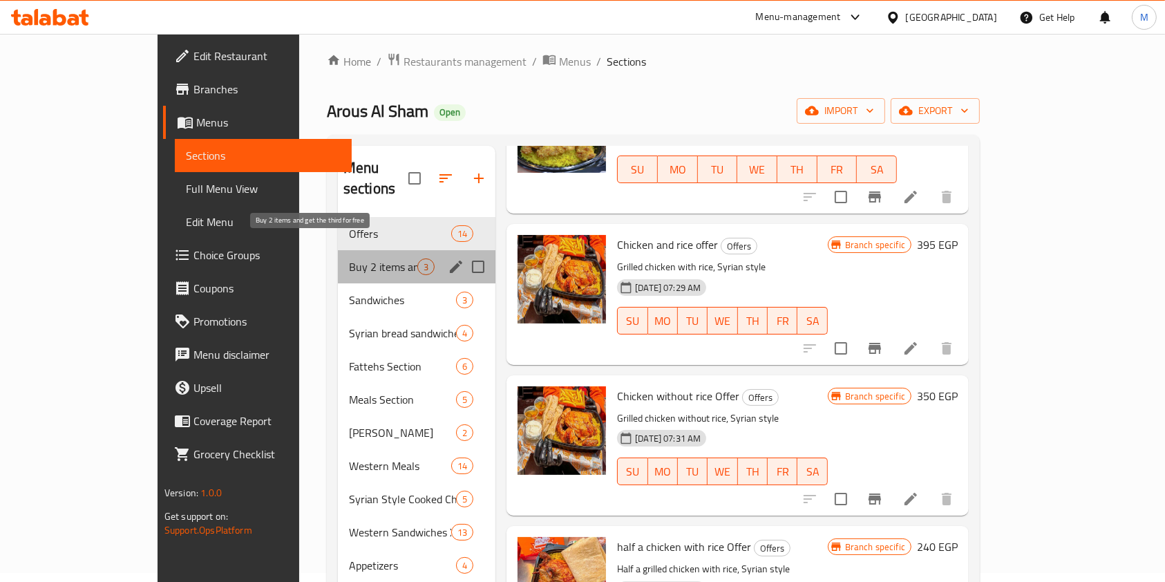
click at [349, 258] on span "Buy 2 items and get the third for free" at bounding box center [383, 266] width 68 height 17
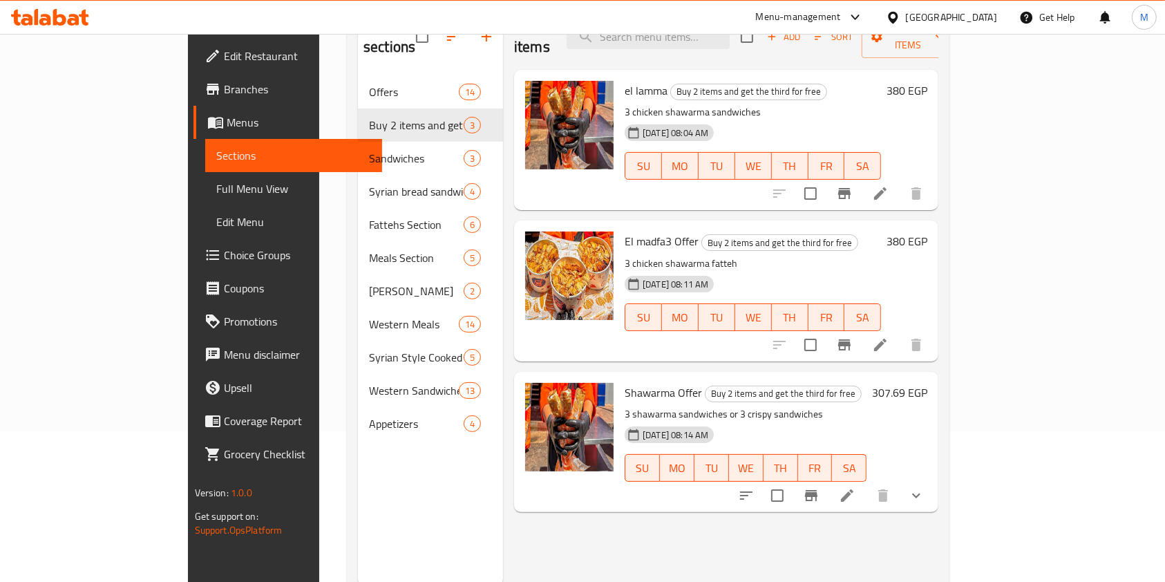
scroll to position [193, 0]
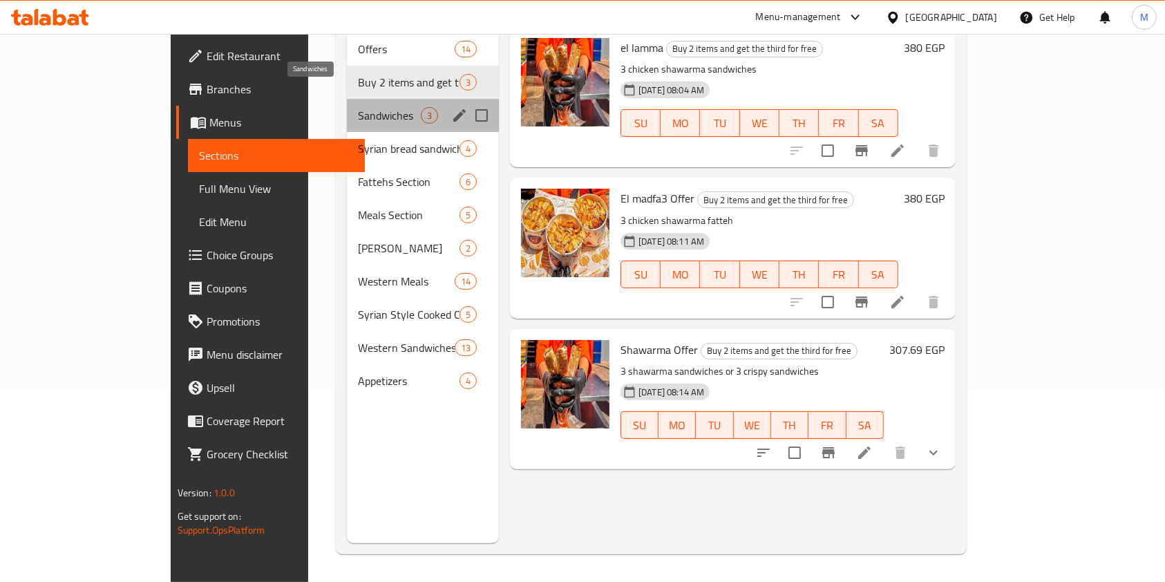
click at [358, 107] on span "Sandwiches" at bounding box center [389, 115] width 63 height 17
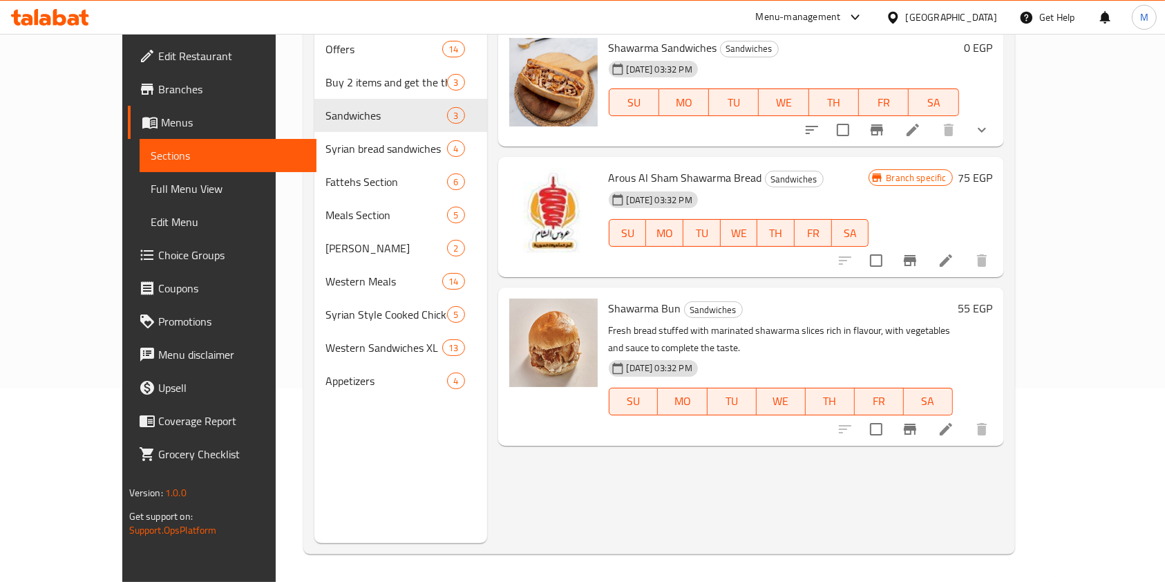
scroll to position [101, 0]
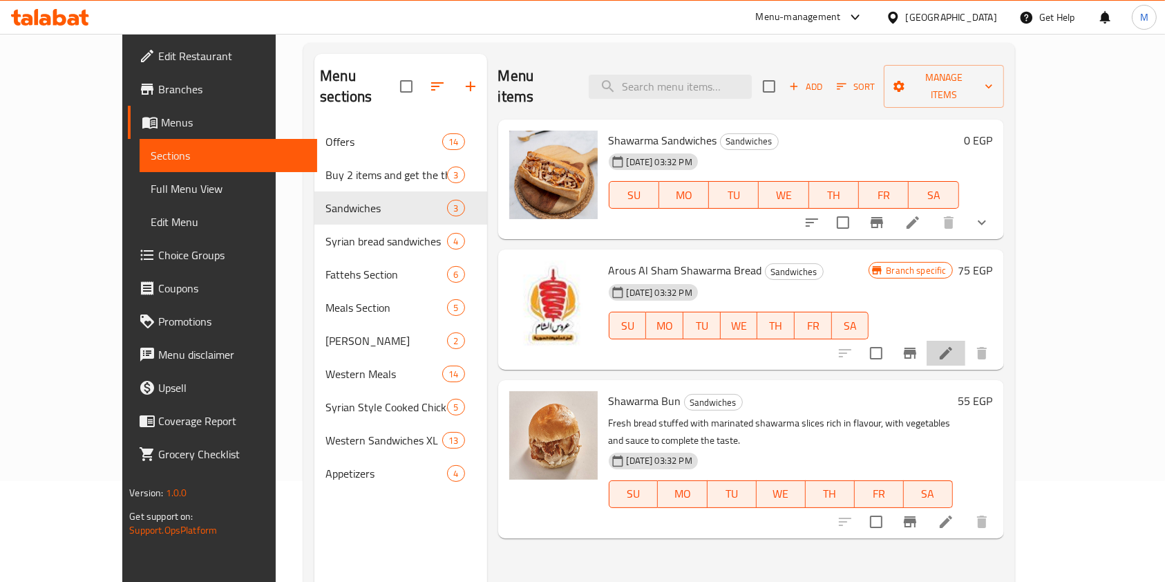
click at [965, 341] on li at bounding box center [946, 353] width 39 height 25
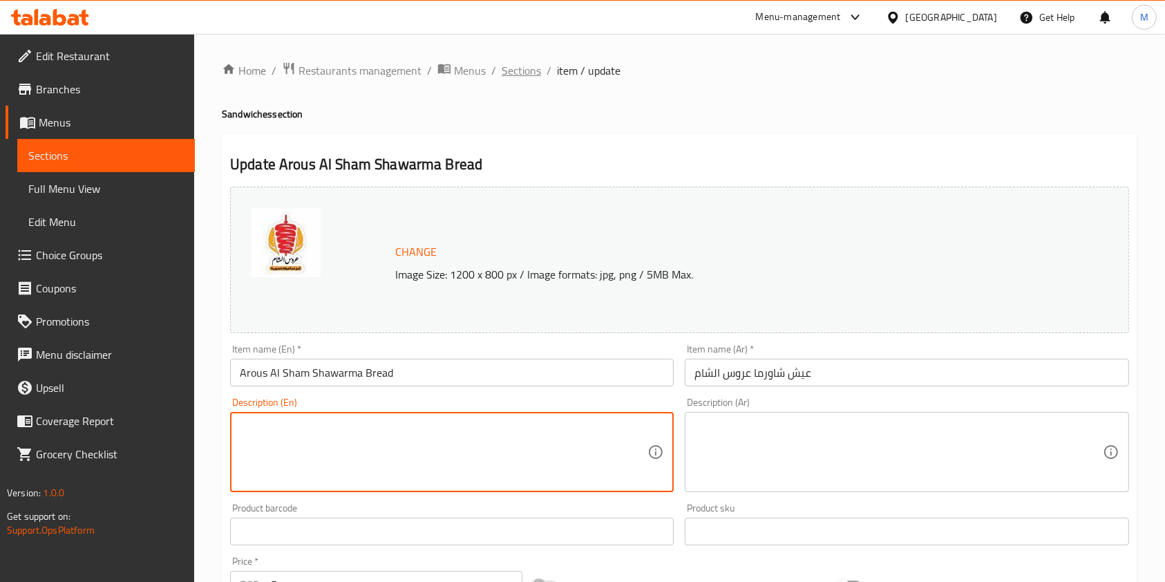
click at [531, 77] on span "Sections" at bounding box center [521, 70] width 39 height 17
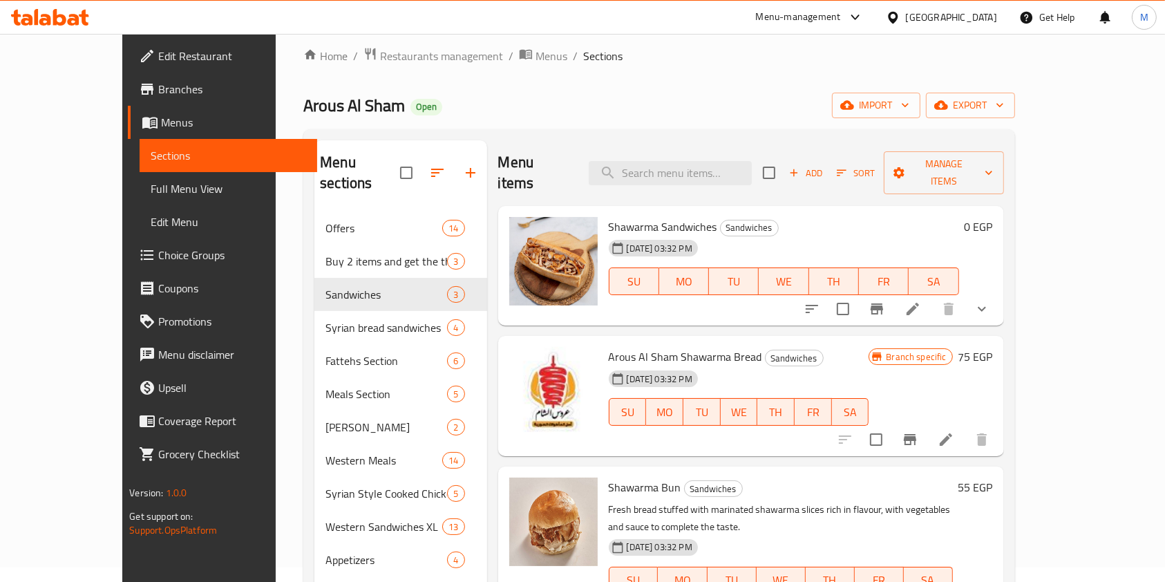
scroll to position [184, 0]
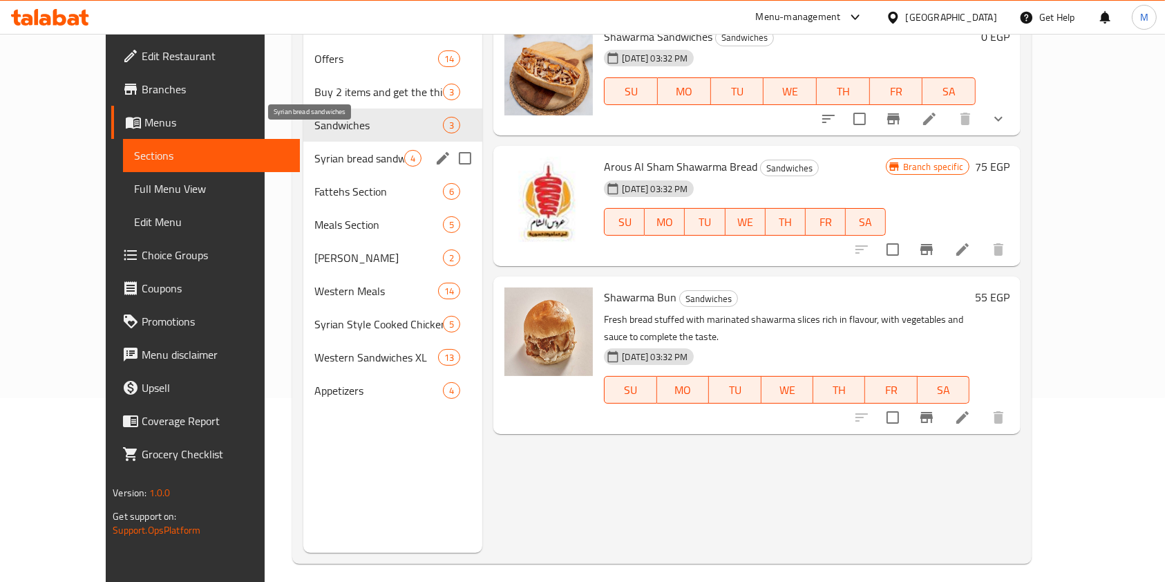
click at [327, 150] on span "Syrian bread sandwiches" at bounding box center [359, 158] width 90 height 17
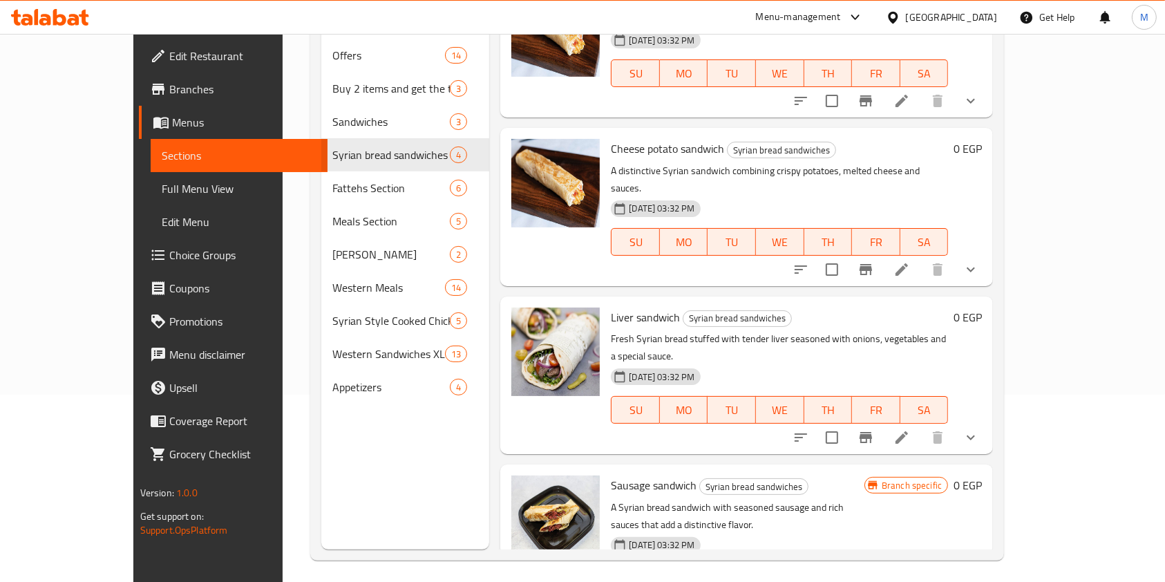
scroll to position [193, 0]
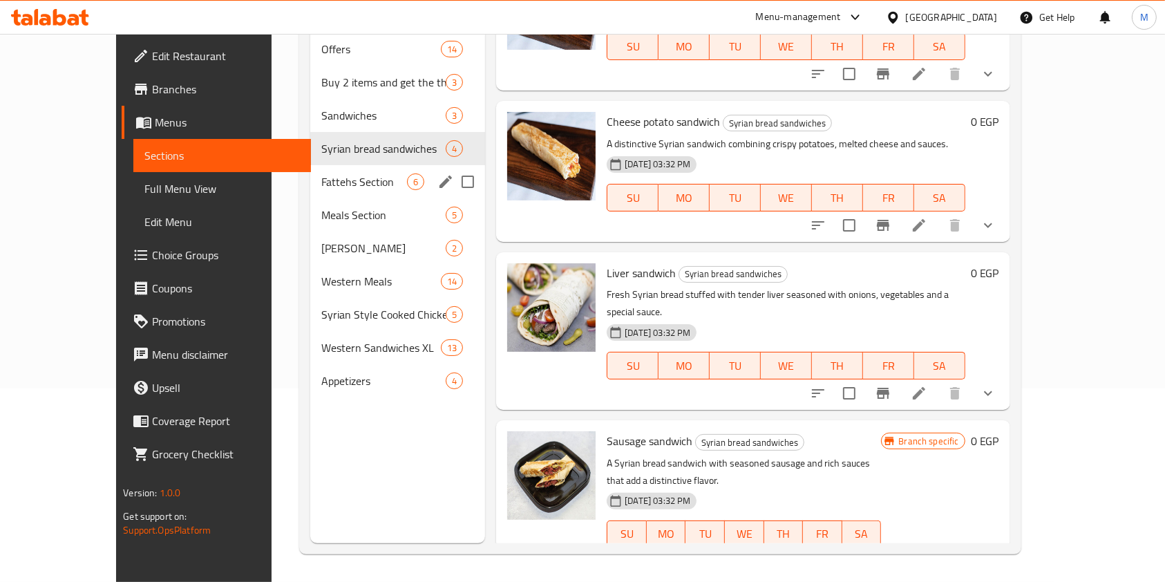
click at [338, 173] on span "Fattehs Section" at bounding box center [364, 181] width 86 height 17
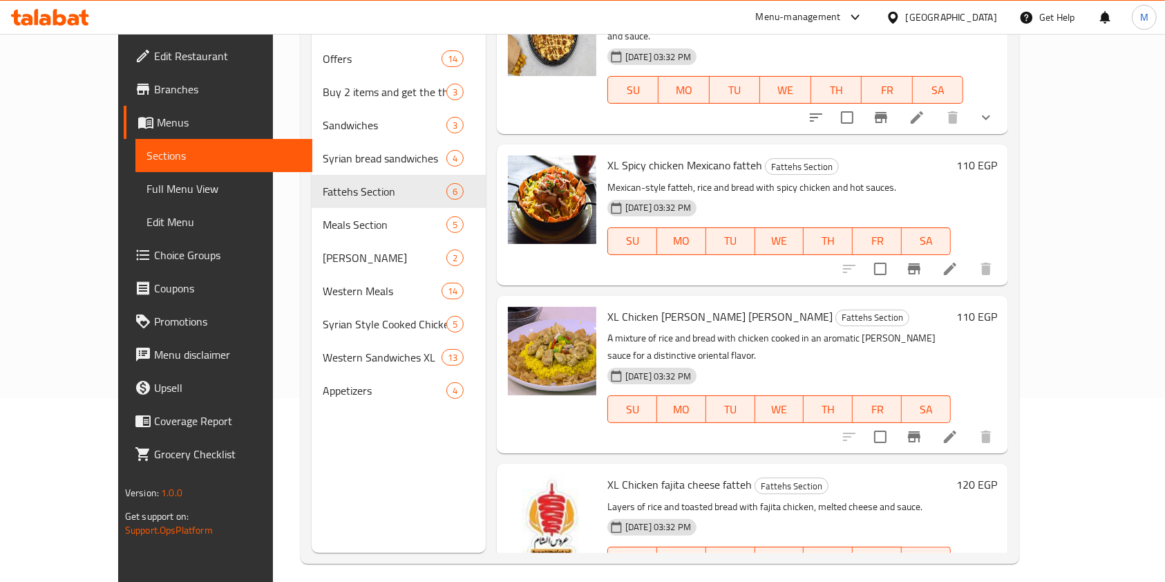
scroll to position [193, 0]
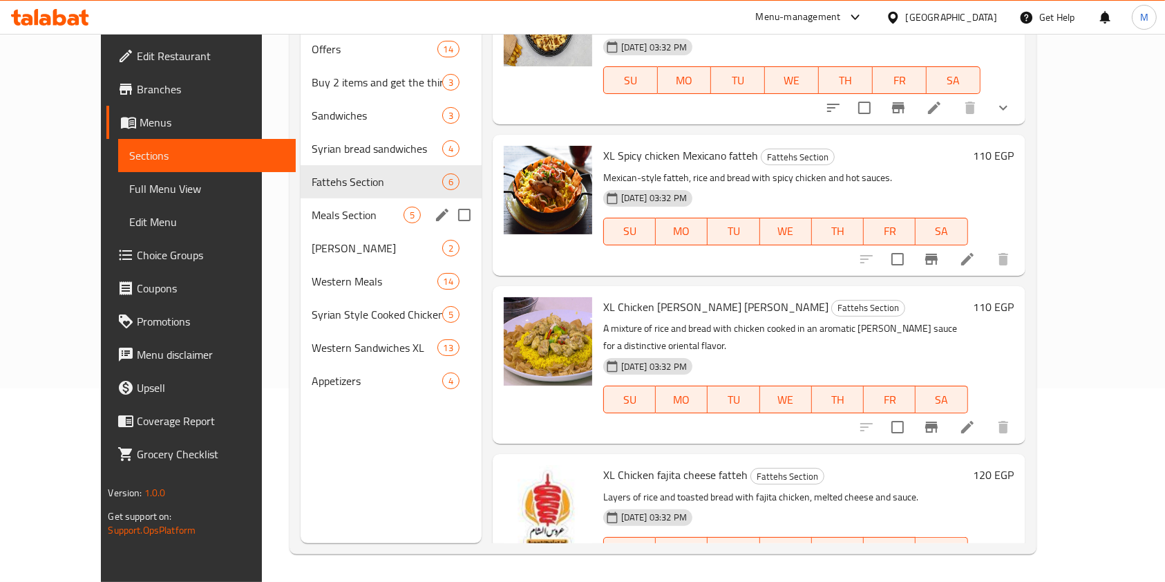
click at [324, 207] on div "Meals Section 5" at bounding box center [391, 214] width 181 height 33
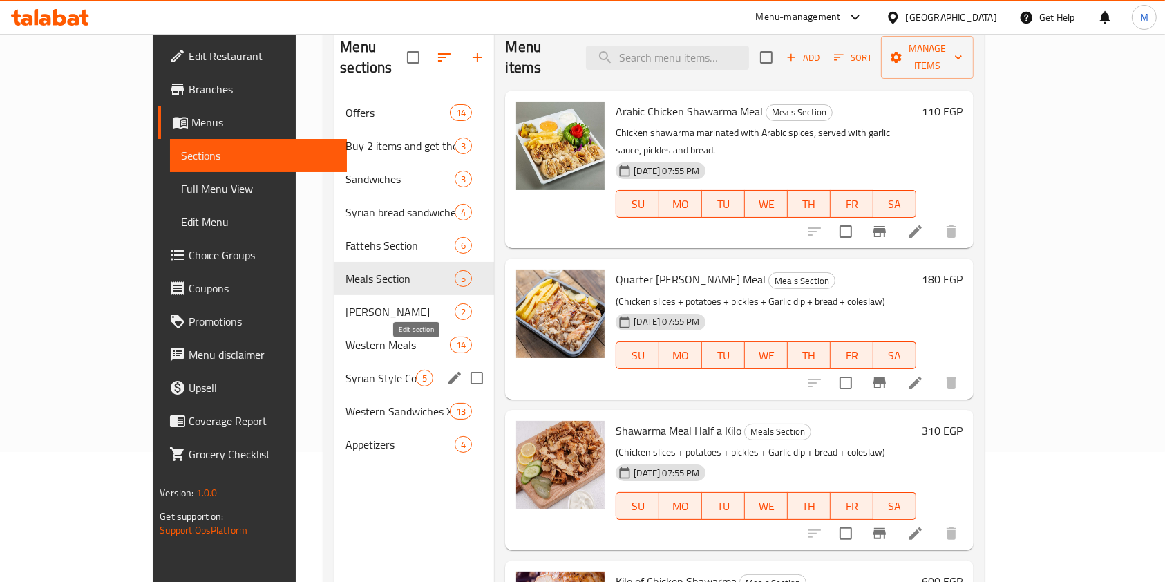
scroll to position [101, 0]
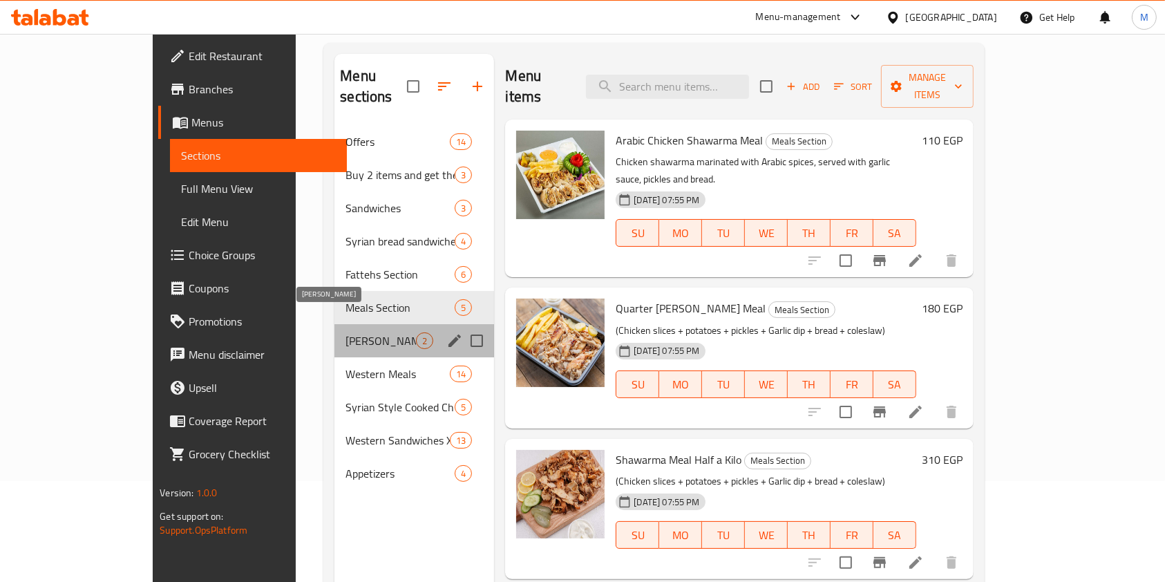
click at [346, 332] on span "Maria" at bounding box center [381, 340] width 70 height 17
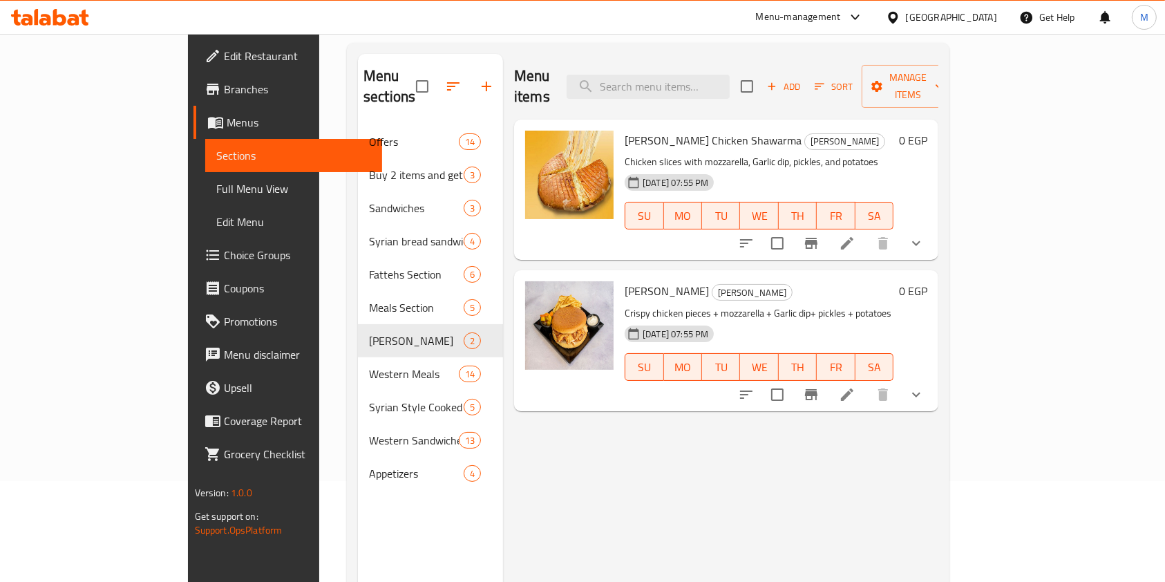
scroll to position [9, 0]
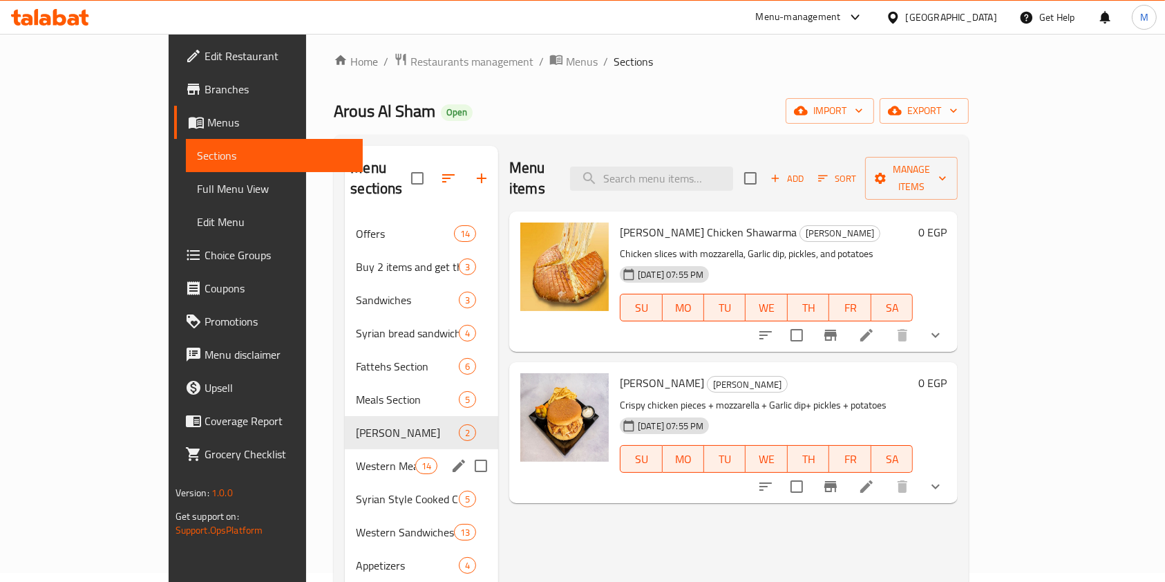
click at [345, 456] on div "Western Meals 14" at bounding box center [421, 465] width 153 height 33
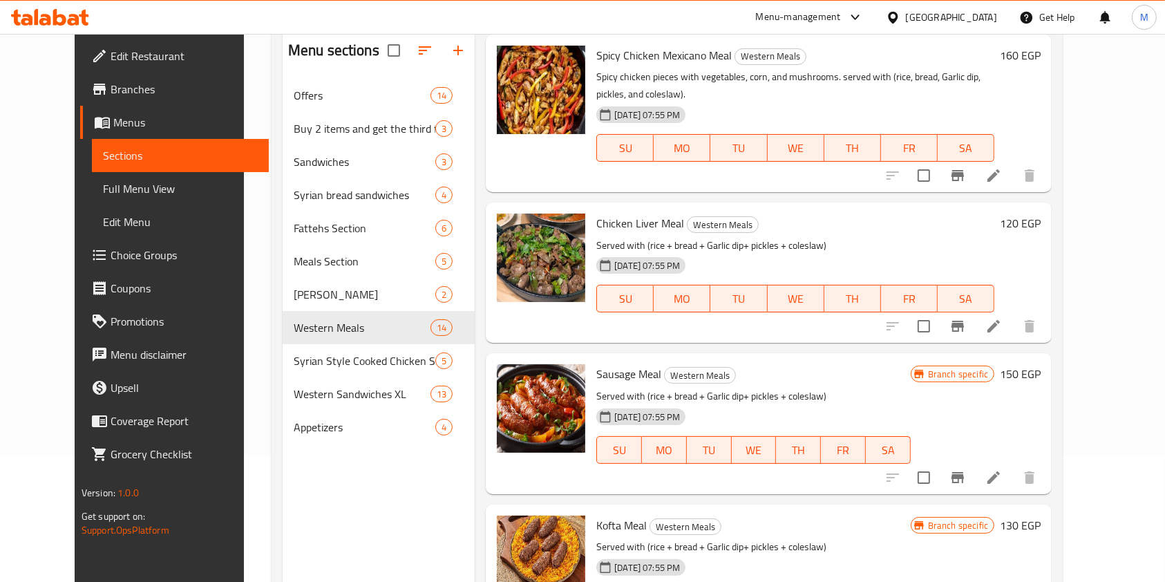
scroll to position [193, 0]
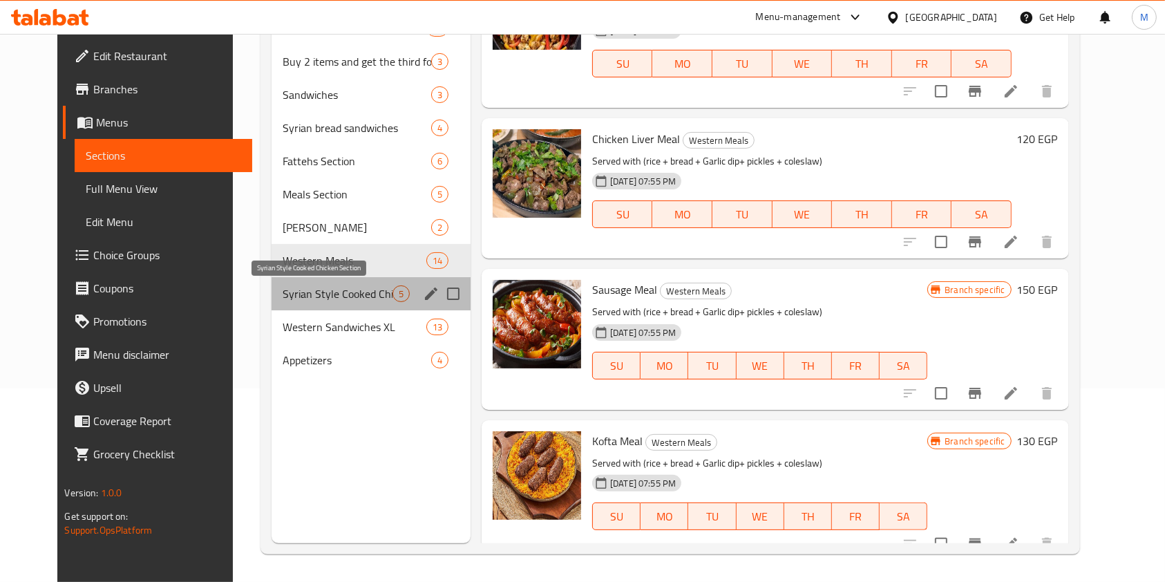
click at [337, 285] on span "Syrian Style Cooked Chicken Section" at bounding box center [338, 293] width 110 height 17
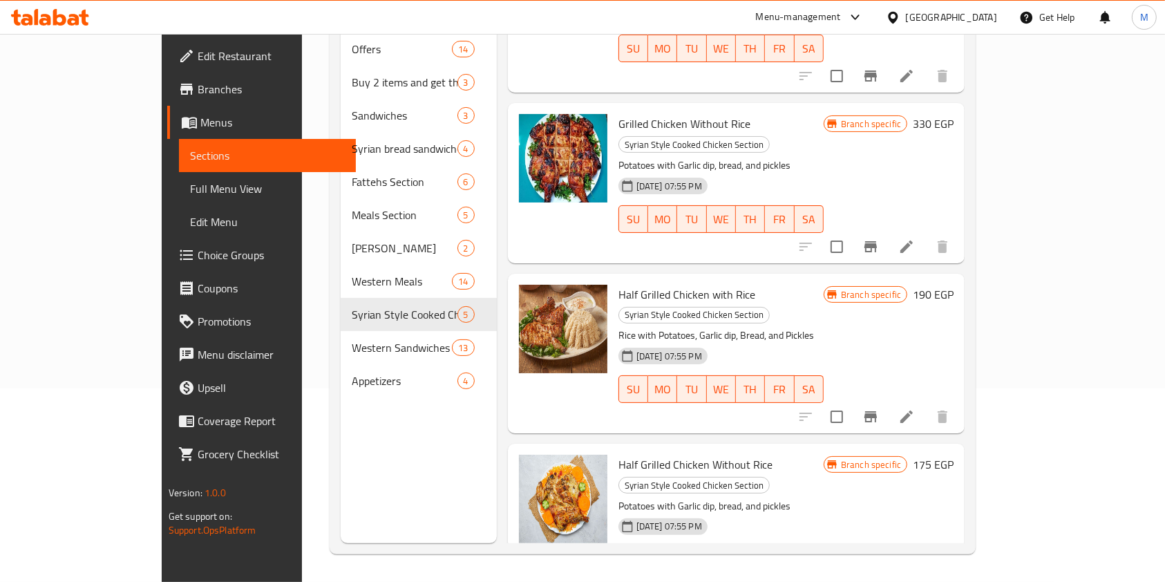
scroll to position [187, 0]
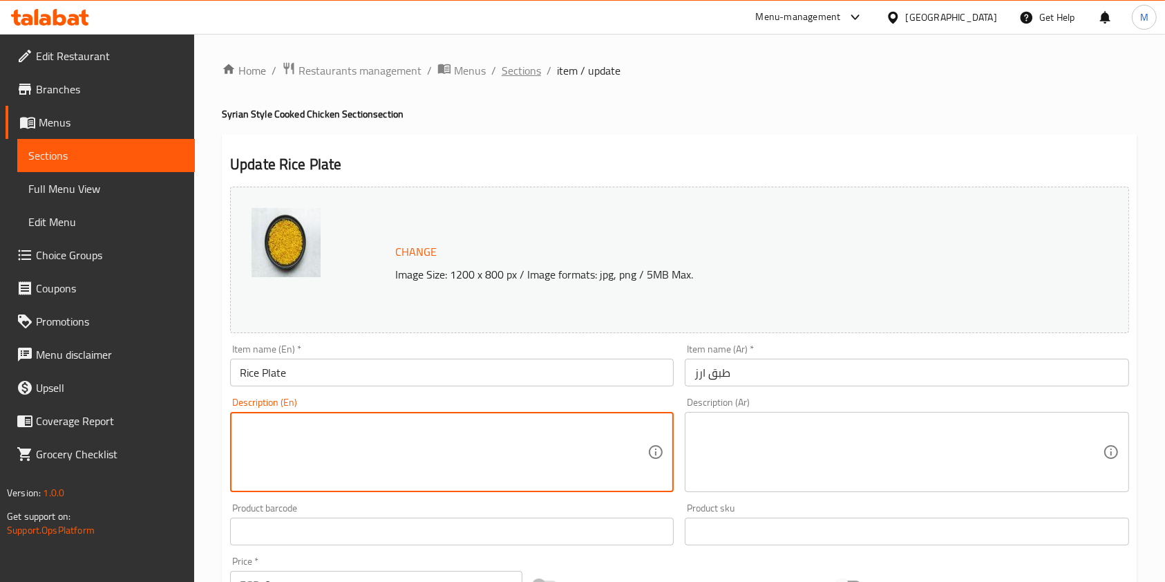
click at [531, 64] on span "Sections" at bounding box center [521, 70] width 39 height 17
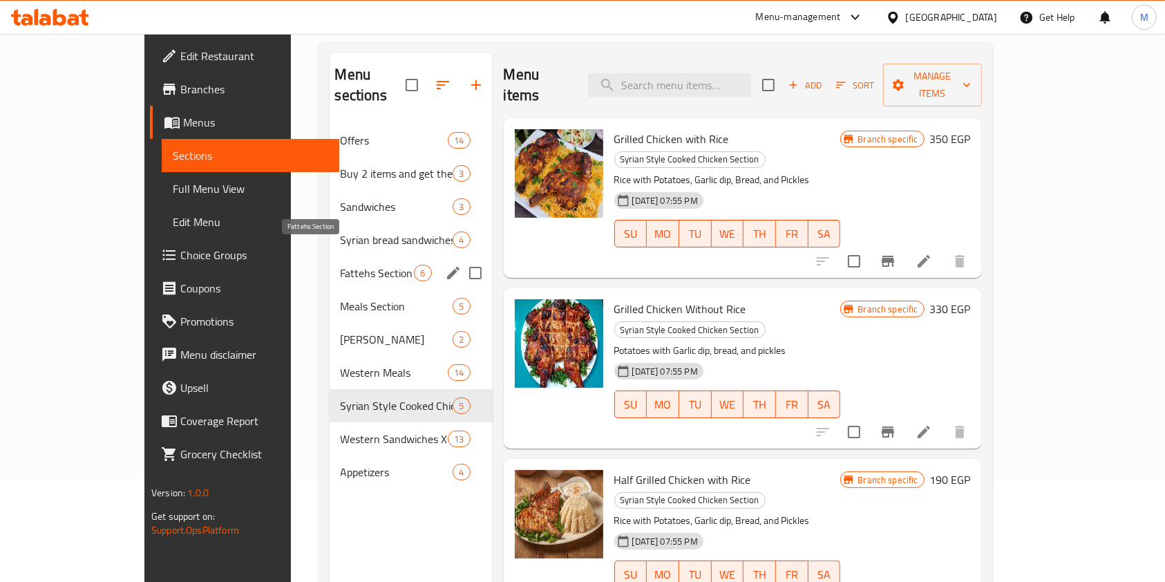
scroll to position [193, 0]
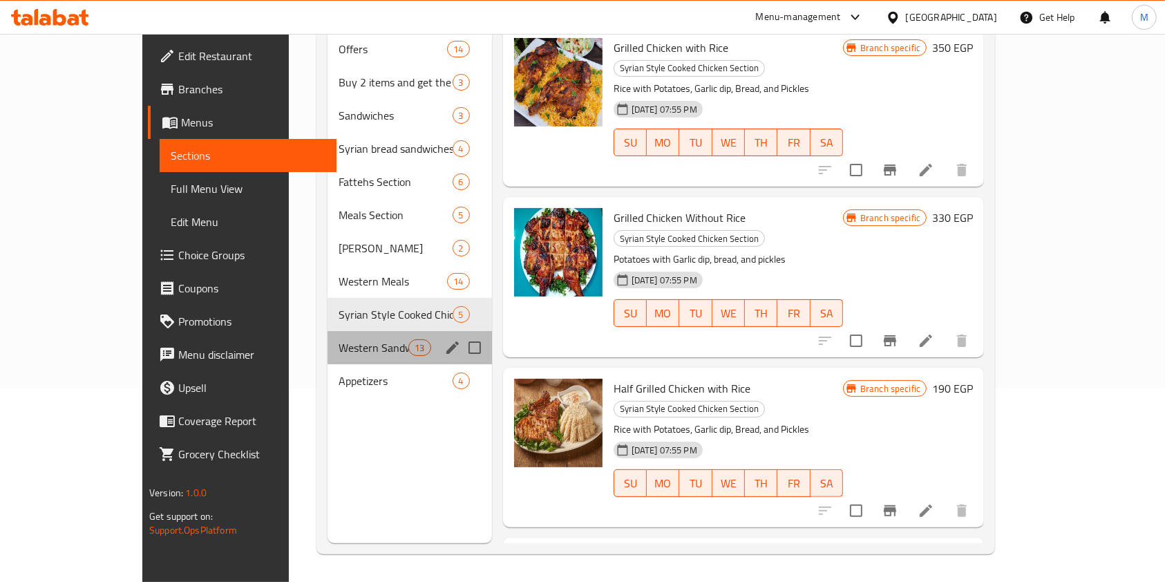
click at [337, 331] on div "Western Sandwiches XL 13" at bounding box center [410, 347] width 164 height 33
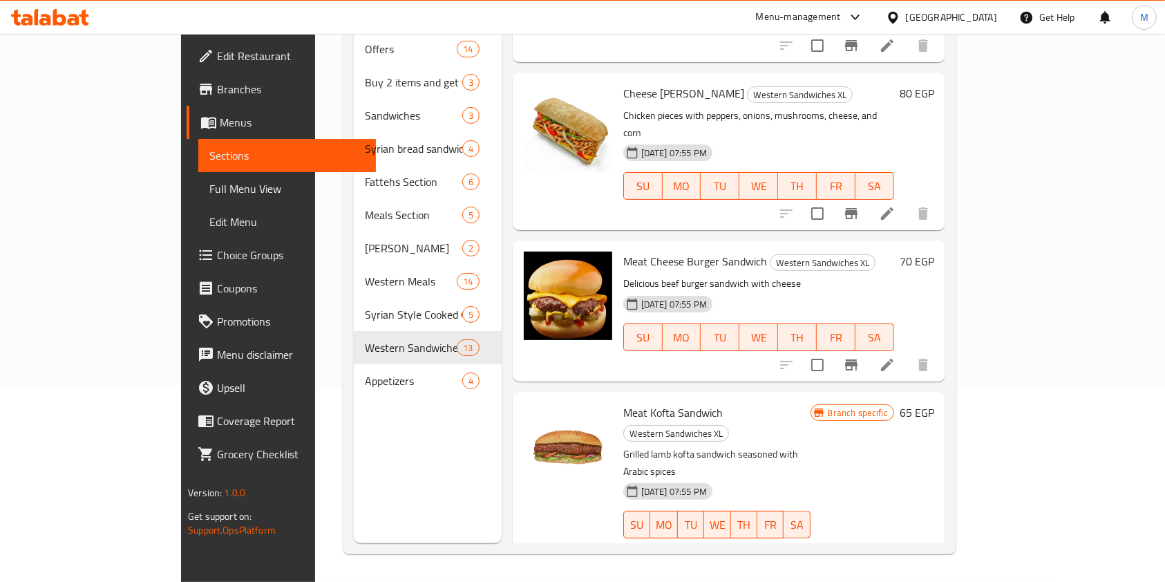
scroll to position [1415, 0]
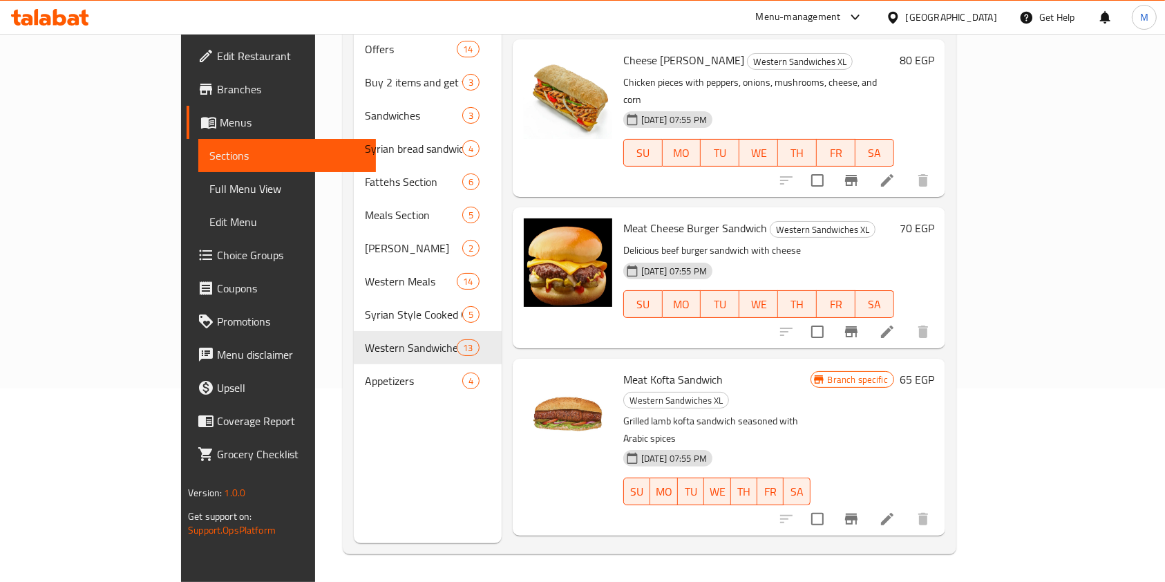
click at [354, 377] on nav "Offers 14 Buy 2 items and get the third for free 3 Sandwiches 3 Syrian bread sa…" at bounding box center [428, 215] width 148 height 376
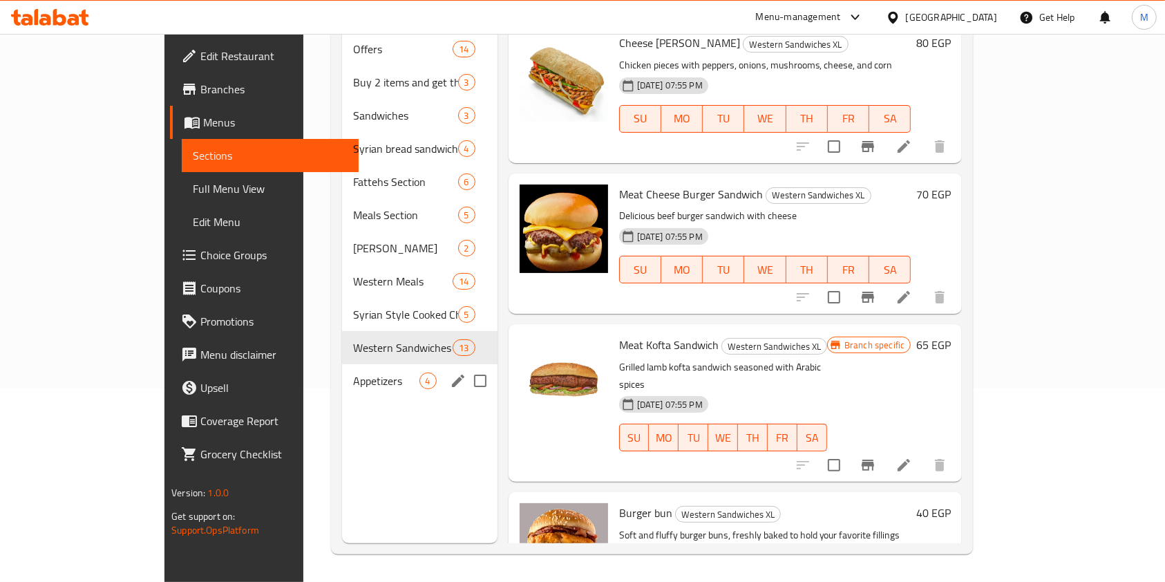
click at [353, 372] on span "Appetizers" at bounding box center [386, 380] width 66 height 17
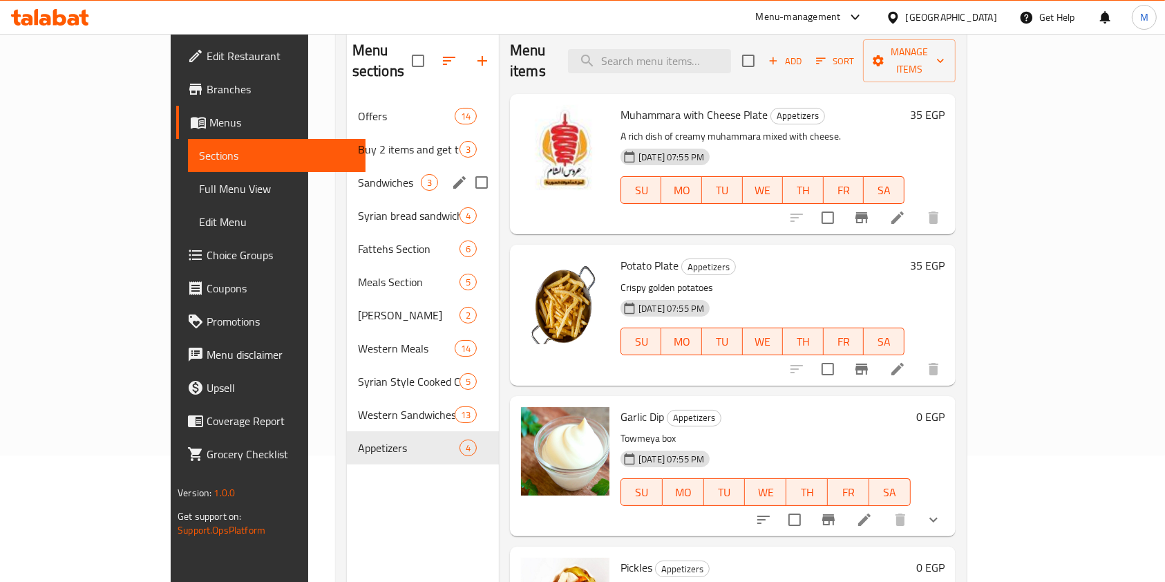
scroll to position [101, 0]
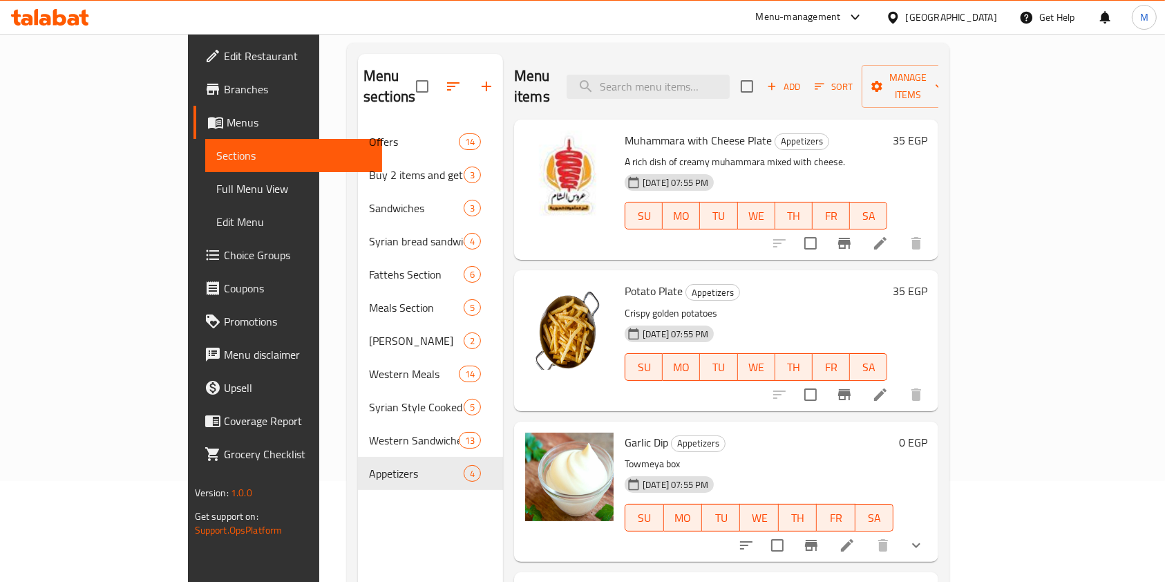
click at [70, 23] on icon at bounding box center [74, 20] width 12 height 12
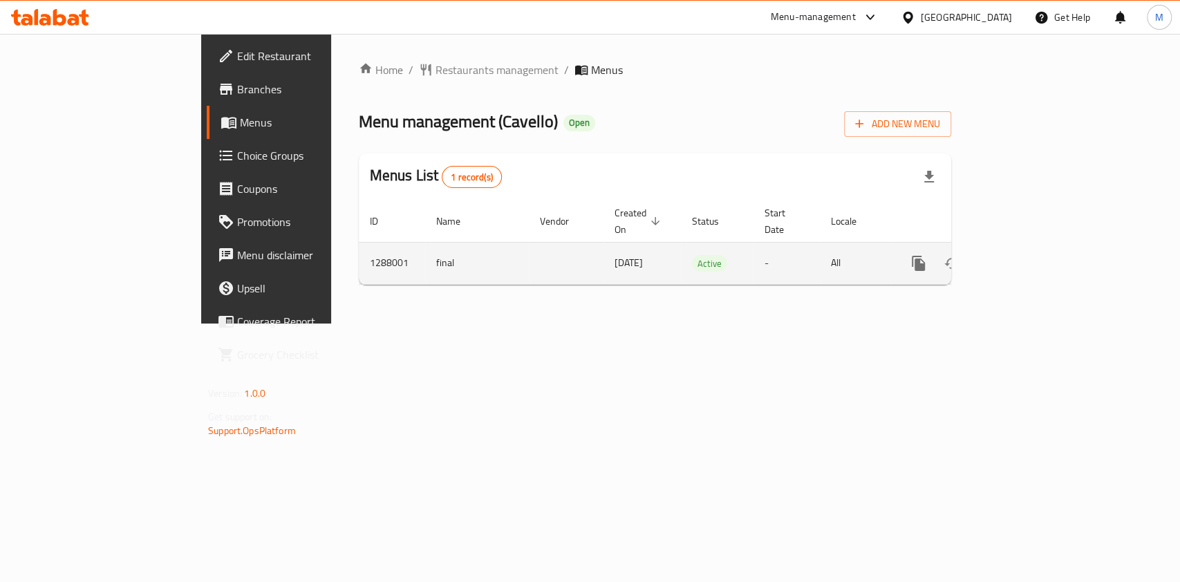
click at [1026, 255] on icon "enhanced table" at bounding box center [1018, 263] width 17 height 17
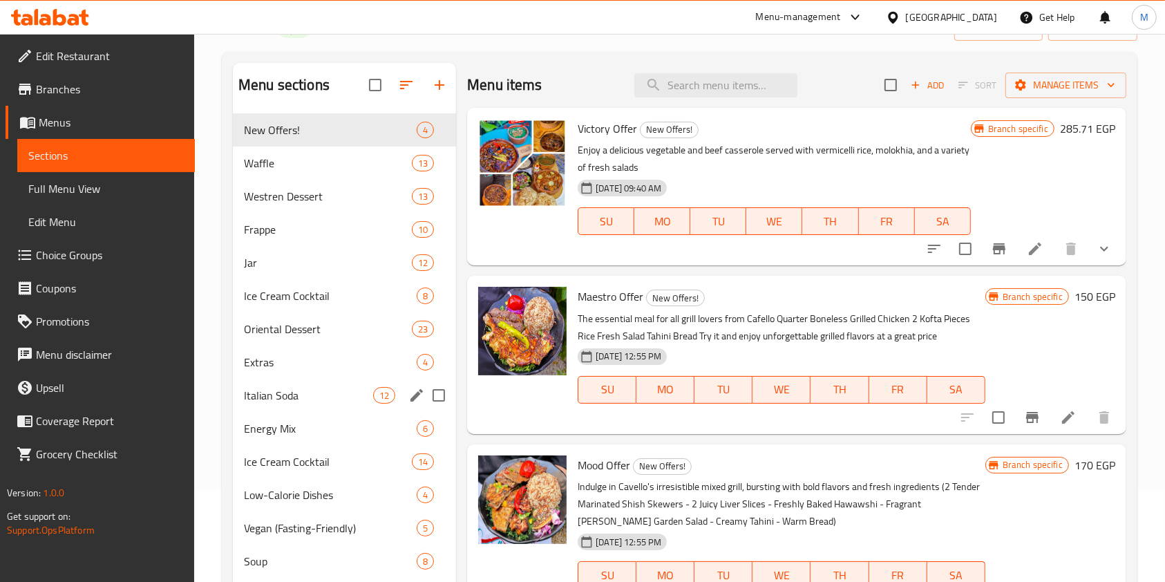
scroll to position [368, 0]
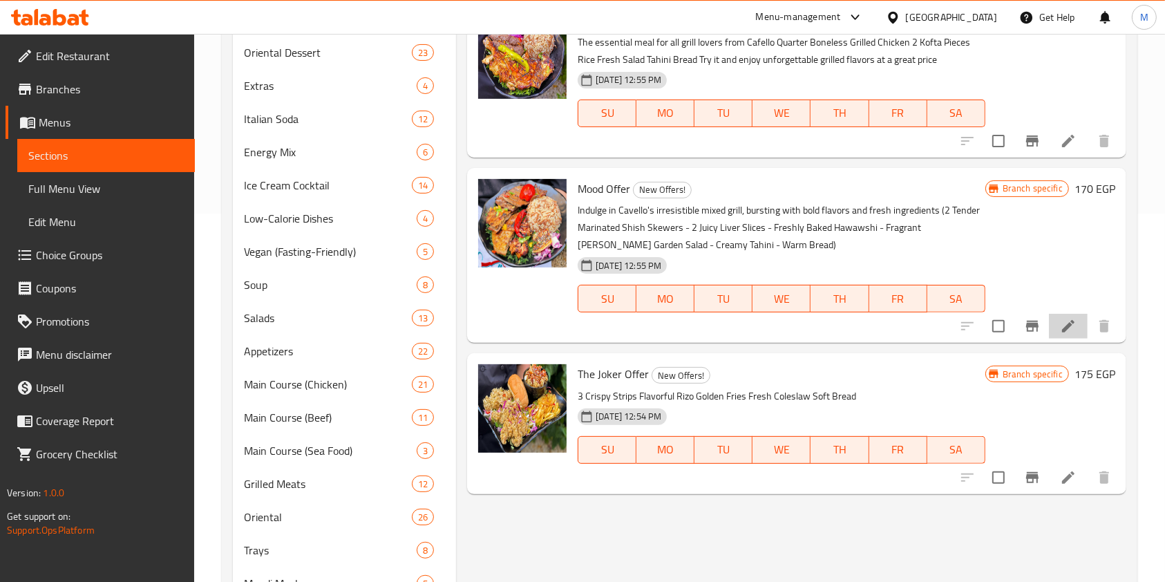
click at [1077, 324] on li at bounding box center [1068, 326] width 39 height 25
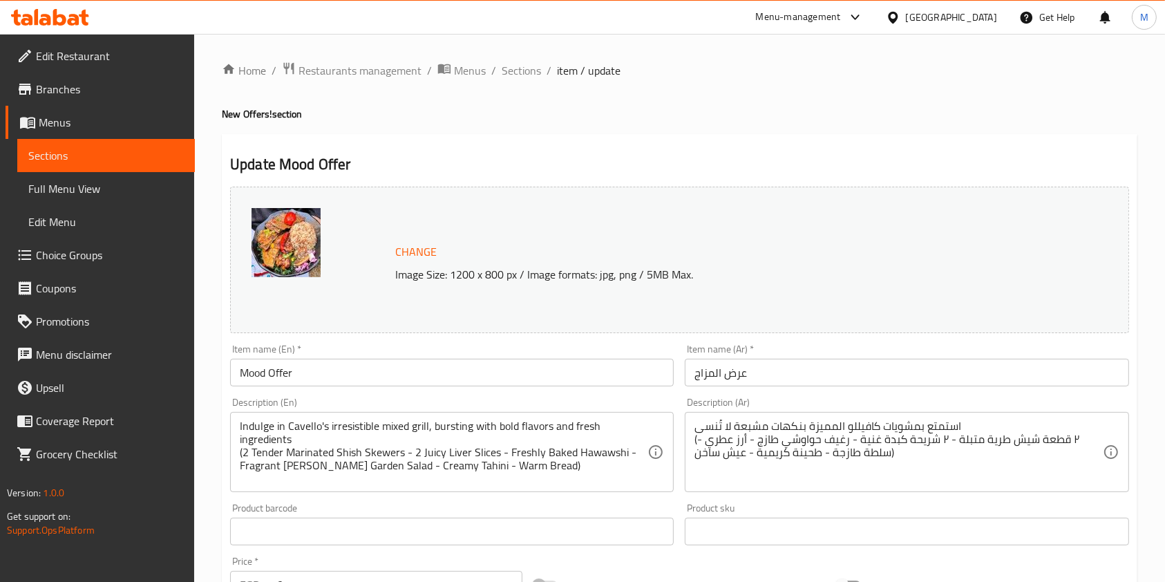
click at [525, 82] on div "Home / Restaurants management / Menus / Sections / item / update New Offers! se…" at bounding box center [680, 515] width 916 height 907
click at [524, 81] on div "Home / Restaurants management / Menus / Sections / item / update New Offers! se…" at bounding box center [680, 515] width 916 height 907
click at [523, 79] on span "Sections" at bounding box center [521, 70] width 39 height 17
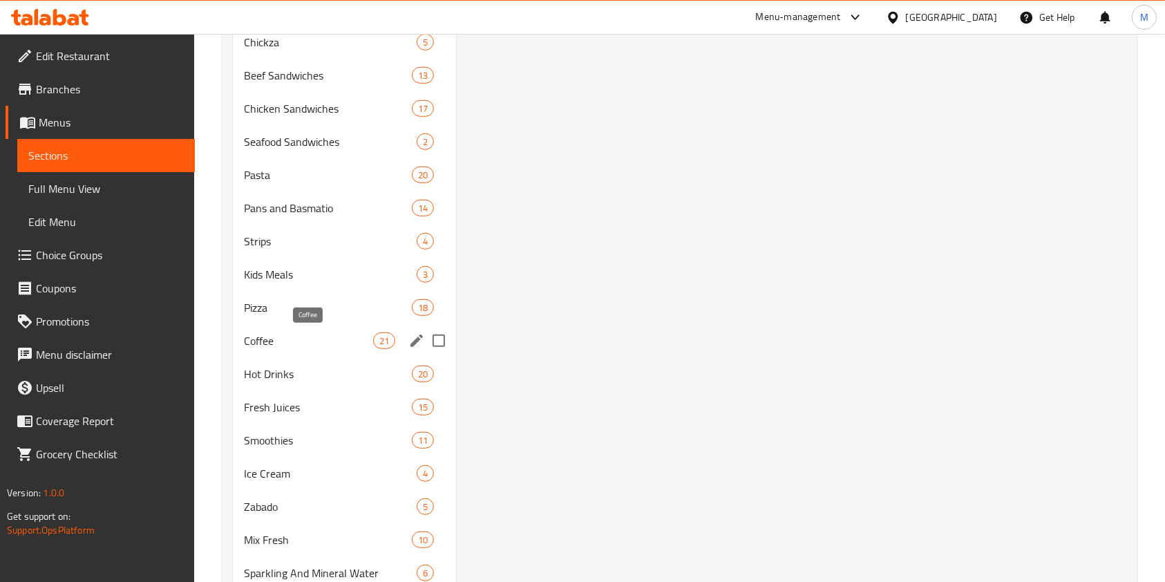
scroll to position [1061, 0]
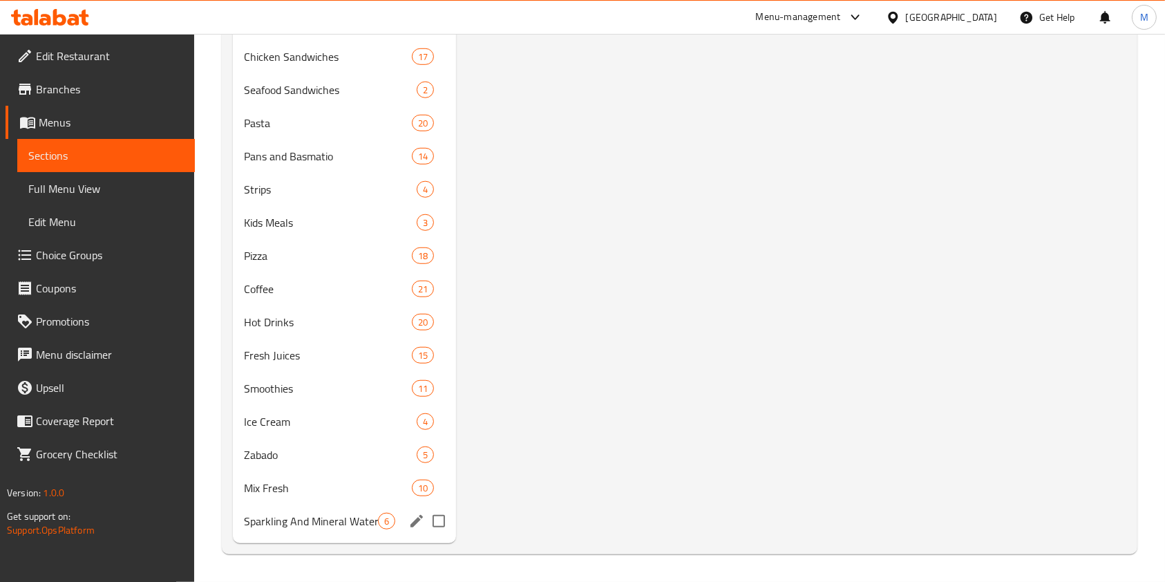
click at [354, 513] on span "Sparkling And Mineral Water" at bounding box center [311, 521] width 134 height 17
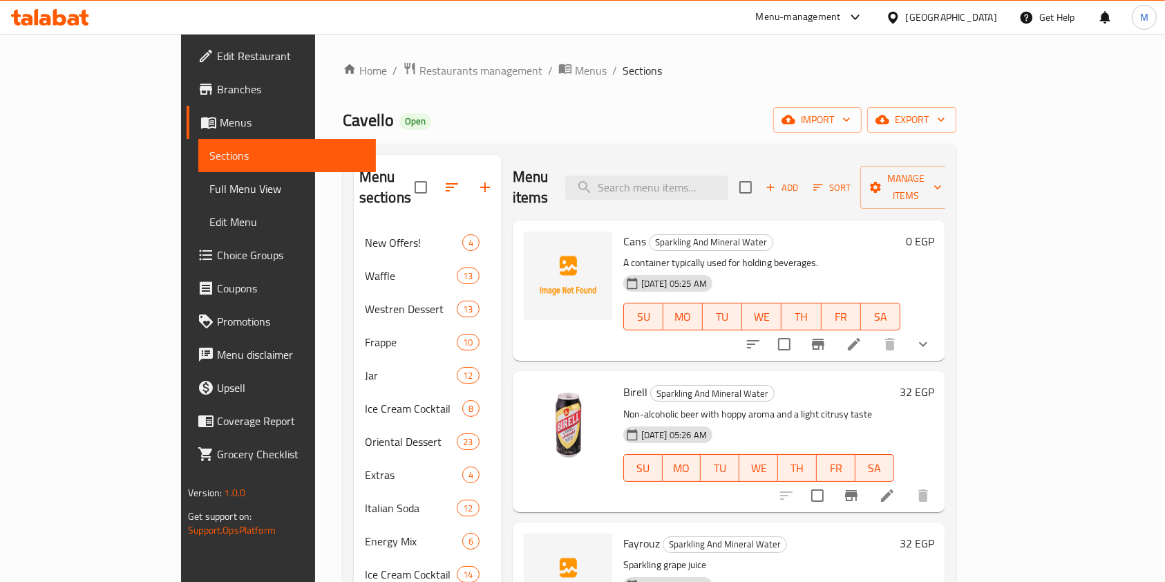
click at [623, 231] on span "Cans" at bounding box center [634, 241] width 23 height 21
click at [862, 336] on icon at bounding box center [854, 344] width 17 height 17
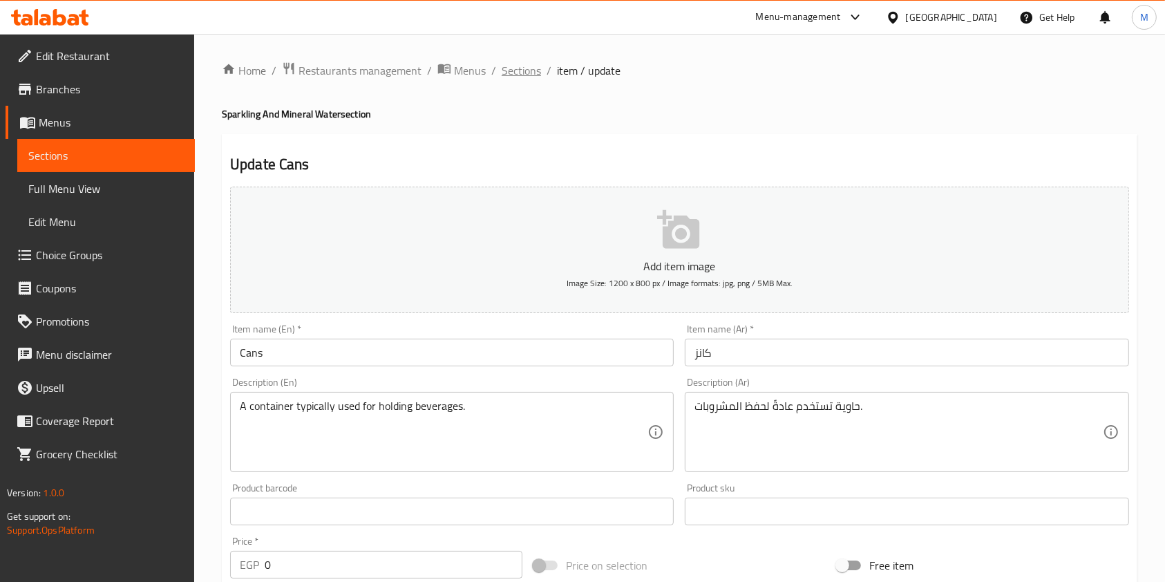
click at [527, 69] on span "Sections" at bounding box center [521, 70] width 39 height 17
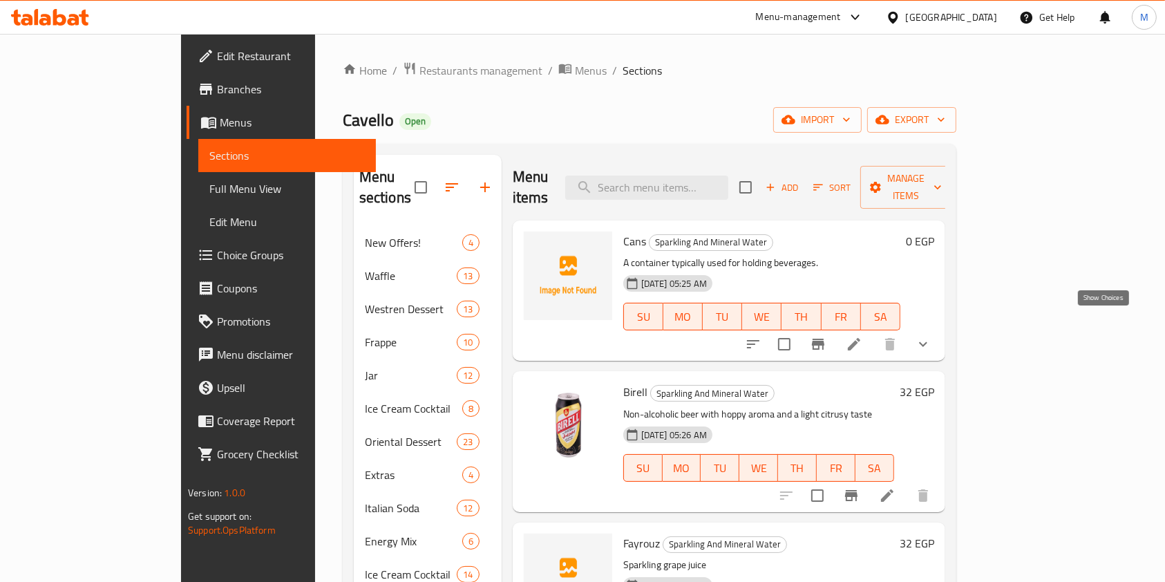
click at [932, 336] on icon "show more" at bounding box center [923, 344] width 17 height 17
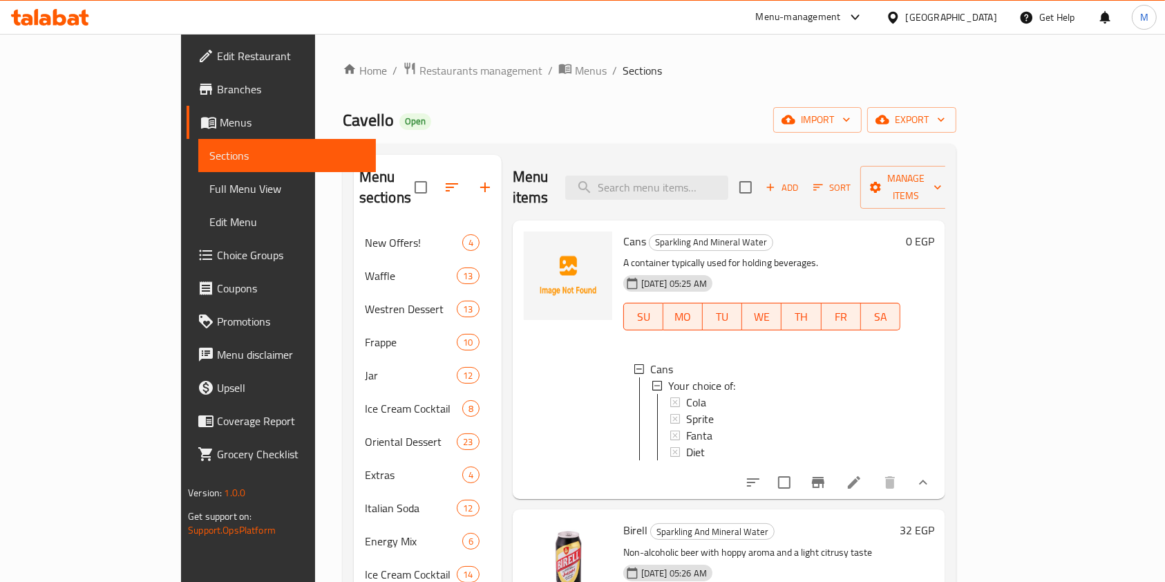
click at [940, 466] on button "show more" at bounding box center [923, 482] width 33 height 33
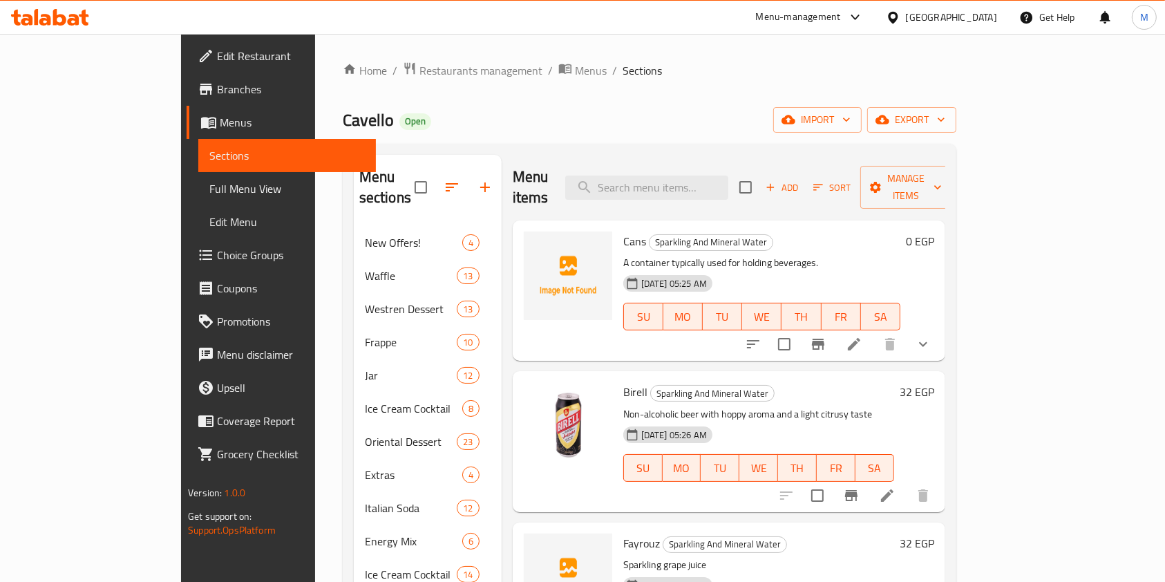
click at [623, 231] on span "Cans" at bounding box center [634, 241] width 23 height 21
copy h6 "Cans"
click at [623, 533] on span "Fayrouz" at bounding box center [641, 543] width 37 height 21
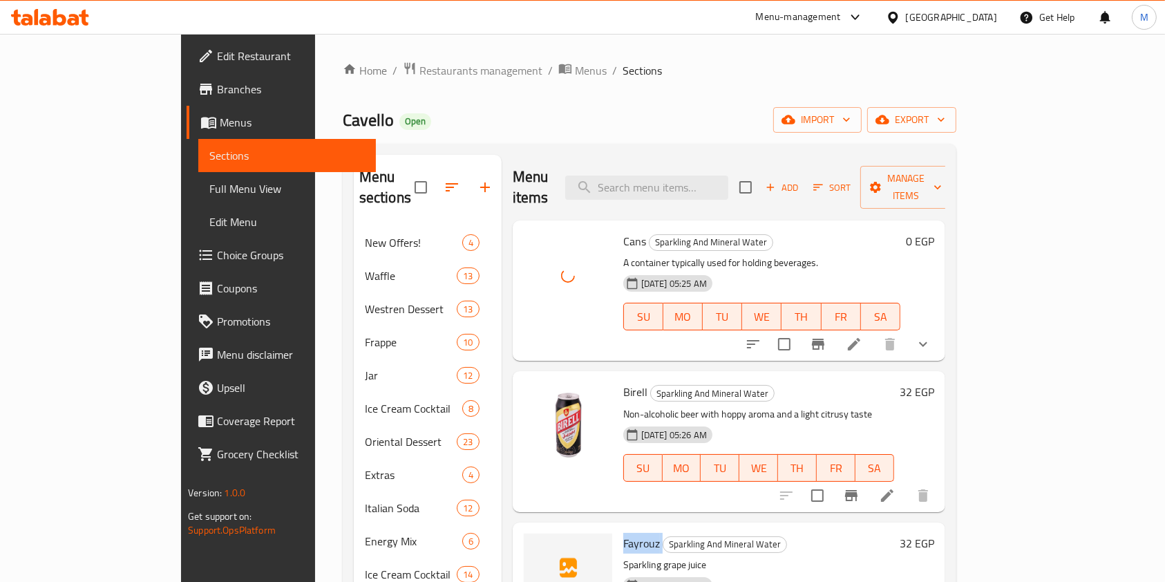
copy h6 "Fayrouz"
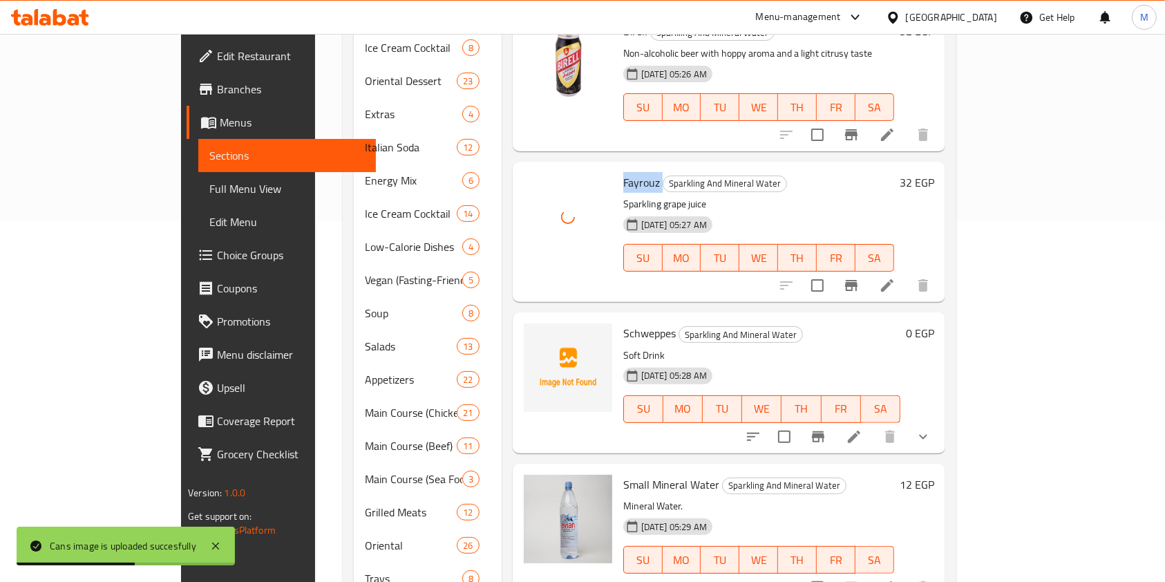
scroll to position [368, 0]
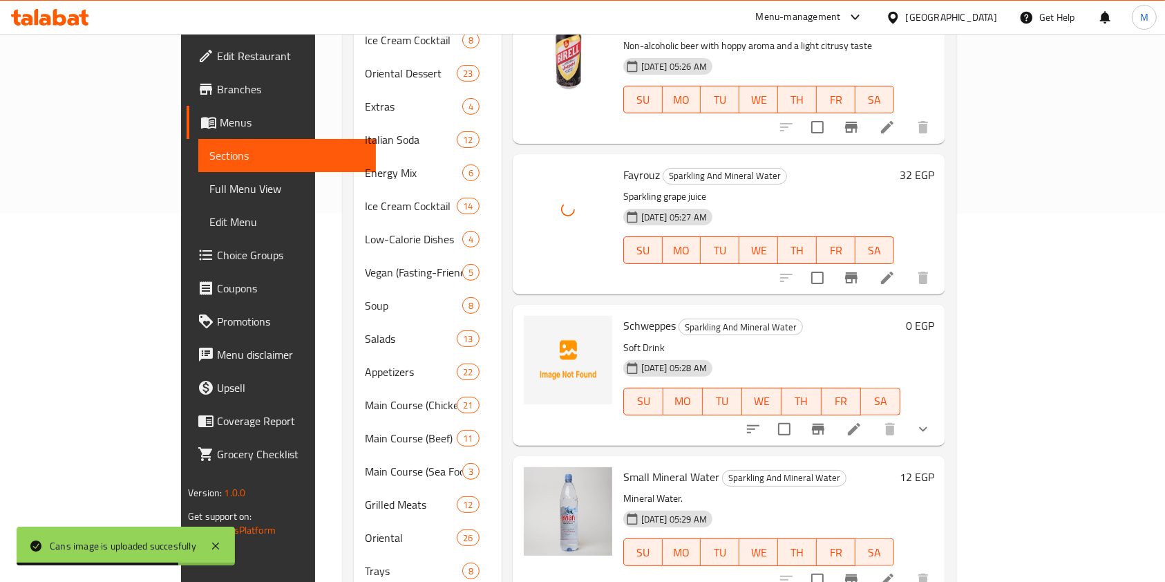
click at [623, 315] on span "Schweppes" at bounding box center [649, 325] width 53 height 21
click at [618, 324] on div "Schweppes Sparkling And Mineral Water Soft Drink 04-07-2025 05:28 AM SU MO TU W…" at bounding box center [762, 374] width 288 height 129
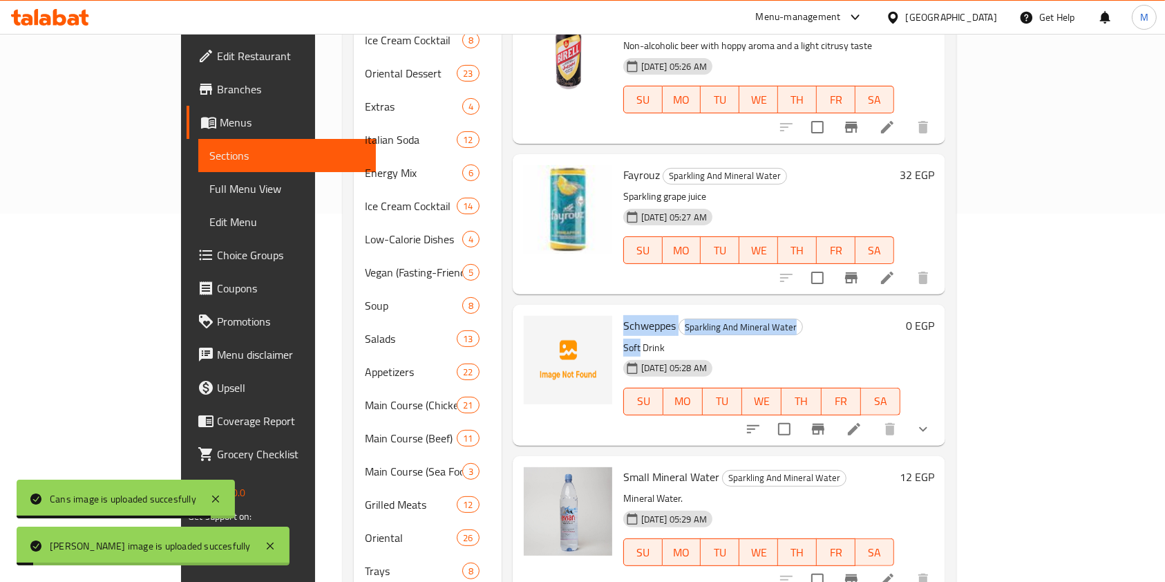
click at [618, 310] on div "Schweppes Sparkling And Mineral Water Soft Drink 04-07-2025 05:28 AM SU MO TU W…" at bounding box center [762, 374] width 288 height 129
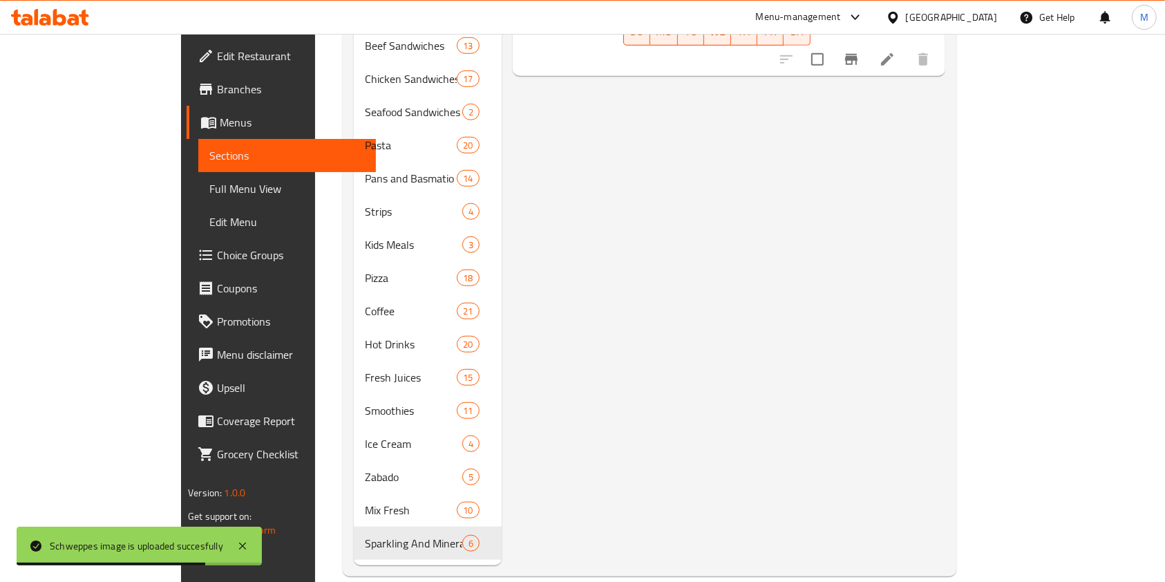
scroll to position [1061, 0]
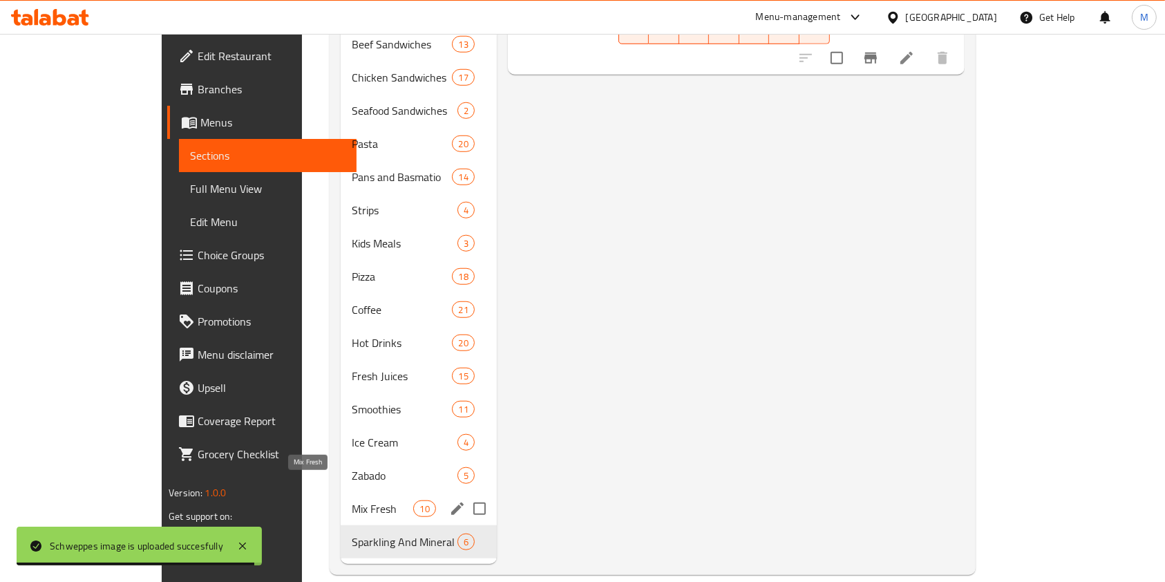
click at [352, 500] on span "Mix Fresh" at bounding box center [383, 508] width 62 height 17
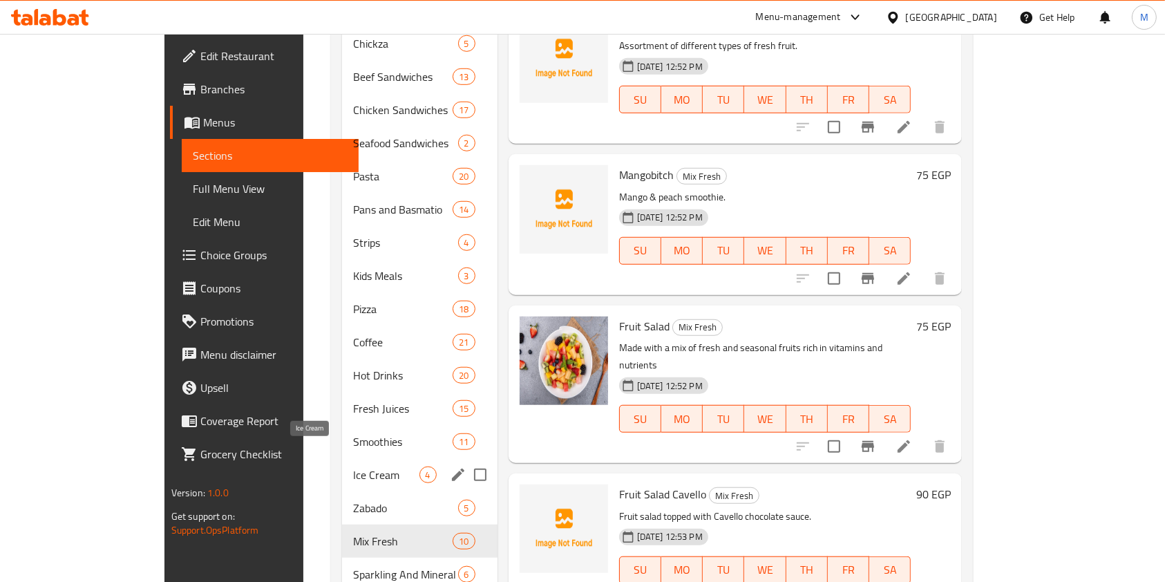
scroll to position [1061, 0]
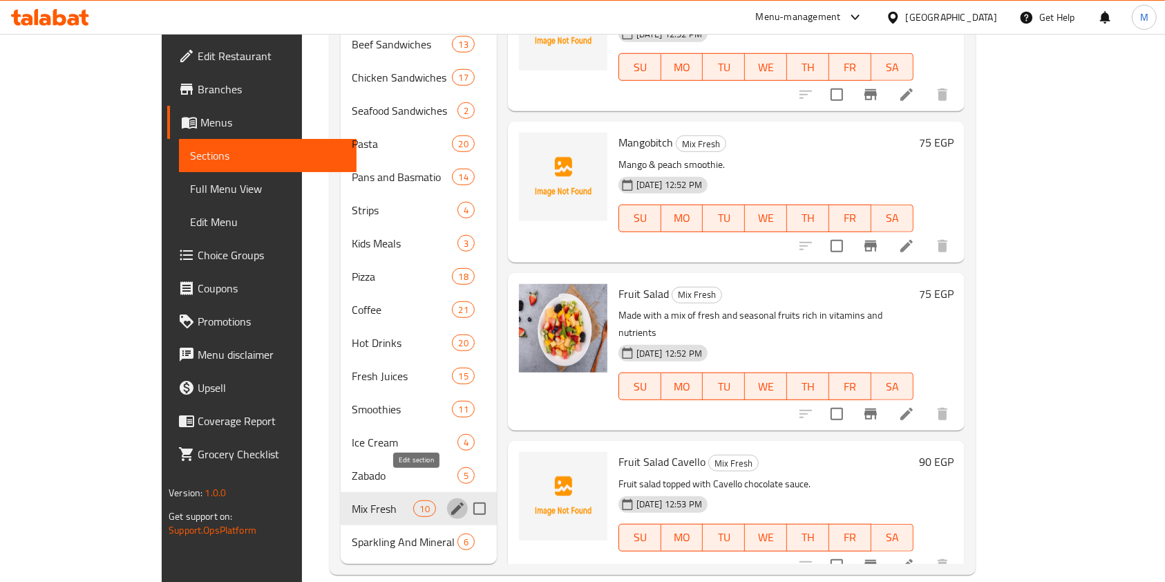
click at [449, 500] on icon "edit" at bounding box center [457, 508] width 17 height 17
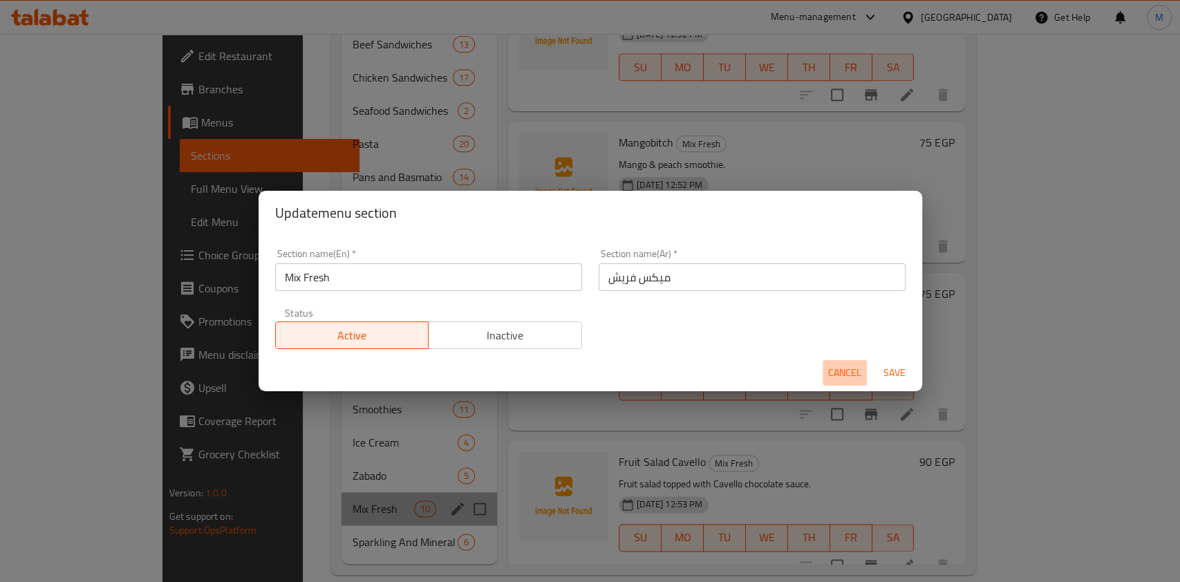
click at [835, 368] on span "Cancel" at bounding box center [844, 372] width 33 height 17
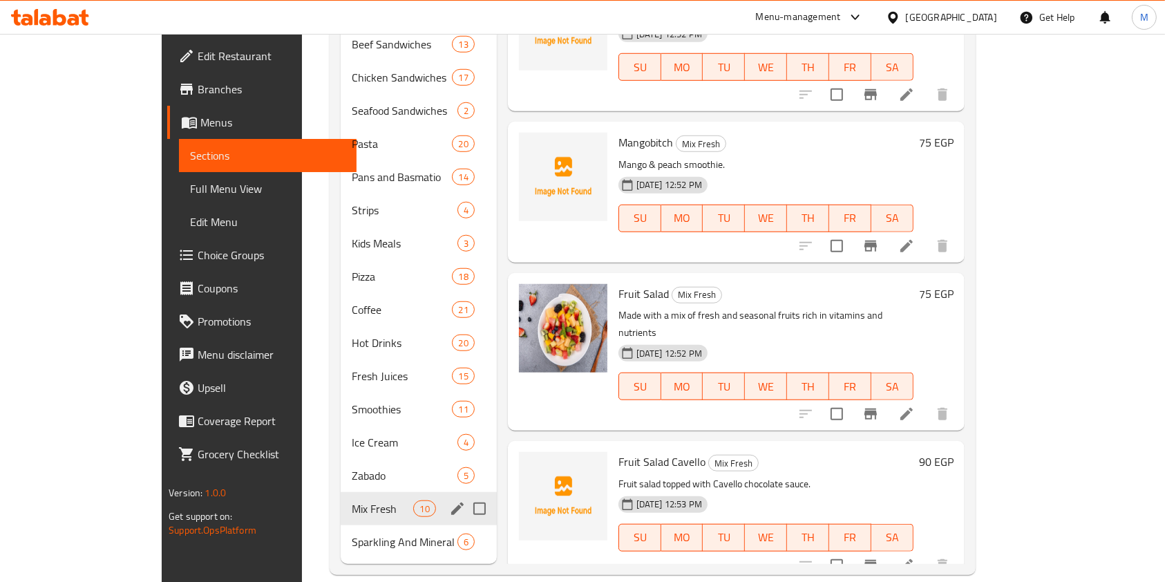
click at [198, 53] on span "Edit Restaurant" at bounding box center [272, 56] width 148 height 17
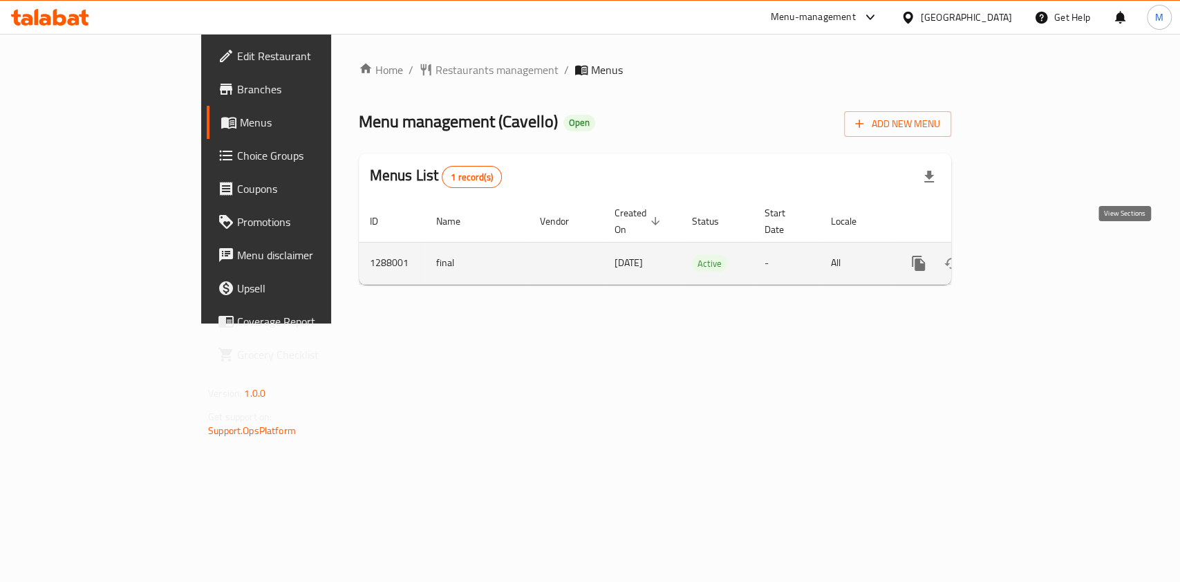
click at [1026, 255] on icon "enhanced table" at bounding box center [1018, 263] width 17 height 17
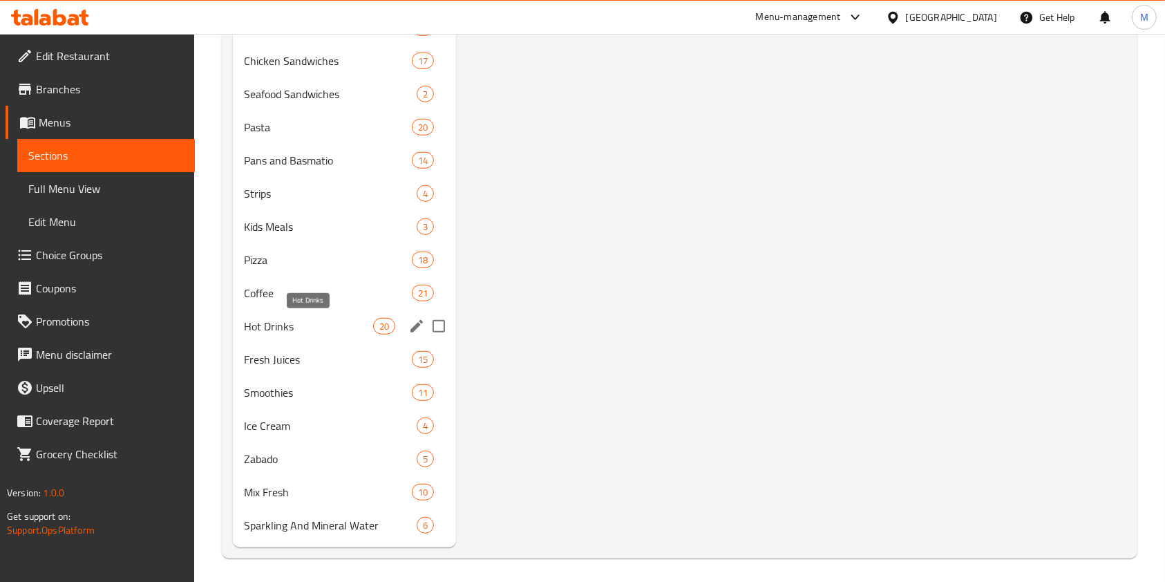
scroll to position [1061, 0]
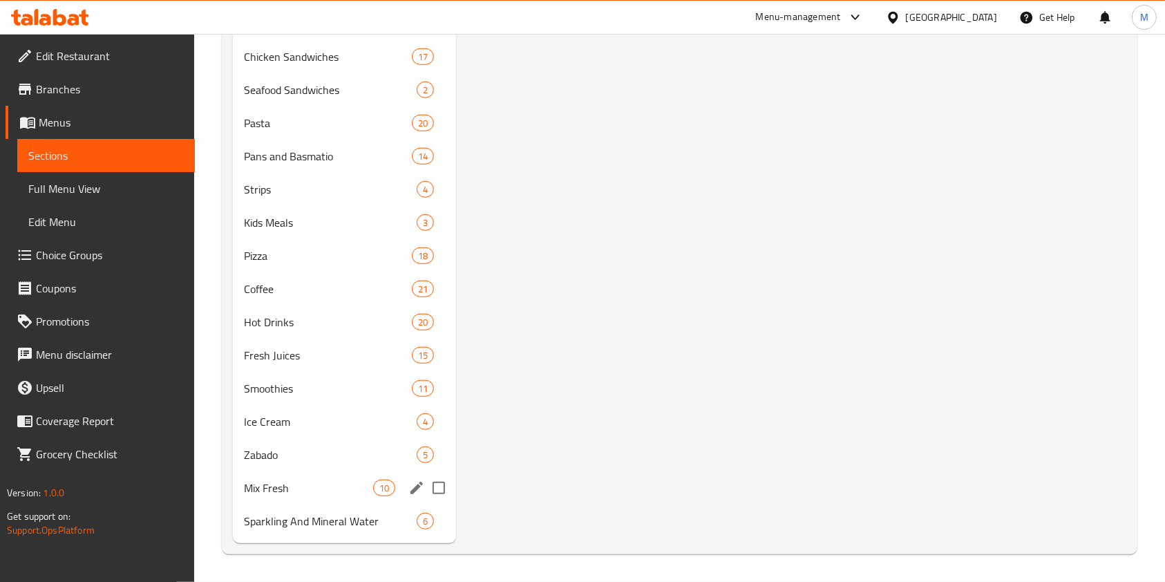
click at [371, 503] on div "Mix Fresh 10" at bounding box center [344, 487] width 223 height 33
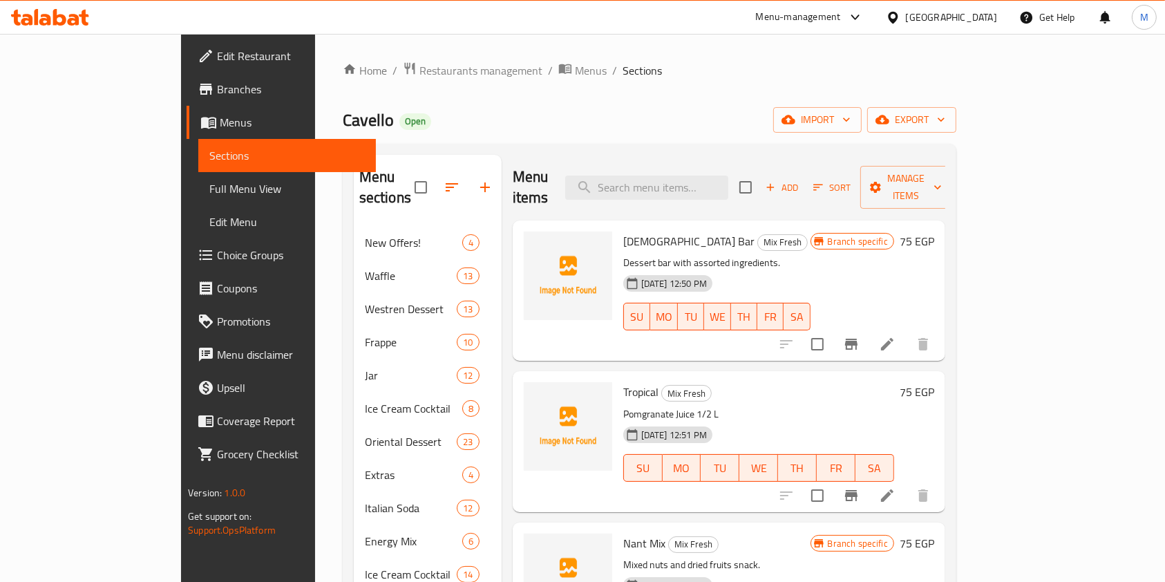
click at [623, 231] on span "[DEMOGRAPHIC_DATA] Bar" at bounding box center [688, 241] width 131 height 21
copy h6 "[DEMOGRAPHIC_DATA] Bar"
click at [907, 332] on li at bounding box center [887, 344] width 39 height 25
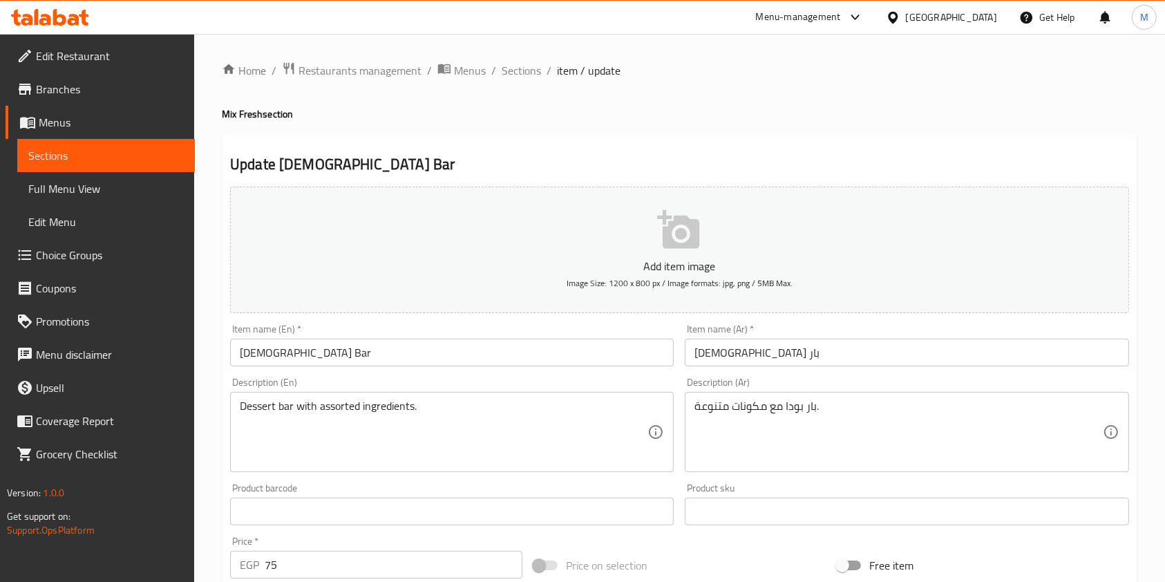
click at [691, 410] on div "بار بودا مع مكونات متنوعة. Description (Ar)" at bounding box center [907, 432] width 444 height 80
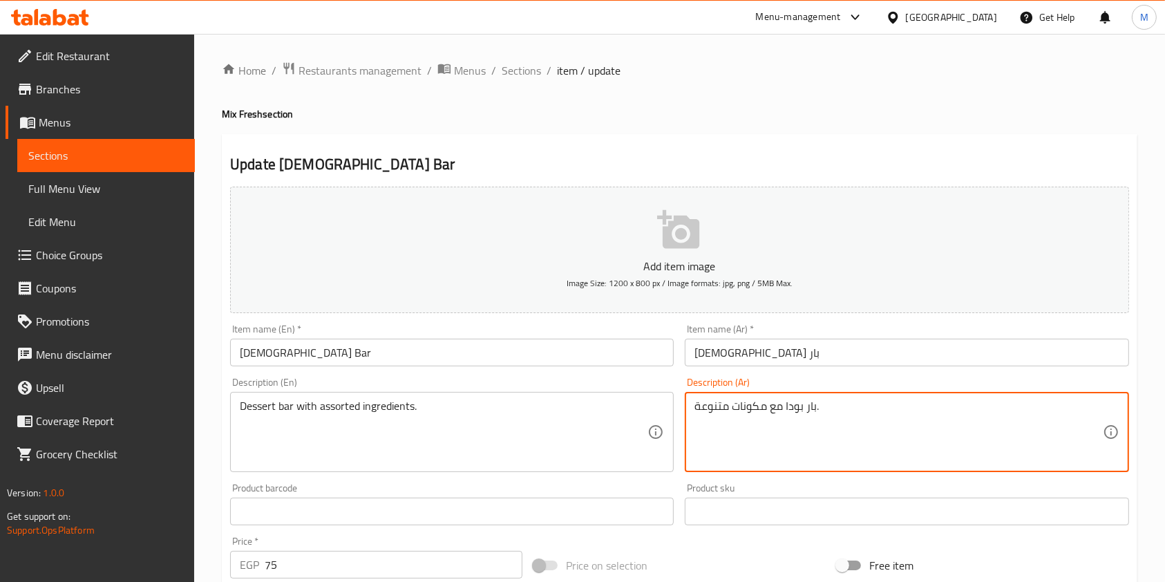
click at [703, 410] on textarea "بار بودا مع مكونات متنوعة." at bounding box center [898, 432] width 408 height 66
drag, startPoint x: 524, startPoint y: 76, endPoint x: 361, endPoint y: 17, distance: 174.0
click at [524, 76] on span "Sections" at bounding box center [521, 70] width 39 height 17
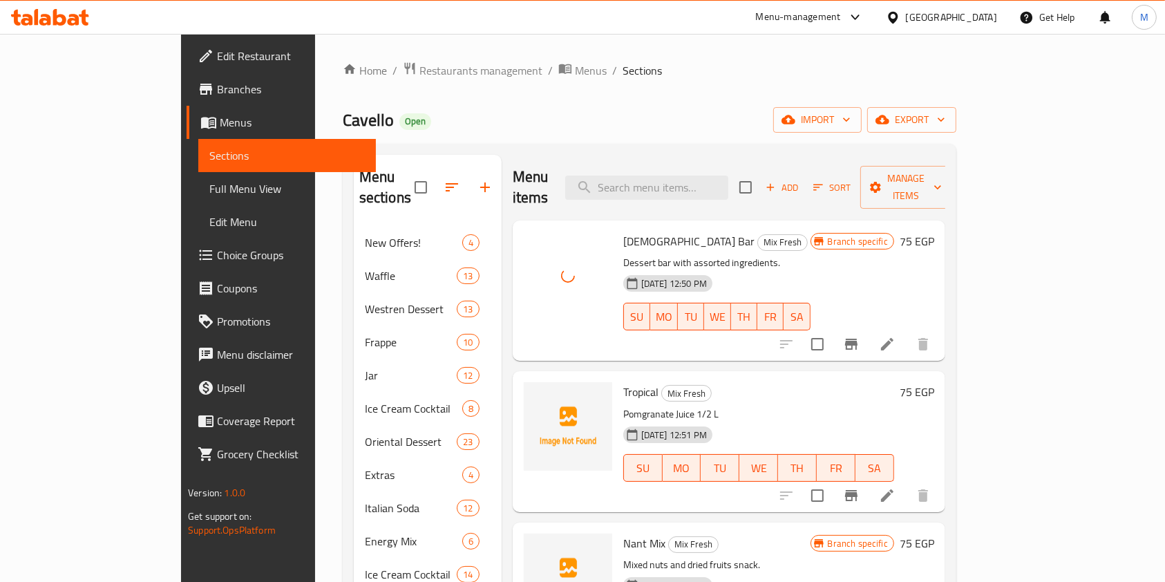
click at [623, 381] on span "Tropical" at bounding box center [640, 391] width 35 height 21
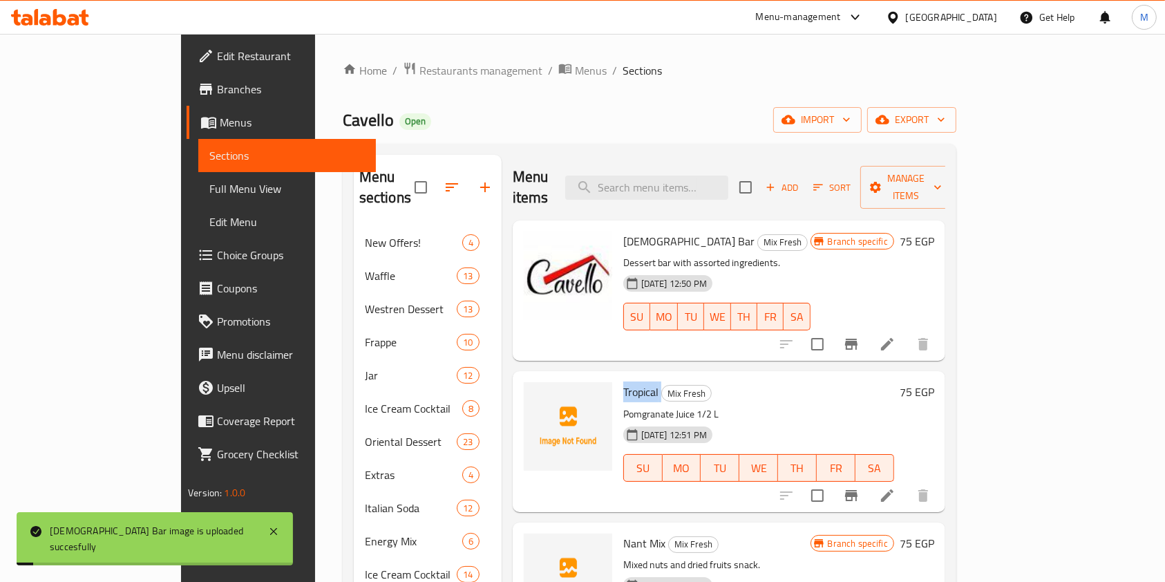
copy h6 "Tropical"
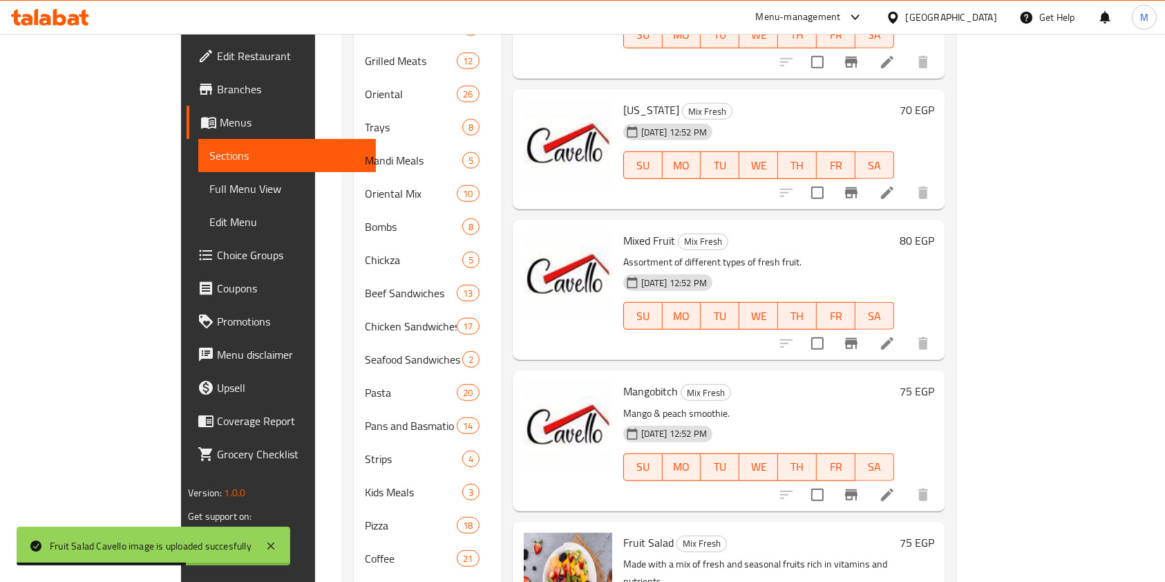
scroll to position [829, 0]
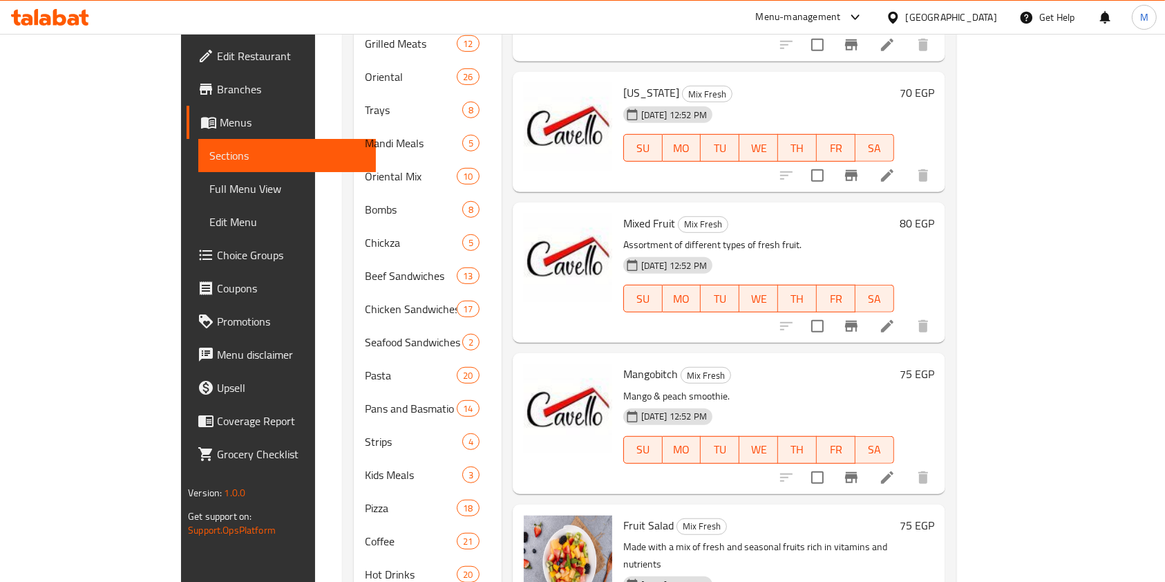
click at [894, 169] on icon at bounding box center [887, 175] width 12 height 12
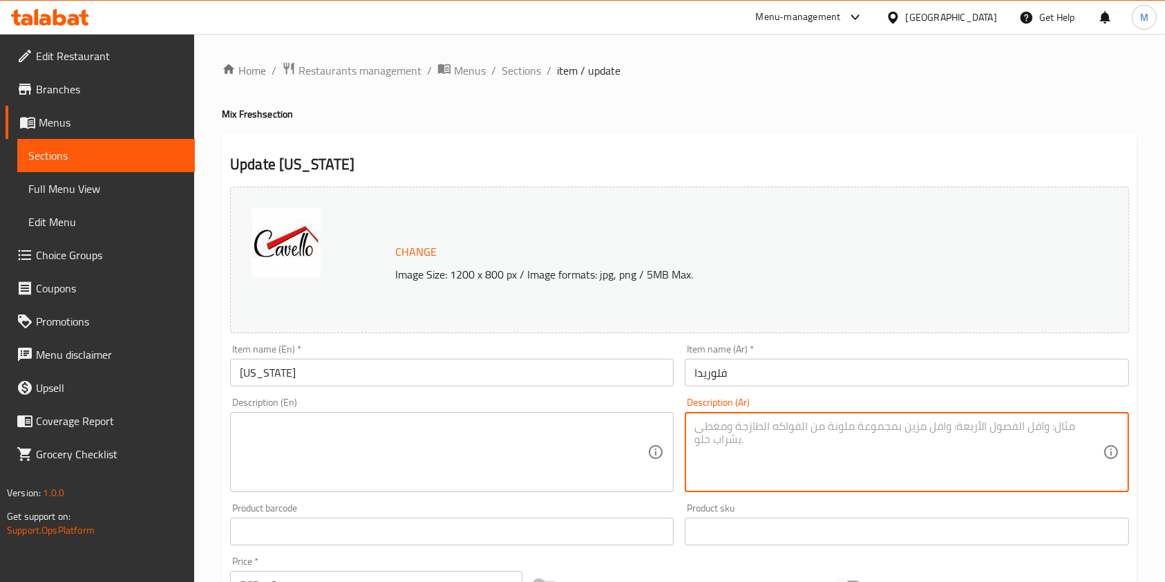
drag, startPoint x: 743, startPoint y: 429, endPoint x: 724, endPoint y: 451, distance: 28.4
click at [737, 435] on textarea at bounding box center [898, 452] width 408 height 66
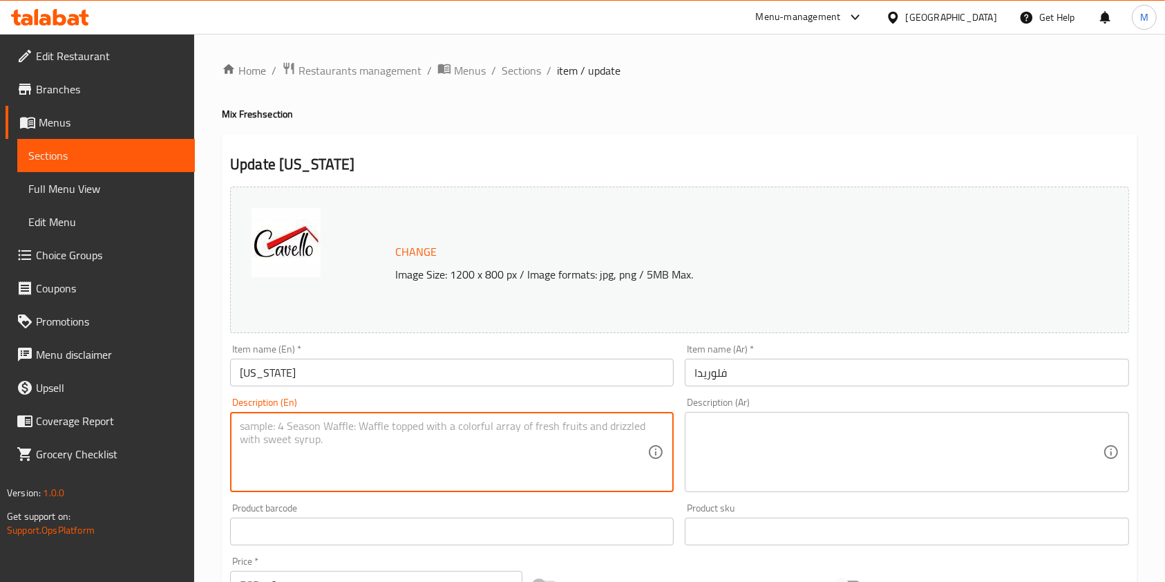
click at [545, 462] on textarea at bounding box center [444, 452] width 408 height 66
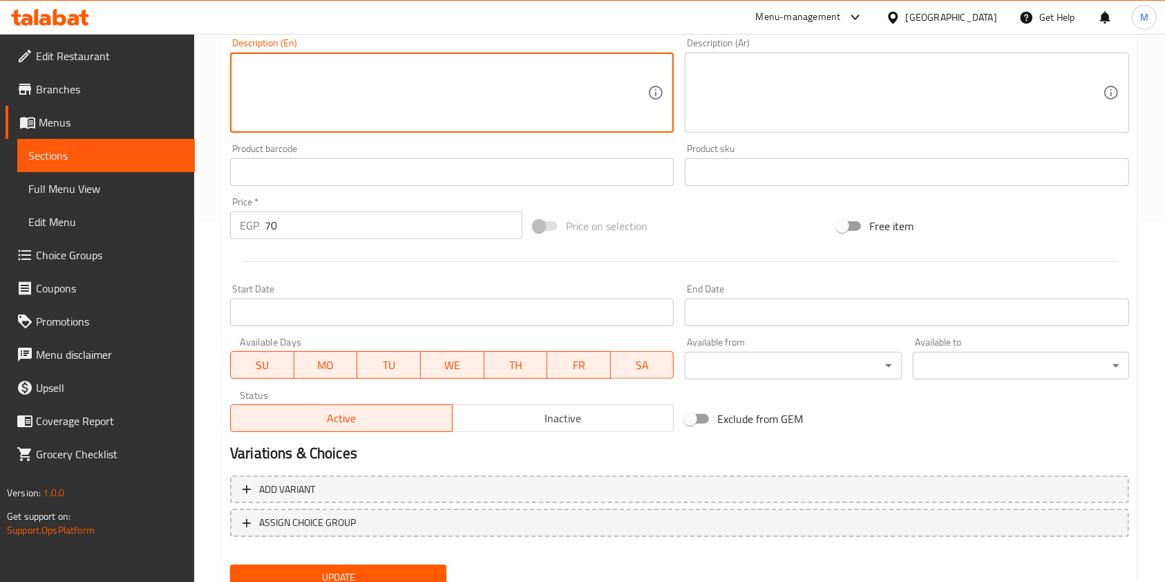
scroll to position [415, 0]
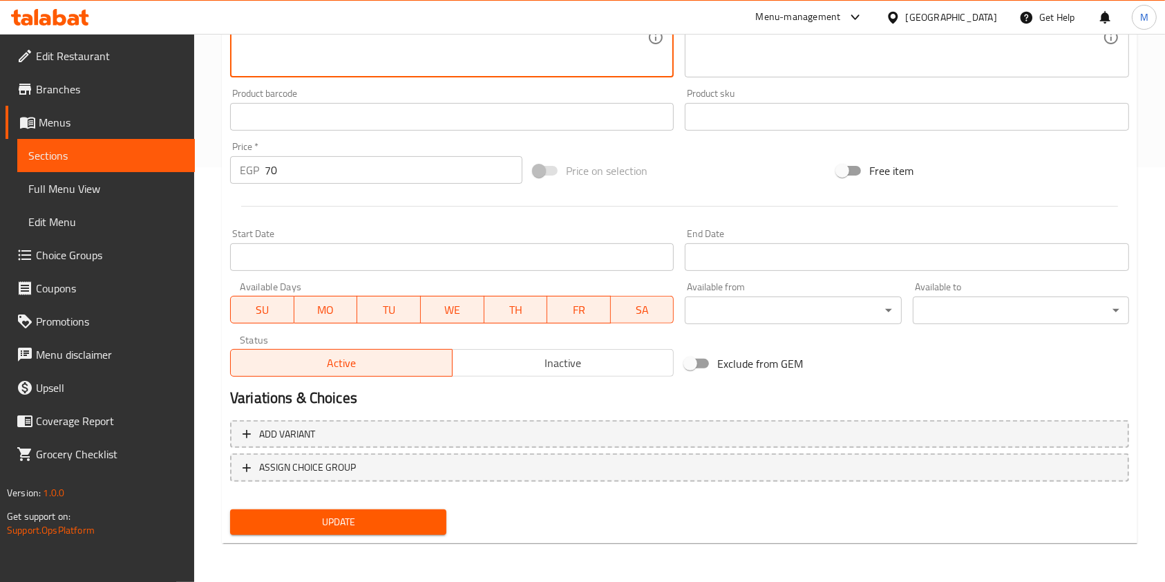
click at [419, 502] on div "Add variant ASSIGN CHOICE GROUP" at bounding box center [680, 460] width 910 height 90
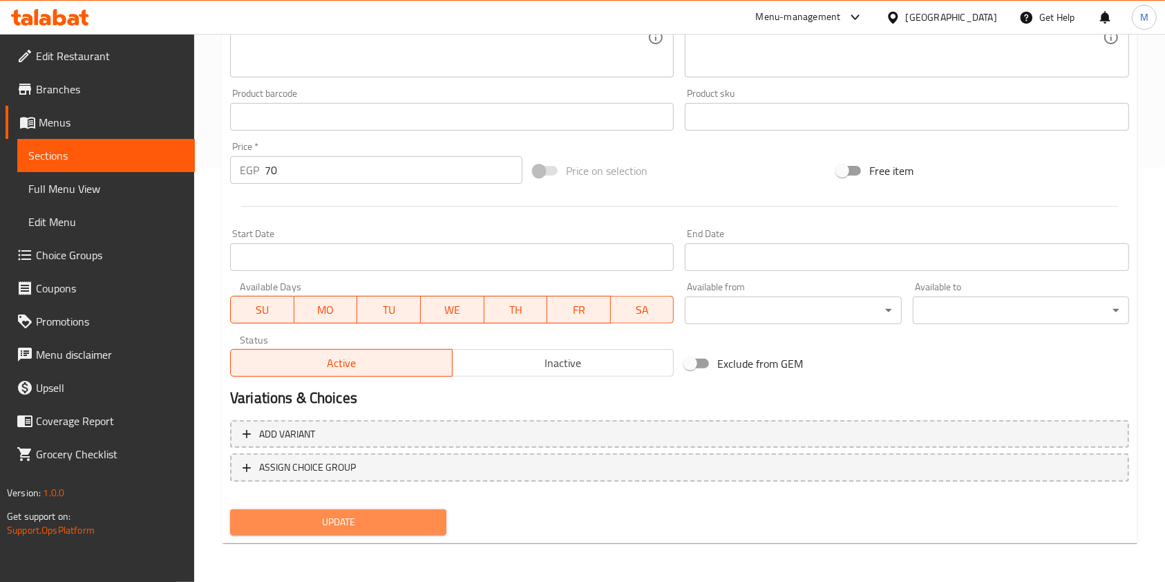
click at [418, 510] on button "Update" at bounding box center [338, 522] width 216 height 26
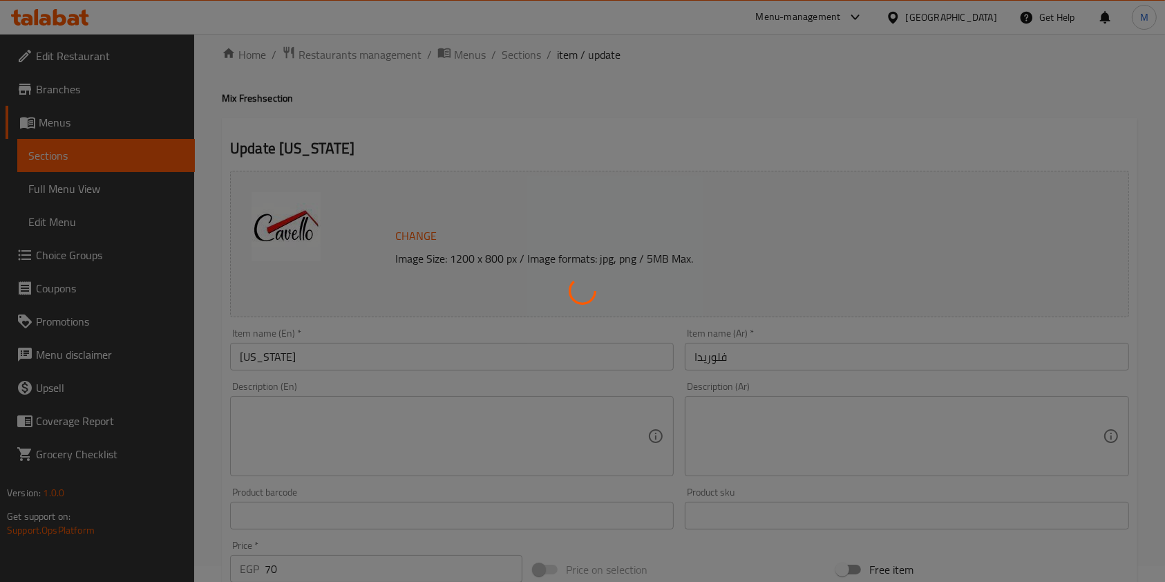
scroll to position [0, 0]
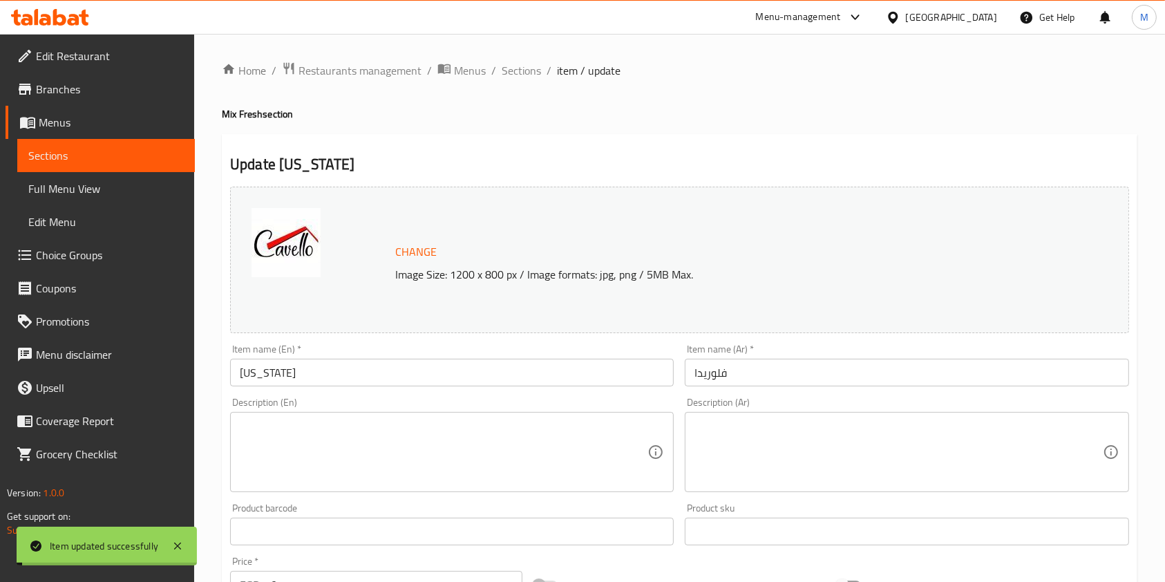
click at [530, 77] on span "Sections" at bounding box center [521, 70] width 39 height 17
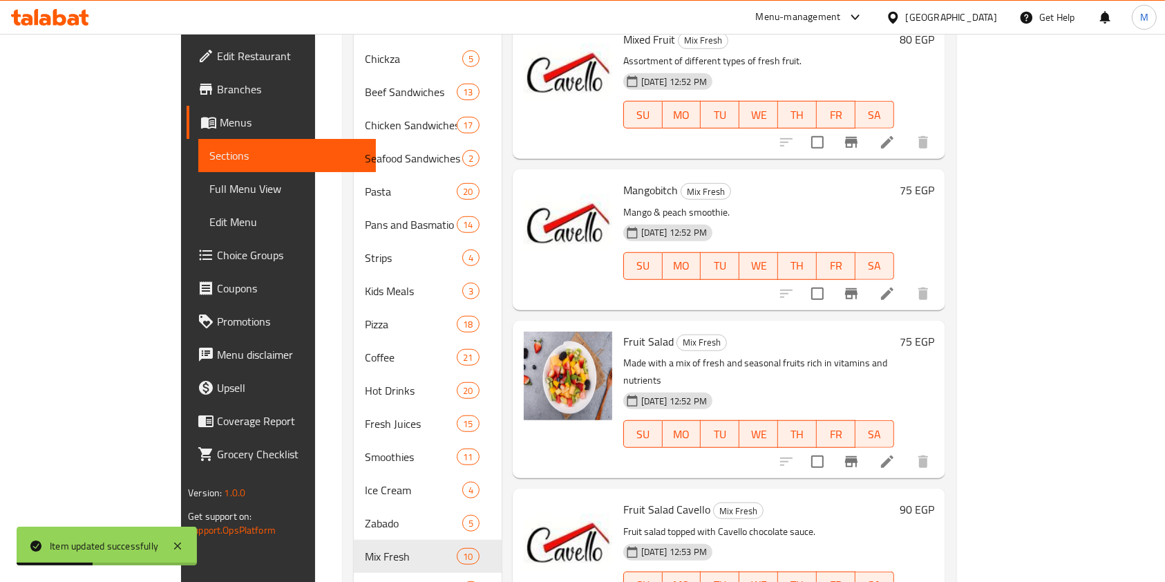
scroll to position [1061, 0]
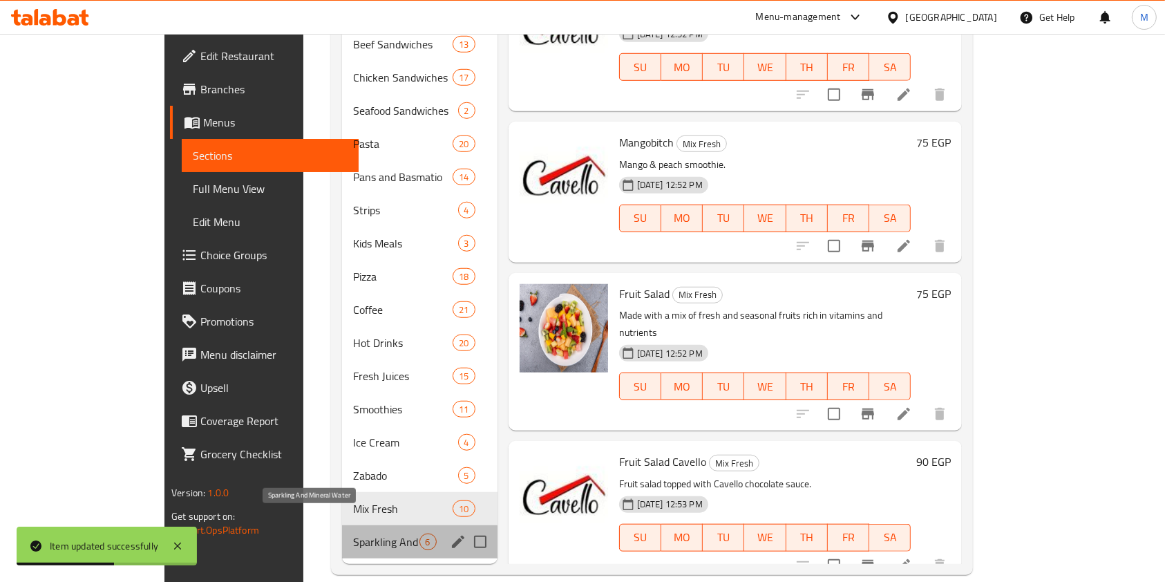
click at [373, 533] on span "Sparkling And Mineral Water" at bounding box center [386, 541] width 66 height 17
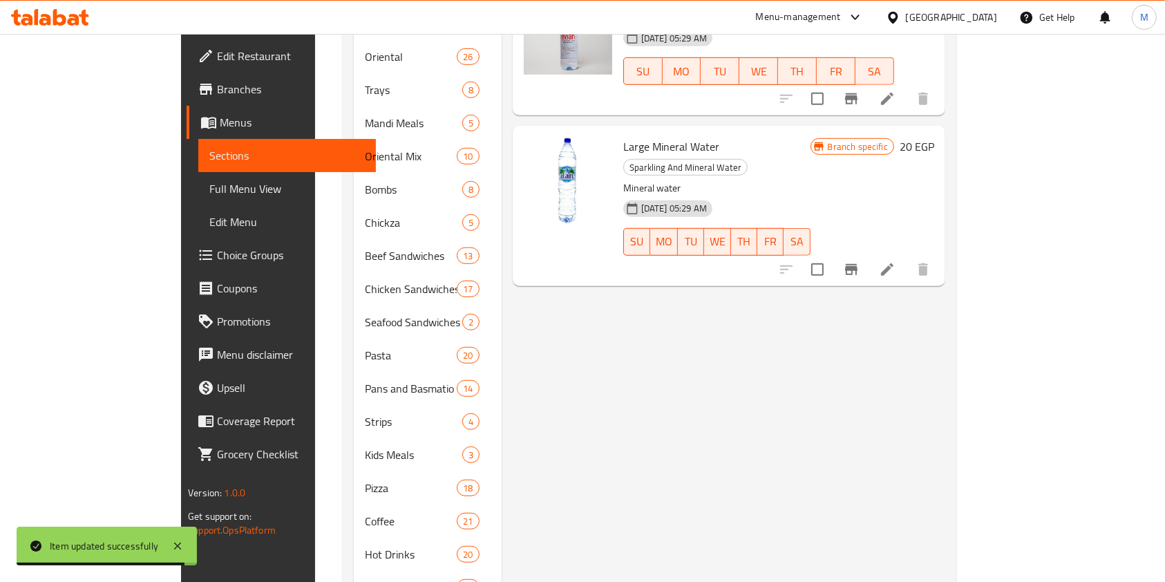
scroll to position [1061, 0]
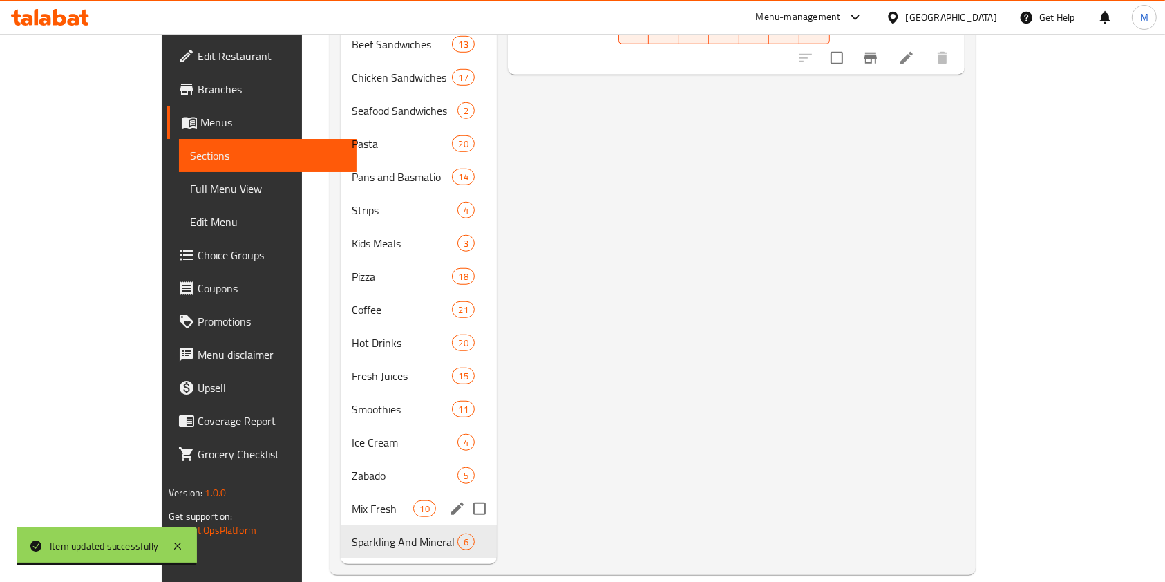
click at [352, 500] on span "Mix Fresh" at bounding box center [383, 508] width 62 height 17
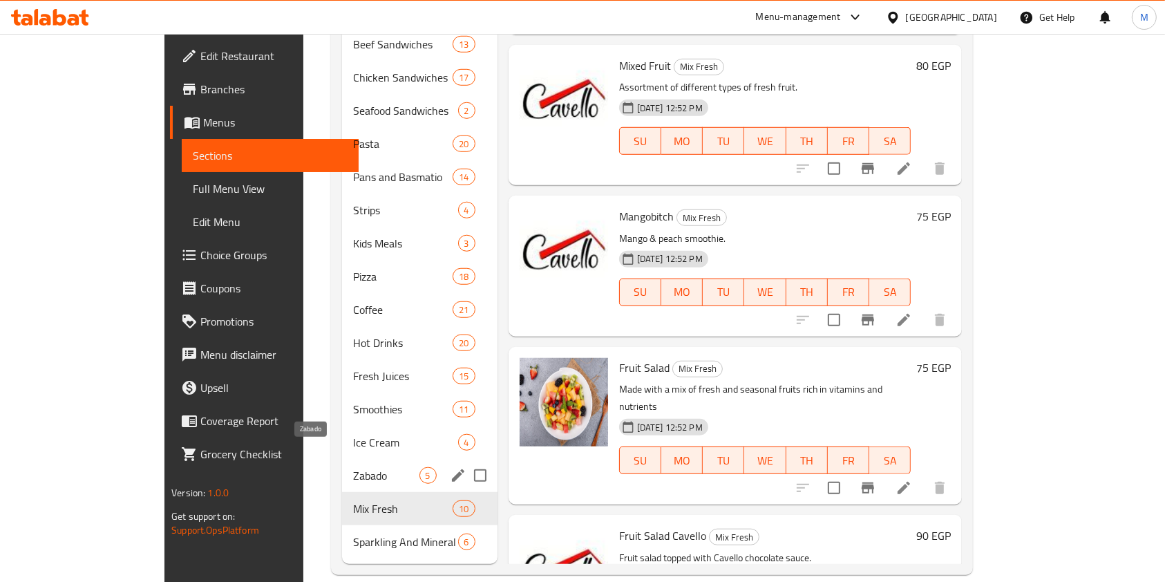
click at [370, 467] on span "Zabado" at bounding box center [386, 475] width 66 height 17
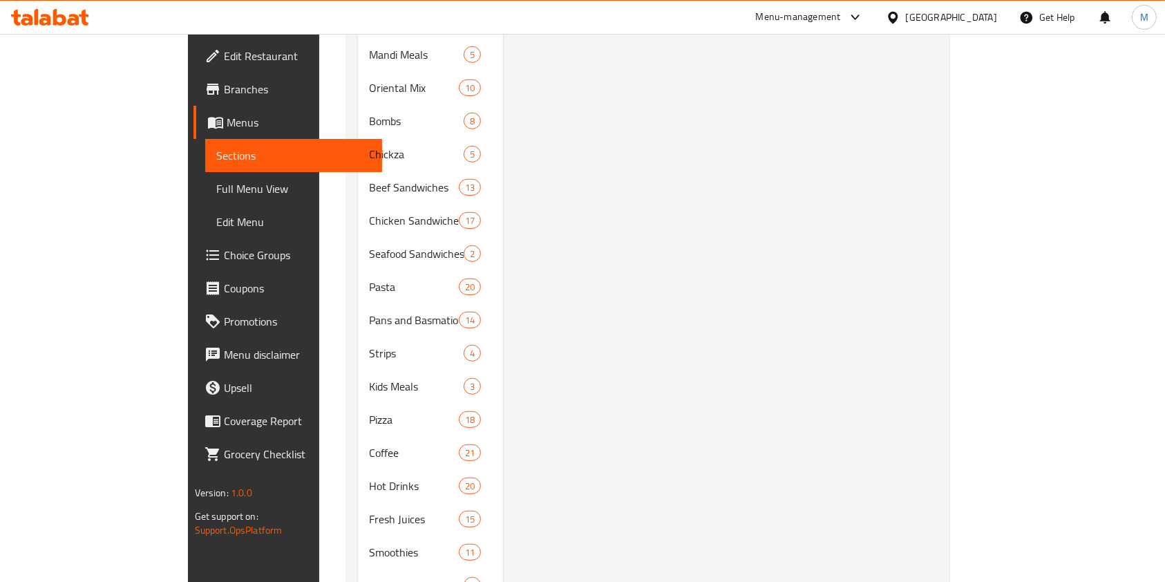
scroll to position [1061, 0]
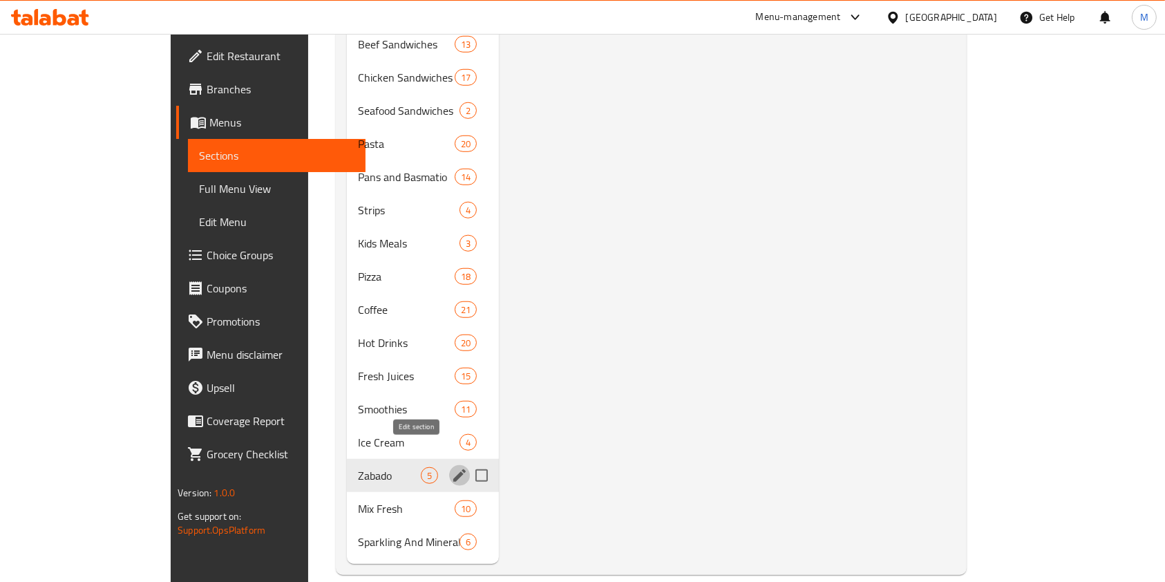
click at [451, 467] on icon "edit" at bounding box center [459, 475] width 17 height 17
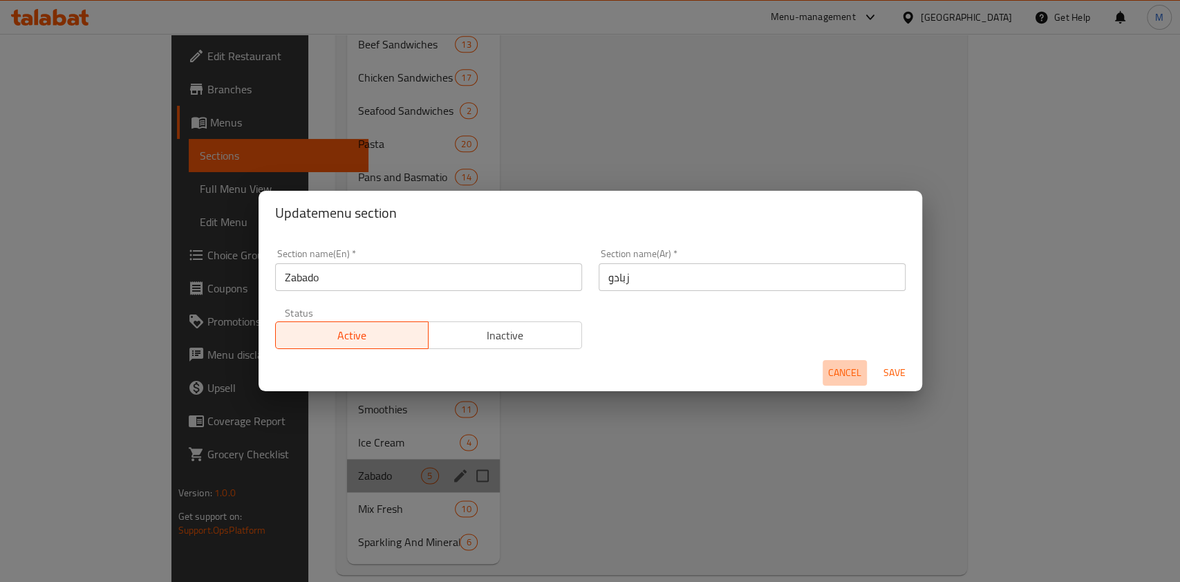
click at [840, 375] on span "Cancel" at bounding box center [844, 372] width 33 height 17
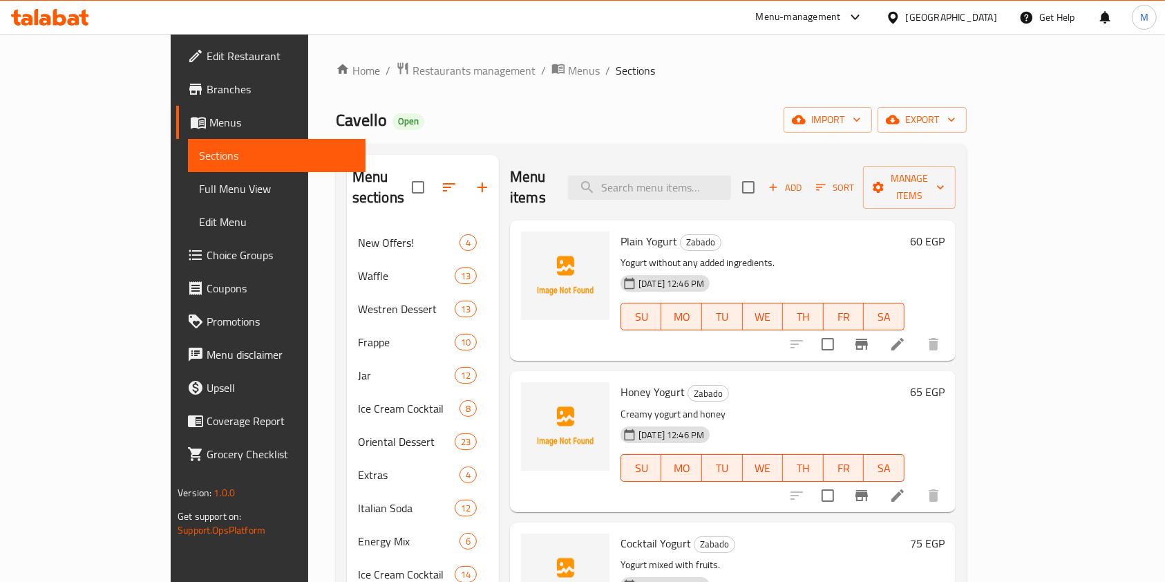
scroll to position [0, 0]
drag, startPoint x: 578, startPoint y: 218, endPoint x: 639, endPoint y: 221, distance: 60.9
click at [639, 231] on h6 "Plain Yogurt Zabado" at bounding box center [763, 240] width 284 height 19
copy h6 "Plain Yogurt"
click at [917, 332] on li at bounding box center [897, 344] width 39 height 25
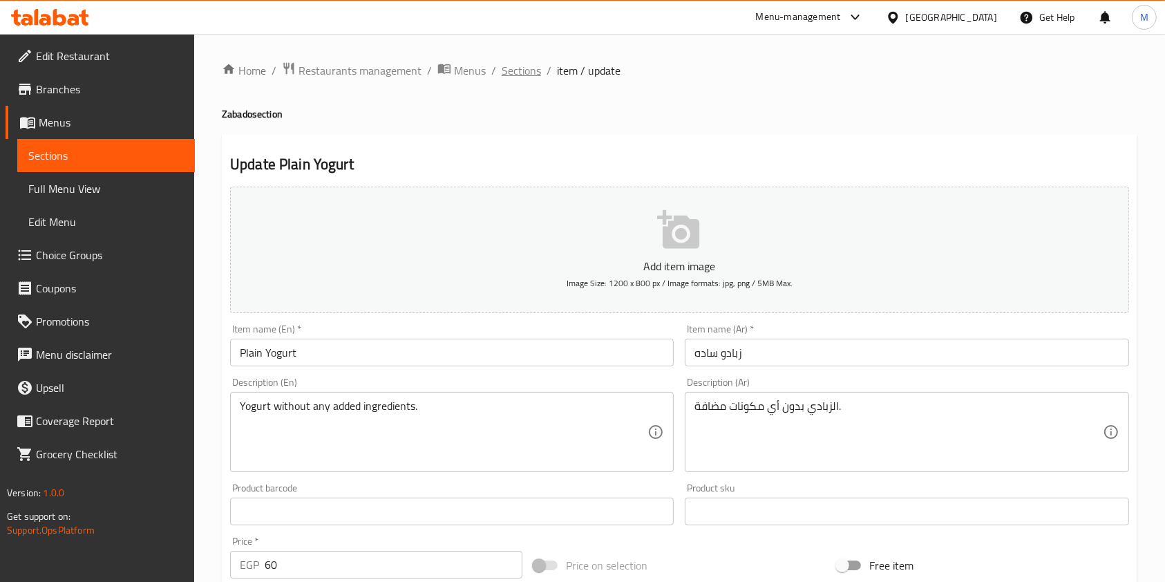
click at [531, 78] on span "Sections" at bounding box center [521, 70] width 39 height 17
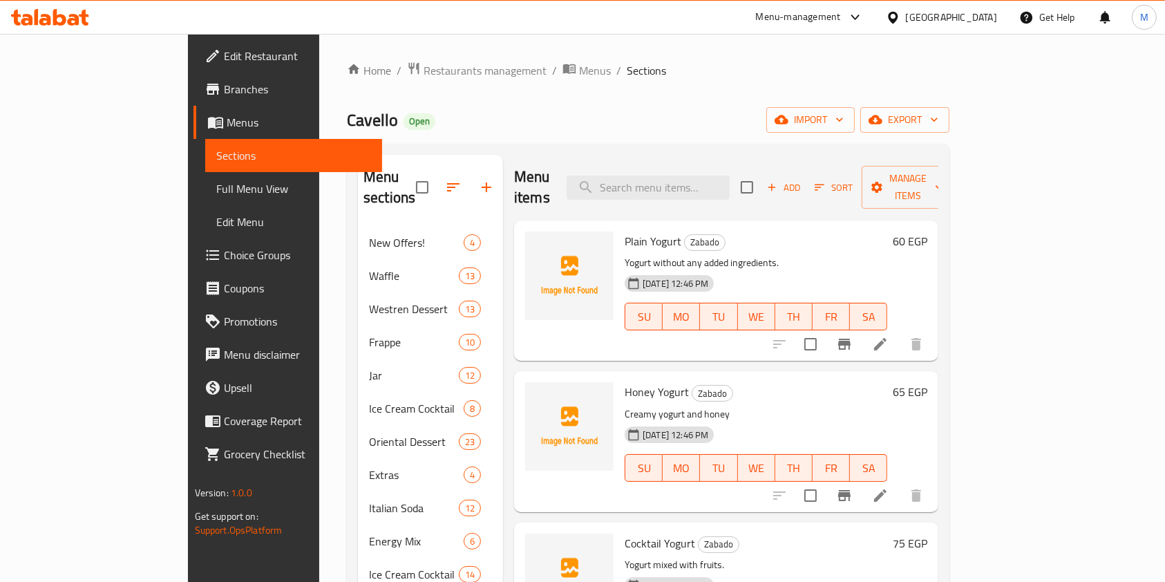
click at [619, 381] on div "Honey Yogurt Zabado Creamy yogurt and honey [DATE] 12:46 PM SU MO TU WE TH FR SA" at bounding box center [756, 441] width 274 height 129
drag, startPoint x: 641, startPoint y: 372, endPoint x: 573, endPoint y: 372, distance: 67.7
click at [619, 377] on div "Honey Yogurt Zabado Creamy yogurt and honey [DATE] 12:46 PM SU MO TU WE TH FR SA" at bounding box center [756, 441] width 274 height 129
copy span "Honey Yogurt"
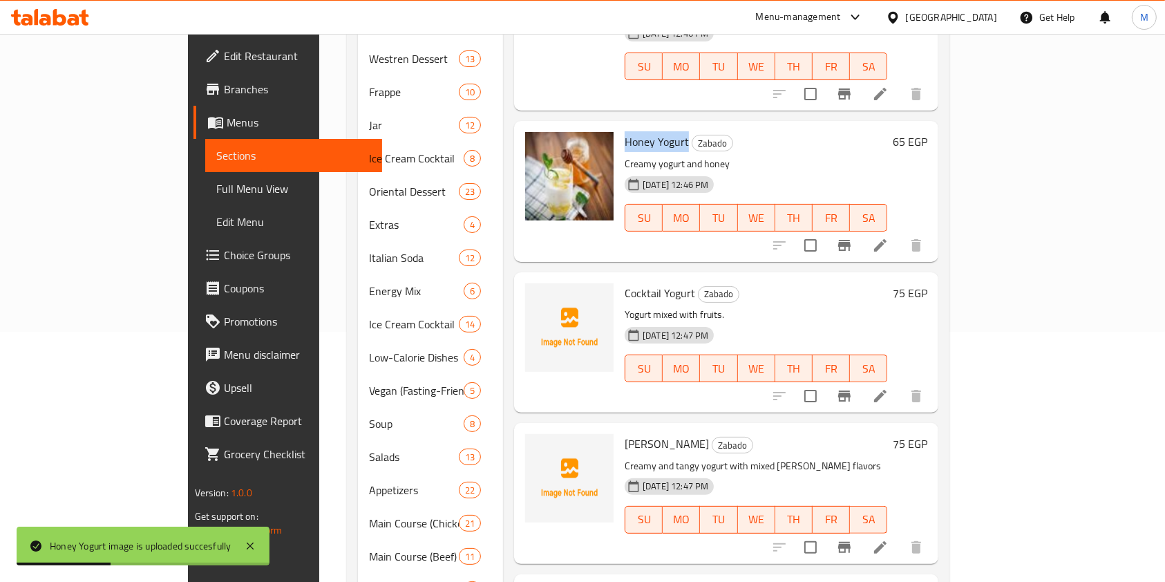
scroll to position [276, 0]
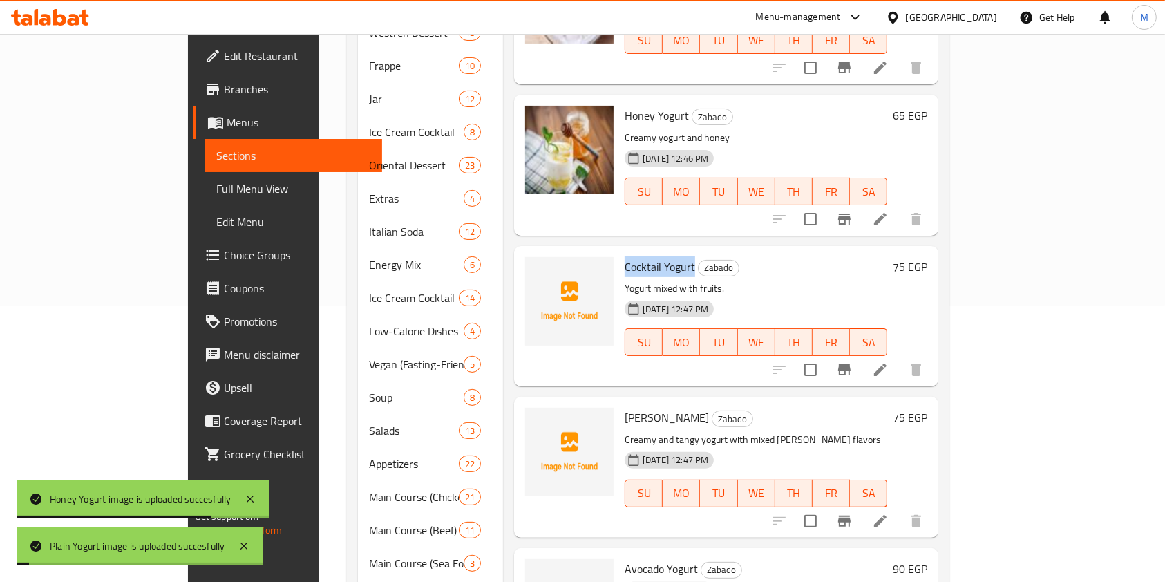
drag, startPoint x: 645, startPoint y: 248, endPoint x: 575, endPoint y: 245, distance: 70.6
click at [619, 252] on div "Cocktail Yogurt Zabado Yogurt mixed with fruits. [DATE] 12:47 PM SU MO TU WE TH…" at bounding box center [756, 316] width 274 height 129
copy span "Cocktail Yogurt"
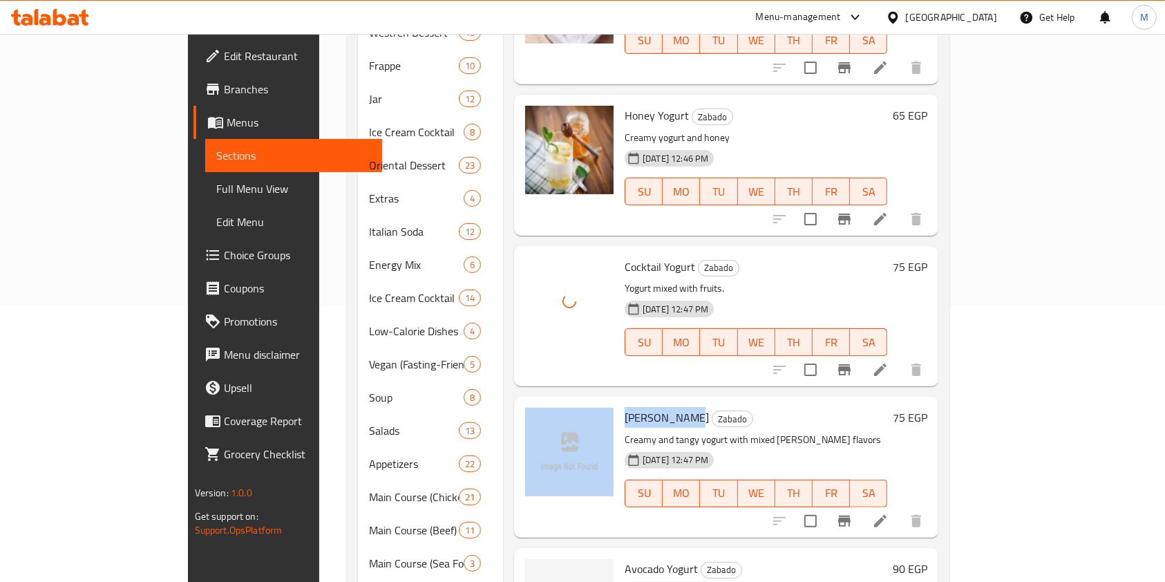
drag, startPoint x: 636, startPoint y: 399, endPoint x: 570, endPoint y: 395, distance: 65.8
click at [570, 402] on div "[PERSON_NAME] Yogurt Zabado Creamy and tangy yogurt with mixed [PERSON_NAME] fl…" at bounding box center [726, 466] width 413 height 129
copy div "[PERSON_NAME]"
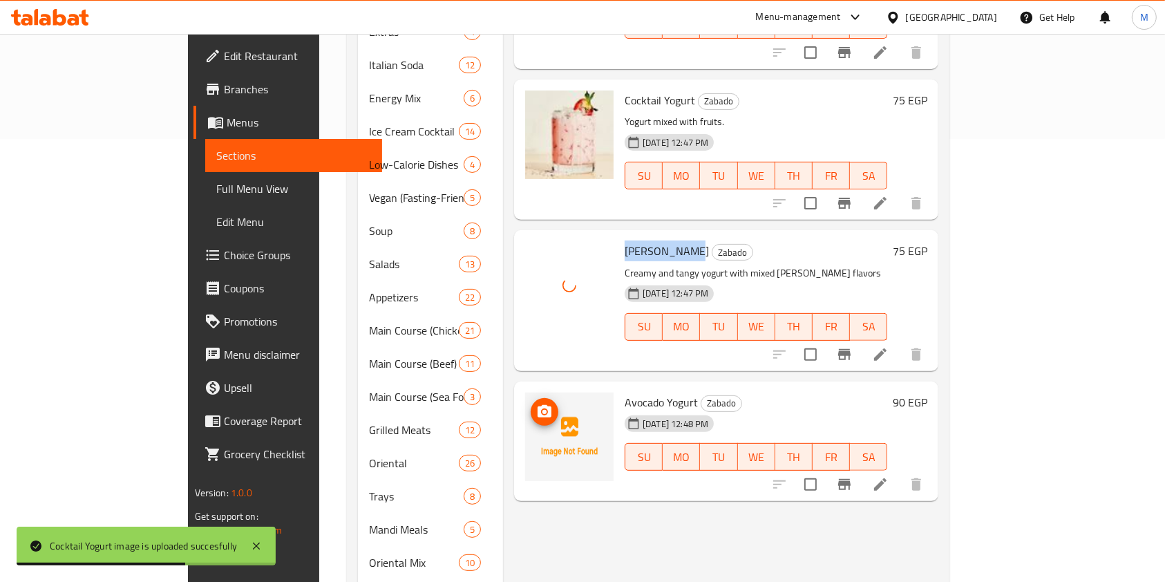
scroll to position [460, 0]
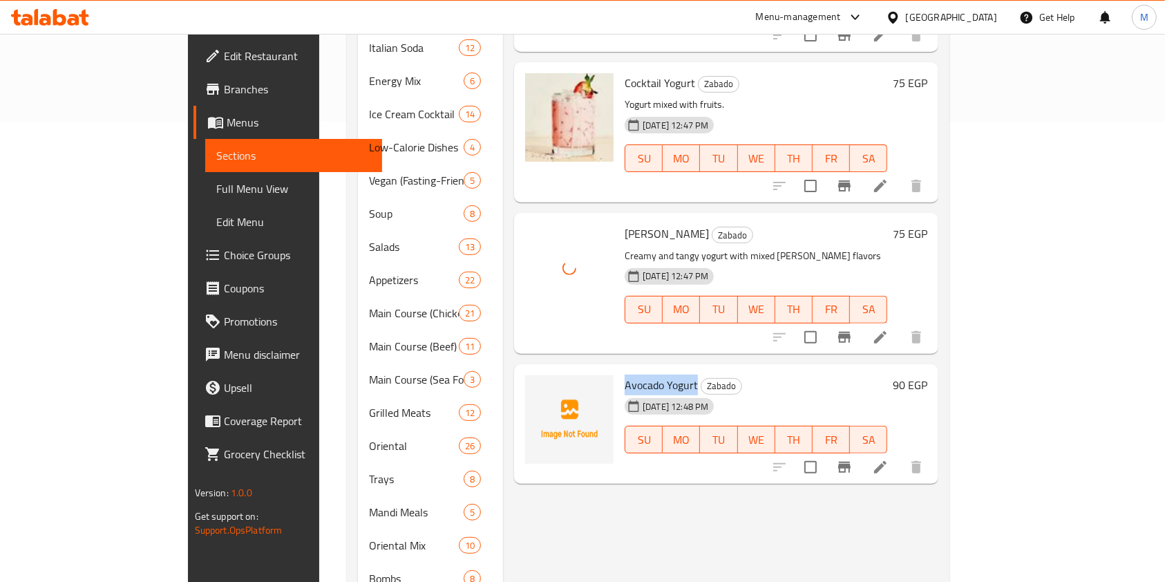
drag, startPoint x: 648, startPoint y: 364, endPoint x: 578, endPoint y: 368, distance: 70.6
click at [625, 375] on span "Avocado Yogurt" at bounding box center [661, 385] width 73 height 21
copy span "Avocado Yogurt"
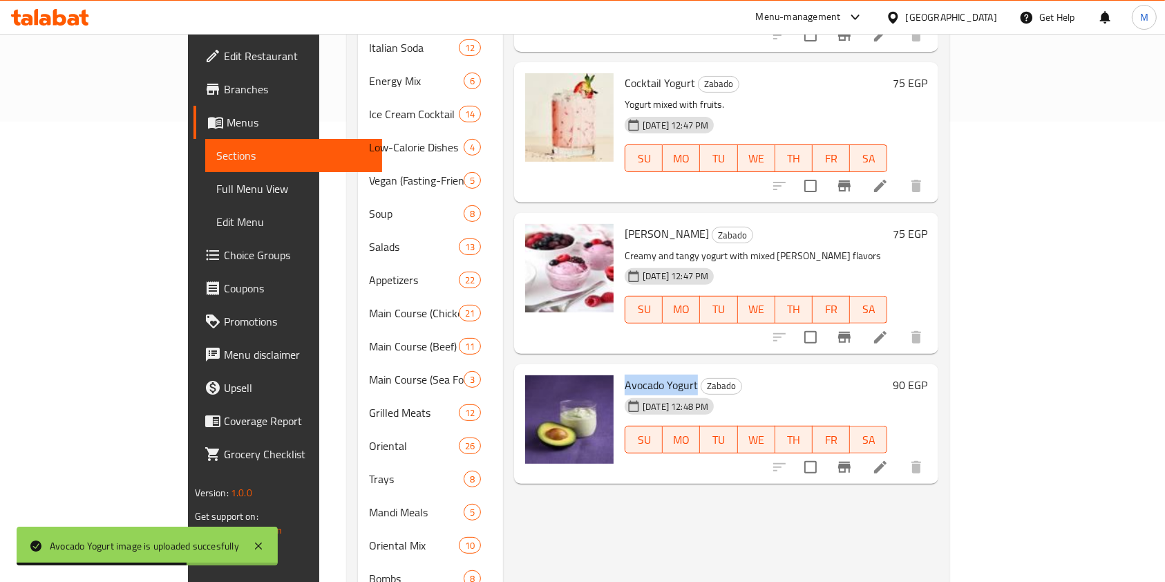
click at [900, 455] on li at bounding box center [880, 467] width 39 height 25
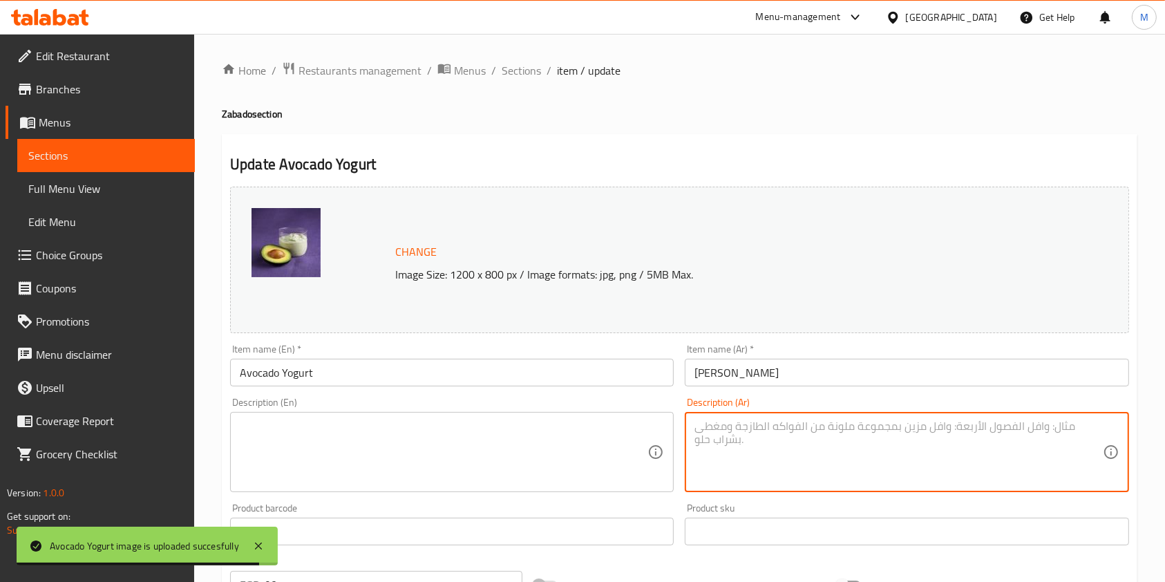
click at [780, 426] on textarea at bounding box center [898, 452] width 408 height 66
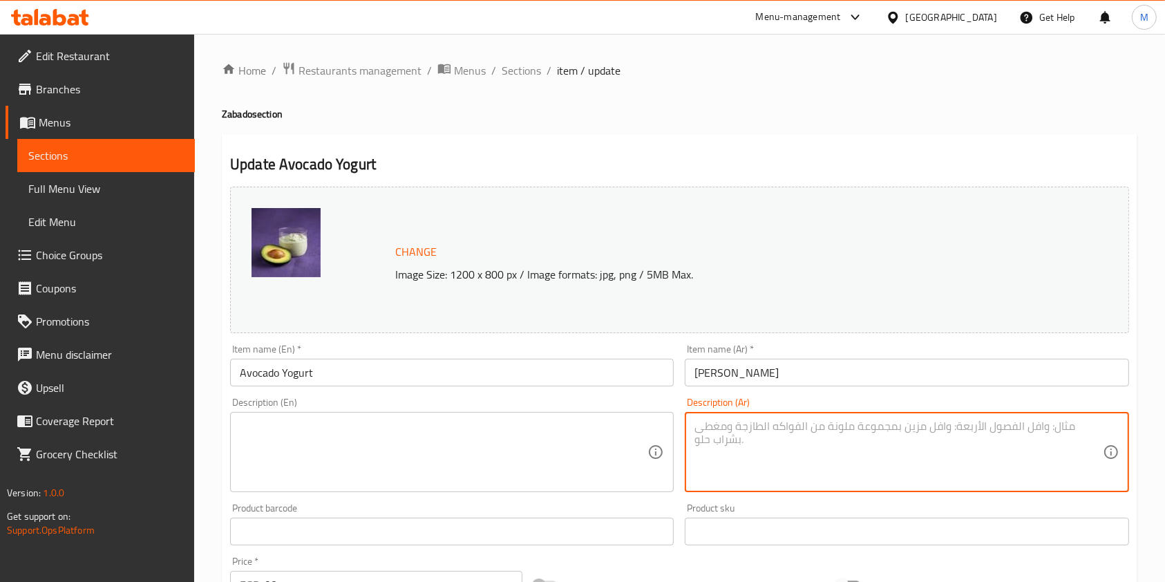
paste textarea "زبادي كريمي ممزوج بالأفوكادو الطازج"
type textarea "زبادي كريمي ممزوج بالأفوكادو الطازج"
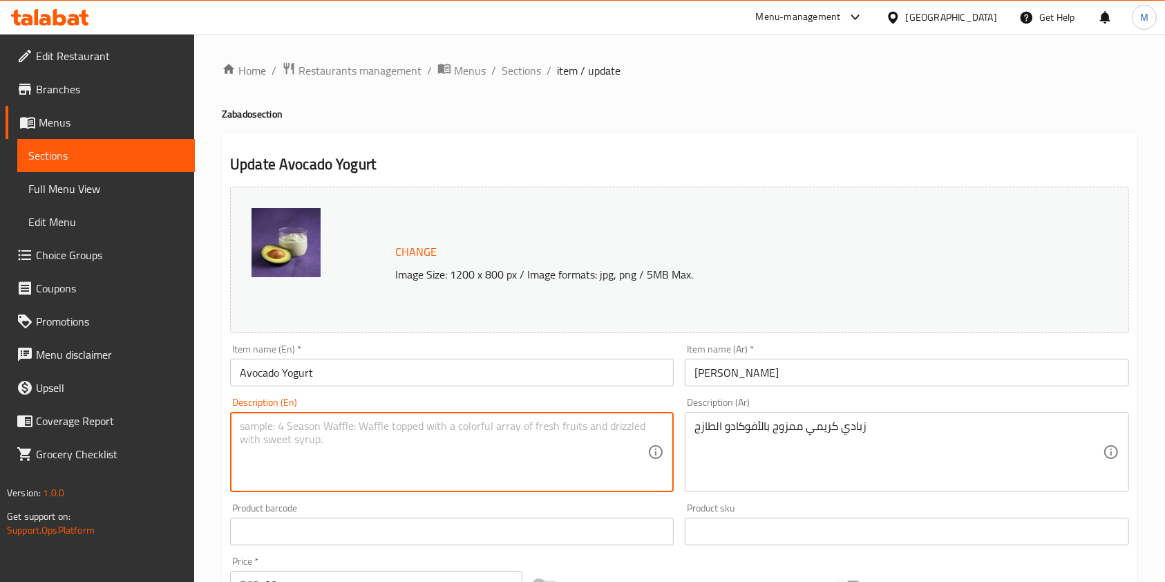
drag, startPoint x: 780, startPoint y: 426, endPoint x: 601, endPoint y: 438, distance: 179.4
click at [601, 438] on textarea at bounding box center [444, 452] width 408 height 66
paste textarea "Creamy yogurt blended with fresh avocado"
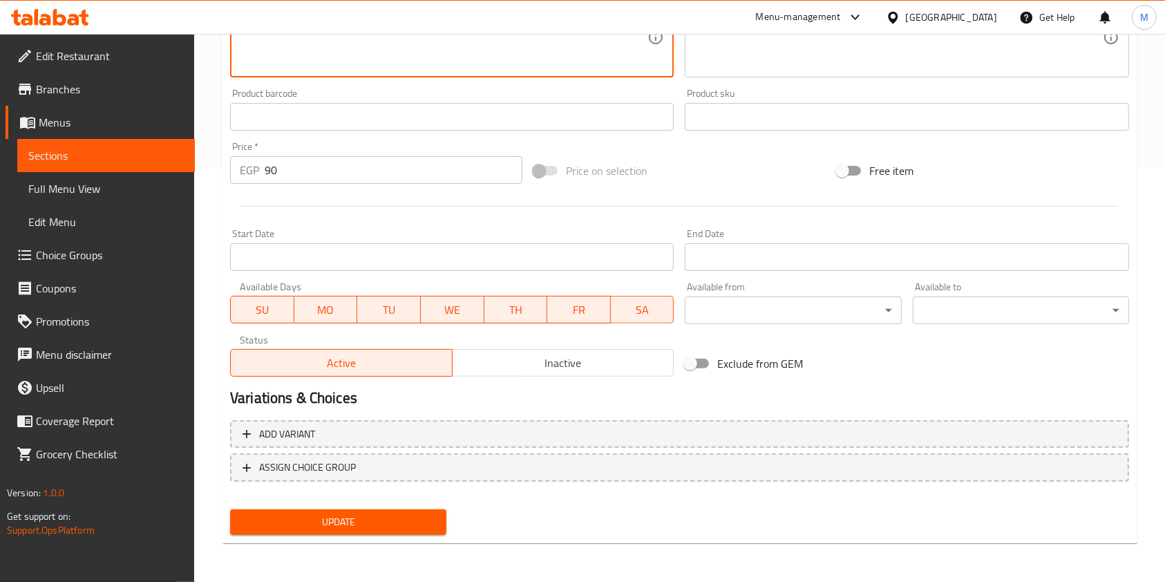
type textarea "Creamy yogurt blended with fresh avocado"
click at [388, 520] on span "Update" at bounding box center [338, 521] width 194 height 17
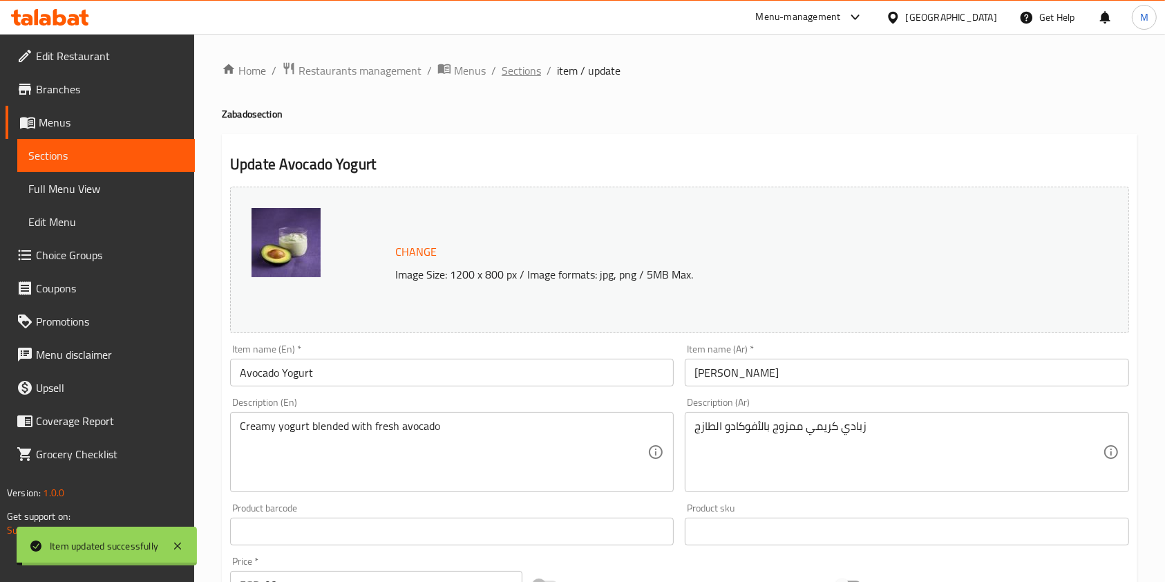
click at [520, 72] on span "Sections" at bounding box center [521, 70] width 39 height 17
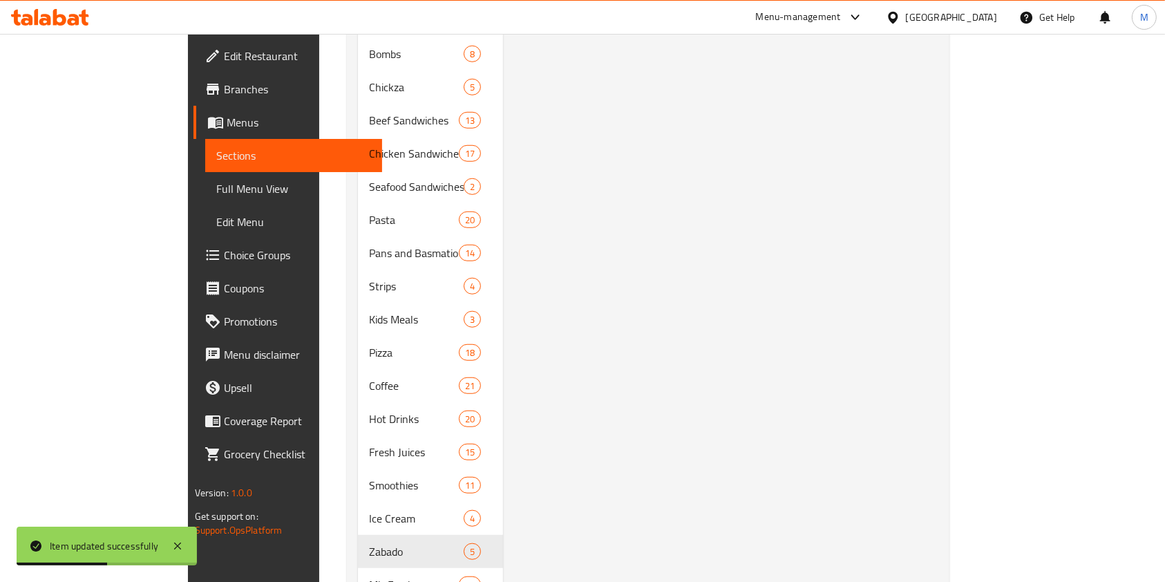
scroll to position [1061, 0]
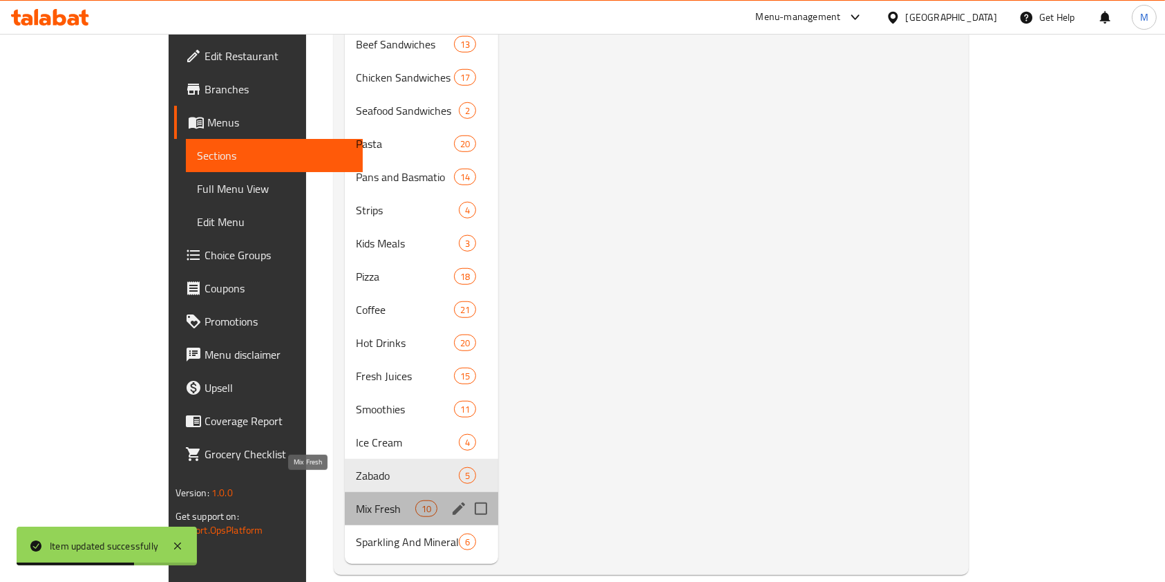
click at [356, 500] on span "Mix Fresh" at bounding box center [385, 508] width 59 height 17
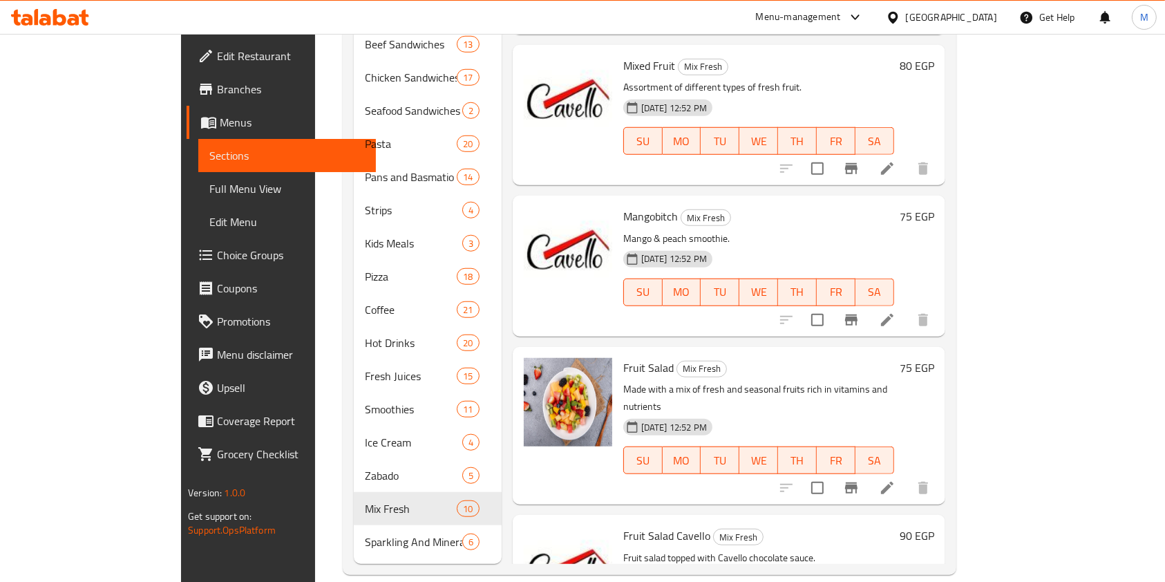
drag, startPoint x: 1144, startPoint y: 395, endPoint x: 1140, endPoint y: 401, distance: 7.3
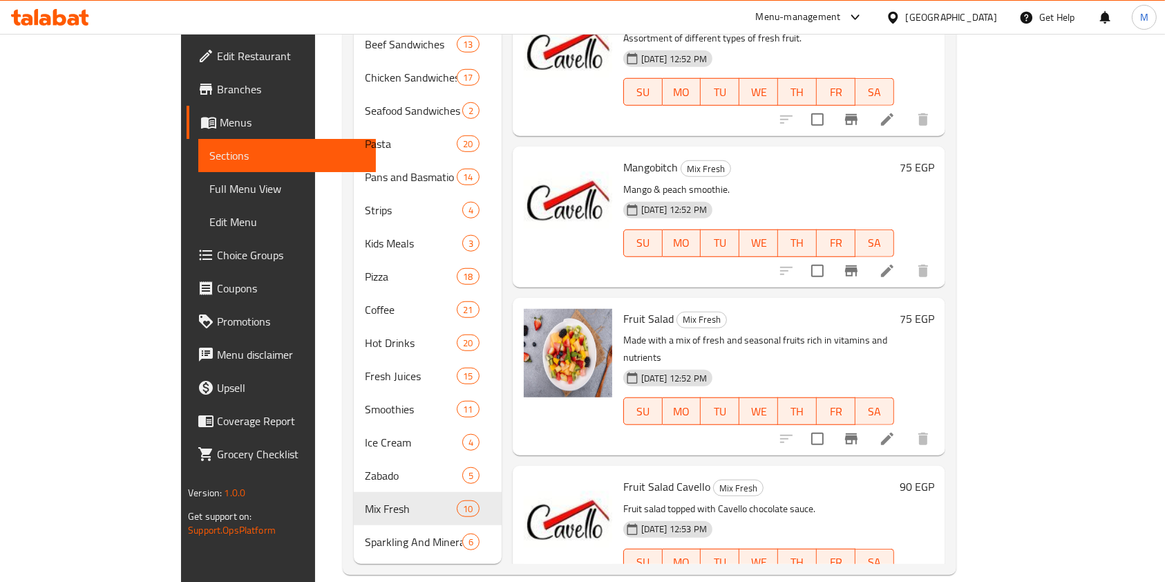
scroll to position [74, 0]
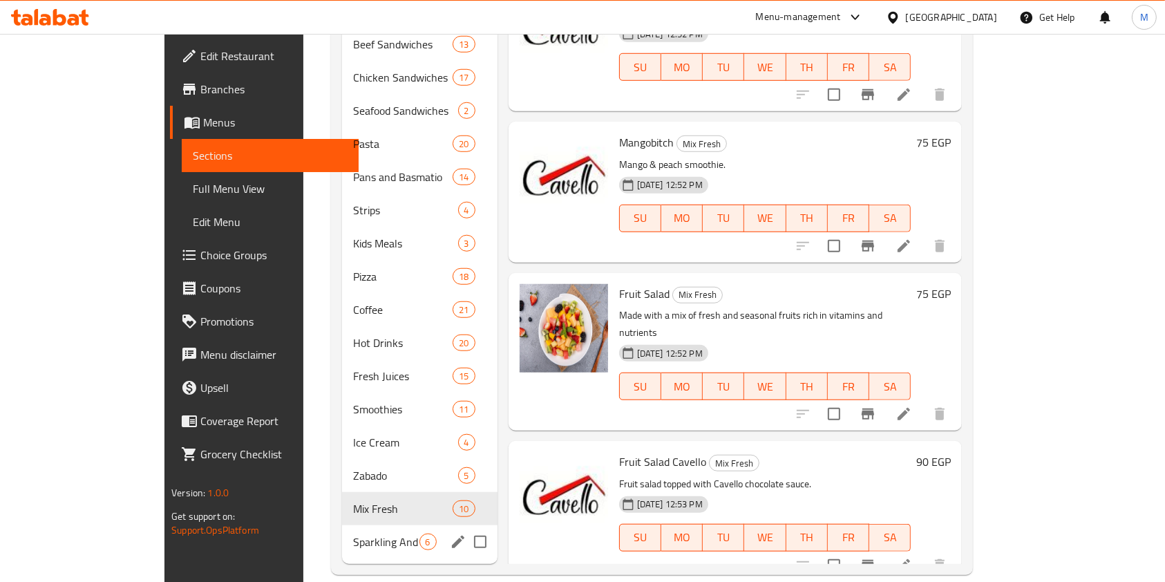
click at [368, 502] on div "Mix Fresh 10" at bounding box center [419, 508] width 155 height 33
click at [353, 533] on span "Sparkling And Mineral Water" at bounding box center [386, 541] width 66 height 17
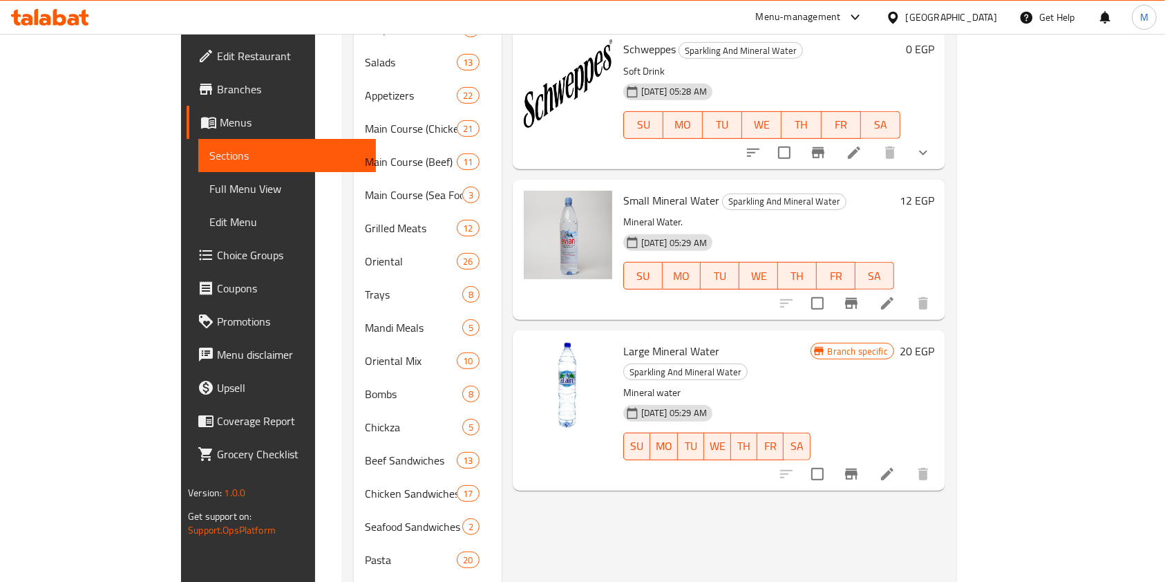
scroll to position [1061, 0]
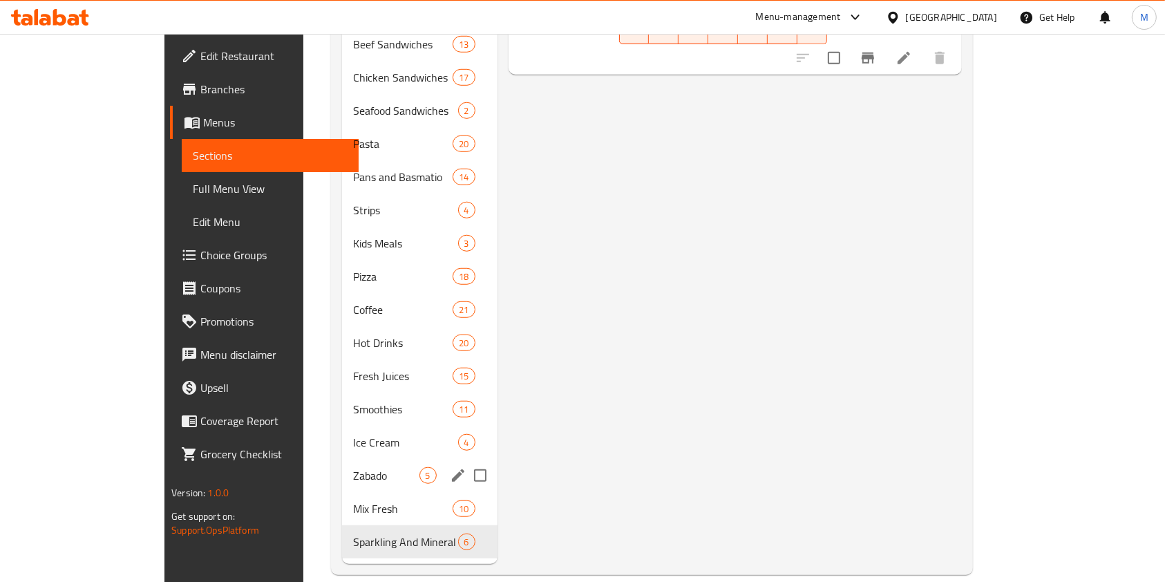
click at [377, 492] on div "Mix Fresh 10" at bounding box center [419, 508] width 155 height 33
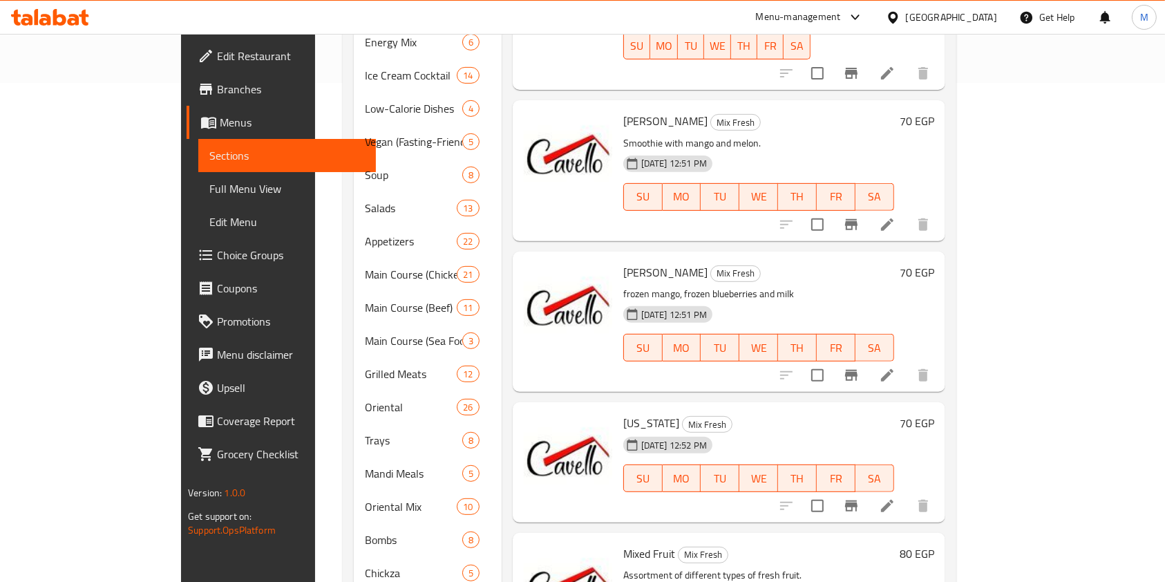
scroll to position [508, 0]
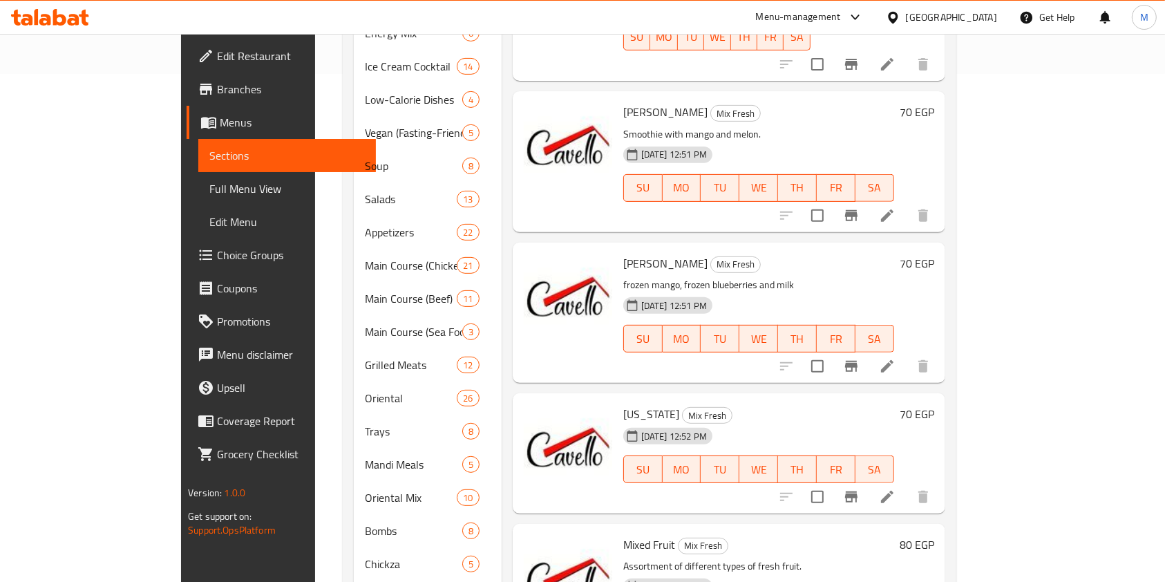
click at [894, 491] on icon at bounding box center [887, 497] width 12 height 12
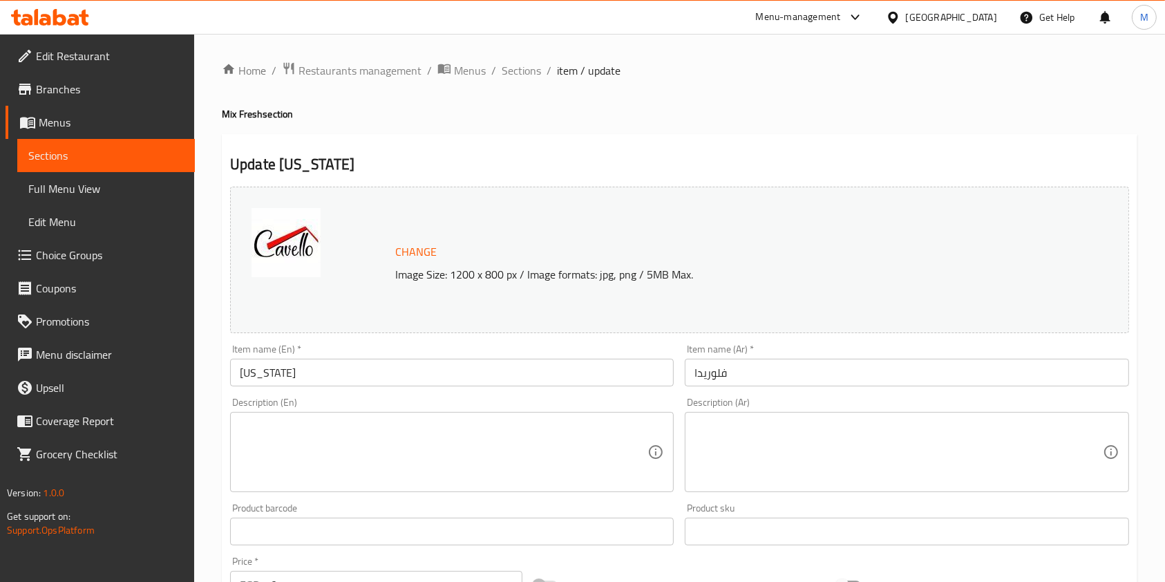
click at [768, 418] on div "Description (Ar)" at bounding box center [907, 452] width 444 height 80
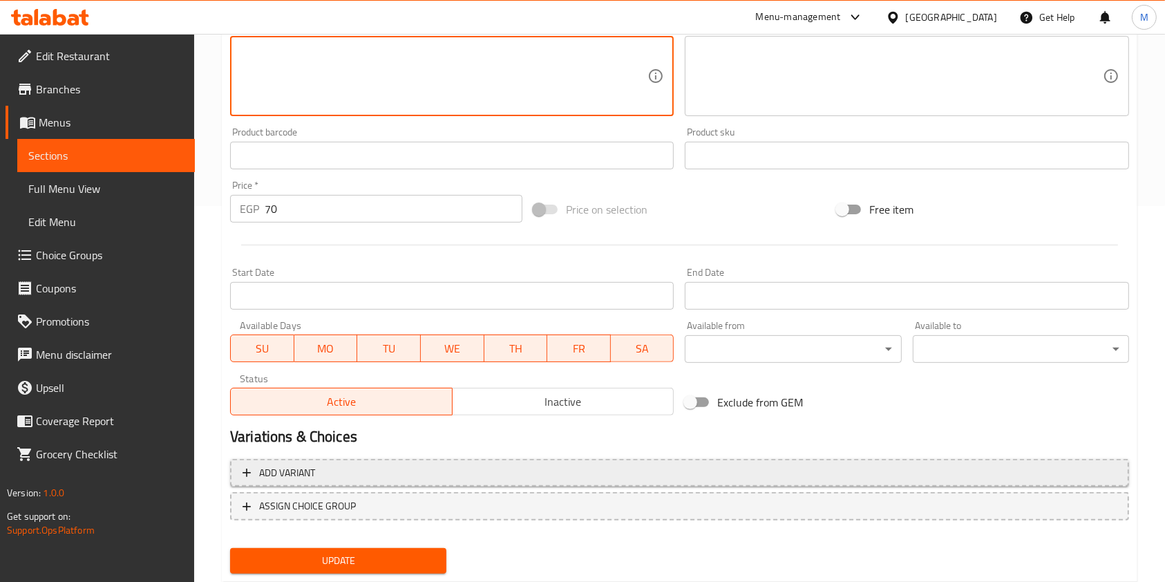
scroll to position [415, 0]
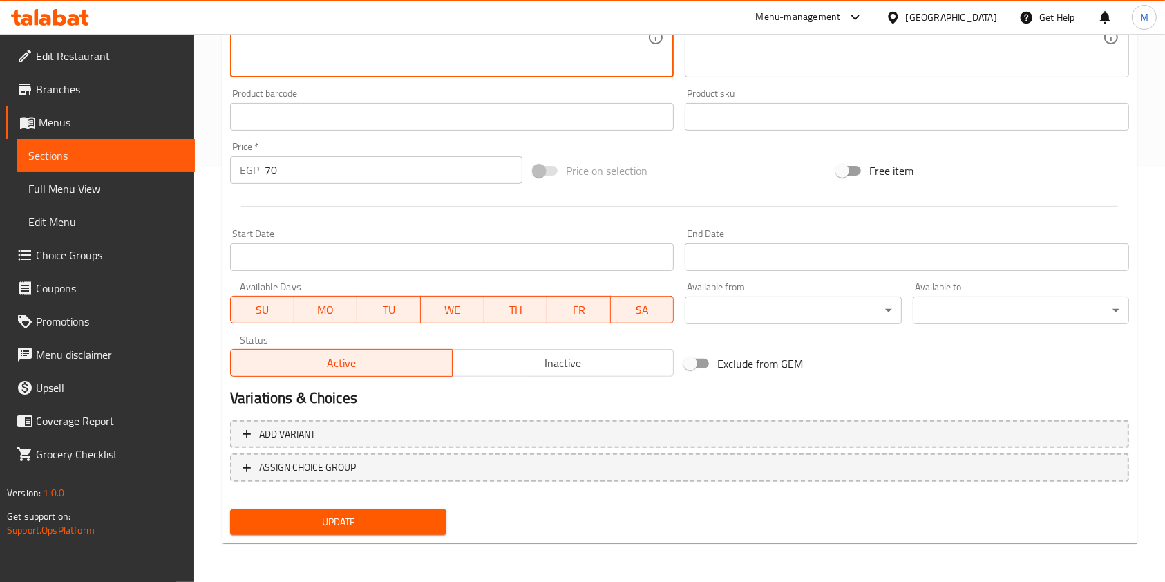
click at [430, 521] on span "Update" at bounding box center [338, 521] width 194 height 17
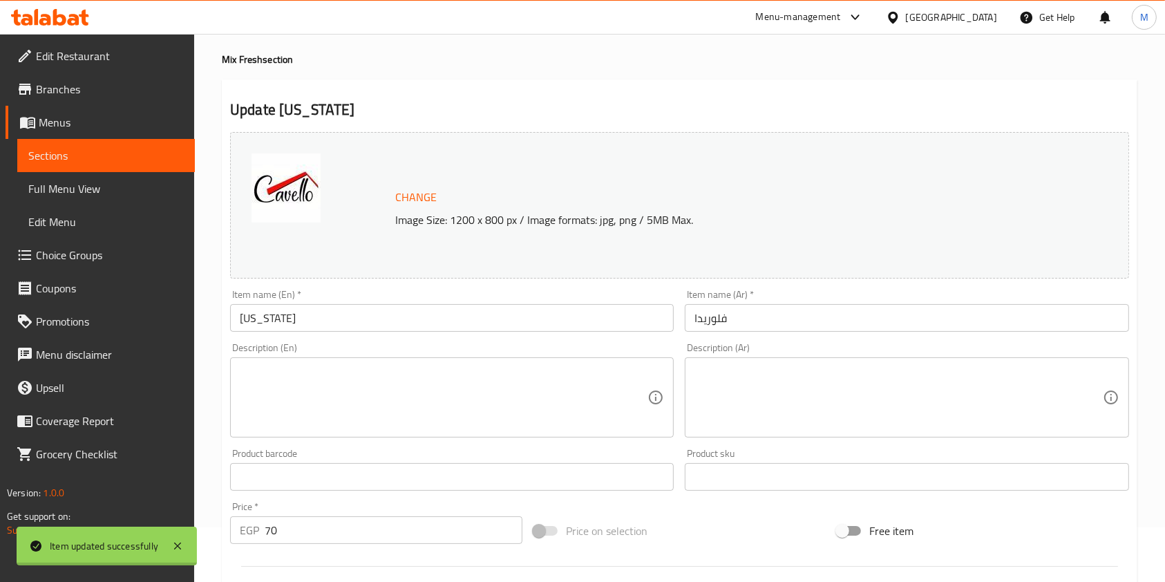
scroll to position [0, 0]
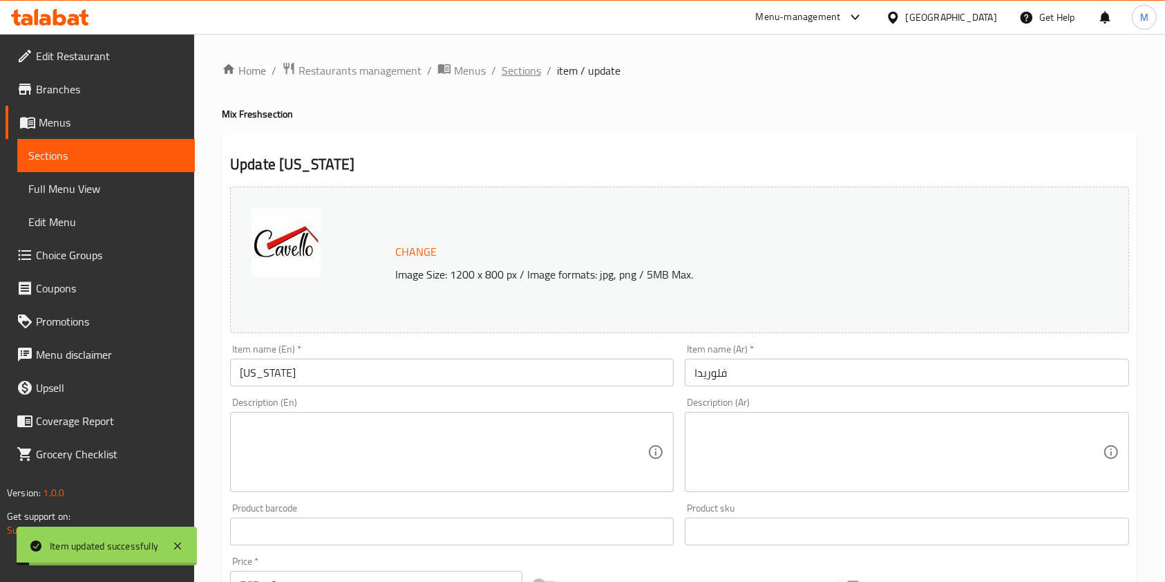
click at [526, 75] on span "Sections" at bounding box center [521, 70] width 39 height 17
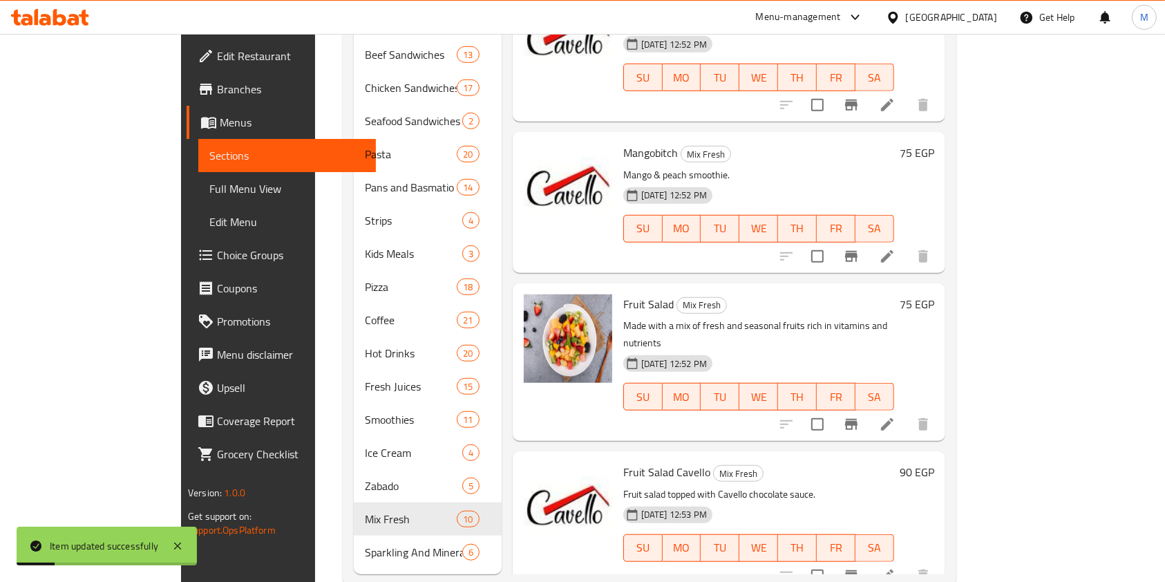
scroll to position [1061, 0]
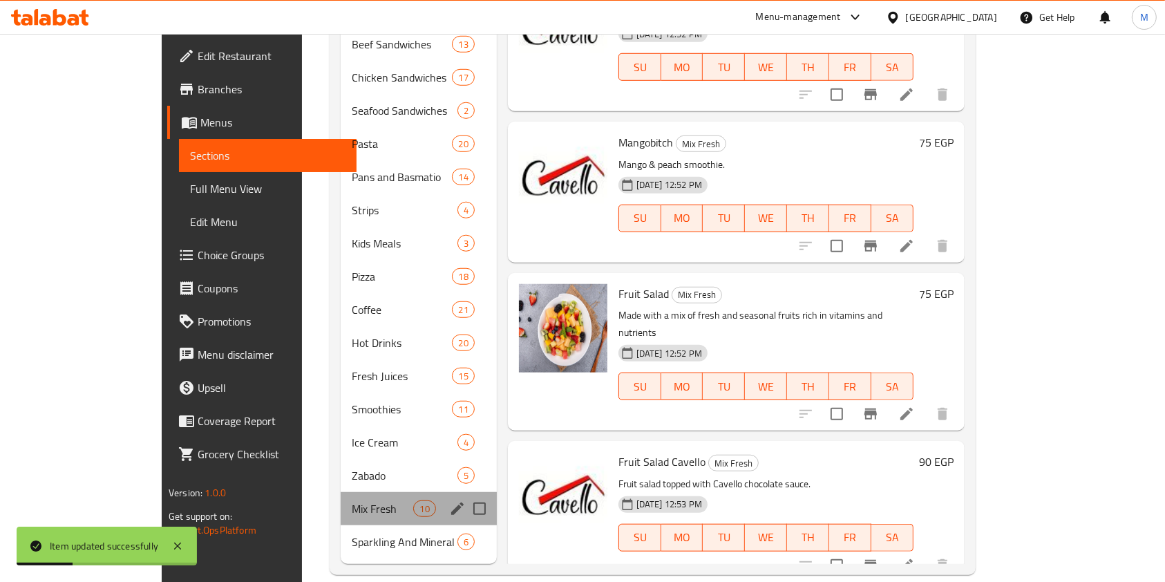
click at [341, 492] on div "Mix Fresh 10" at bounding box center [419, 508] width 156 height 33
click at [341, 469] on div "Zabado 5" at bounding box center [419, 475] width 156 height 33
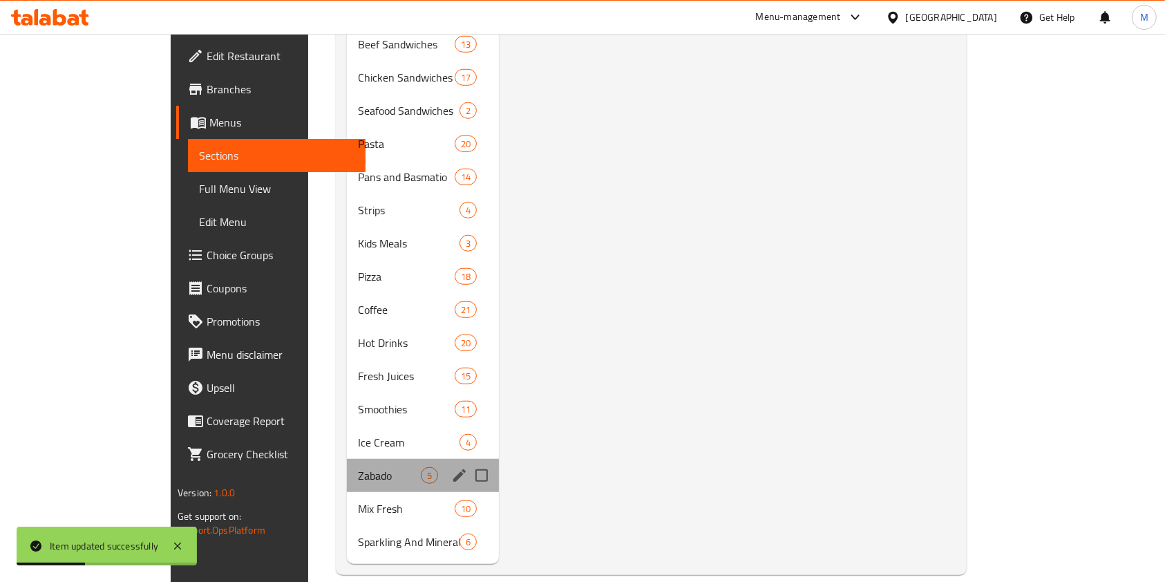
click at [358, 467] on span "Zabado" at bounding box center [389, 475] width 63 height 17
click at [358, 434] on span "Ice Cream" at bounding box center [389, 442] width 63 height 17
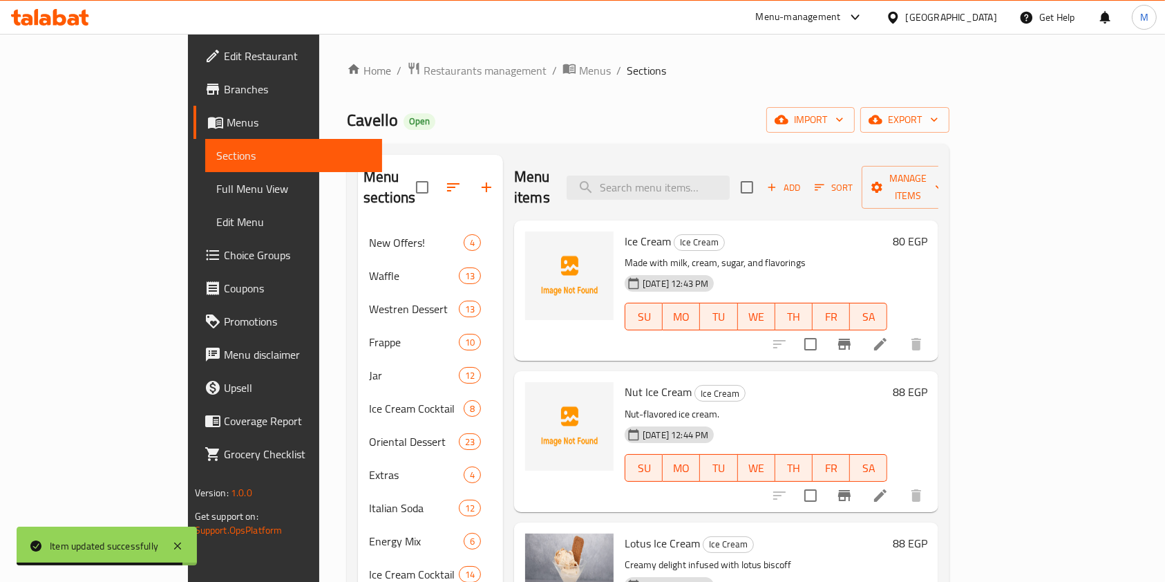
click at [625, 231] on span "Ice Cream" at bounding box center [648, 241] width 46 height 21
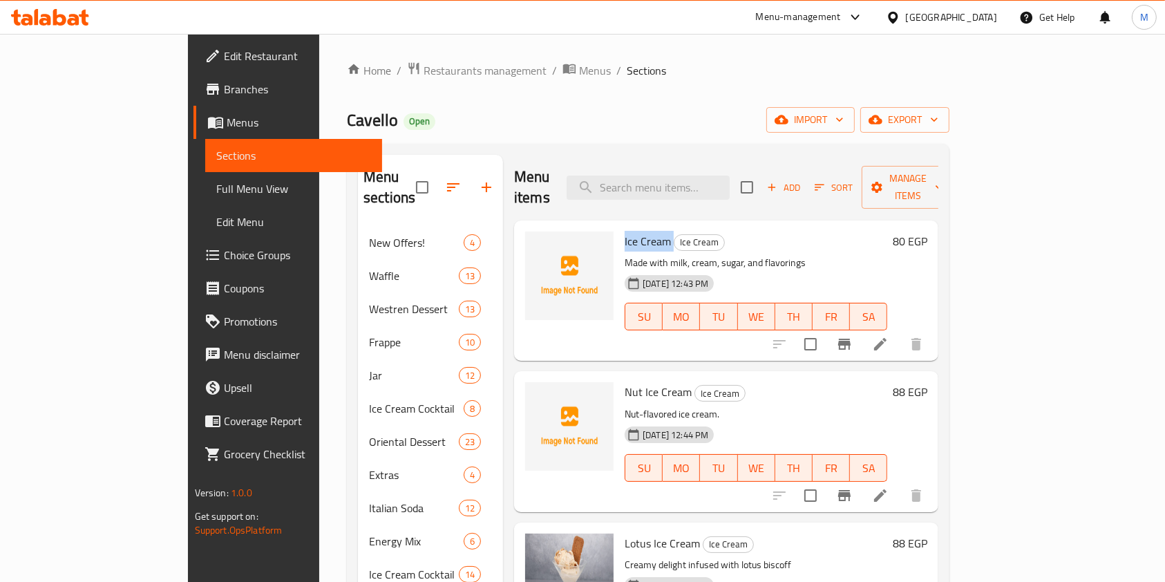
copy h6 "Ice Cream"
click at [625, 381] on span "Nut Ice Cream" at bounding box center [658, 391] width 67 height 21
copy h6 "Nut Ice Cream"
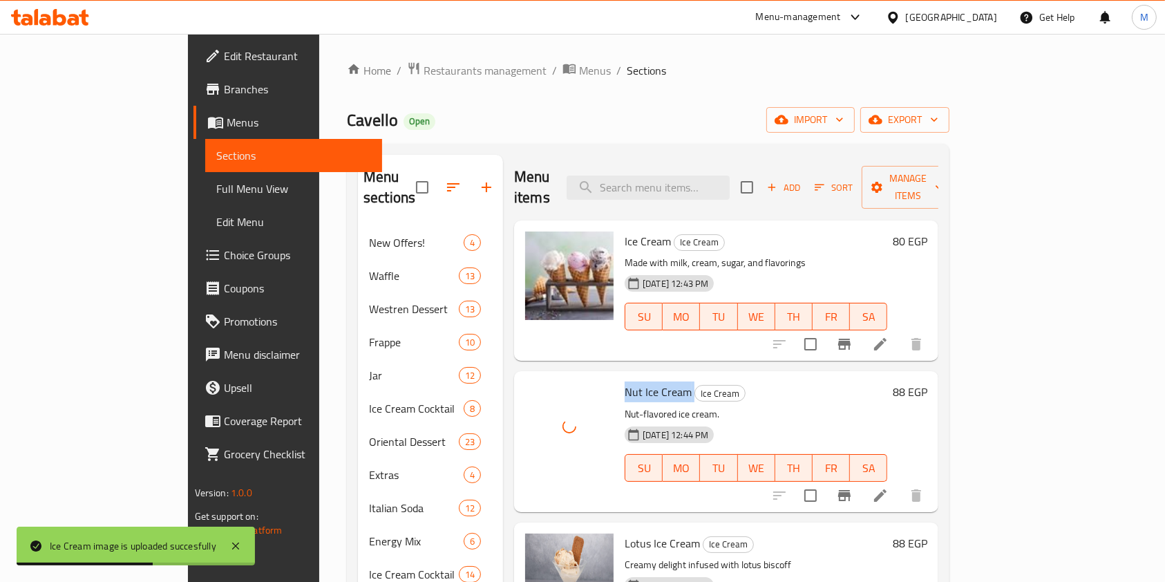
scroll to position [460, 0]
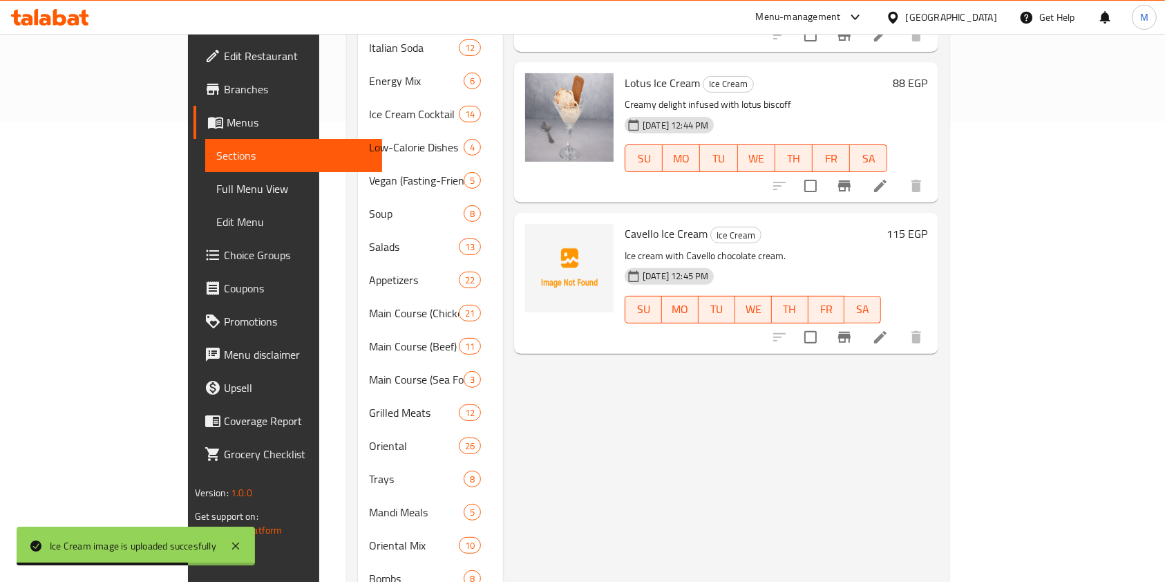
click at [625, 223] on span "Cavello Ice Cream" at bounding box center [666, 233] width 83 height 21
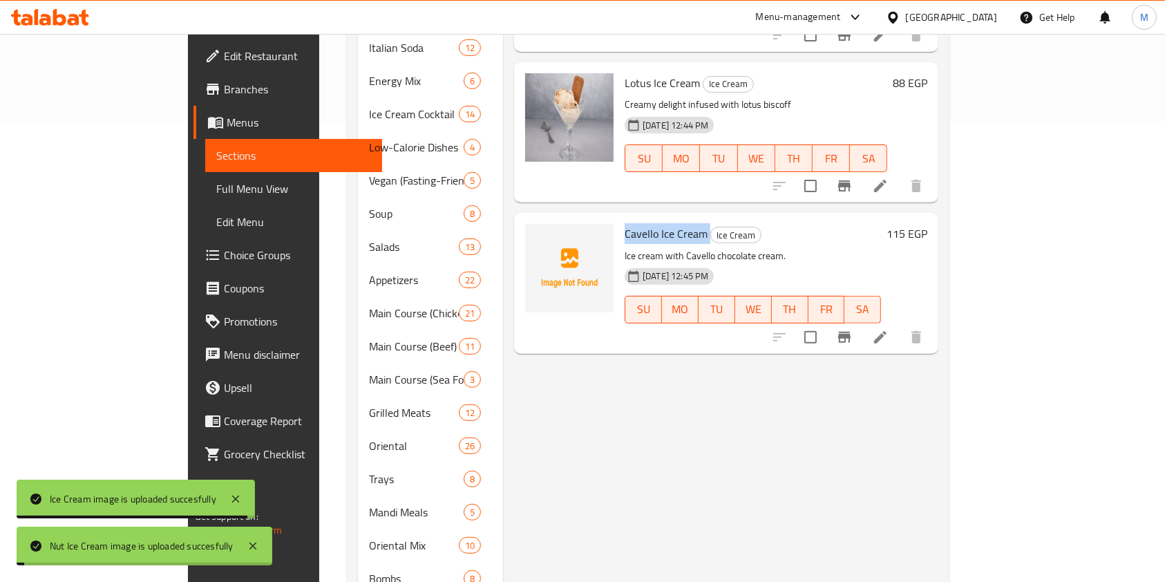
copy h6 "Cavello Ice Cream"
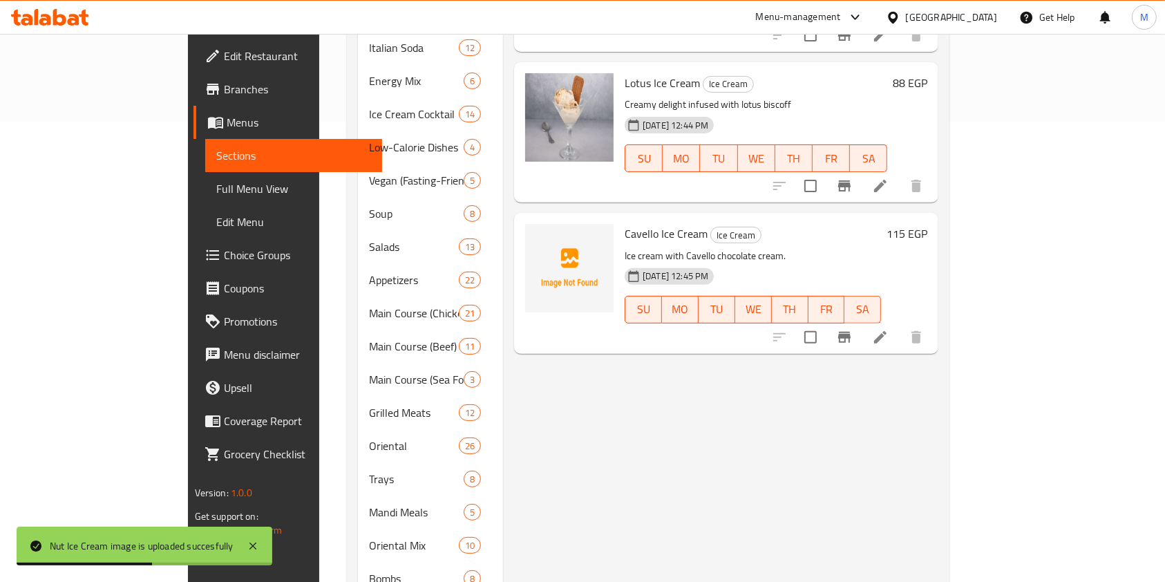
click at [625, 247] on p "Ice cream with Cavello chocolate cream." at bounding box center [753, 255] width 256 height 17
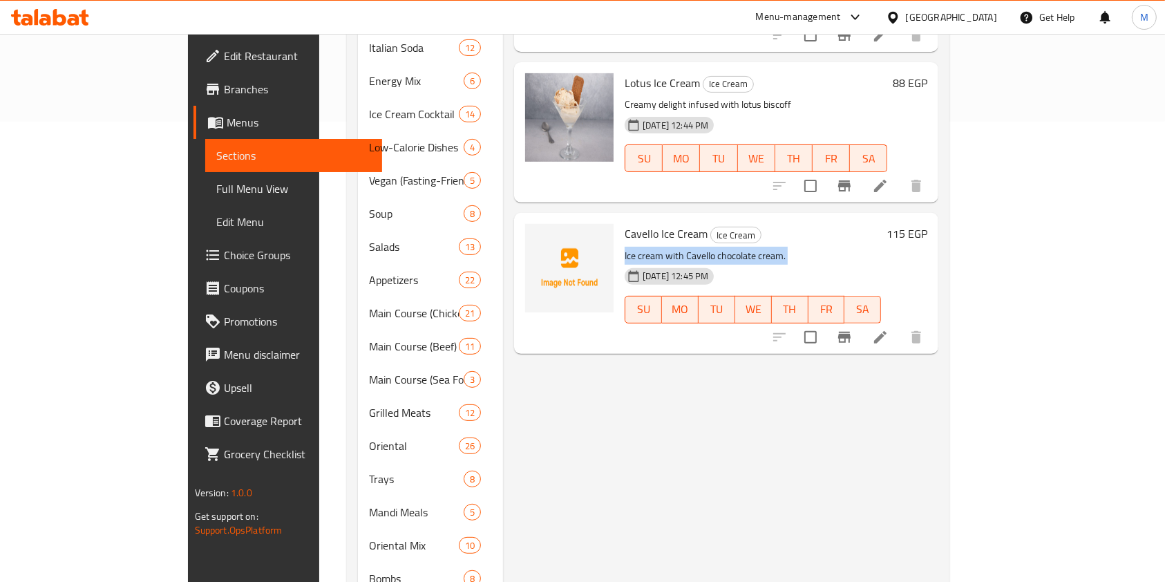
click at [887, 331] on icon at bounding box center [880, 337] width 12 height 12
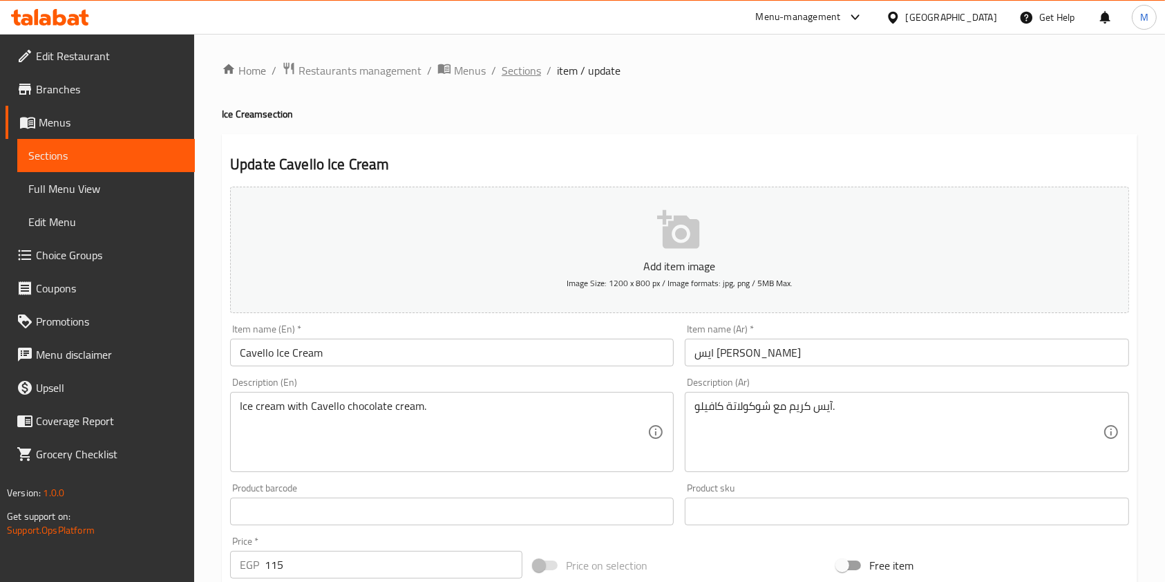
click at [514, 74] on span "Sections" at bounding box center [521, 70] width 39 height 17
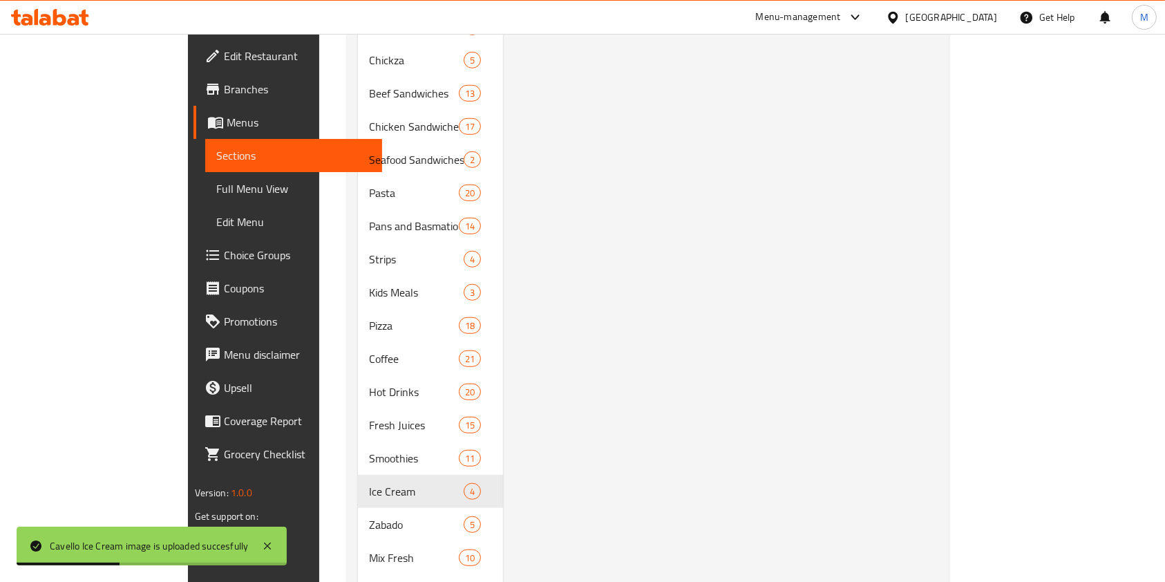
scroll to position [1061, 0]
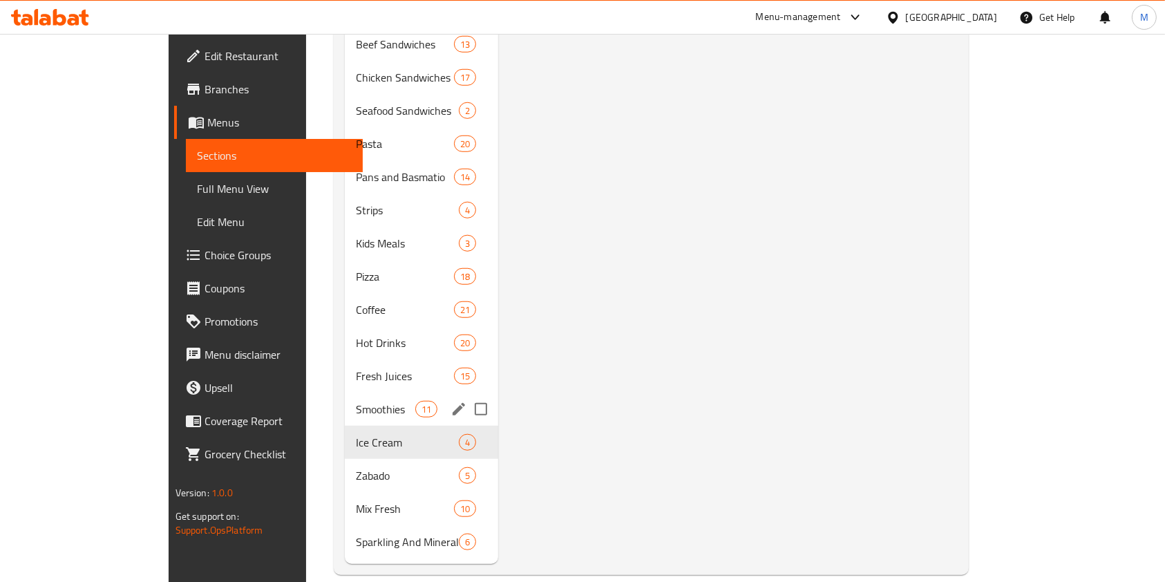
click at [345, 393] on div "Smoothies 11" at bounding box center [421, 409] width 153 height 33
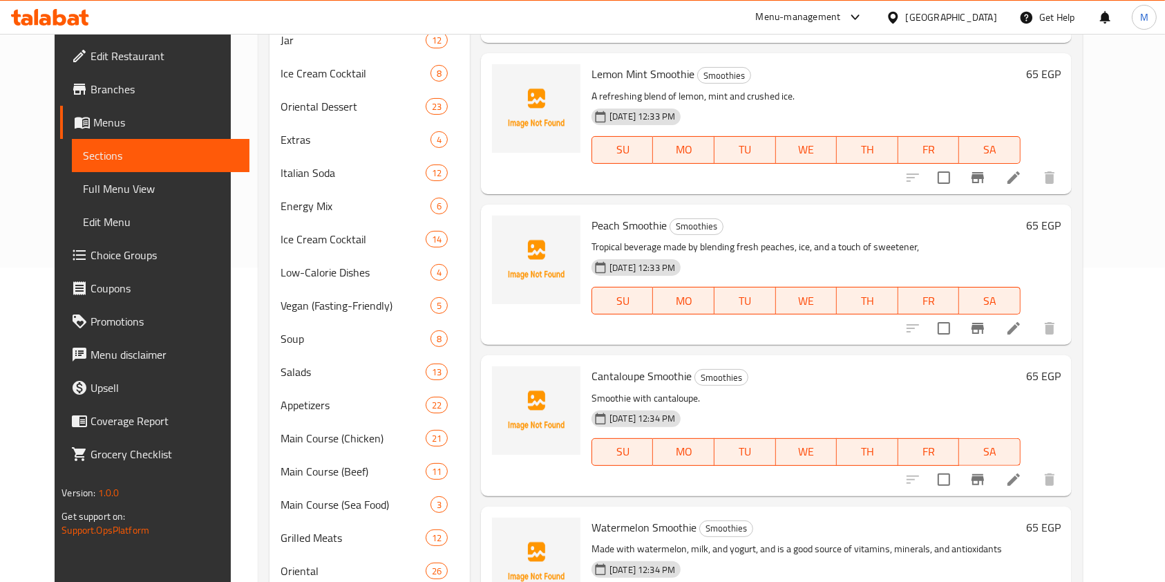
scroll to position [139, 0]
